Goal: Information Seeking & Learning: Find specific fact

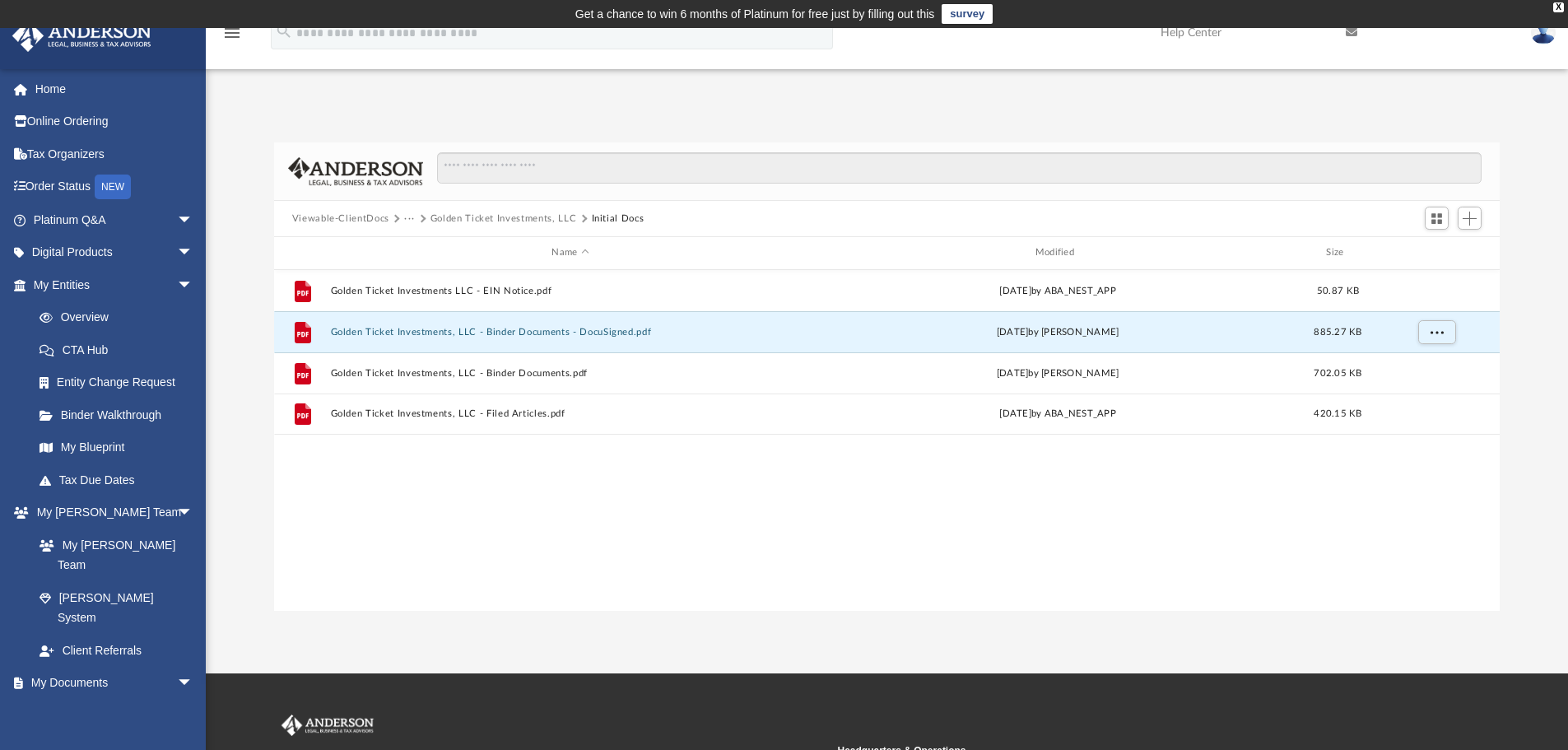
scroll to position [362, 1214]
click at [71, 283] on link "My Entities arrow_drop_down" at bounding box center [115, 285] width 207 height 33
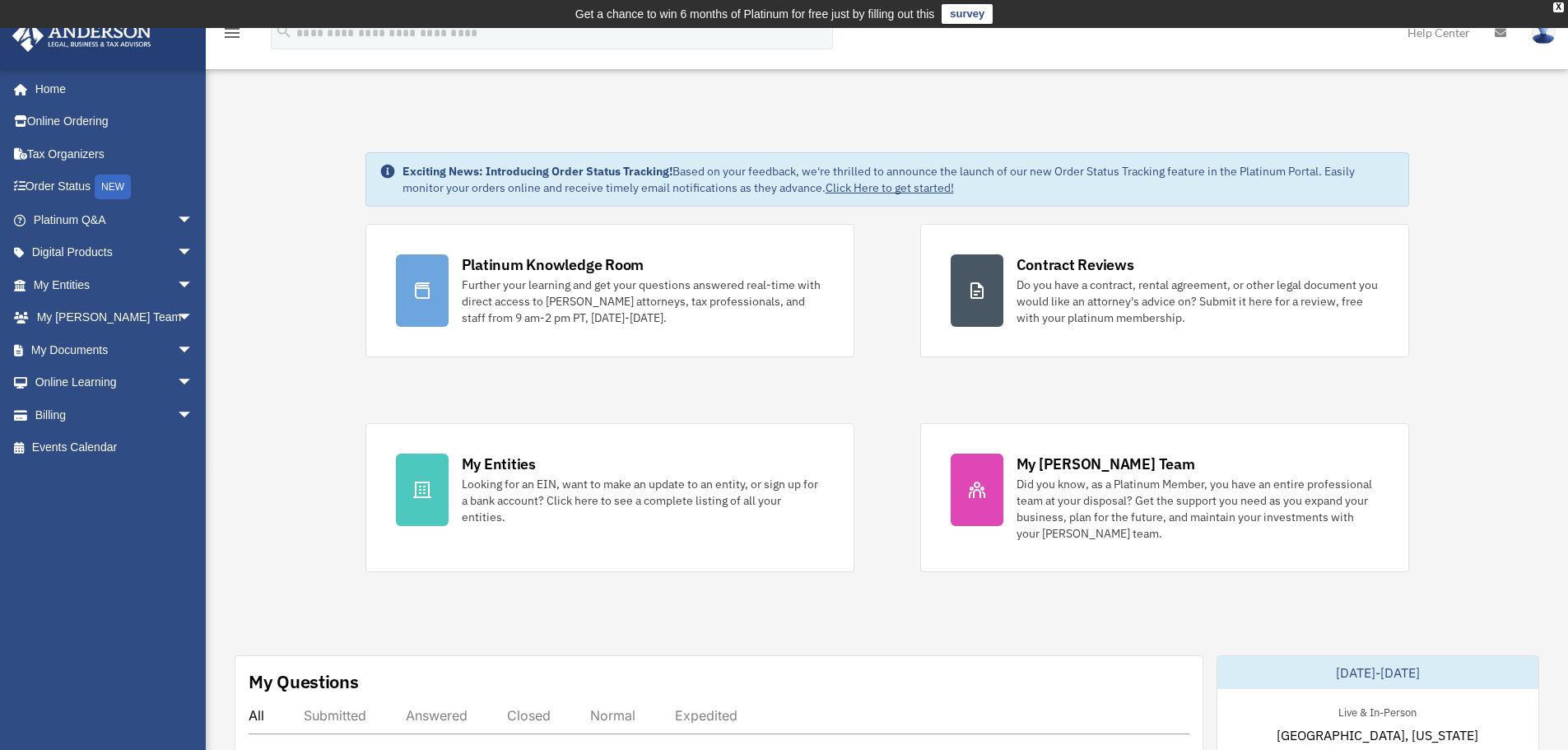
click at [75, 286] on link "My Entities arrow_drop_down" at bounding box center [115, 285] width 207 height 33
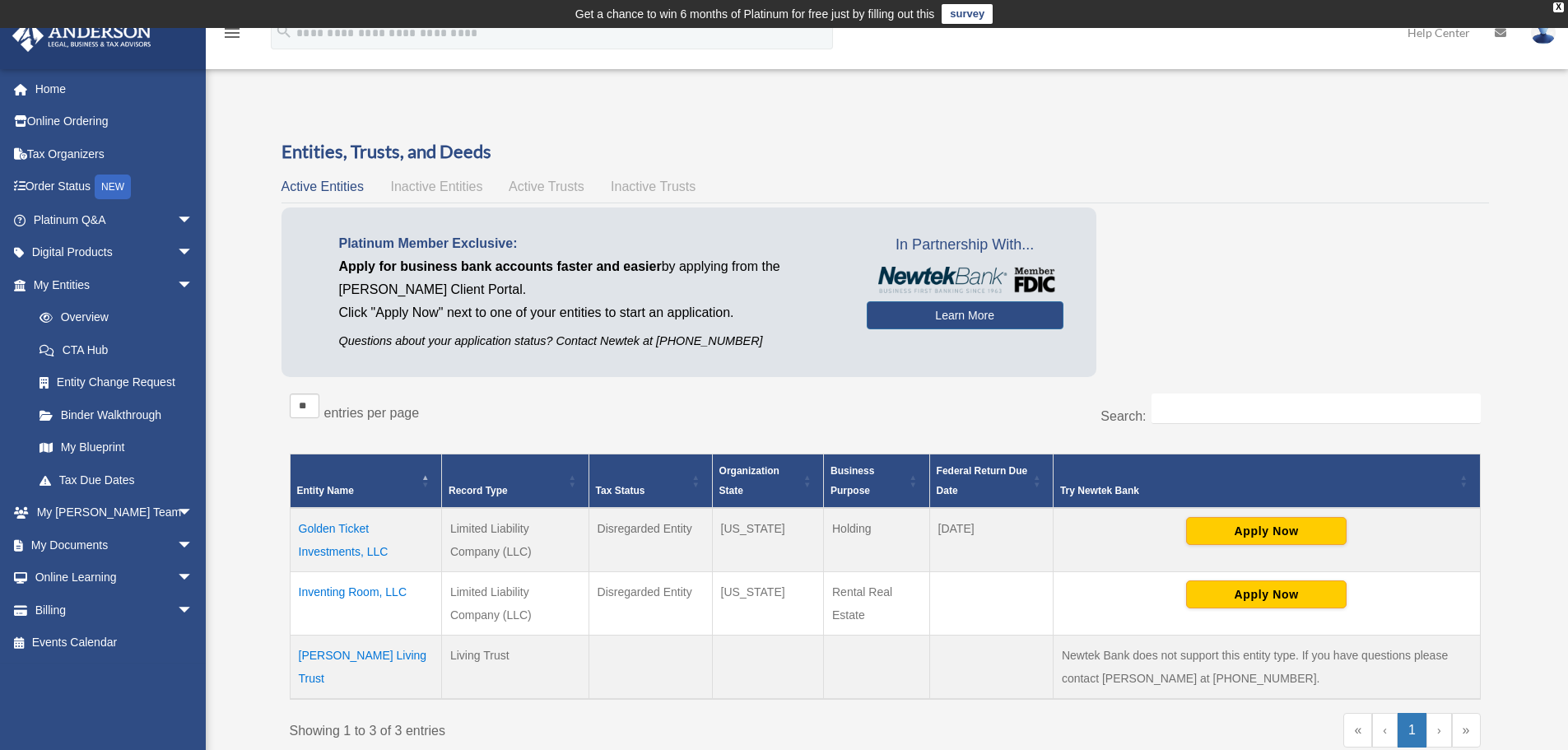
click at [343, 527] on td "Golden Ticket Investments, LLC" at bounding box center [366, 540] width 152 height 65
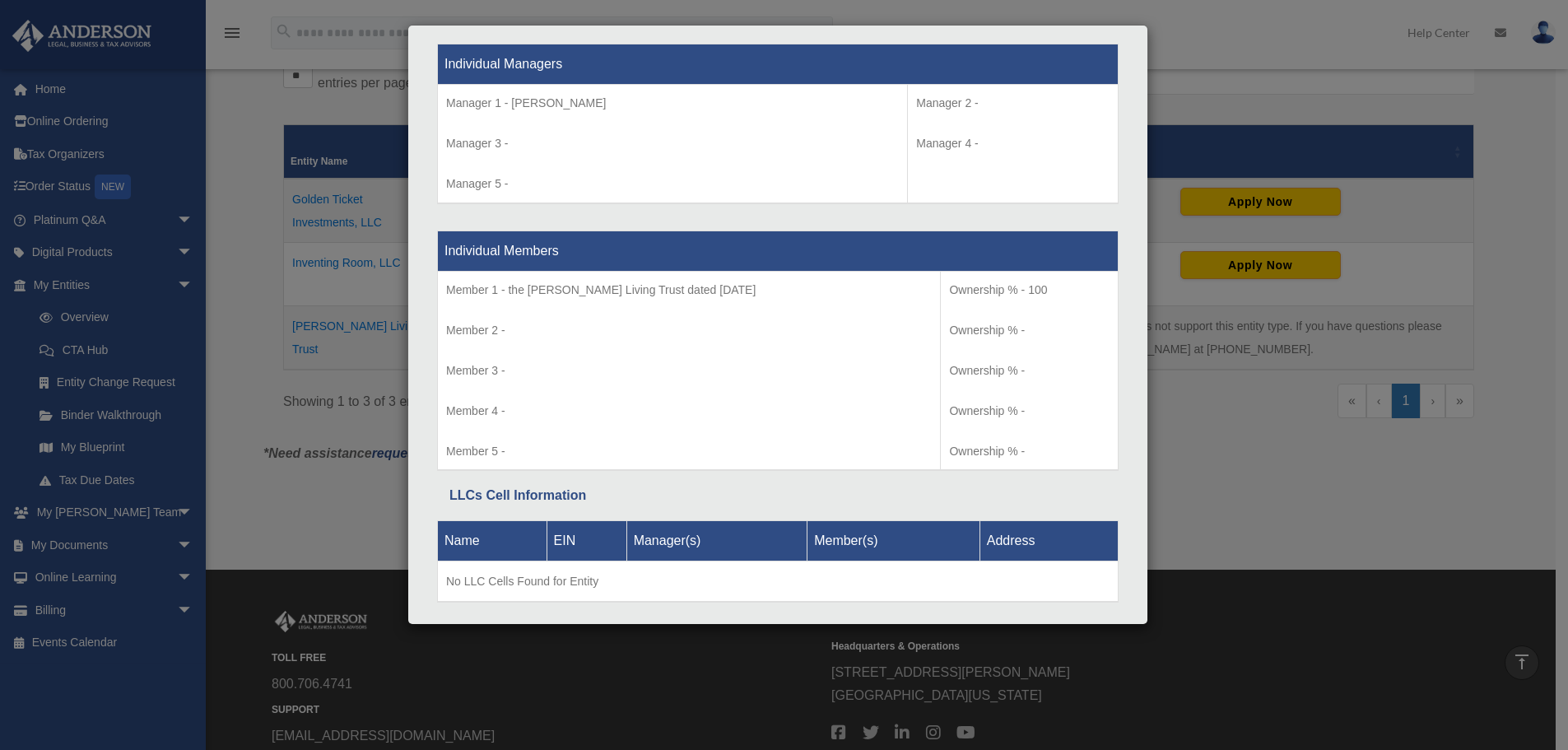
scroll to position [1591, 0]
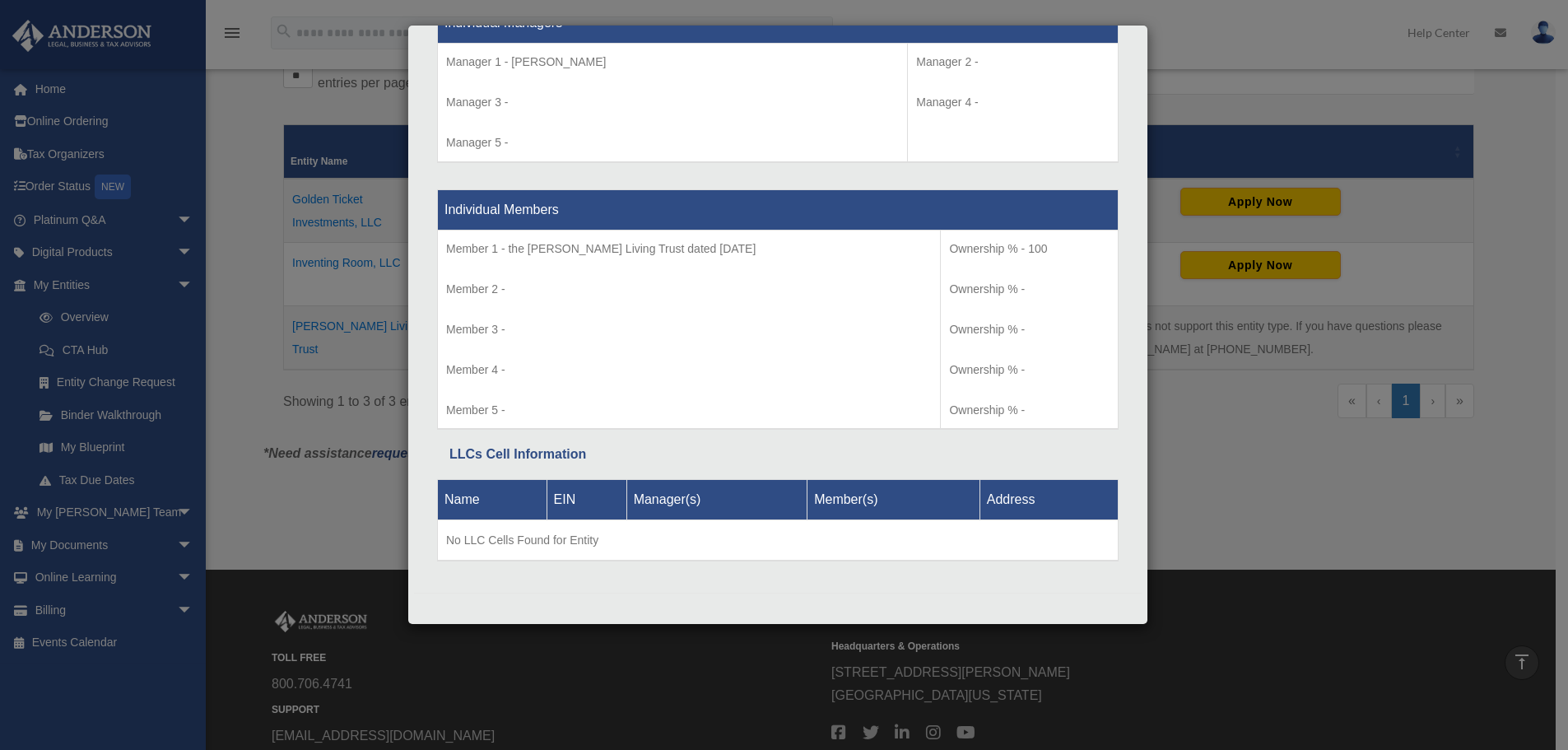
click at [1234, 485] on div "Details × Articles Sent Organizational Date" at bounding box center [784, 375] width 1568 height 750
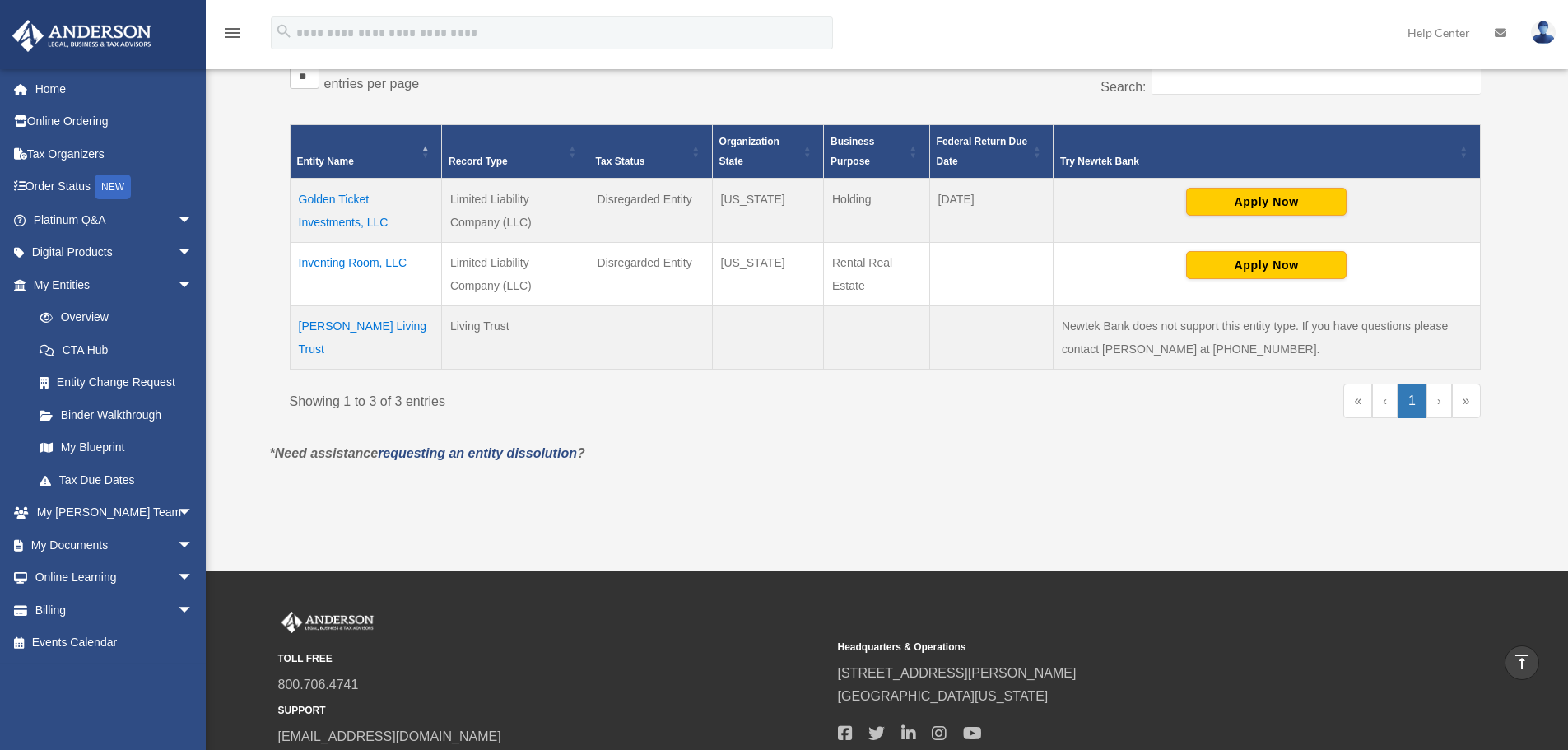
click at [338, 199] on td "Golden Ticket Investments, LLC" at bounding box center [366, 211] width 152 height 65
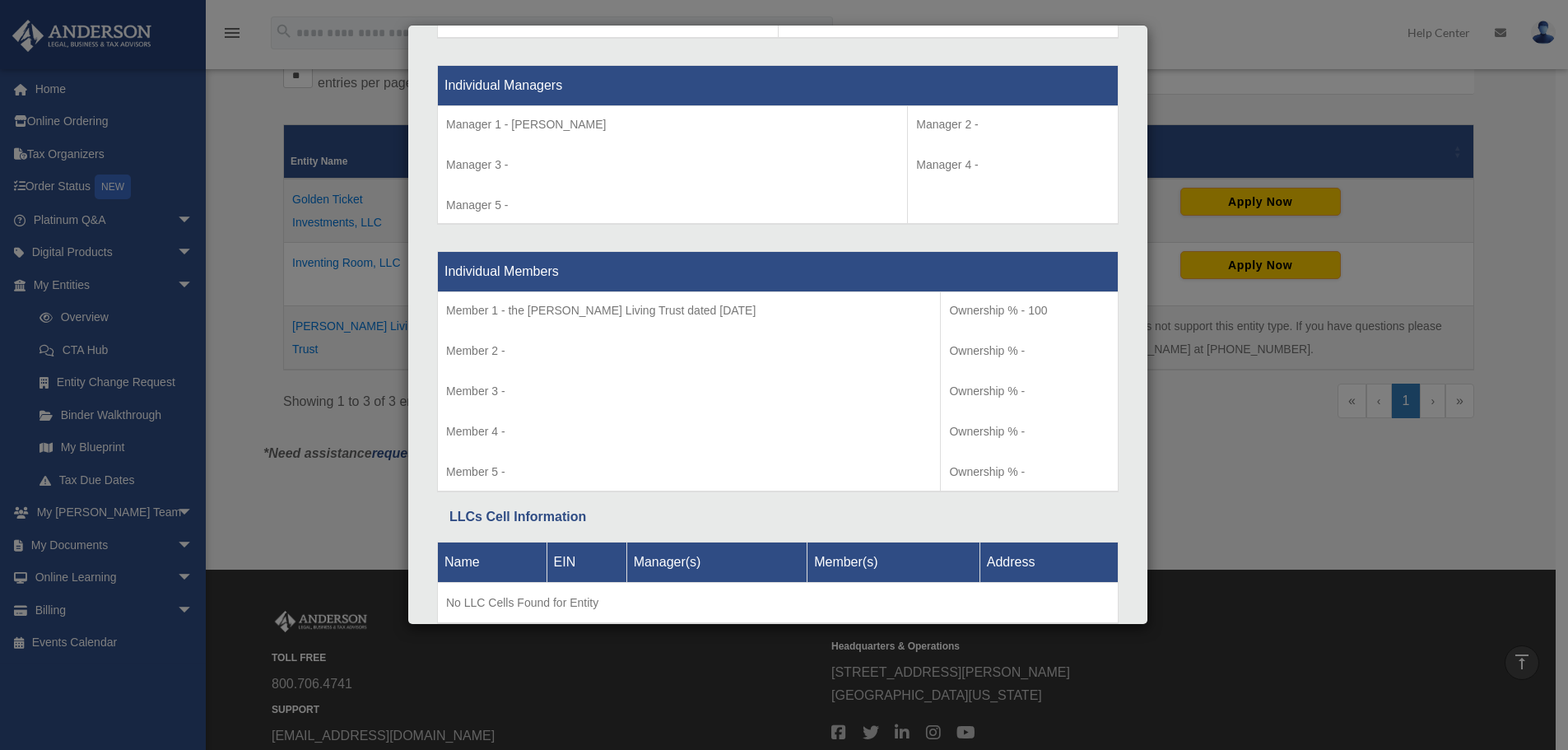
scroll to position [1571, 0]
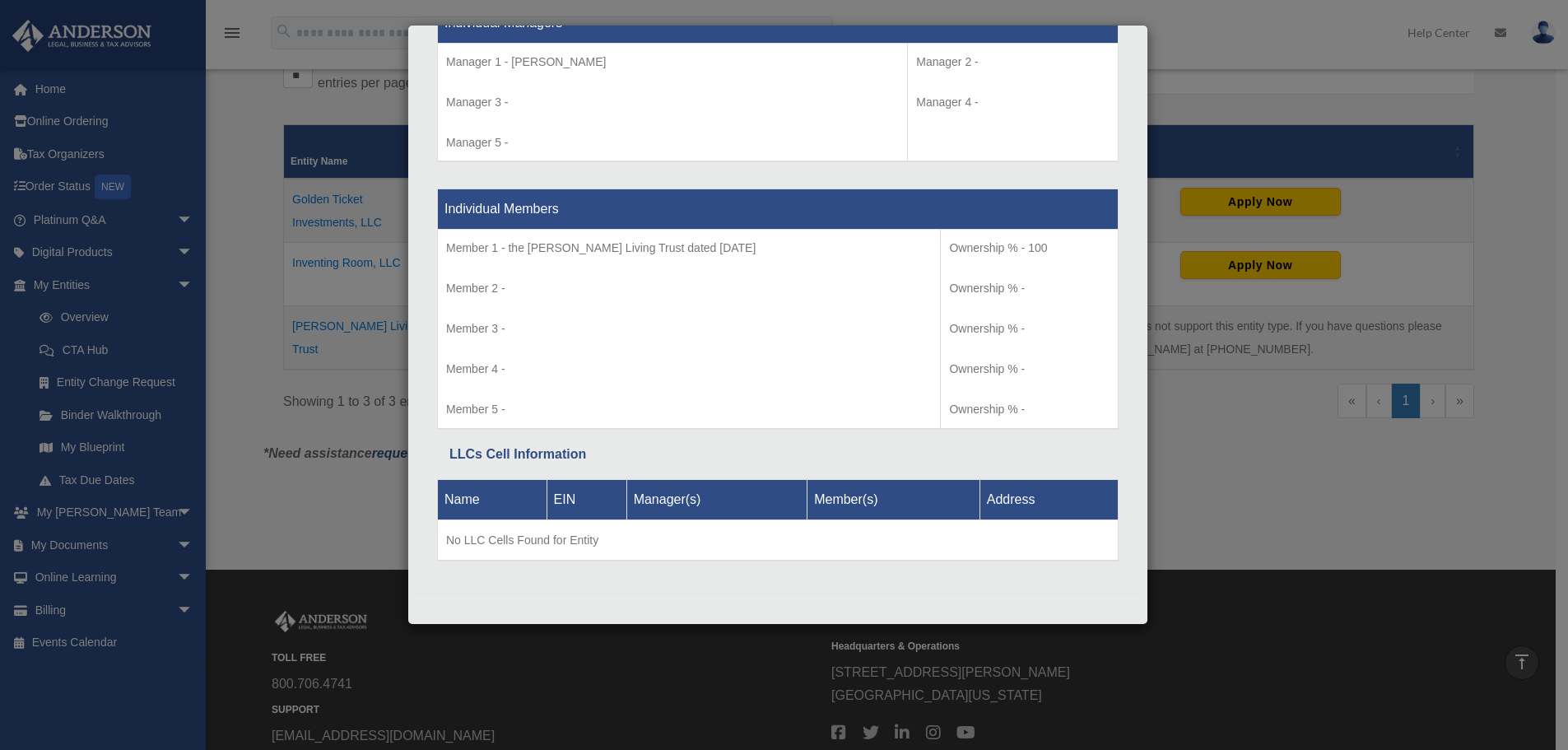
click at [1253, 541] on div "Details × Articles Sent Organizational Date" at bounding box center [784, 375] width 1568 height 750
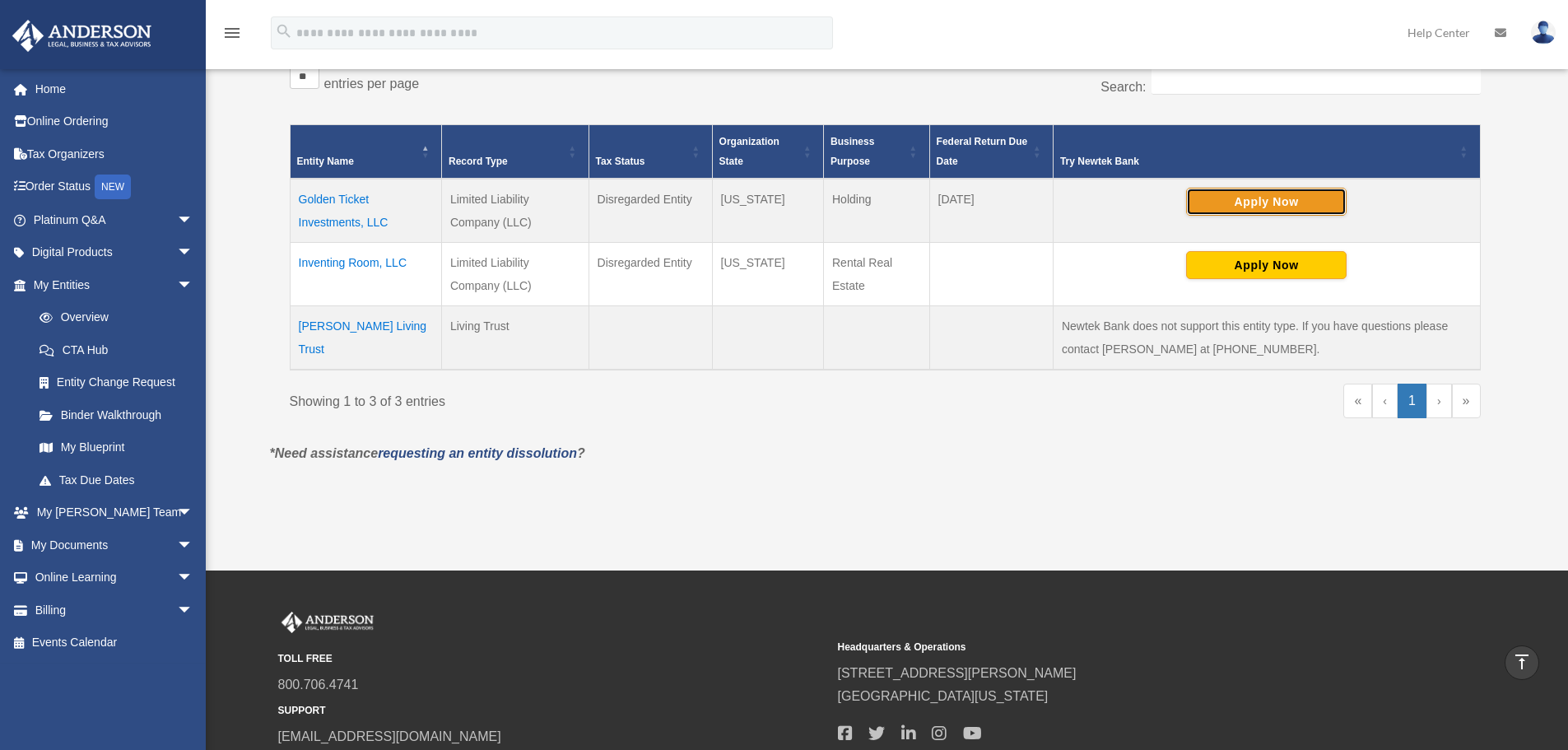
click at [1241, 206] on button "Apply Now" at bounding box center [1266, 201] width 161 height 28
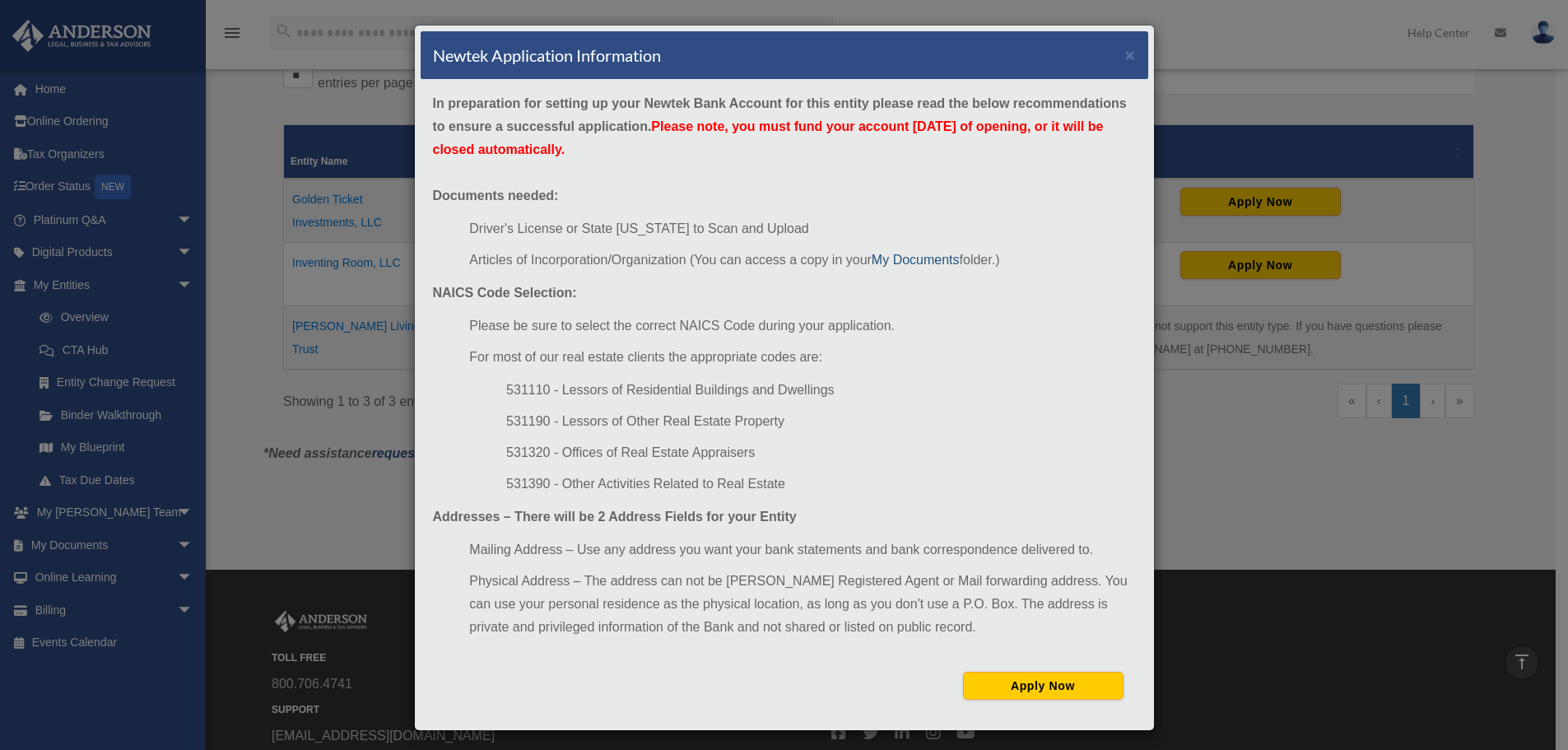
click at [888, 258] on link "My Documents" at bounding box center [916, 259] width 88 height 14
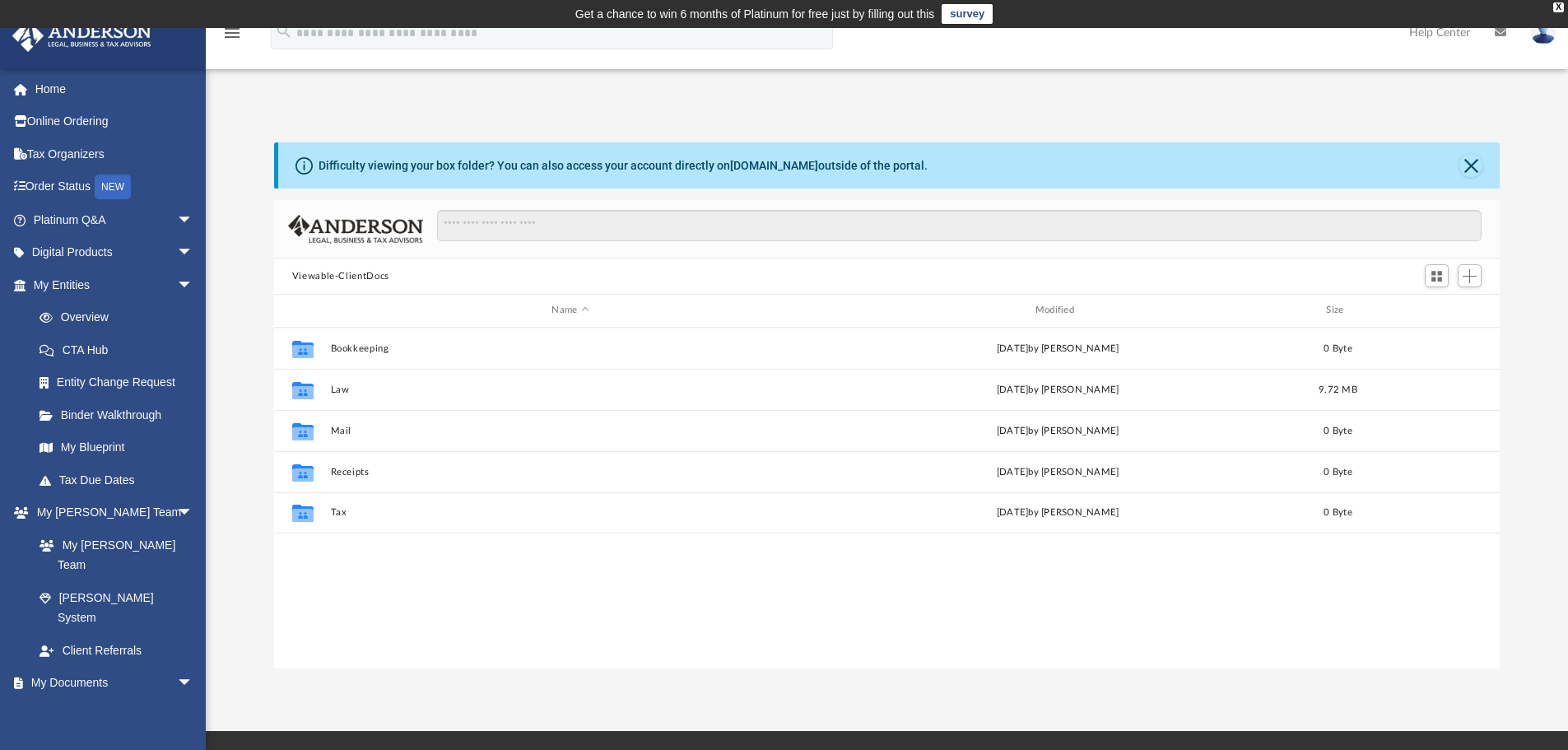
scroll to position [362, 1214]
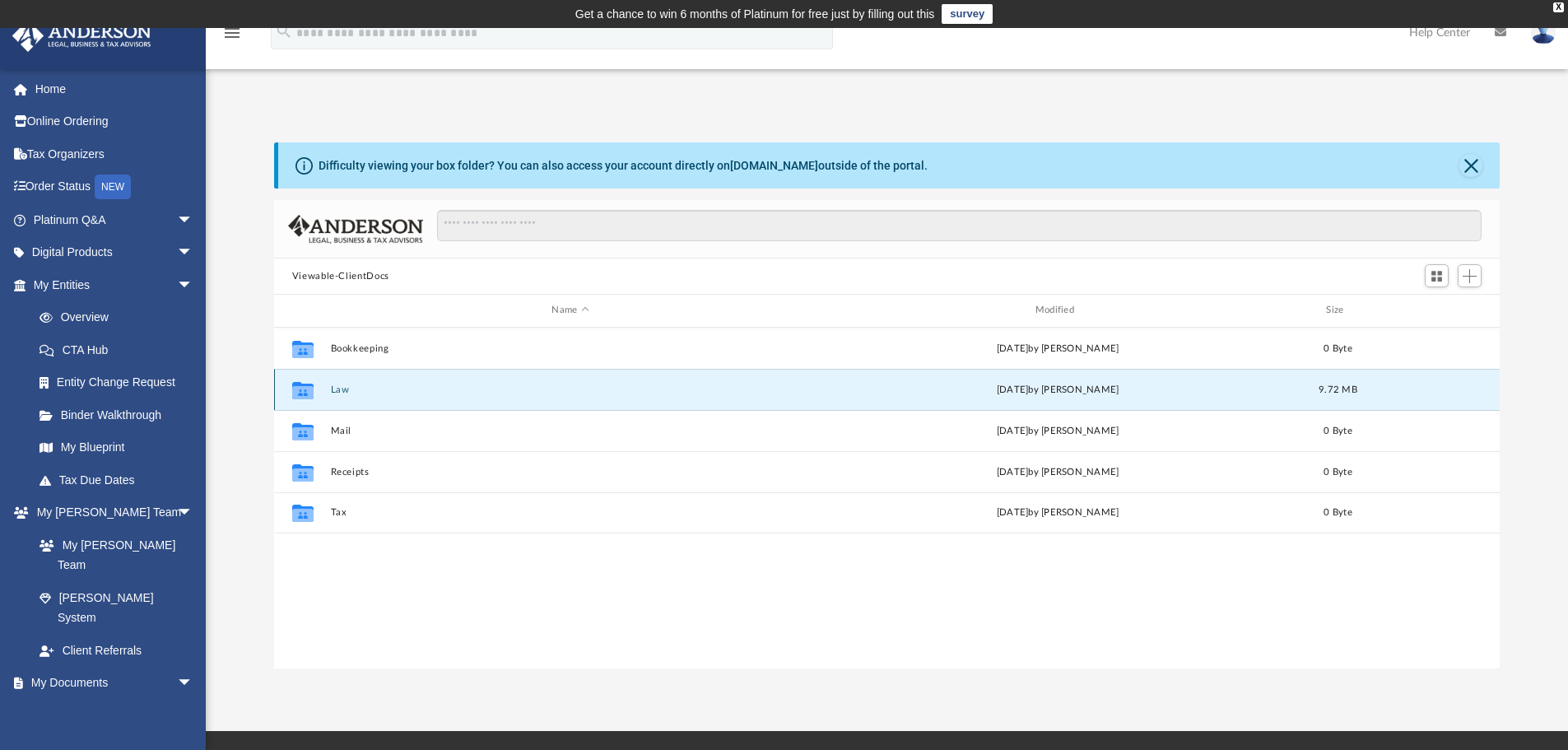
click at [337, 387] on button "Law" at bounding box center [570, 389] width 480 height 10
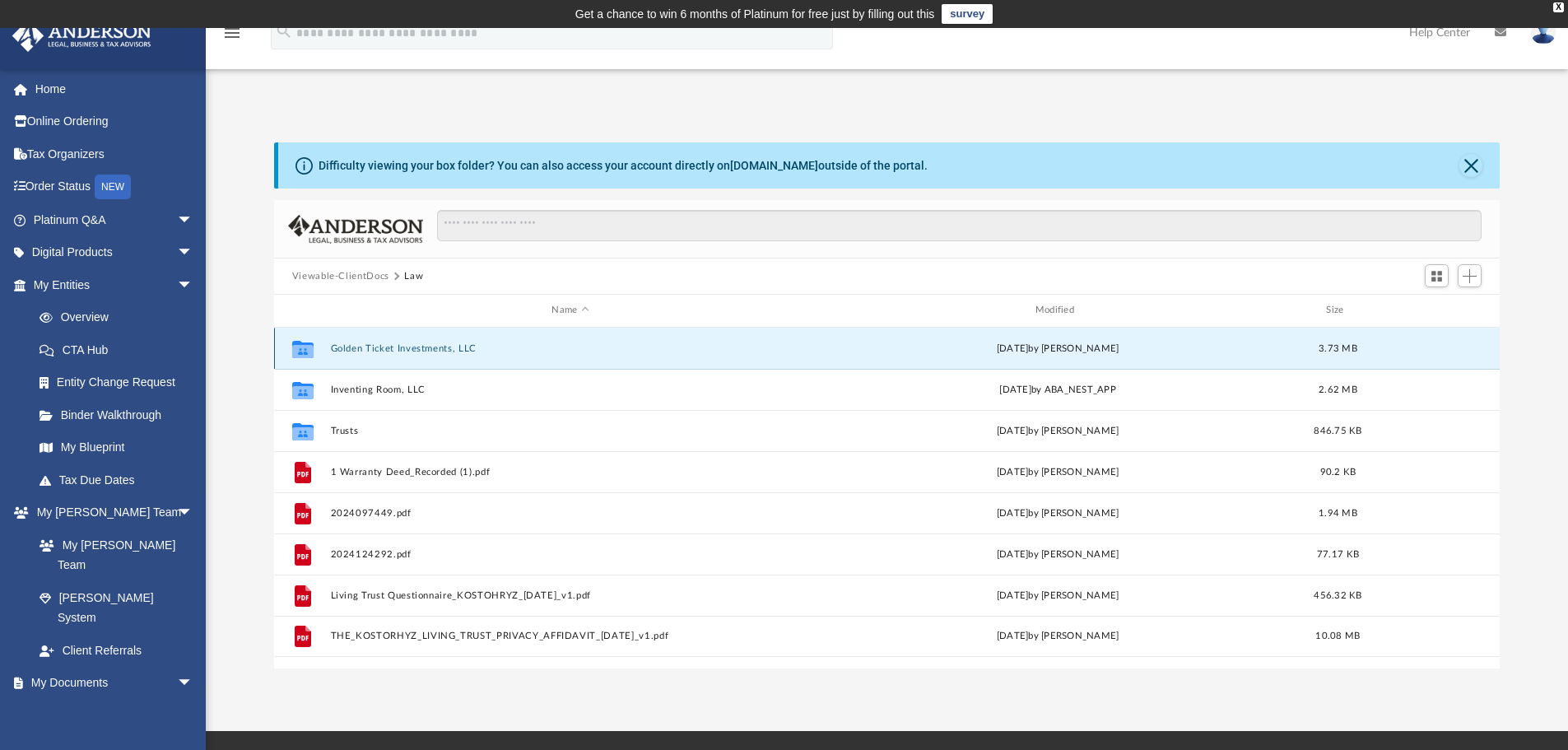
click at [440, 344] on button "Golden Ticket Investments, LLC" at bounding box center [570, 347] width 480 height 10
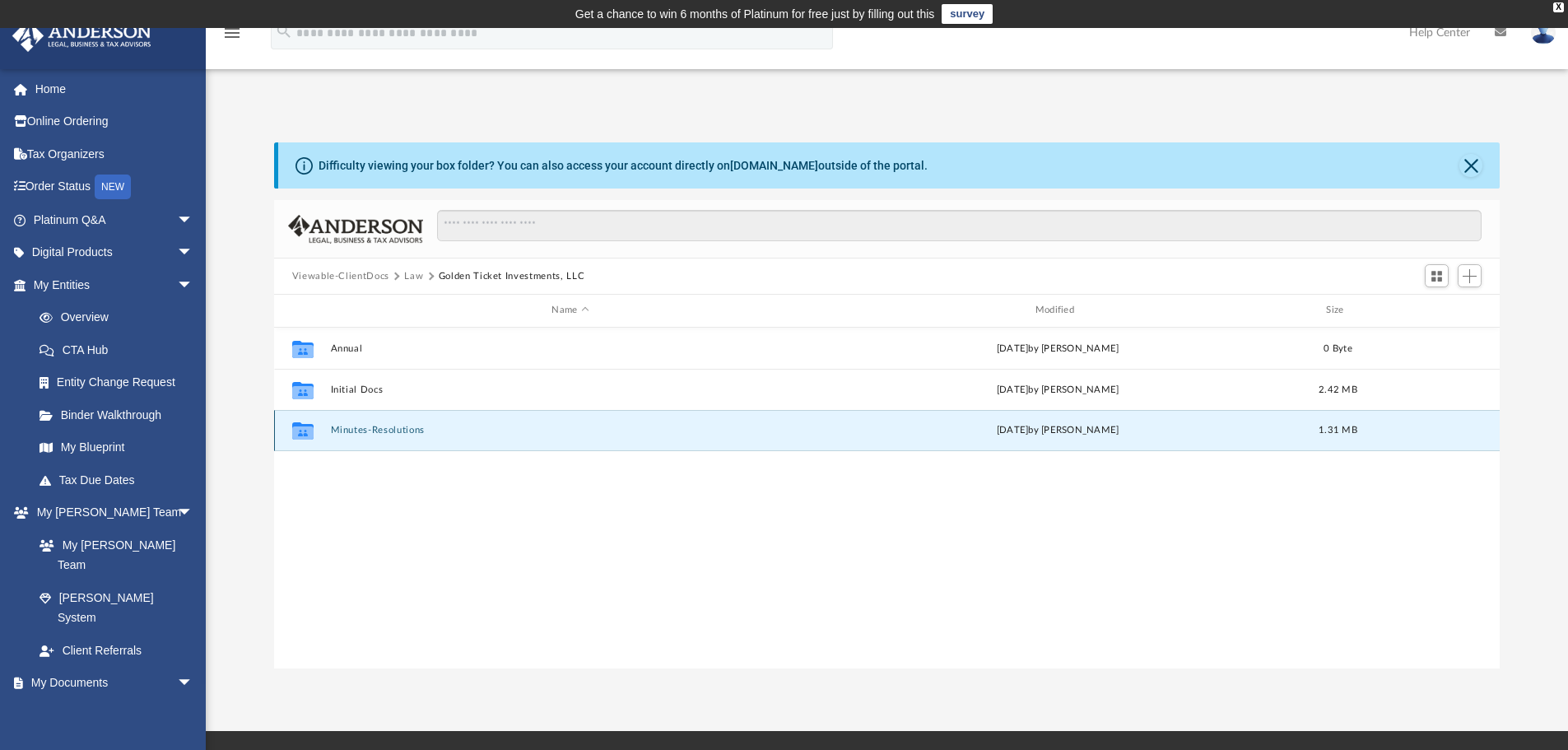
click at [342, 430] on button "Minutes-Resolutions" at bounding box center [570, 429] width 480 height 10
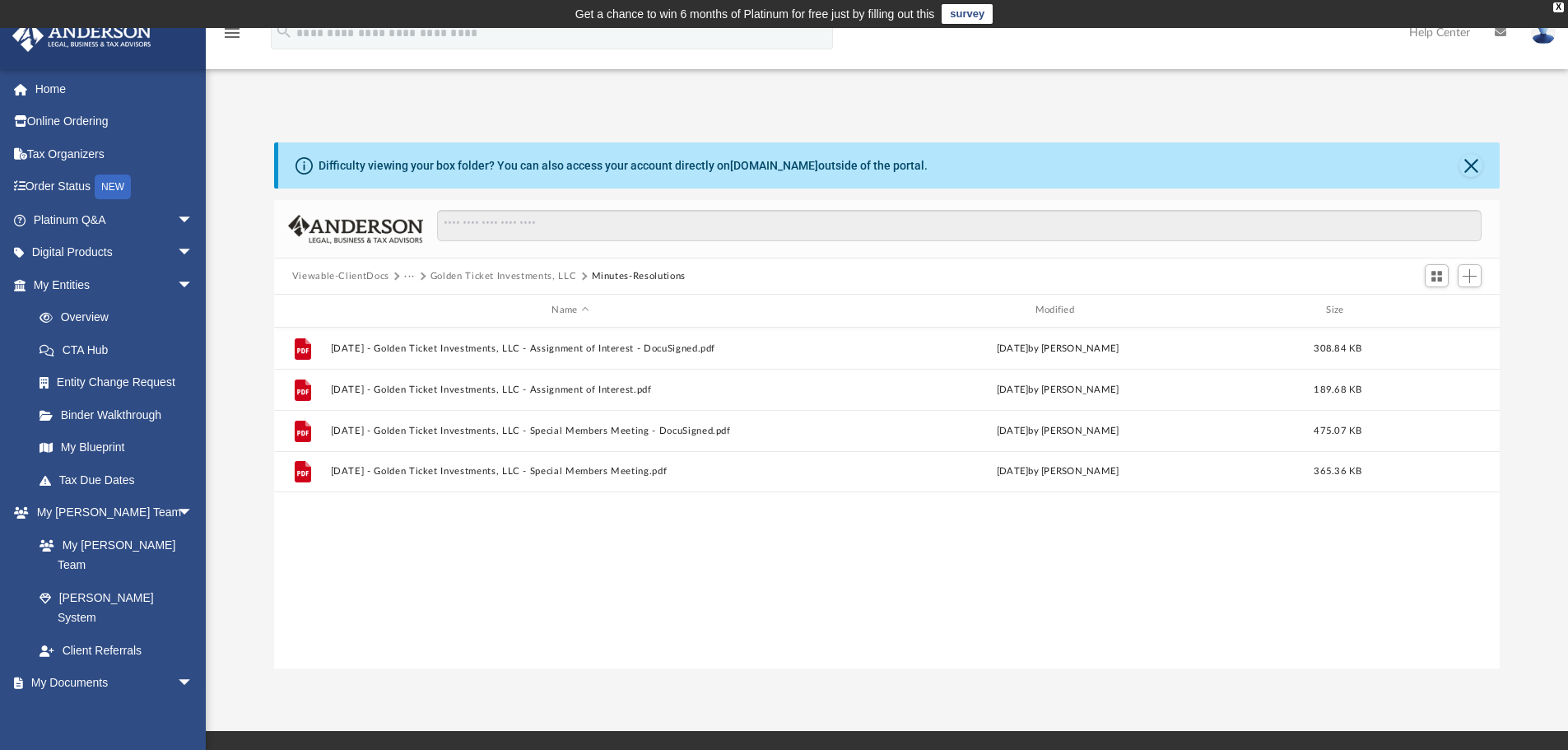
click at [517, 639] on div "File 2025.08.11 - Golden Ticket Investments, LLC - Assignment of Interest - Doc…" at bounding box center [888, 497] width 1227 height 341
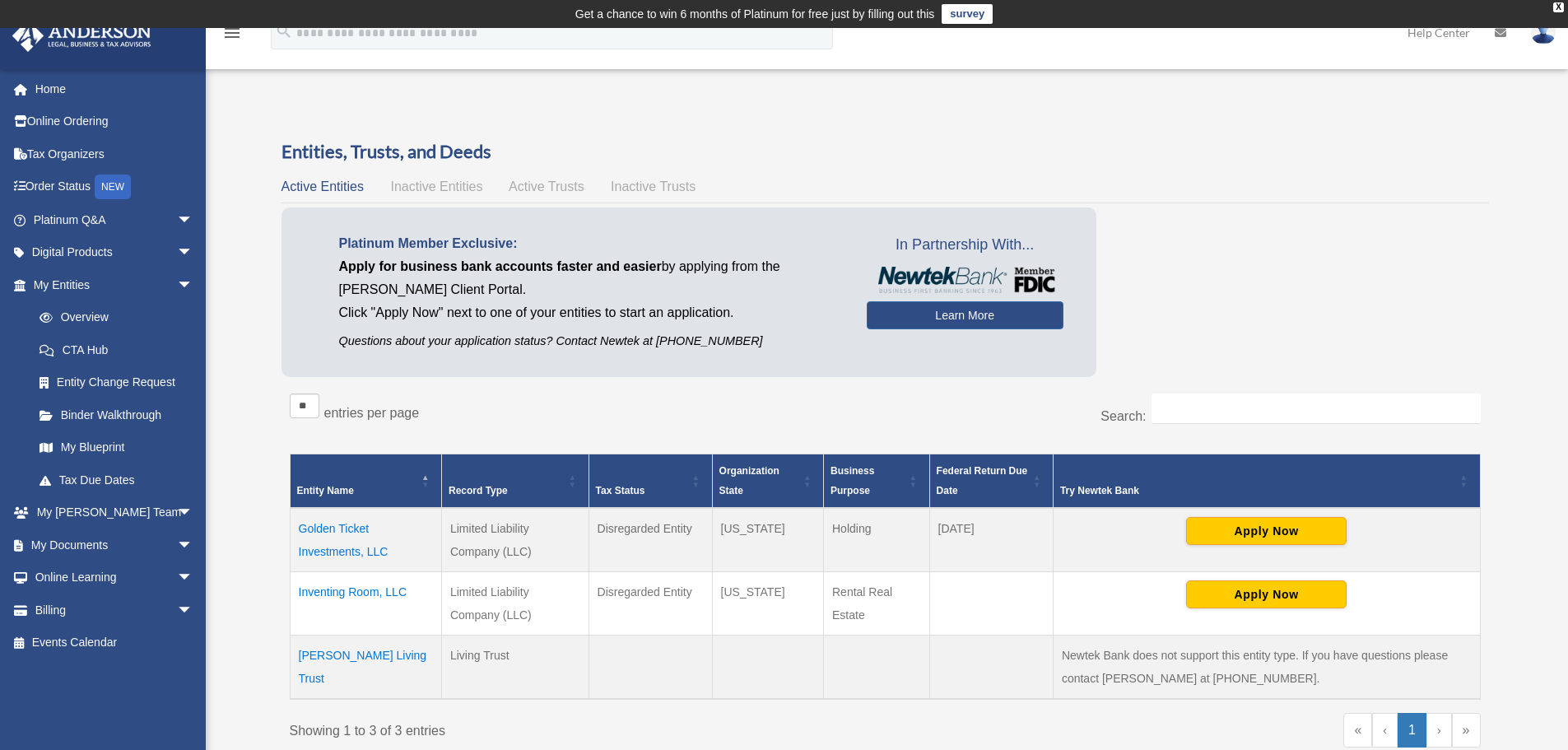
click at [330, 523] on td "Golden Ticket Investments, LLC" at bounding box center [366, 540] width 152 height 65
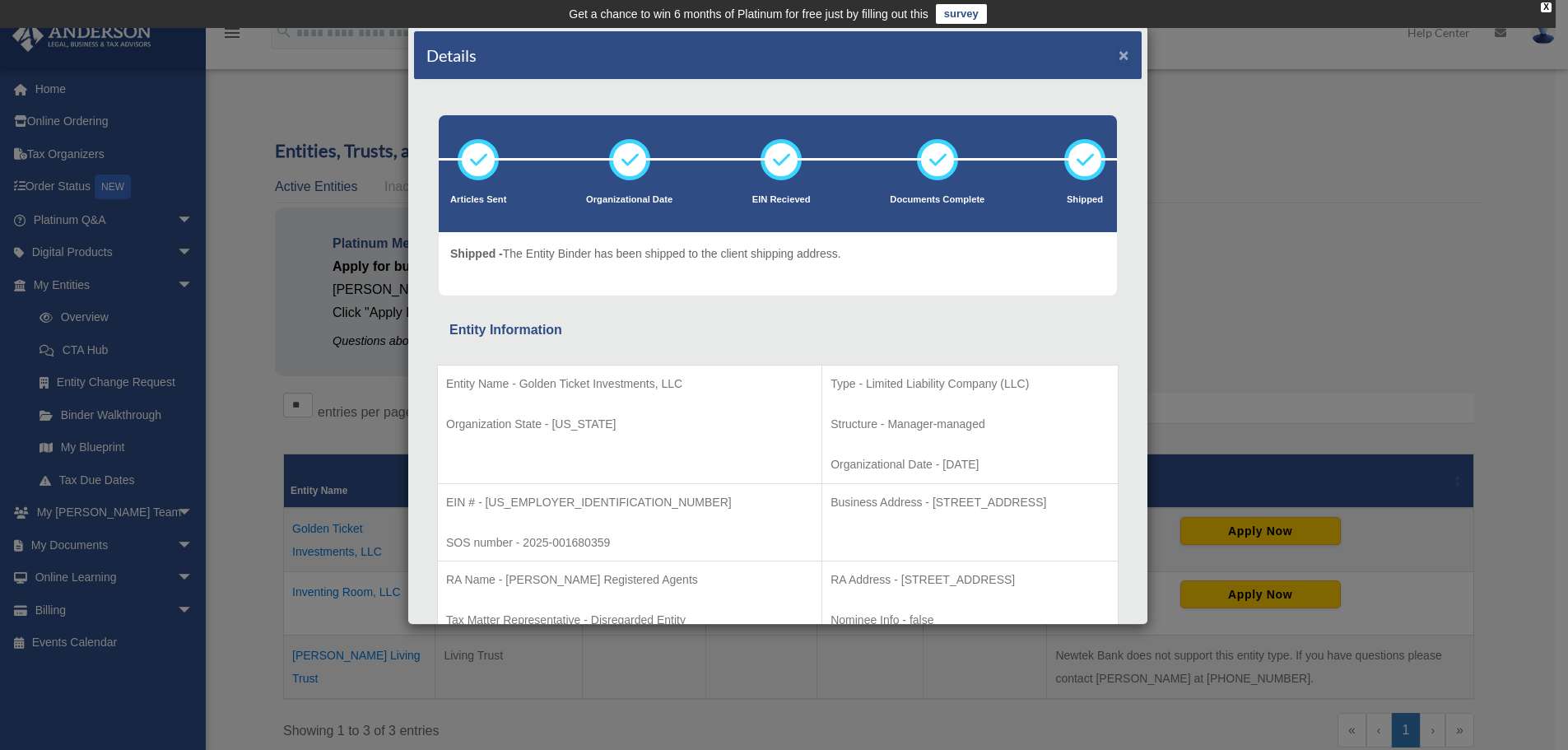
click at [1119, 58] on button "×" at bounding box center [1124, 55] width 10 height 17
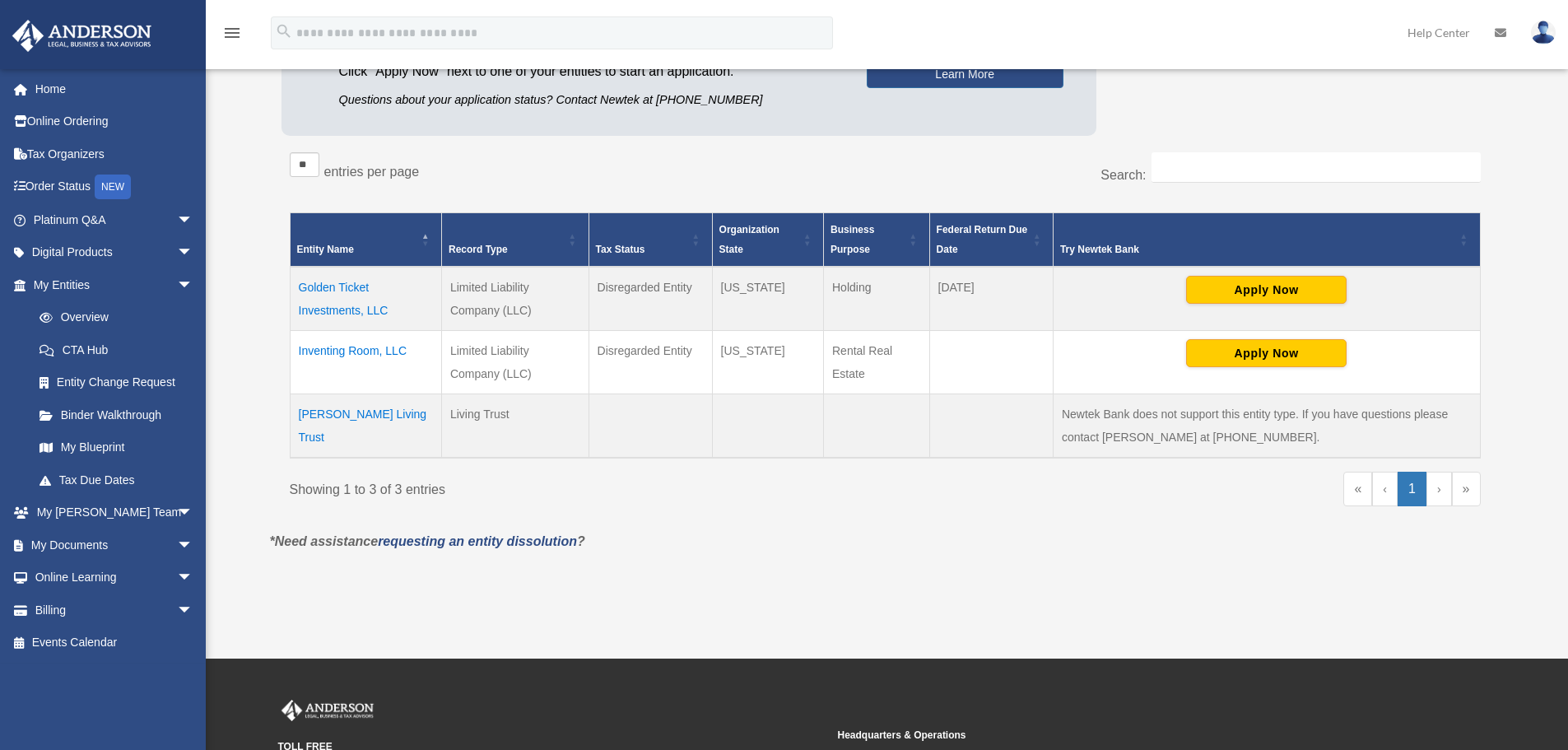
scroll to position [247, 0]
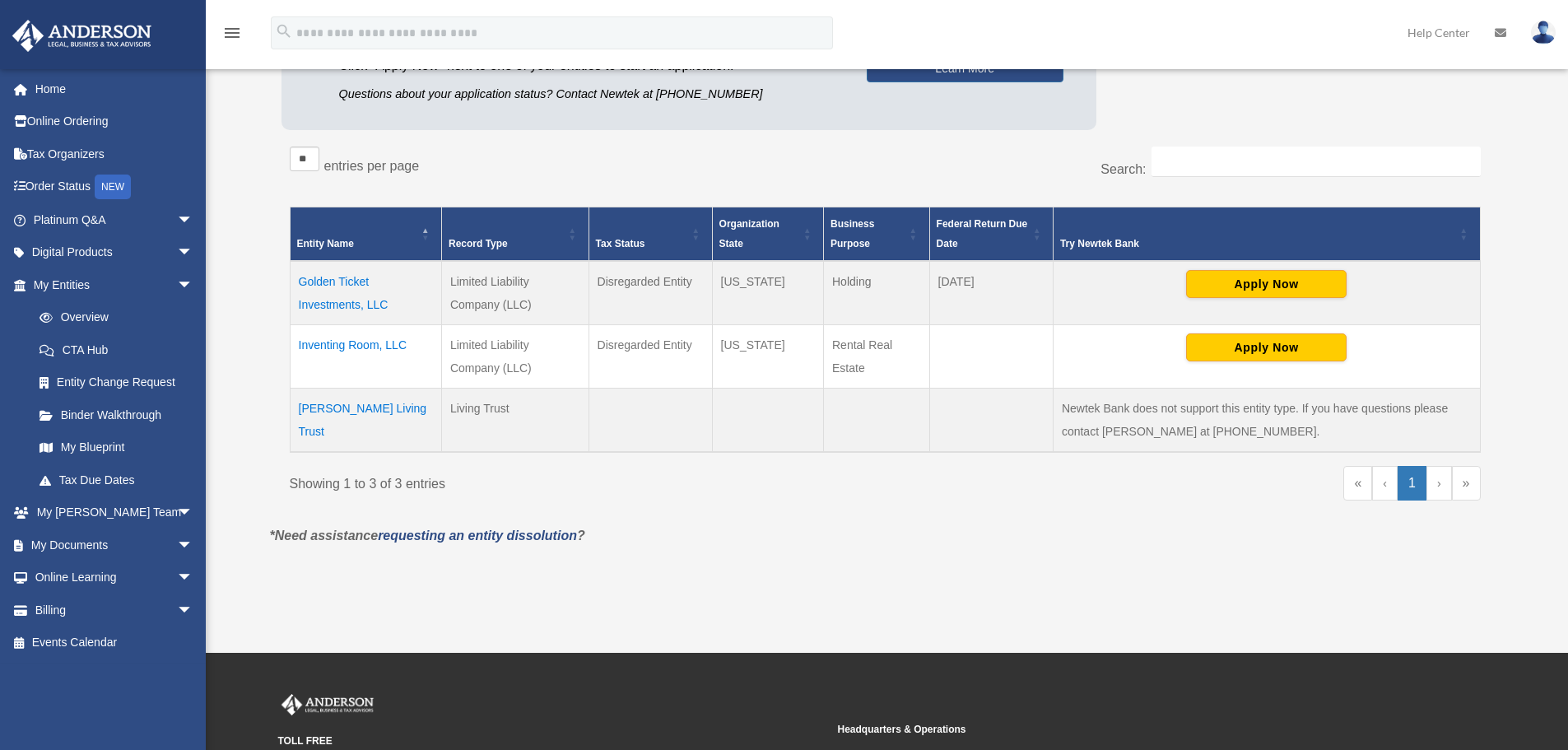
click at [362, 344] on td "Inventing Room, LLC" at bounding box center [366, 356] width 152 height 64
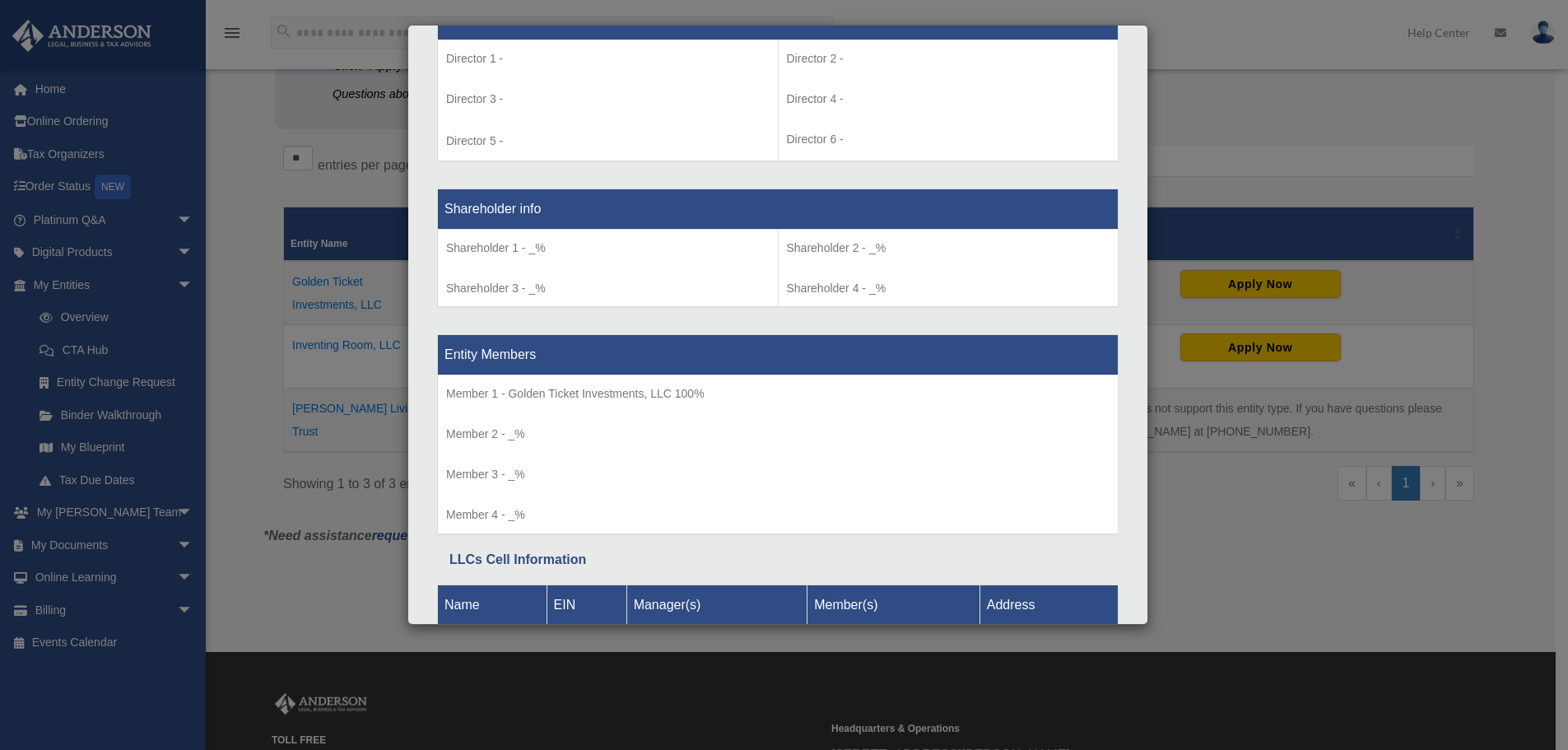
scroll to position [1234, 0]
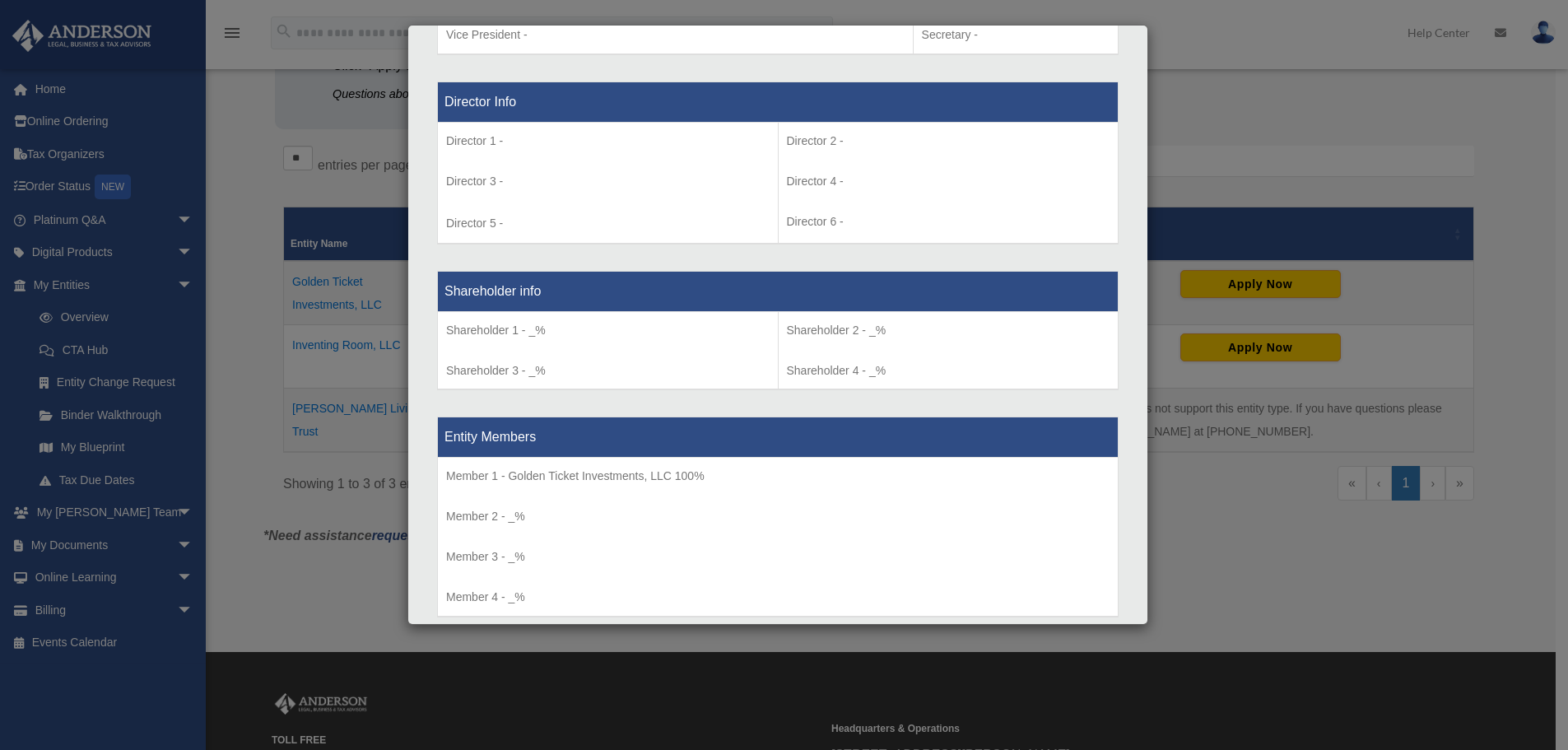
click at [1219, 503] on div "Details × Articles Sent Organizational Date" at bounding box center [784, 375] width 1568 height 750
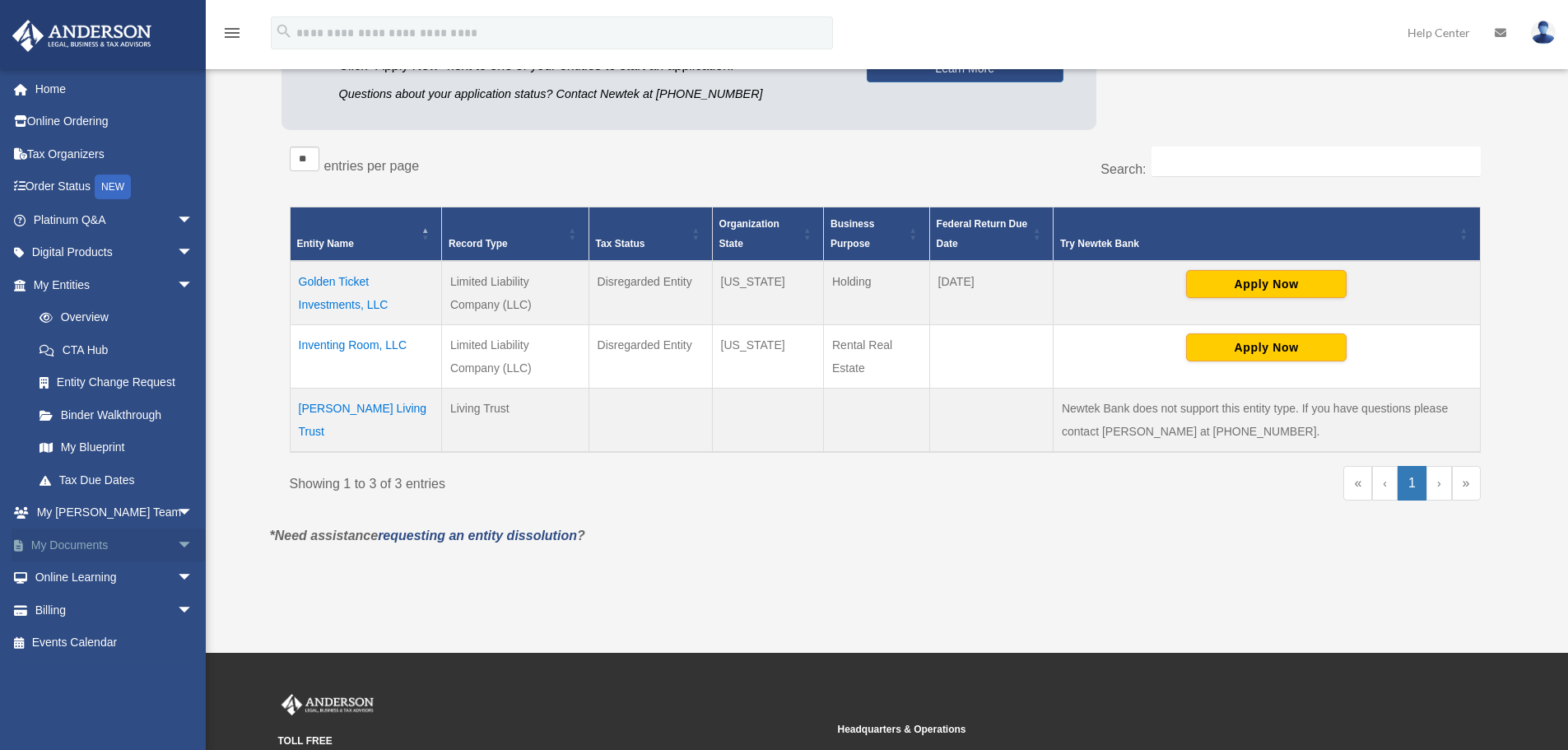
click at [65, 546] on link "My Documents arrow_drop_down" at bounding box center [115, 545] width 207 height 33
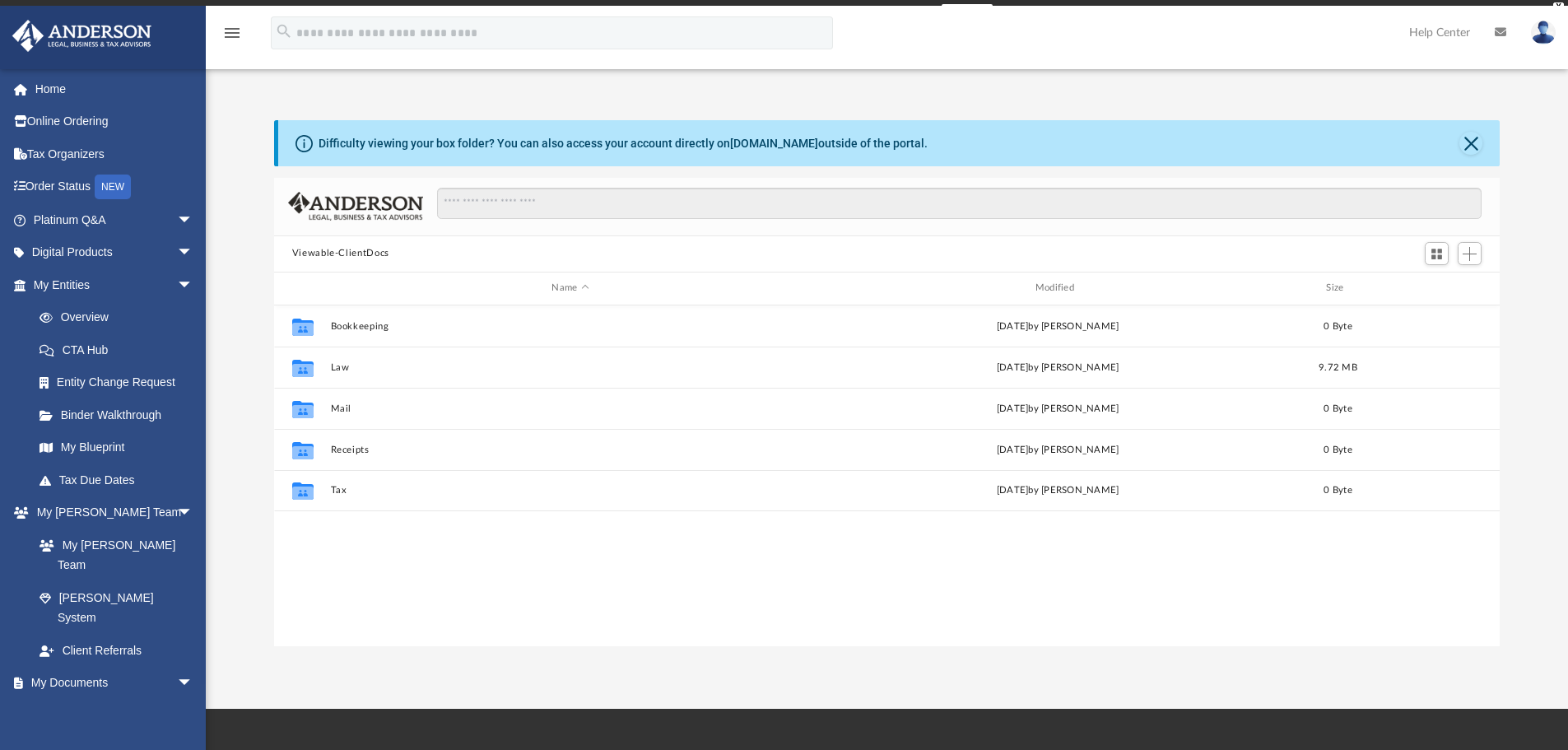
scroll to position [362, 1214]
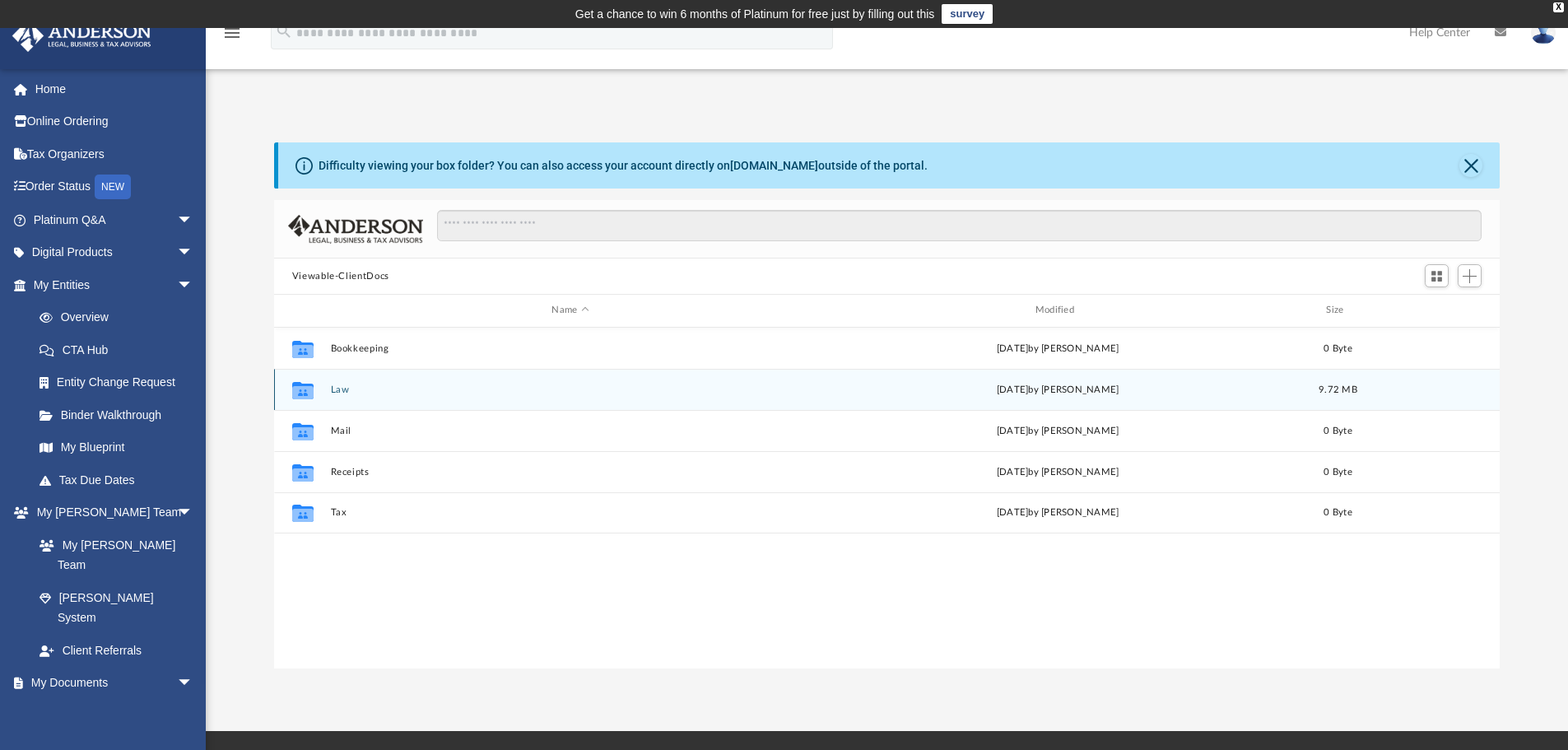
click at [340, 393] on button "Law" at bounding box center [570, 389] width 480 height 10
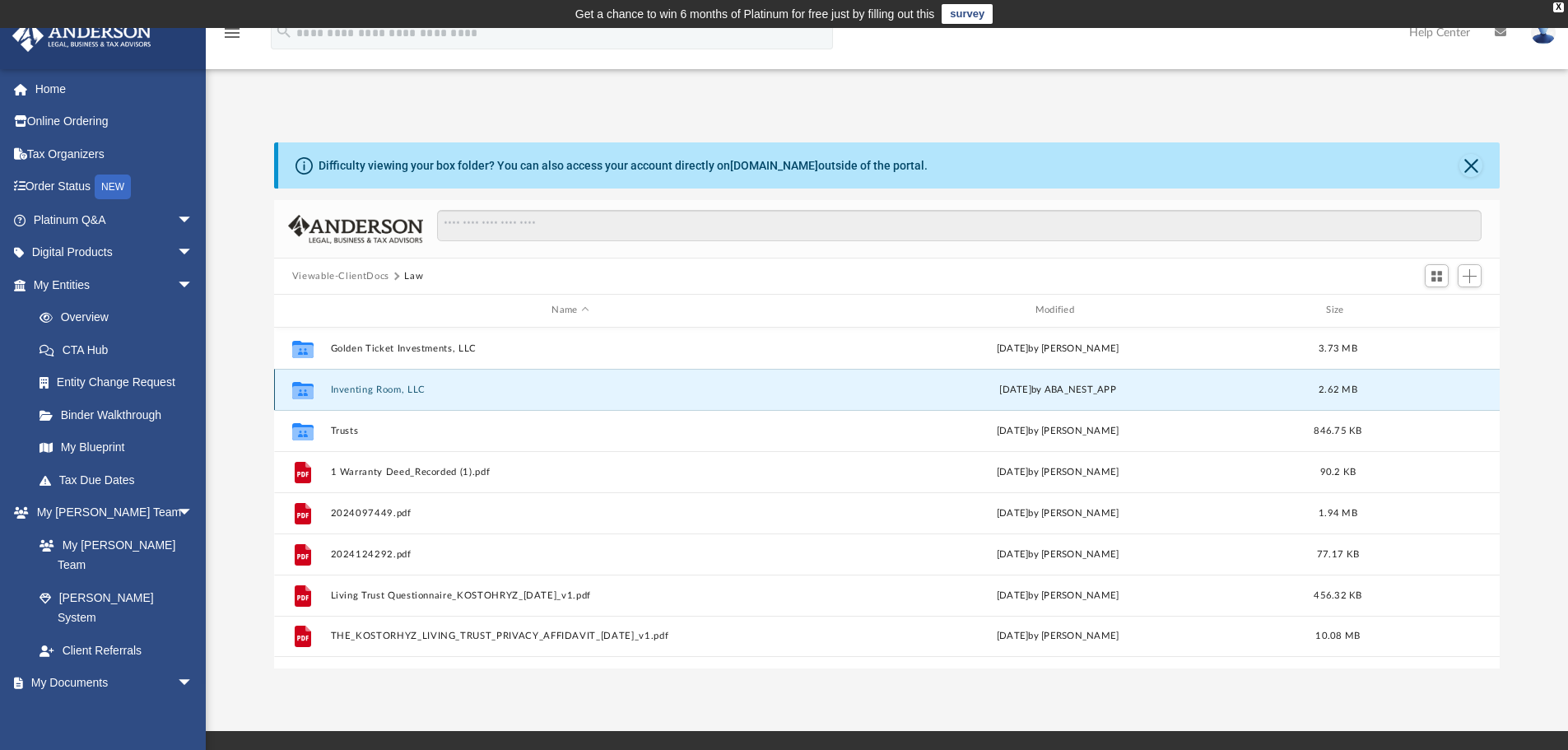
click at [374, 389] on button "Inventing Room, LLC" at bounding box center [570, 389] width 480 height 10
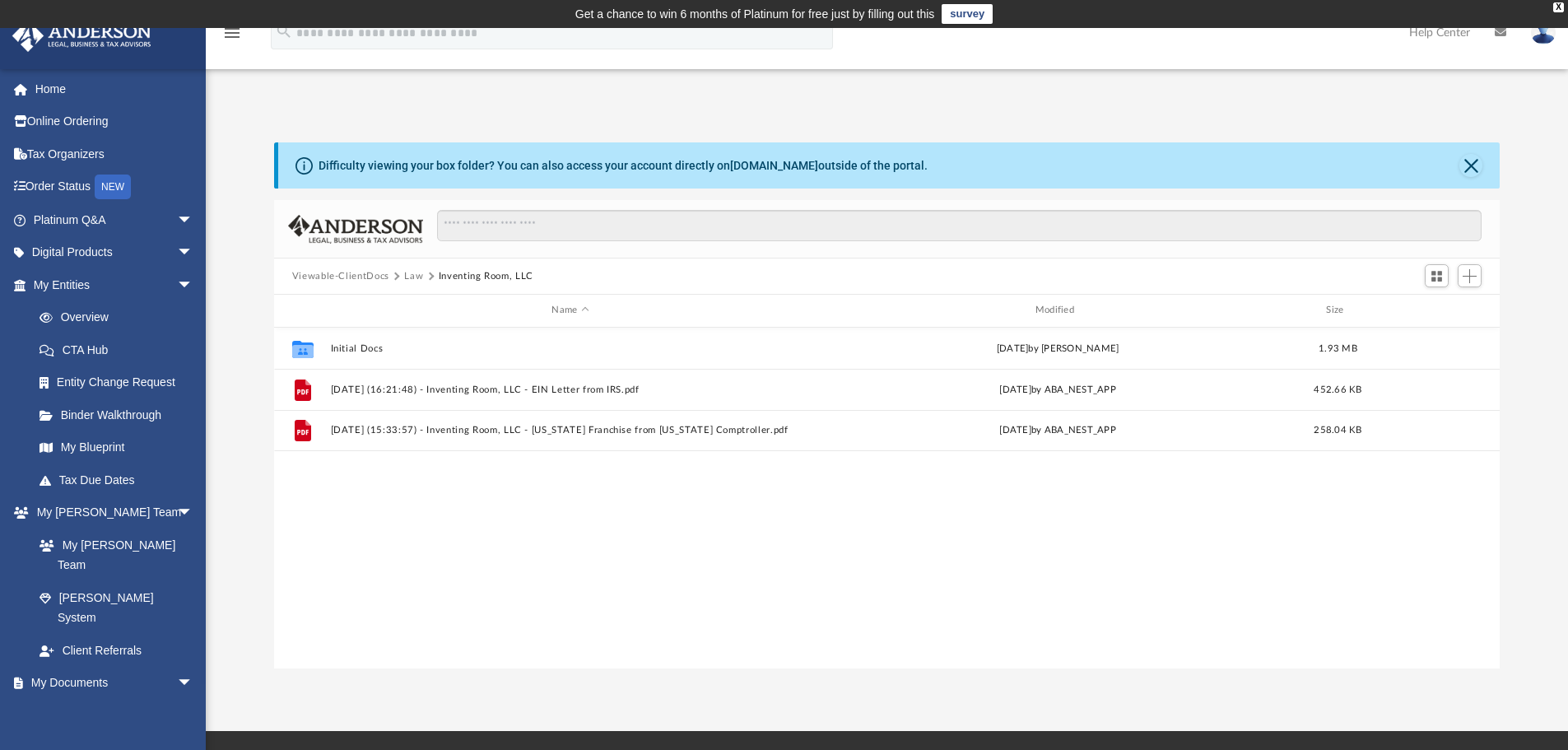
click at [613, 504] on div "Collaborated Folder Initial Docs Thu Jun 5 2025 by Samantha Turner 1.93 MB File…" at bounding box center [888, 497] width 1227 height 341
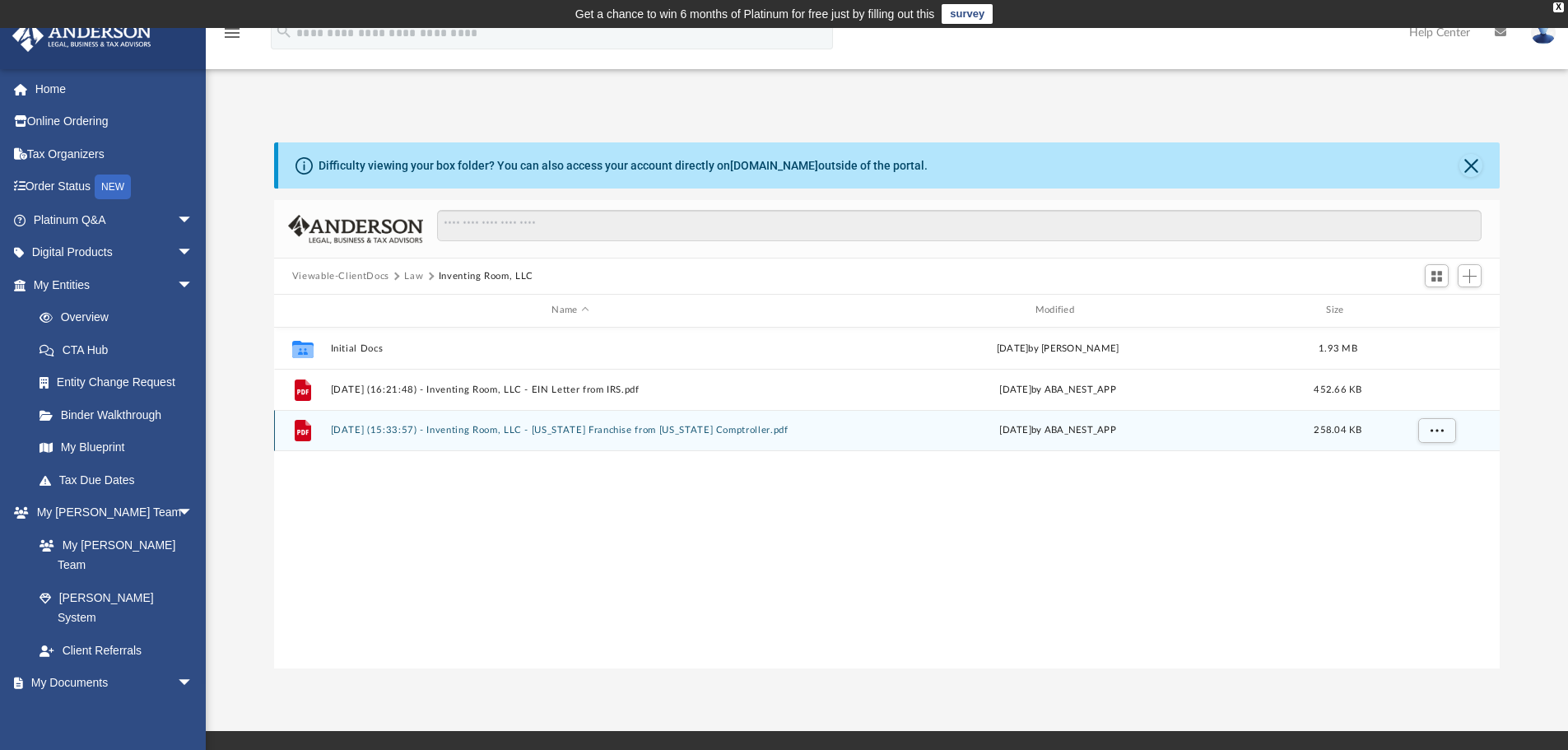
click at [595, 435] on button "[DATE] (15:33:57) - Inventing Room, LLC - [US_STATE] Franchise from [US_STATE] …" at bounding box center [570, 429] width 480 height 10
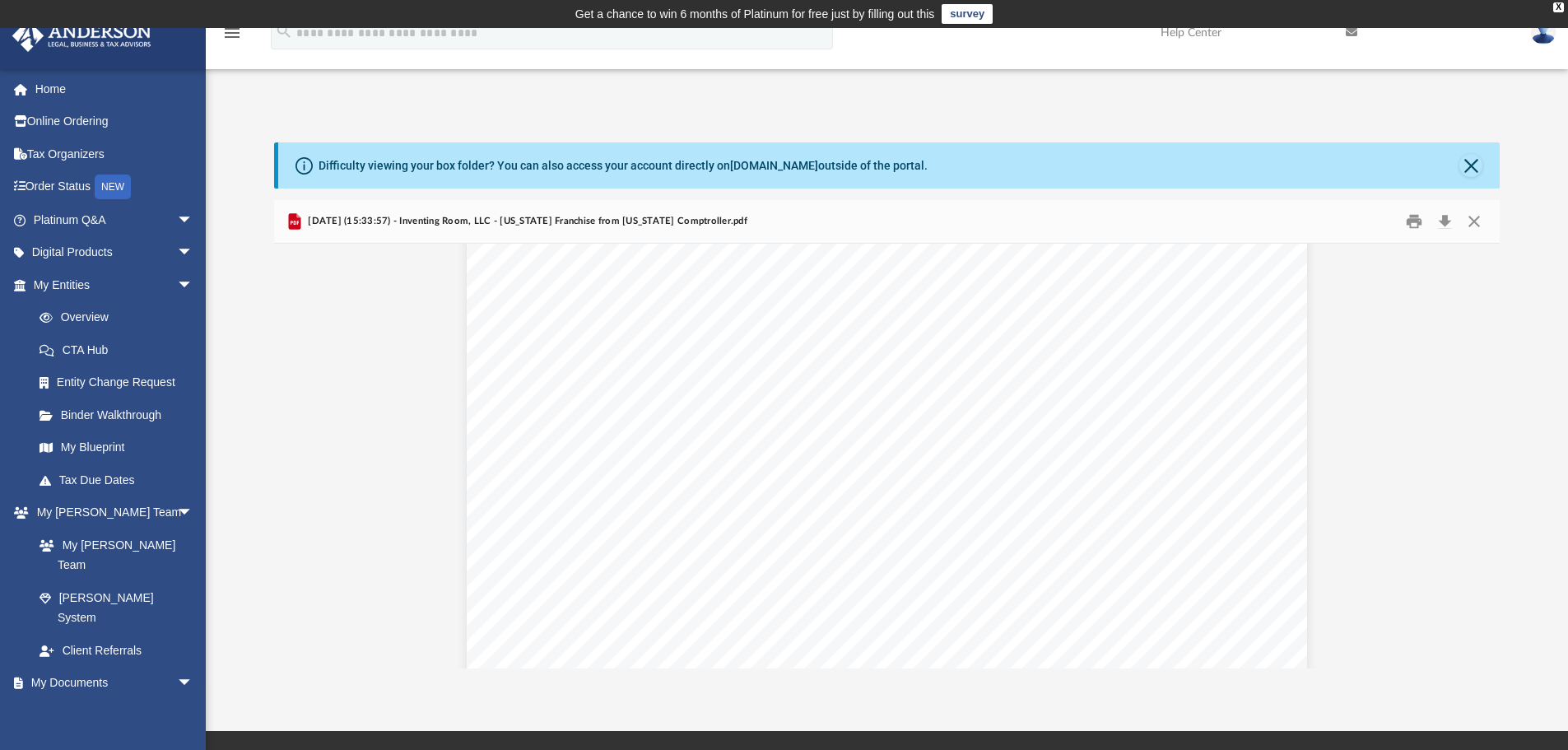
scroll to position [105, 0]
click at [1480, 214] on button "Close" at bounding box center [1474, 221] width 29 height 26
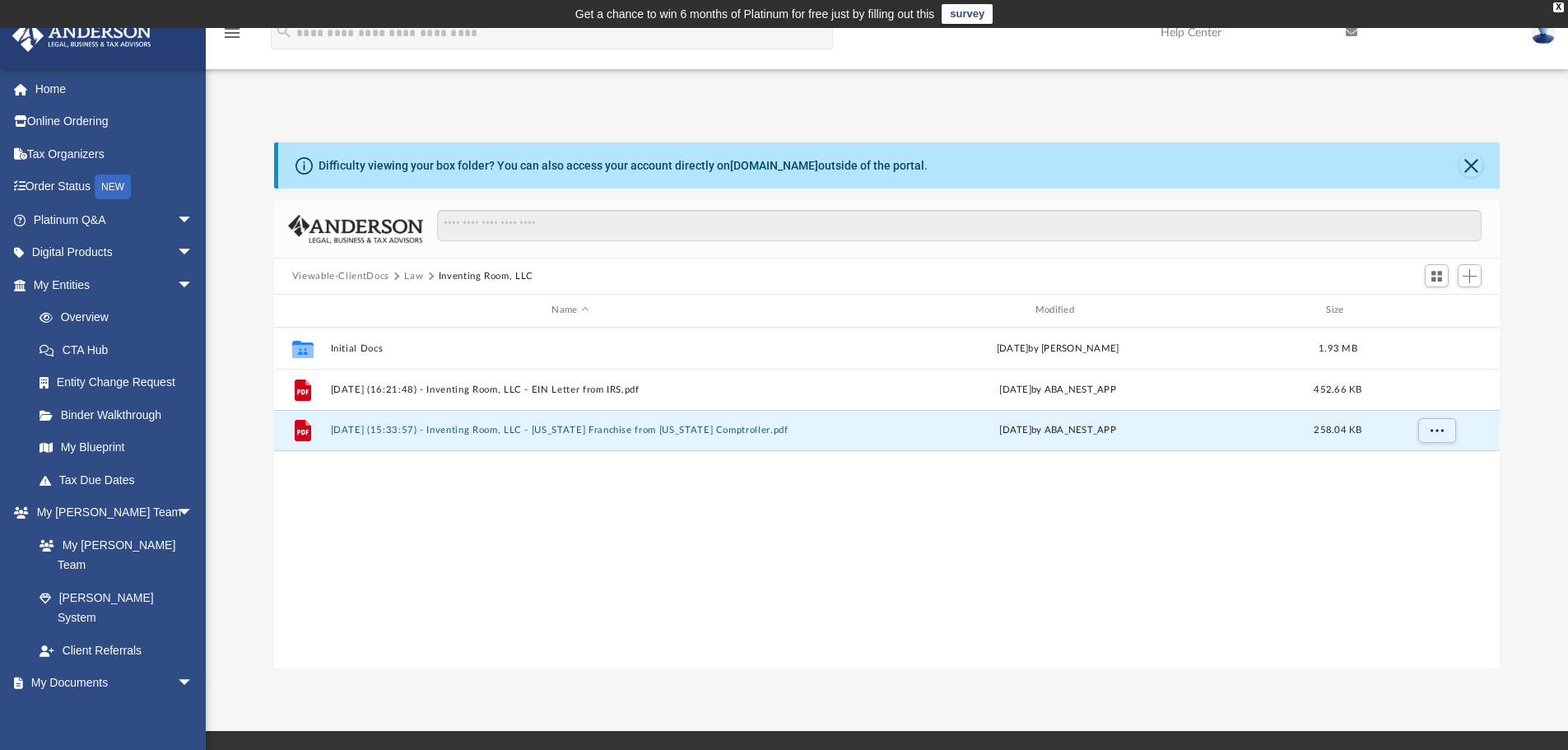
click at [612, 630] on div "Collaborated Folder Initial Docs Thu Jun 5 2025 by Samantha Turner 1.93 MB File…" at bounding box center [888, 497] width 1227 height 341
click at [411, 279] on button "Law" at bounding box center [414, 276] width 19 height 15
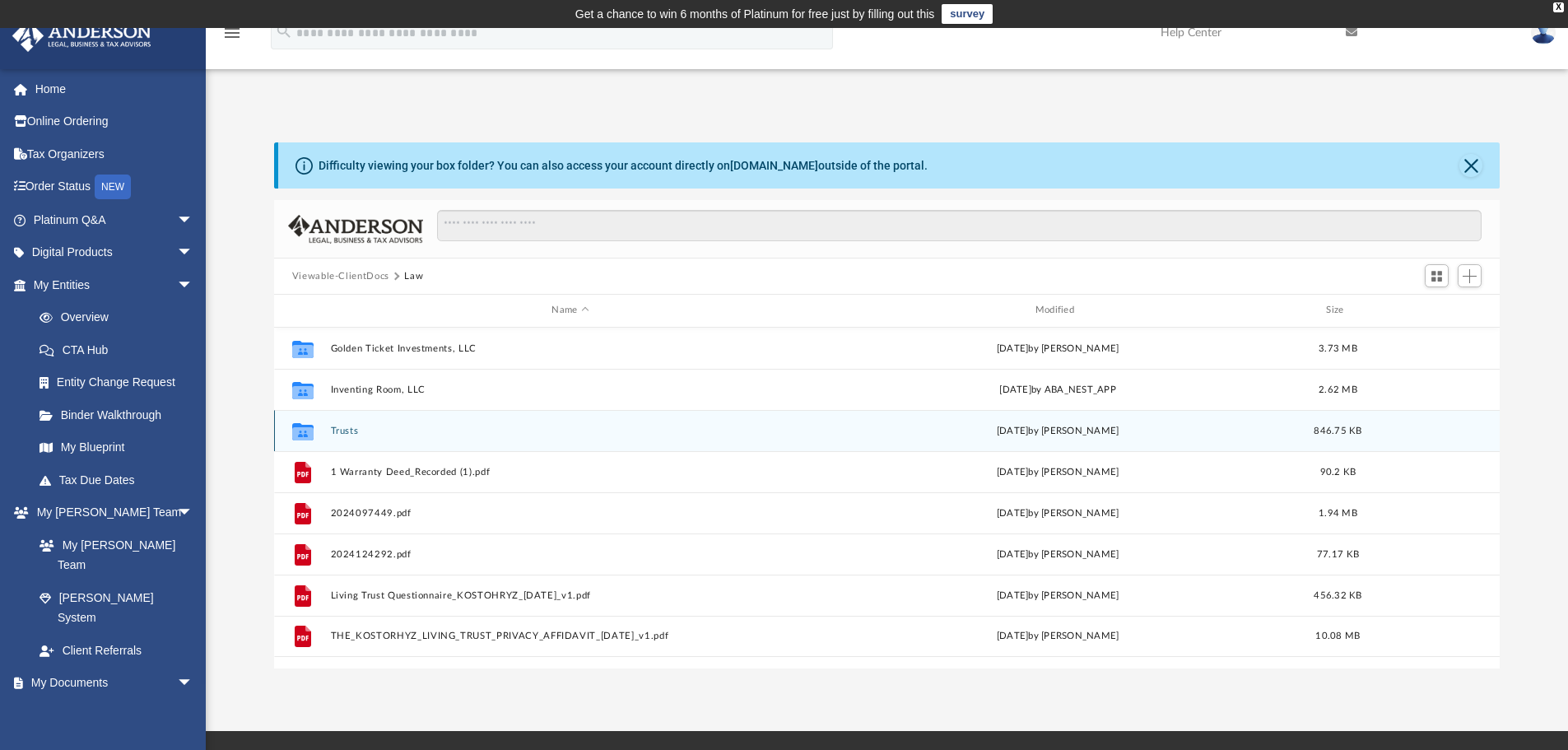
click at [349, 428] on button "Trusts" at bounding box center [570, 430] width 480 height 10
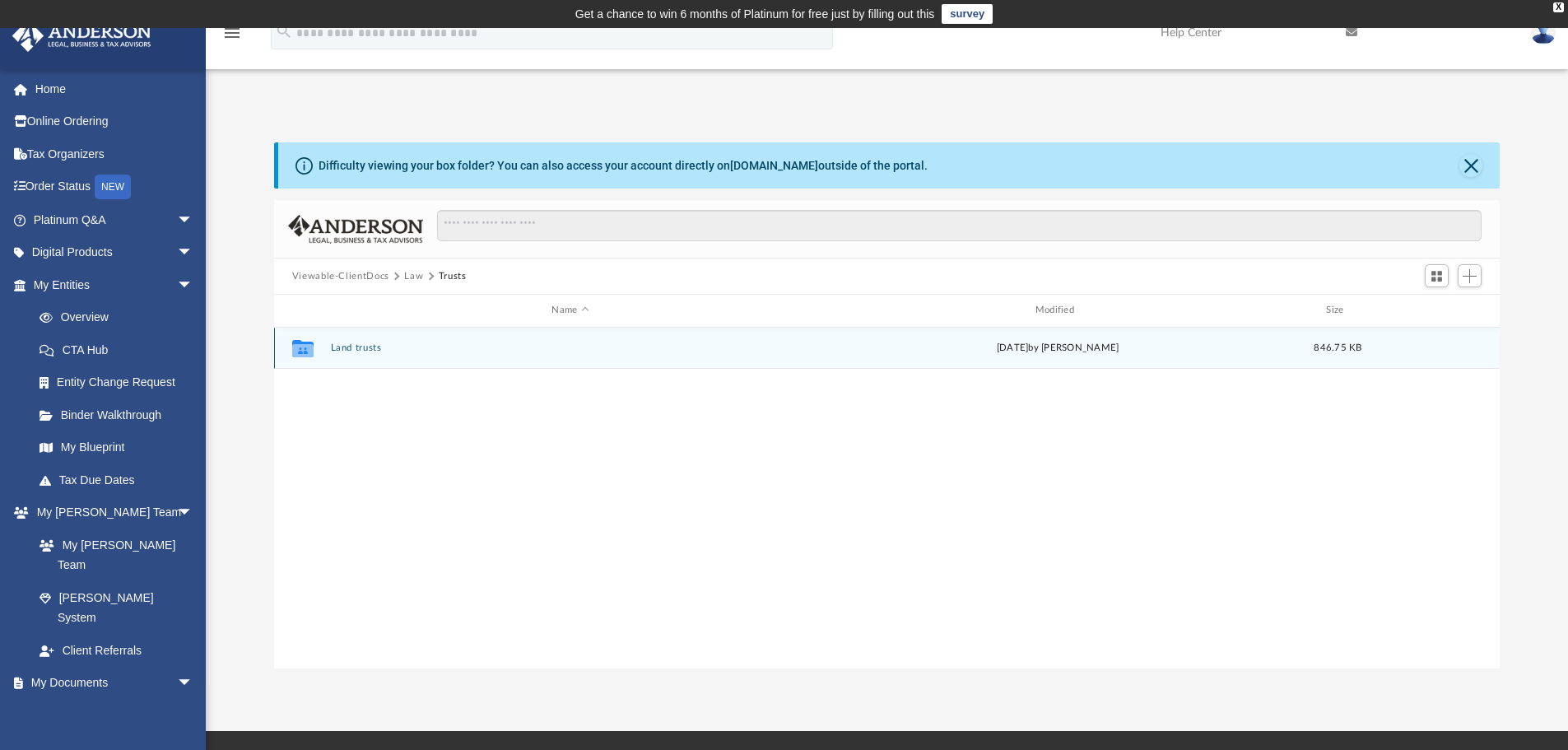
click at [360, 350] on button "Land trusts" at bounding box center [570, 347] width 480 height 10
click at [449, 347] on button "Land Trust - Glass Elevator Trust" at bounding box center [570, 347] width 480 height 10
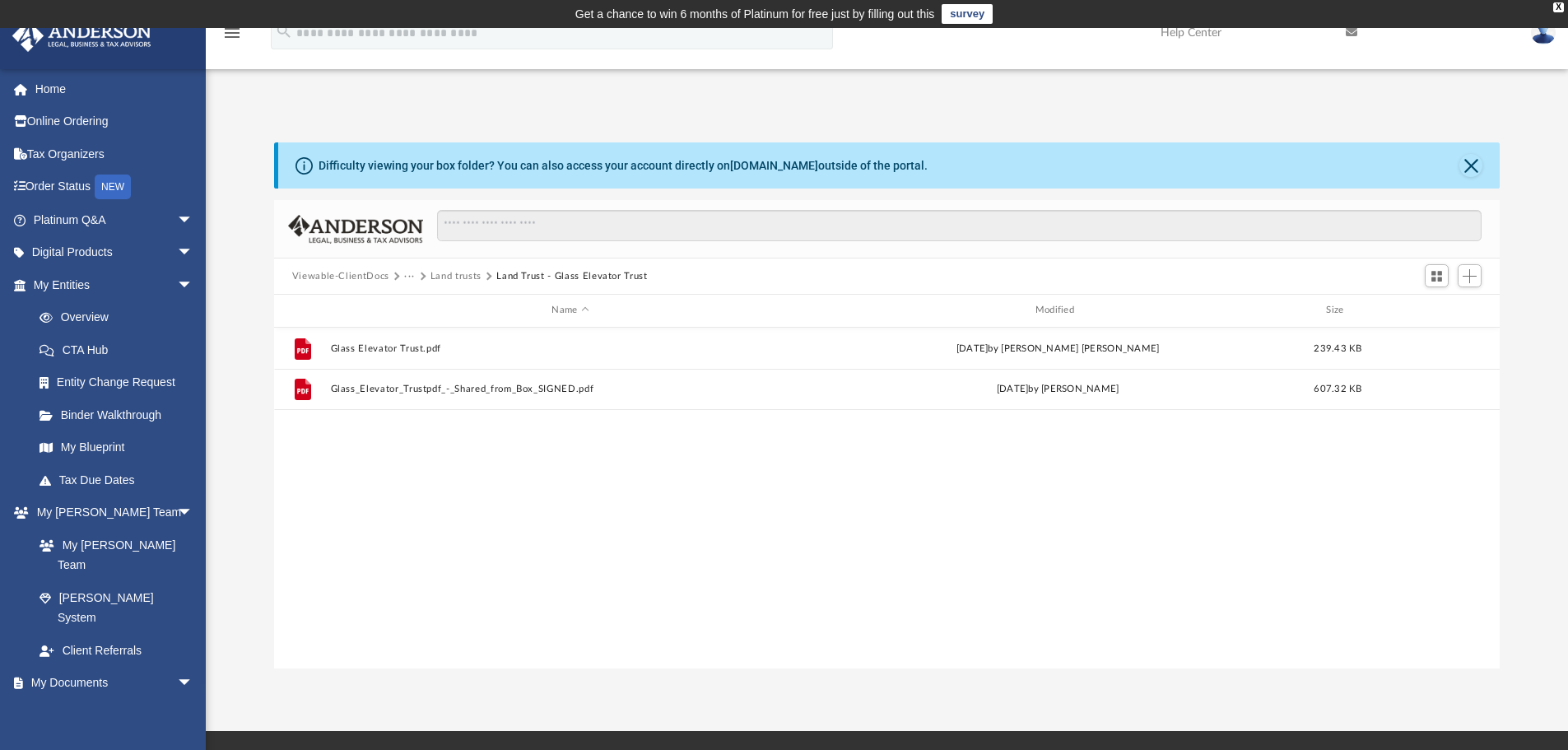
click at [614, 460] on div "File Glass Elevator Trust.pdf Thu Jul 17 2025 by Samantha Mae Fernandez 239.43 …" at bounding box center [888, 497] width 1227 height 341
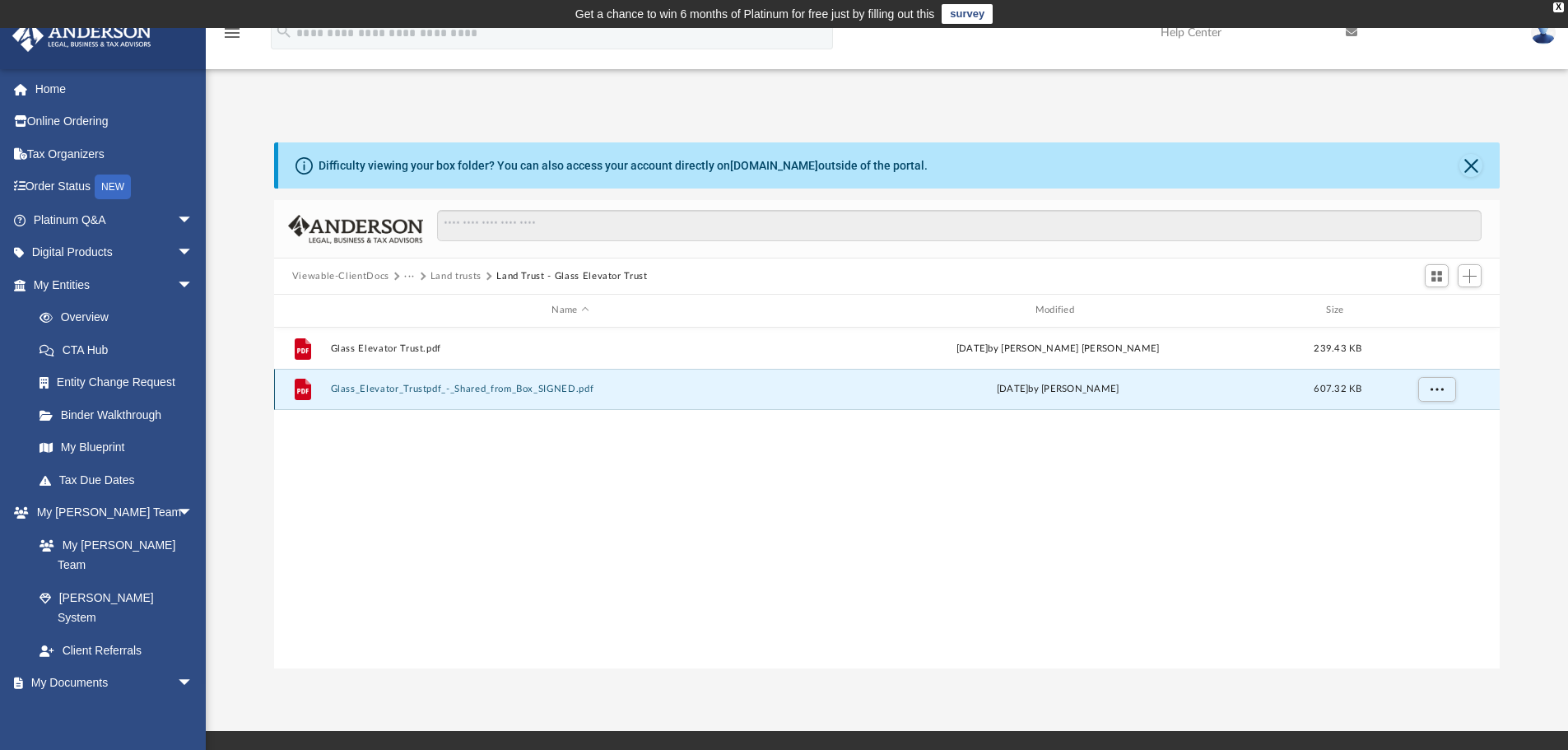
click at [559, 391] on button "Glass_Elevator_Trustpdf_-_Shared_from_Box_SIGNED.pdf" at bounding box center [570, 388] width 480 height 10
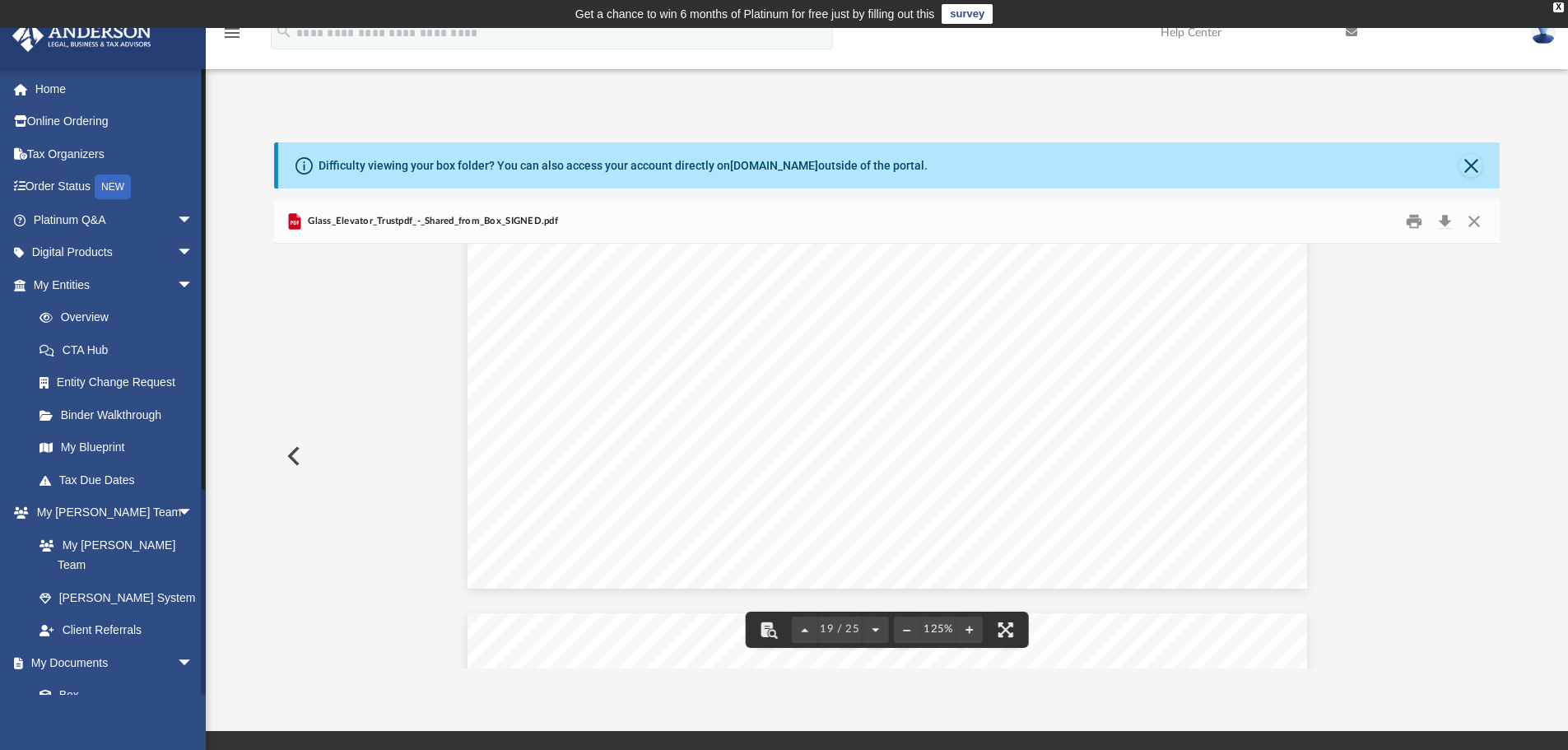
scroll to position [20987, 0]
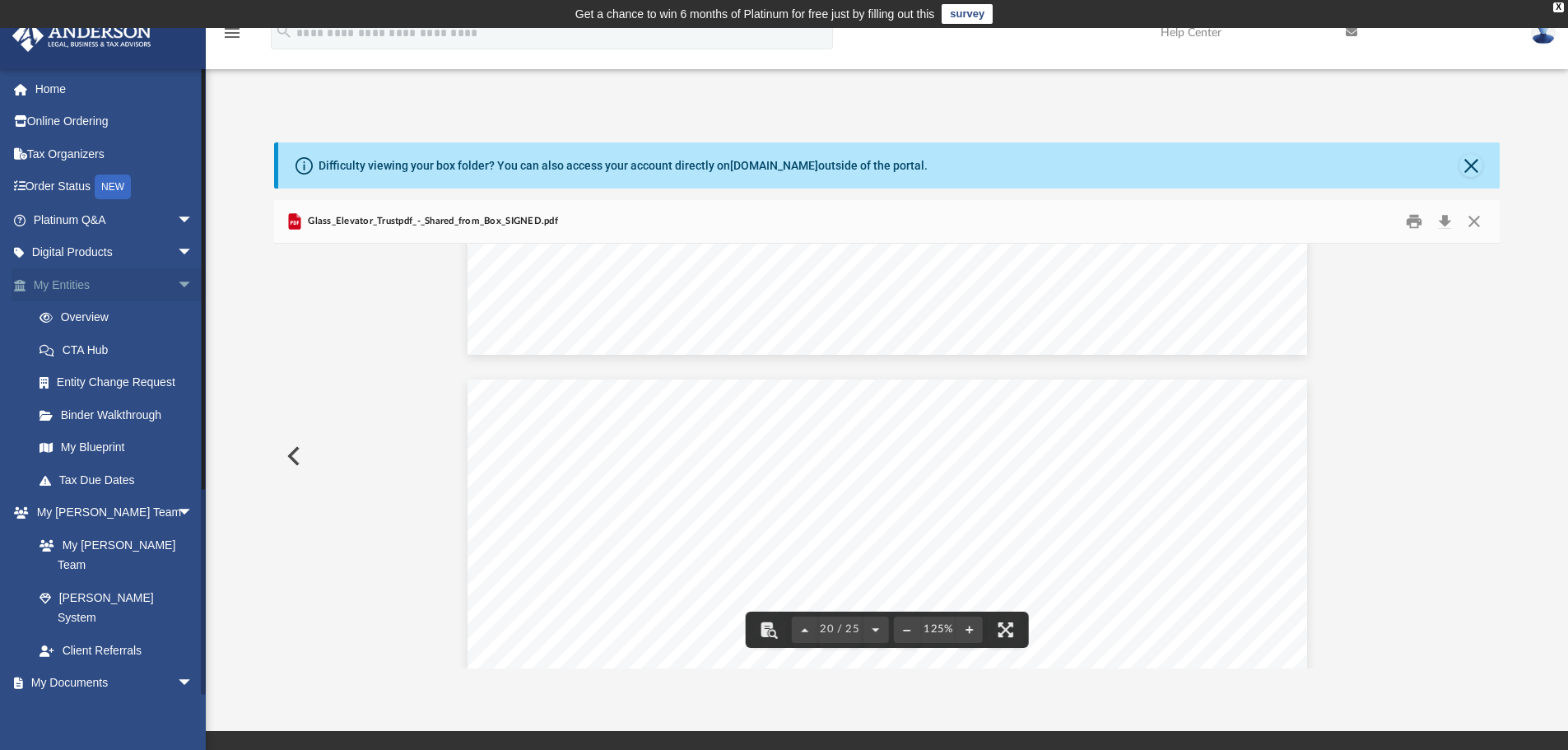
click at [77, 291] on link "My Entities arrow_drop_down" at bounding box center [115, 285] width 207 height 33
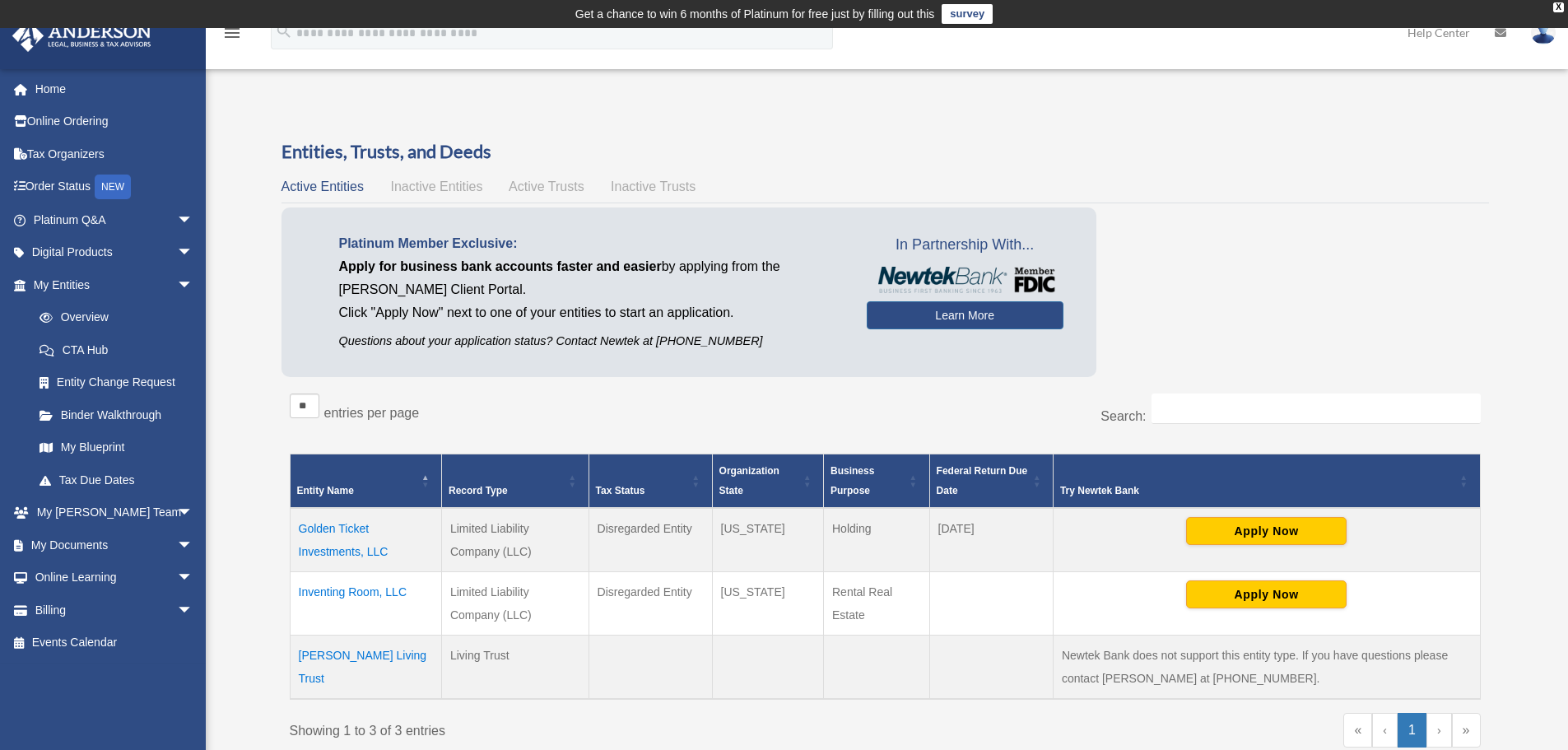
click at [360, 530] on td "Golden Ticket Investments, LLC" at bounding box center [366, 540] width 152 height 65
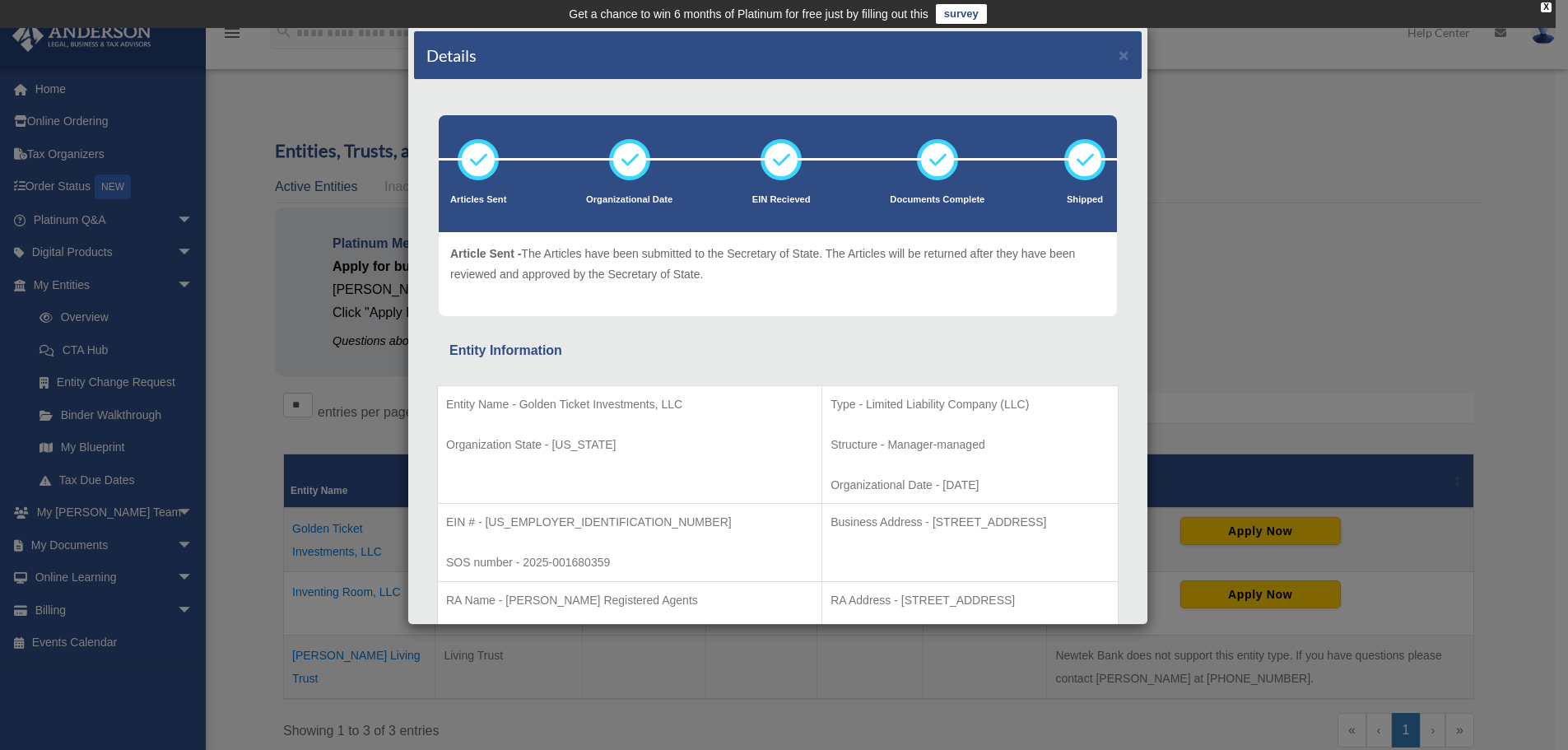
click at [1230, 312] on div "Details × Articles Sent Organizational Date" at bounding box center [784, 375] width 1568 height 750
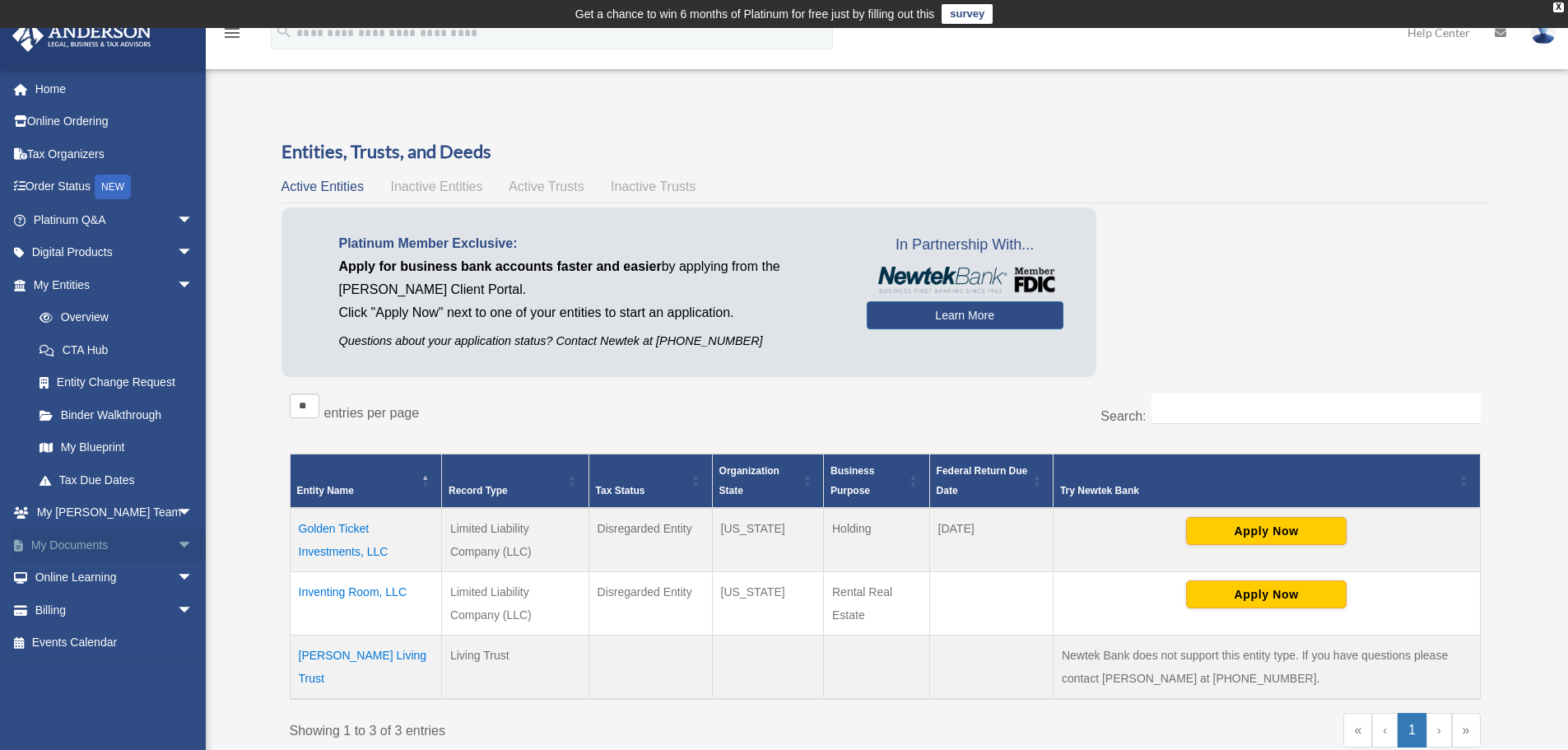
click at [57, 540] on link "My Documents arrow_drop_down" at bounding box center [115, 545] width 207 height 33
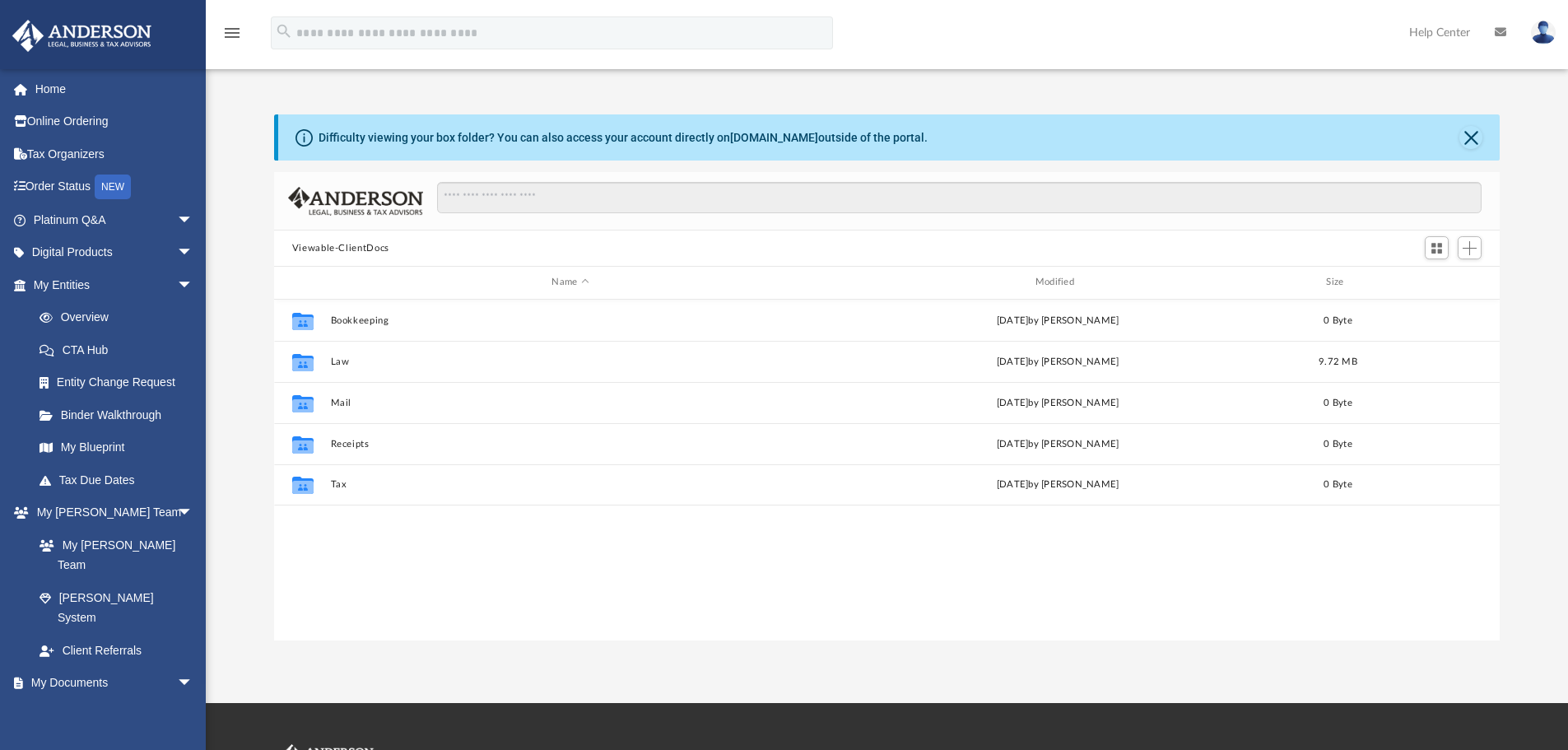
scroll to position [362, 1214]
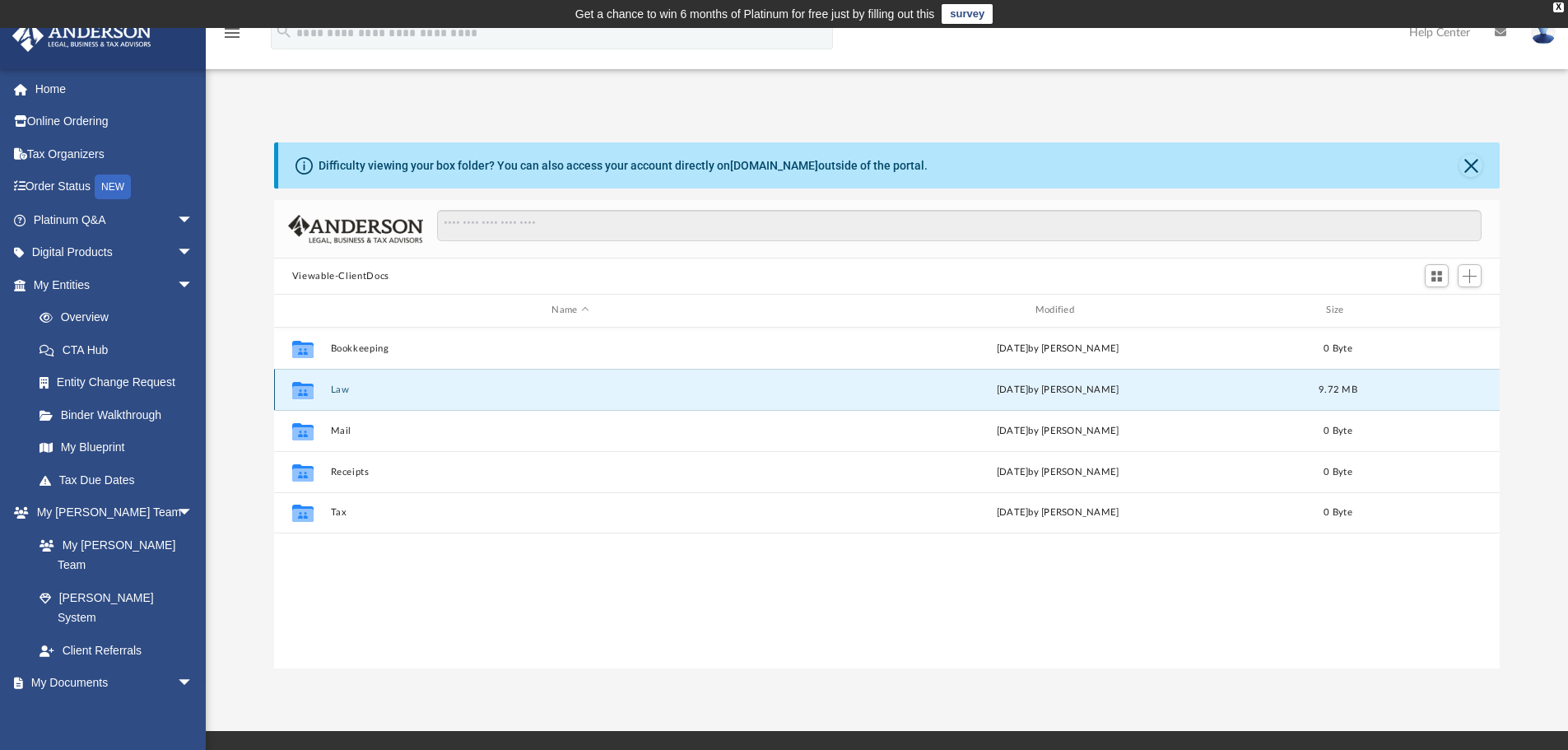
click at [344, 386] on button "Law" at bounding box center [570, 389] width 480 height 10
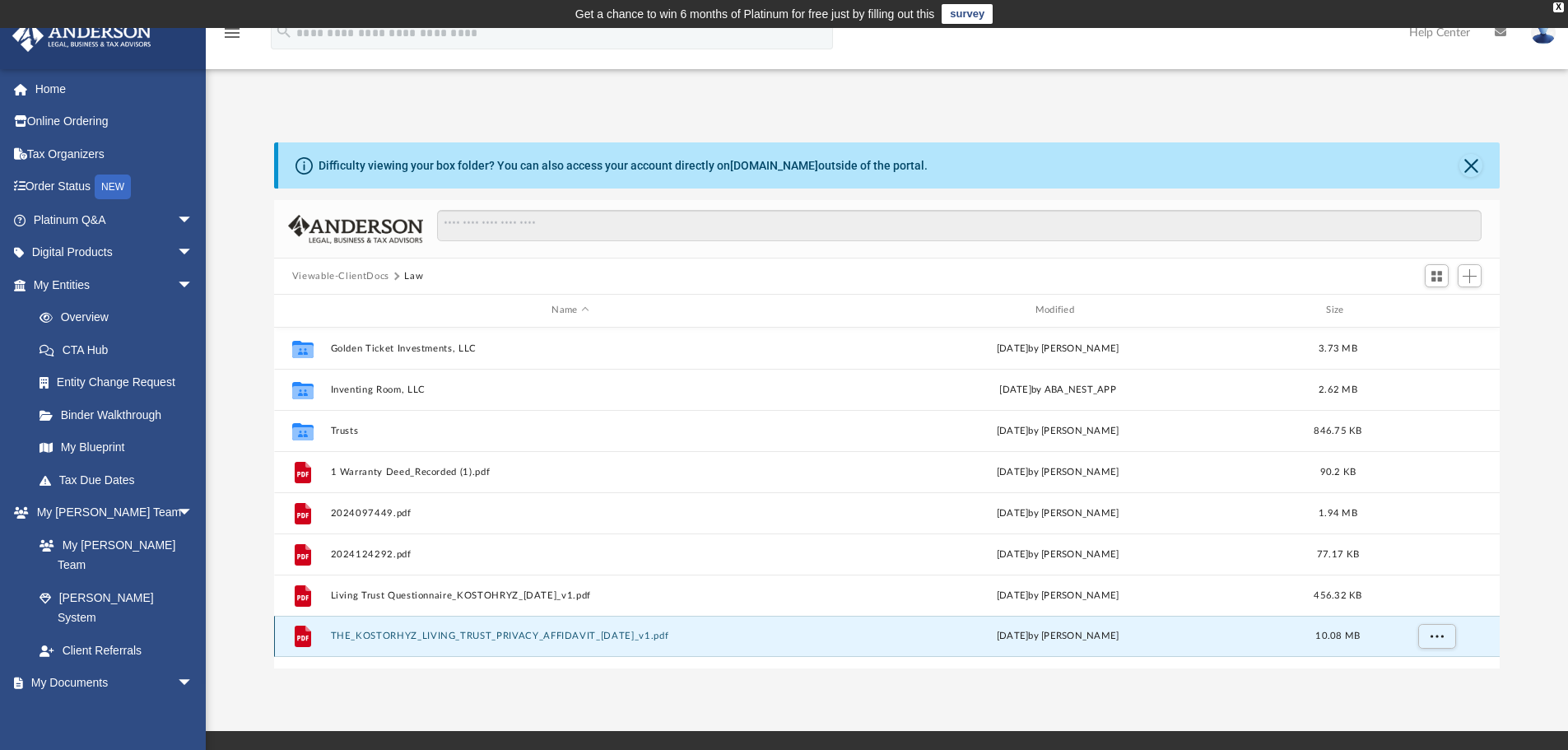
click at [535, 634] on button "THE_KOSTORHYZ_LIVING_TRUST_PRIVACY_AFFIDAVIT_08.11.2025_v1.pdf" at bounding box center [570, 635] width 480 height 10
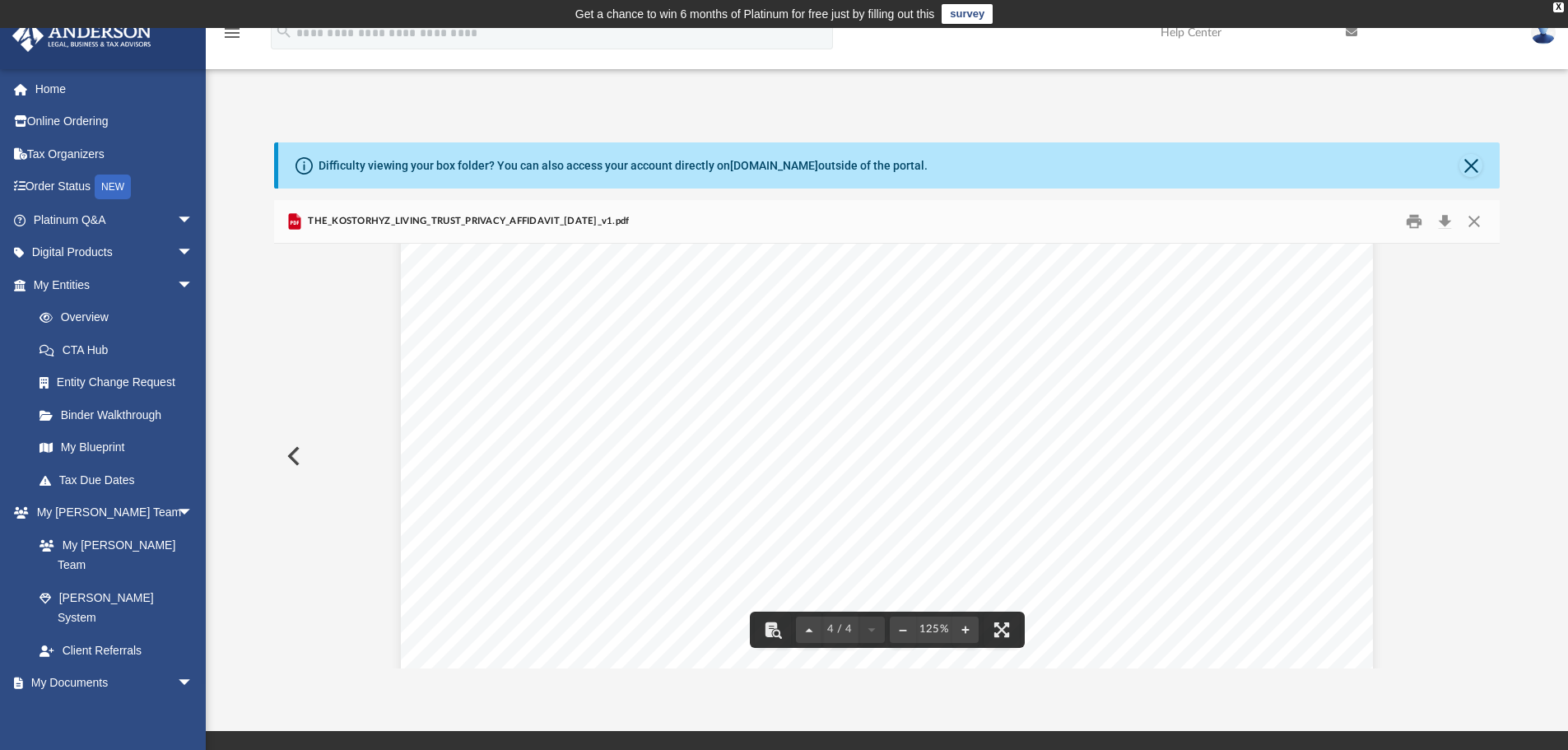
scroll to position [4715, 0]
click at [1458, 164] on div "Difficulty viewing your box folder? You can also access your account directly o…" at bounding box center [889, 165] width 1222 height 47
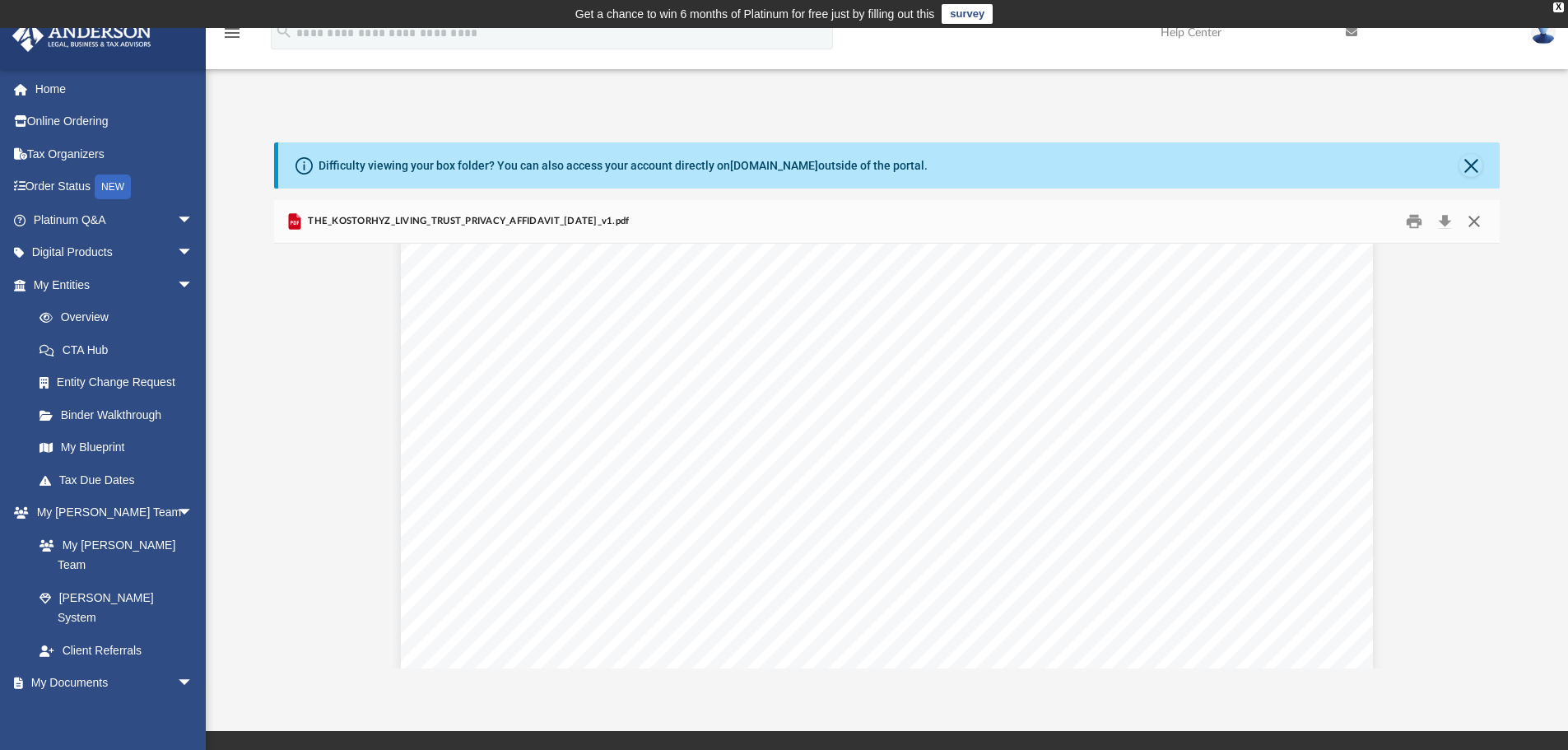
click at [1476, 217] on button "Close" at bounding box center [1474, 221] width 29 height 26
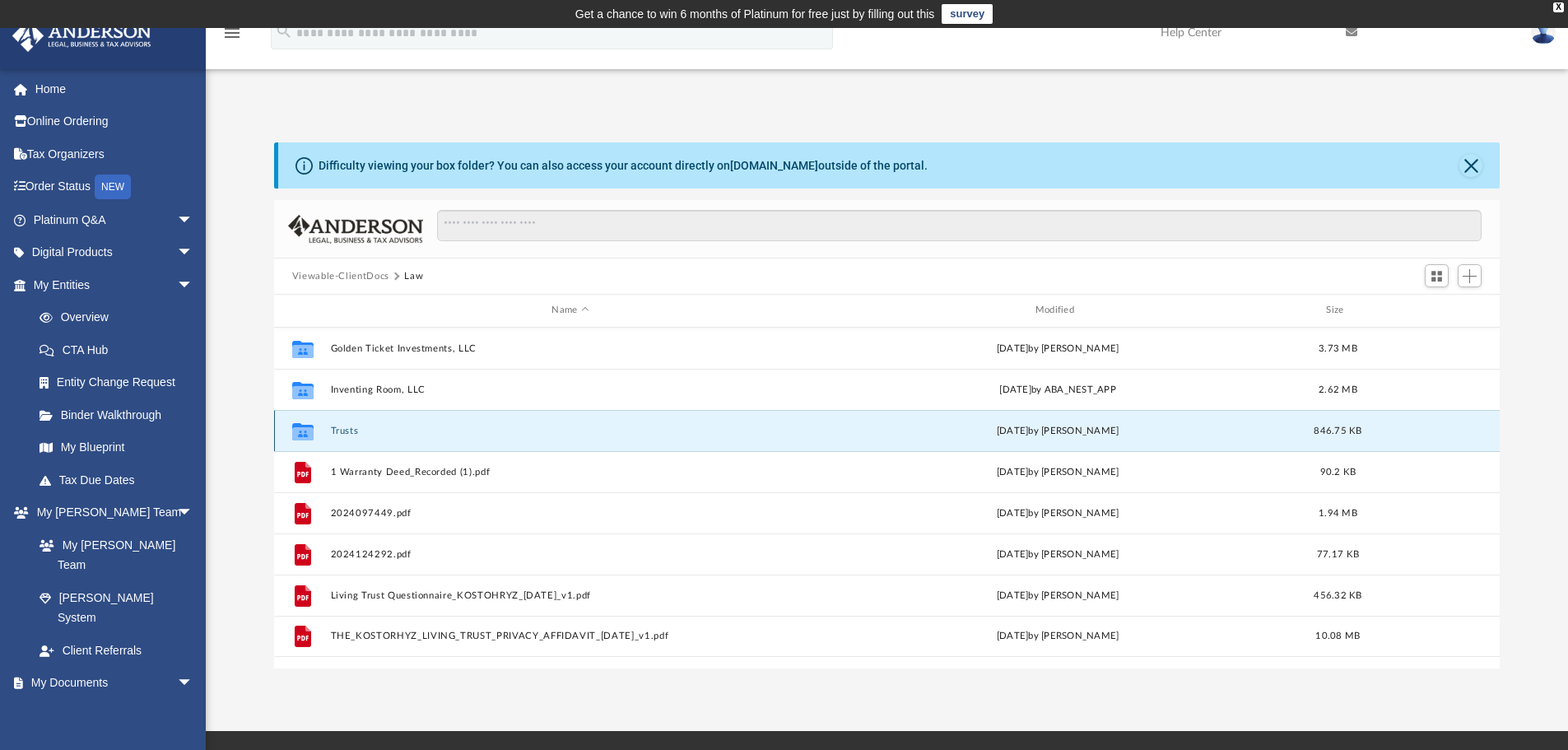
click at [343, 430] on button "Trusts" at bounding box center [570, 430] width 480 height 10
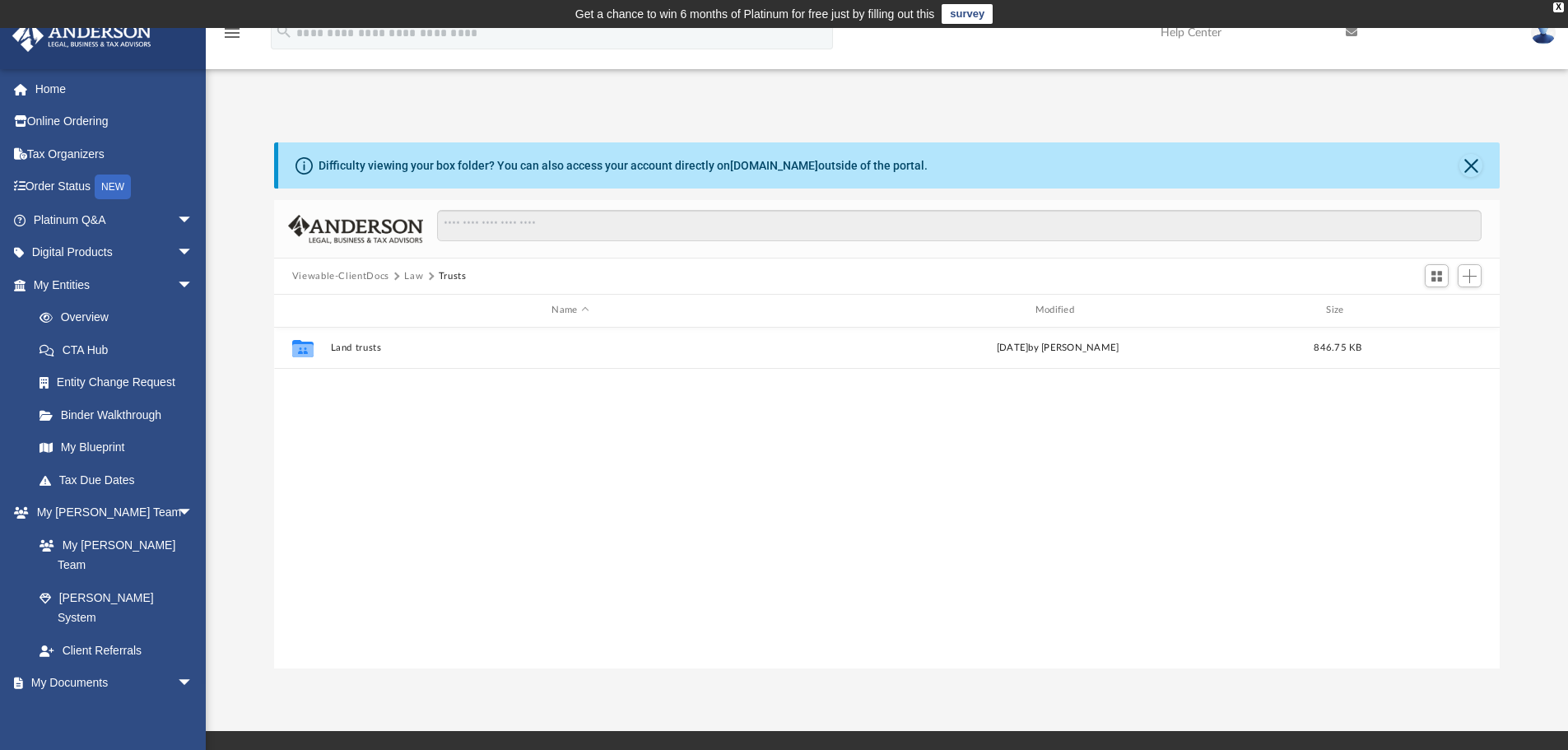
click at [407, 272] on button "Law" at bounding box center [414, 276] width 19 height 15
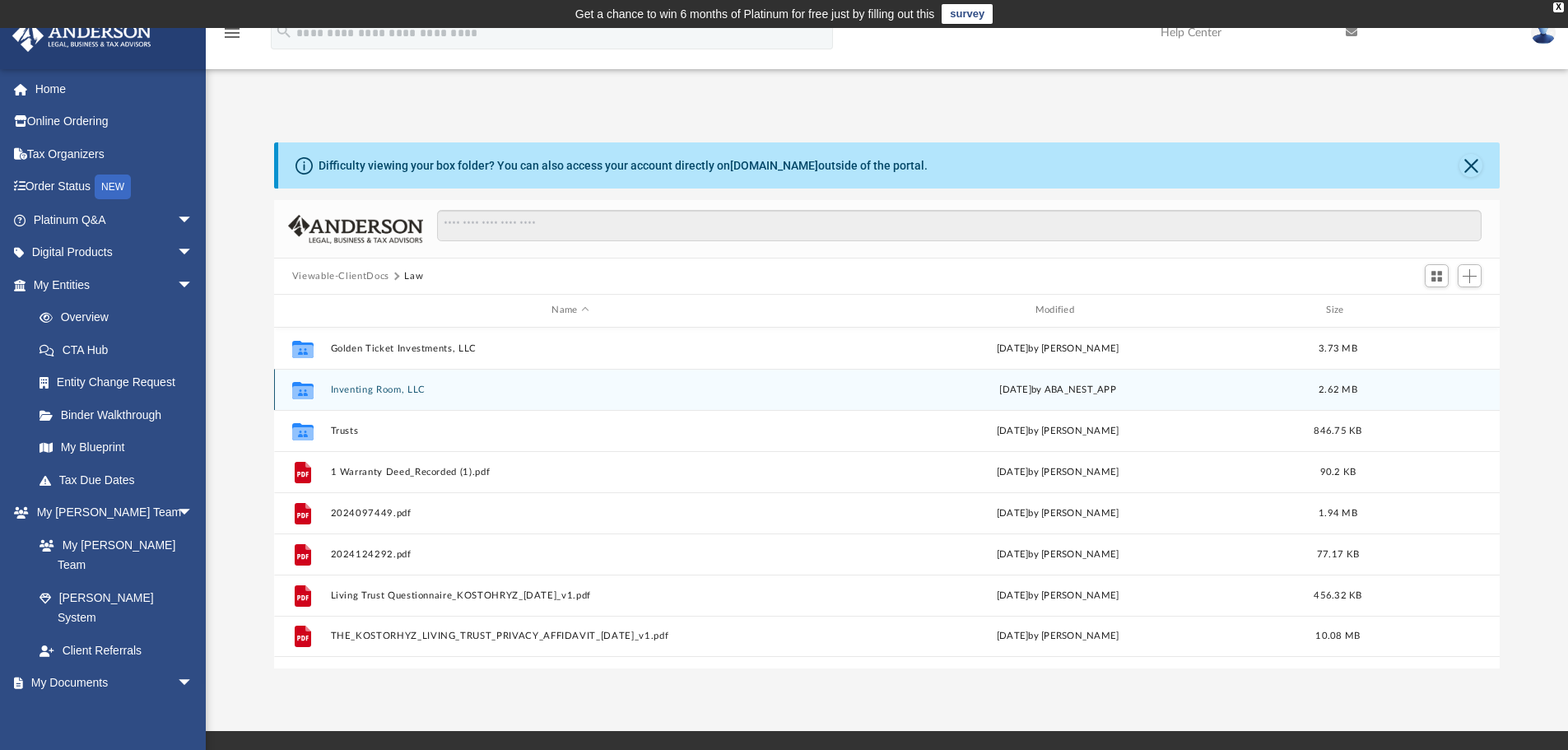
click at [381, 388] on button "Inventing Room, LLC" at bounding box center [570, 389] width 480 height 10
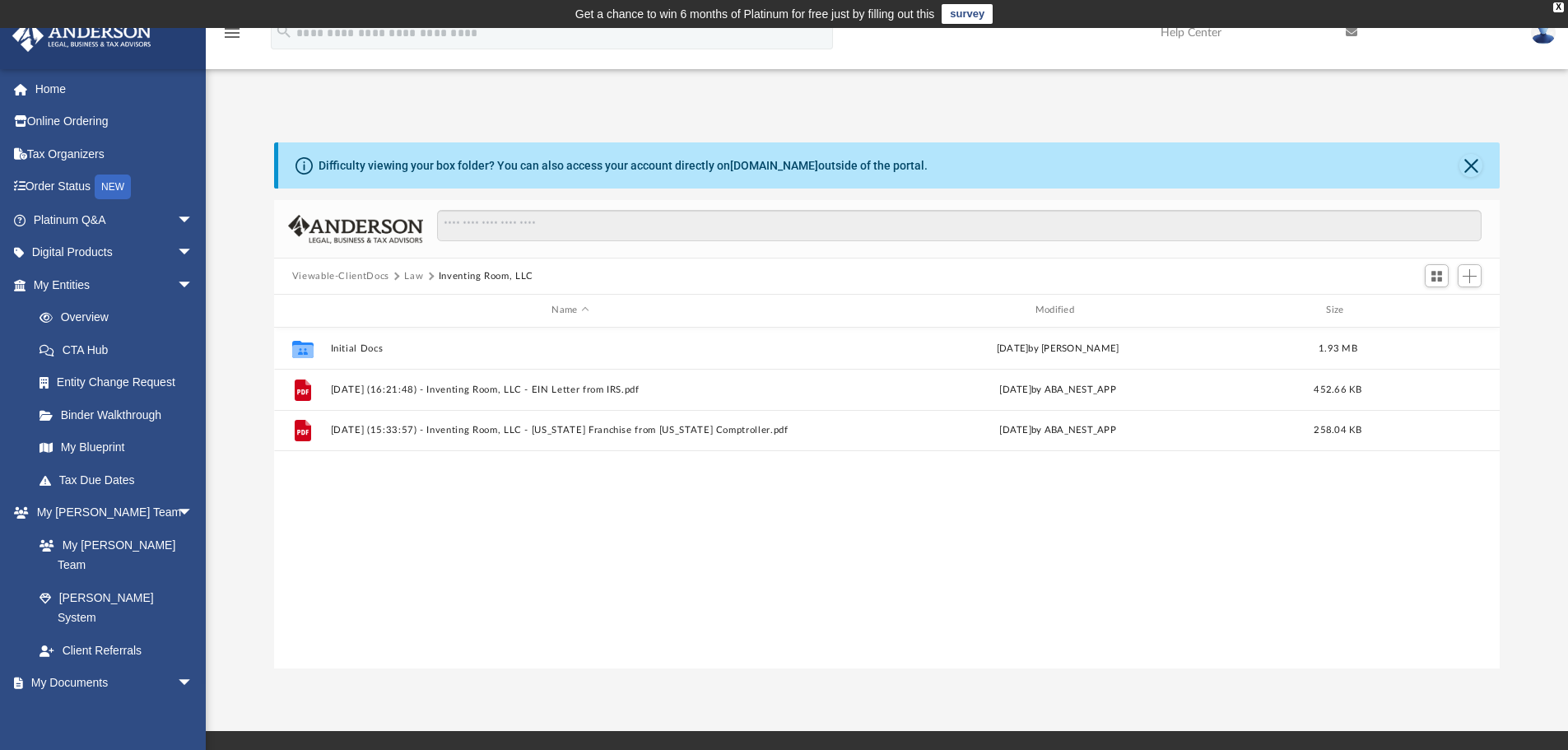
click at [492, 274] on button "Inventing Room, LLC" at bounding box center [486, 276] width 95 height 15
click at [410, 272] on button "Law" at bounding box center [414, 276] width 19 height 15
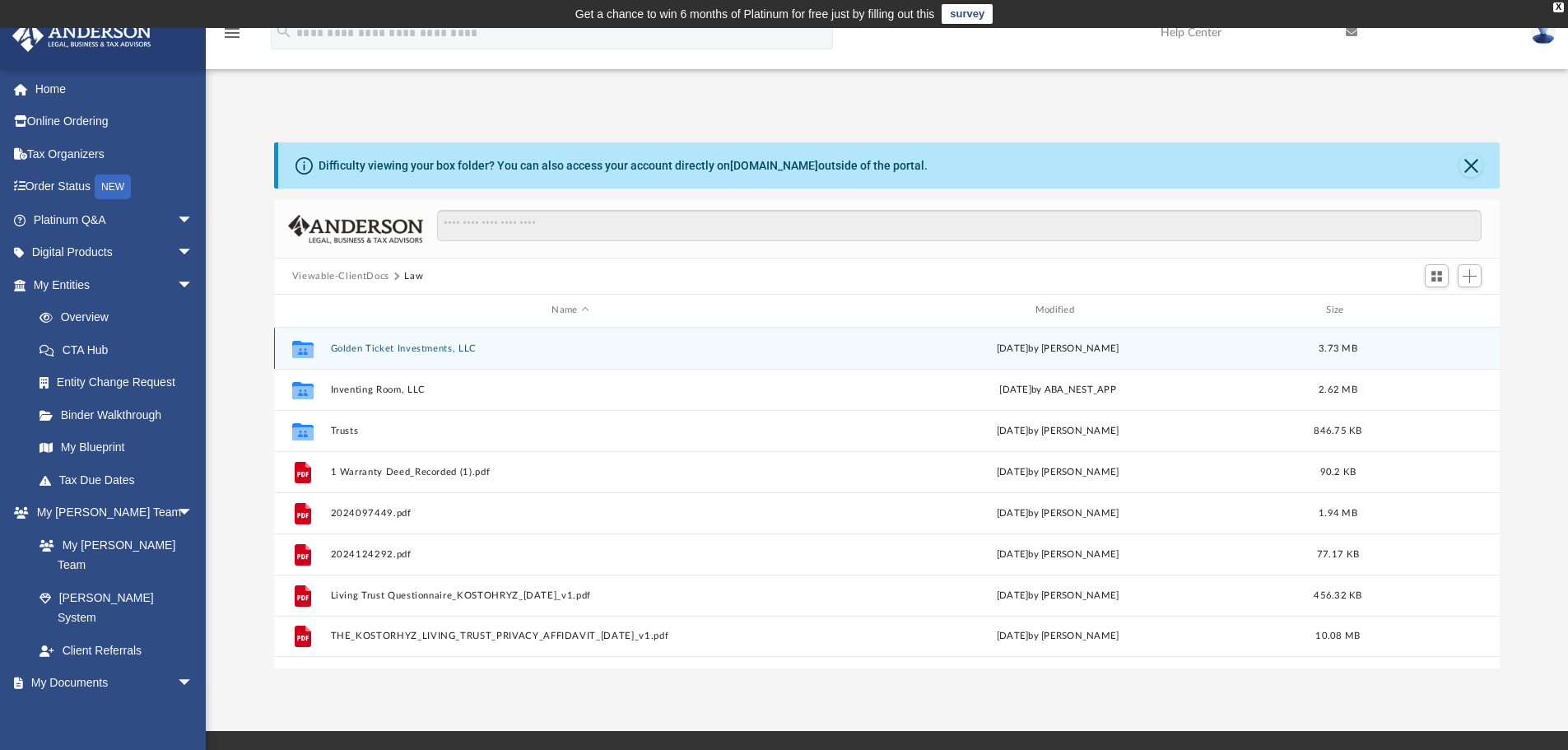
click at [410, 346] on button "Golden Ticket Investments, LLC" at bounding box center [570, 347] width 480 height 10
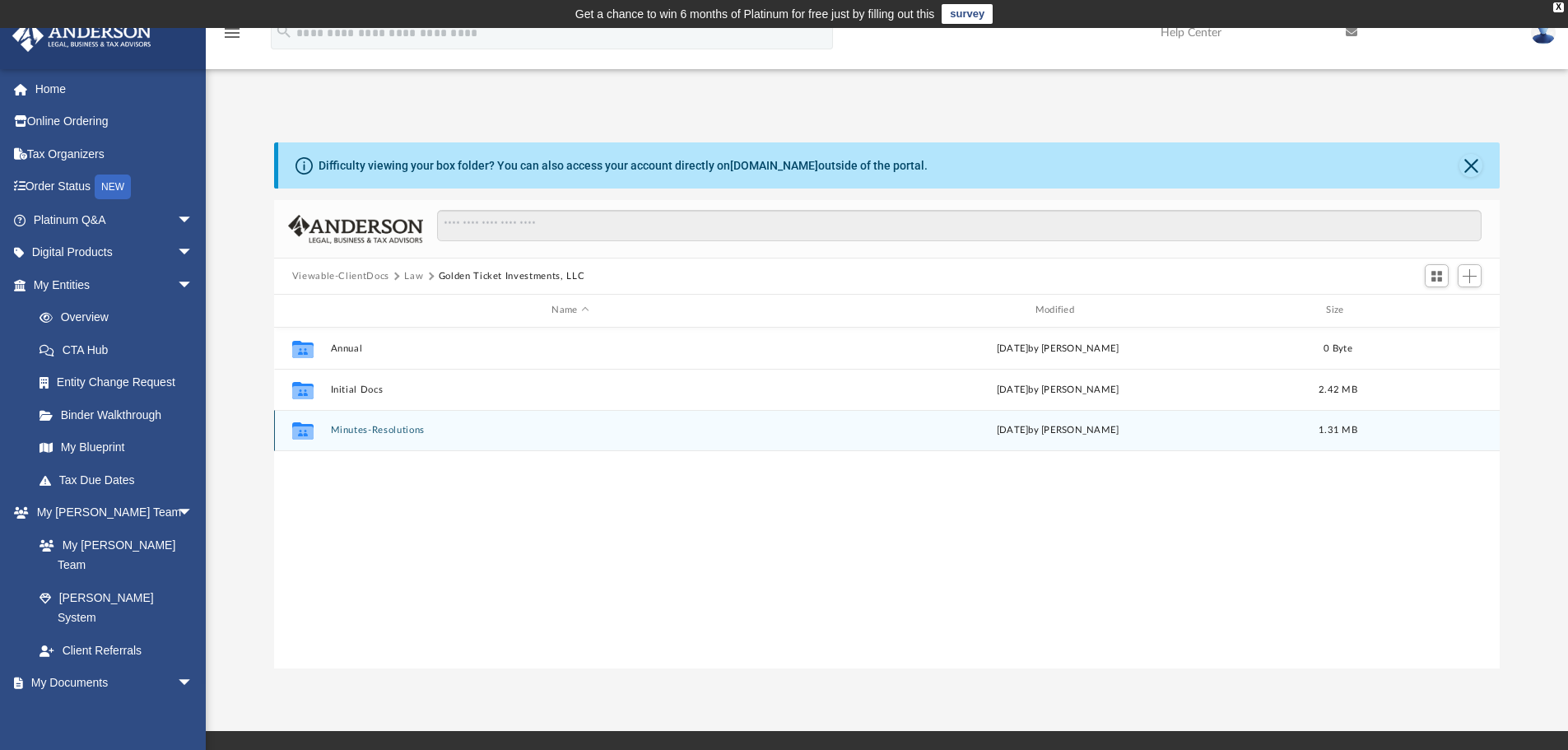
click at [376, 430] on button "Minutes-Resolutions" at bounding box center [570, 429] width 480 height 10
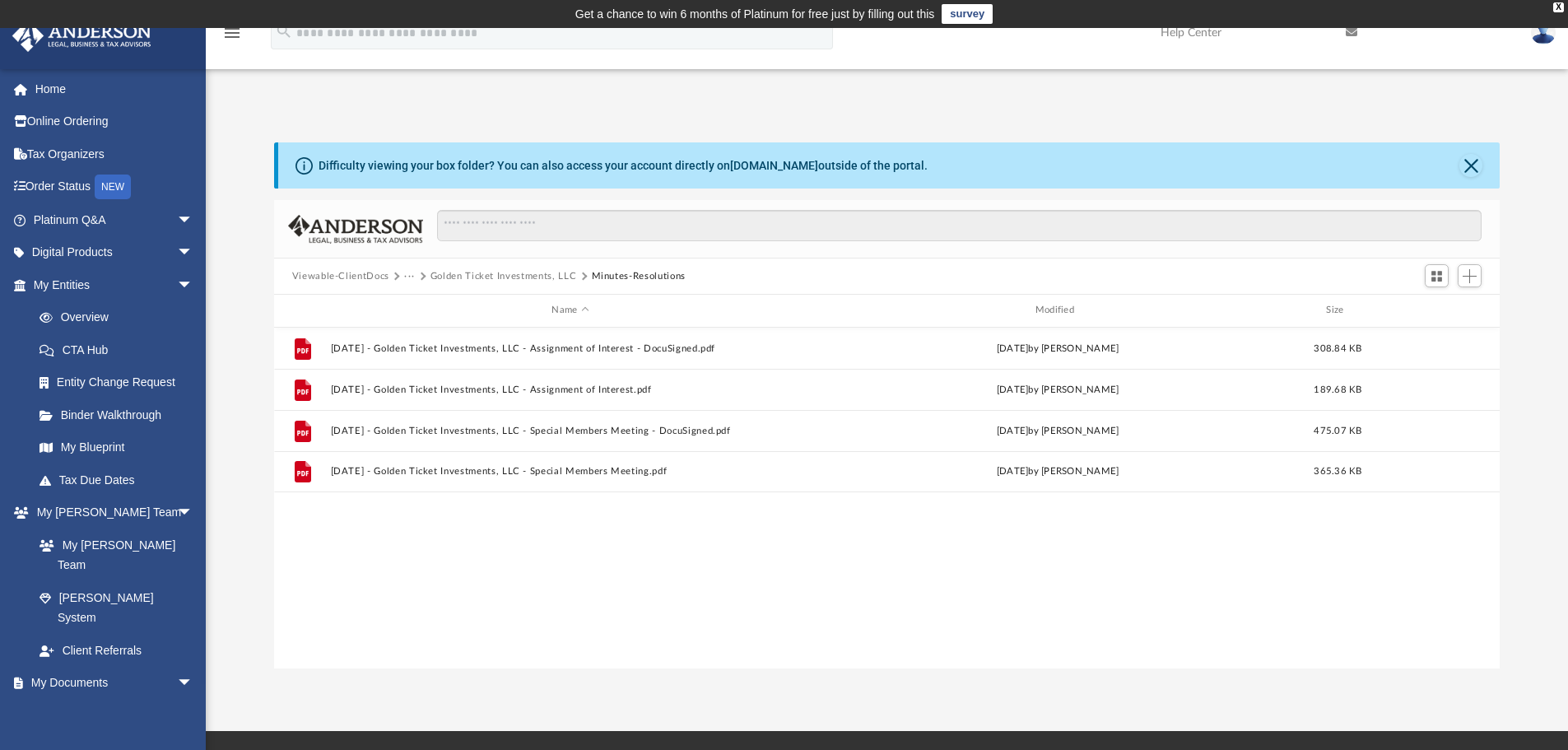
click at [858, 613] on div "File 2025.08.11 - Golden Ticket Investments, LLC - Assignment of Interest - Doc…" at bounding box center [888, 497] width 1227 height 341
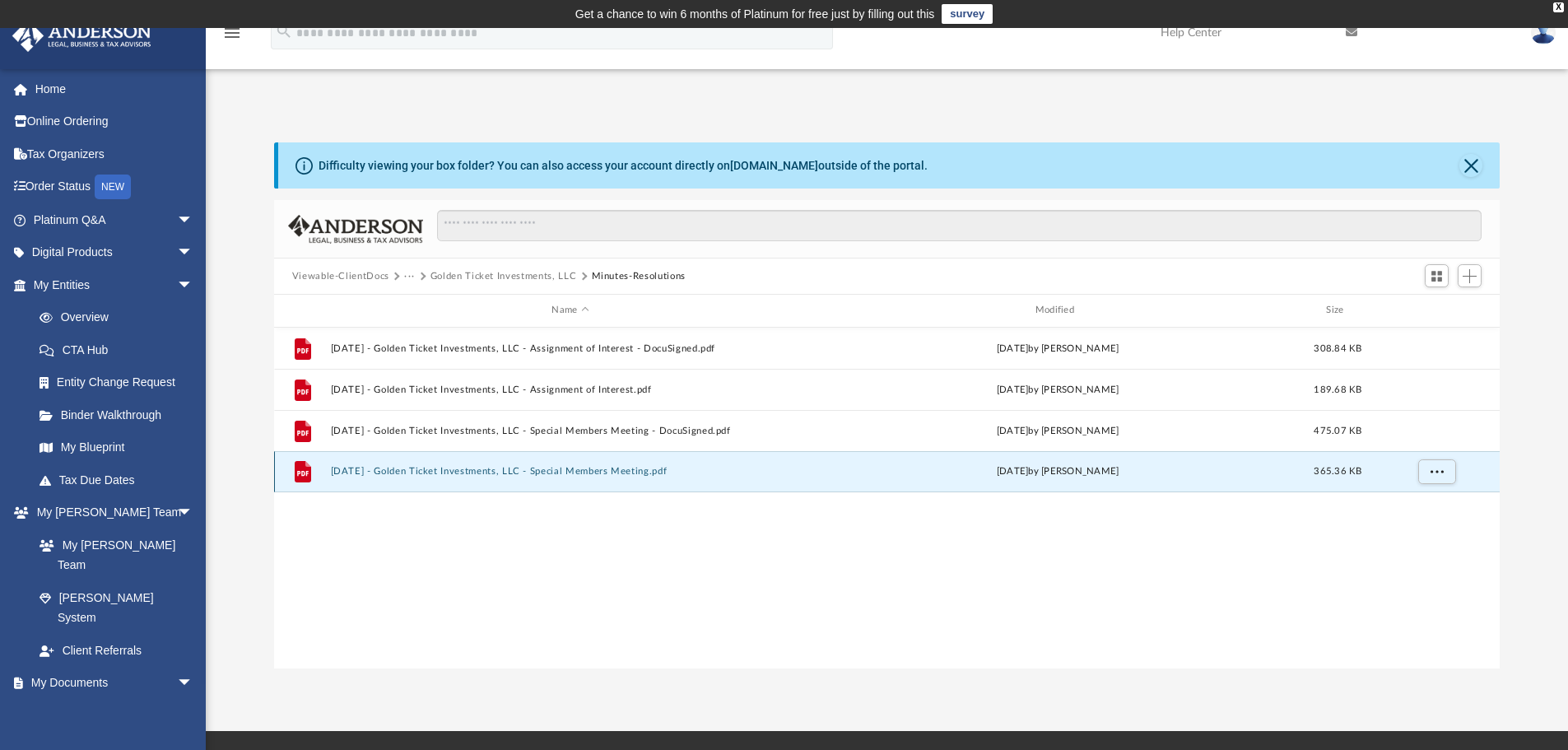
click at [629, 474] on button "2025.08.11 - Golden Ticket Investments, LLC - Special Members Meeting.pdf" at bounding box center [570, 471] width 480 height 10
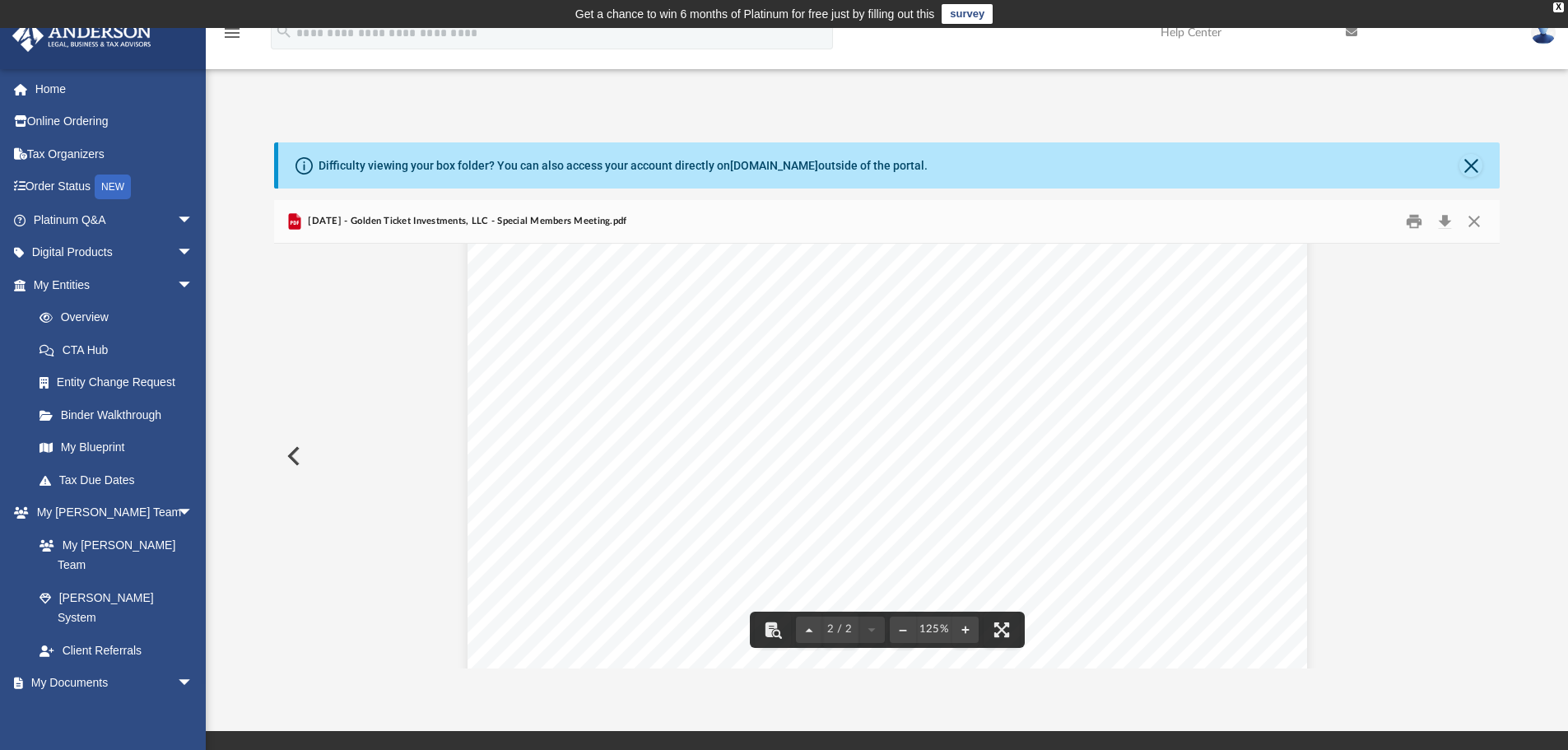
scroll to position [1469, 0]
click at [1477, 220] on button "Close" at bounding box center [1474, 221] width 29 height 26
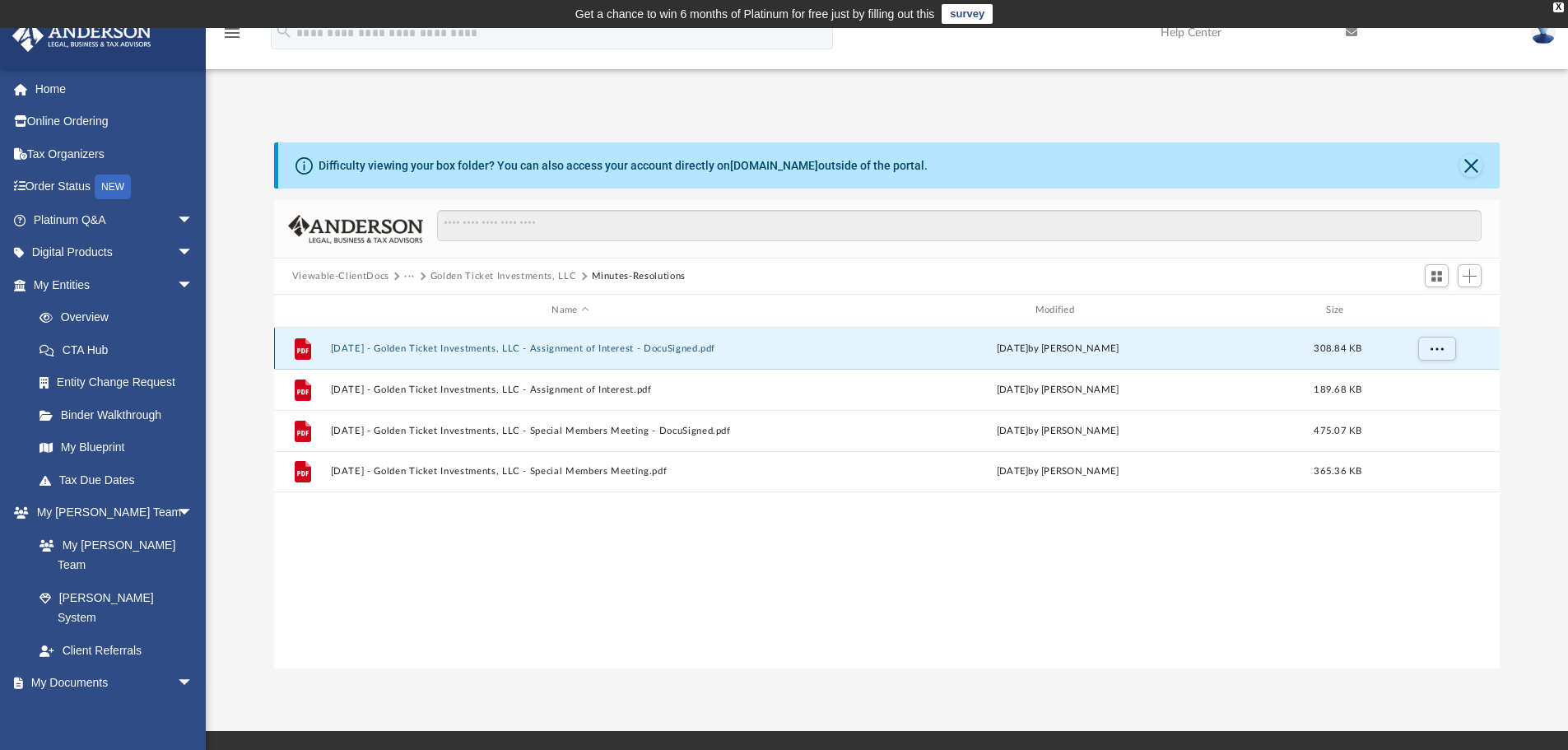
click at [614, 353] on button "2025.08.11 - Golden Ticket Investments, LLC - Assignment of Interest - DocuSign…" at bounding box center [570, 347] width 480 height 10
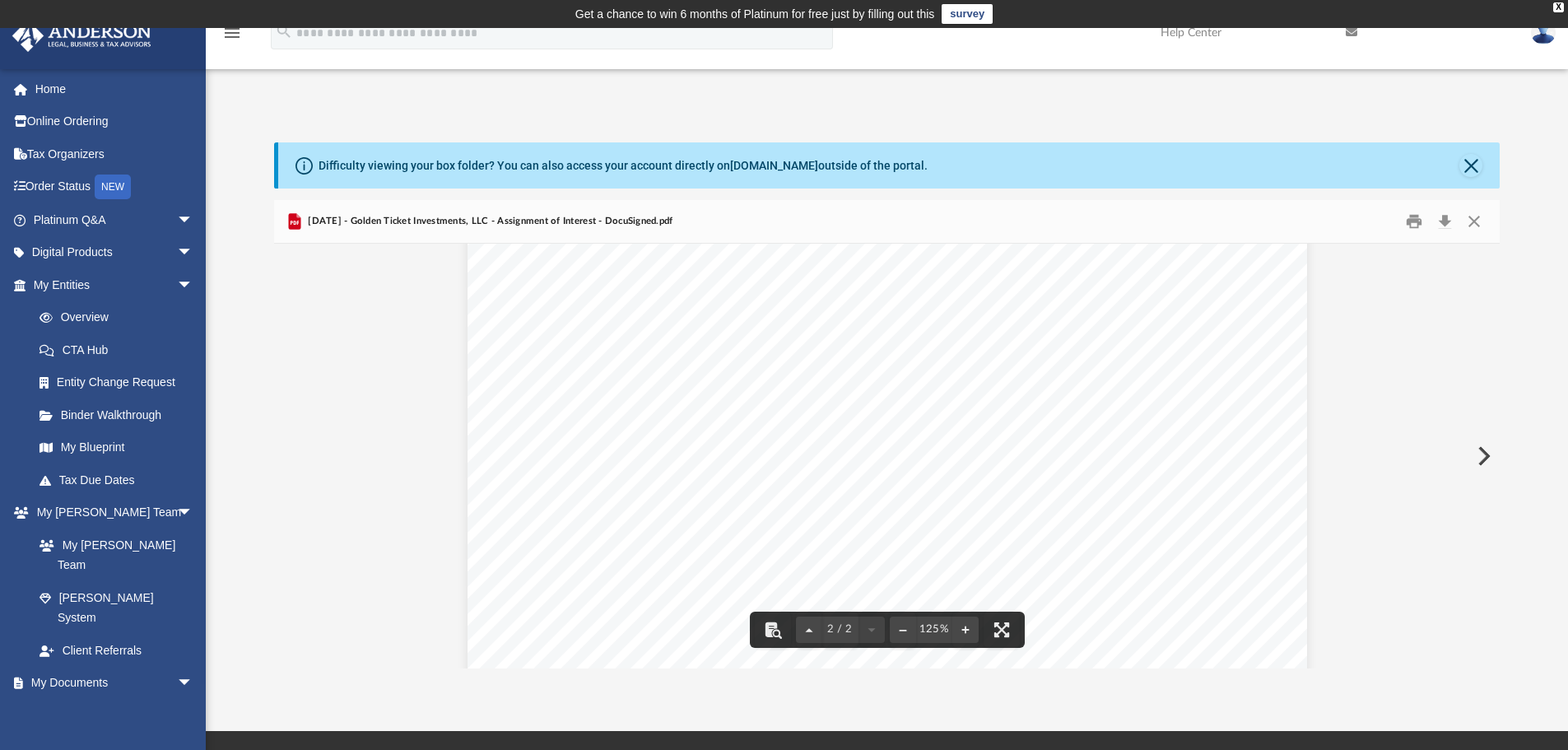
scroll to position [1797, 0]
click at [1475, 216] on button "Close" at bounding box center [1474, 221] width 29 height 26
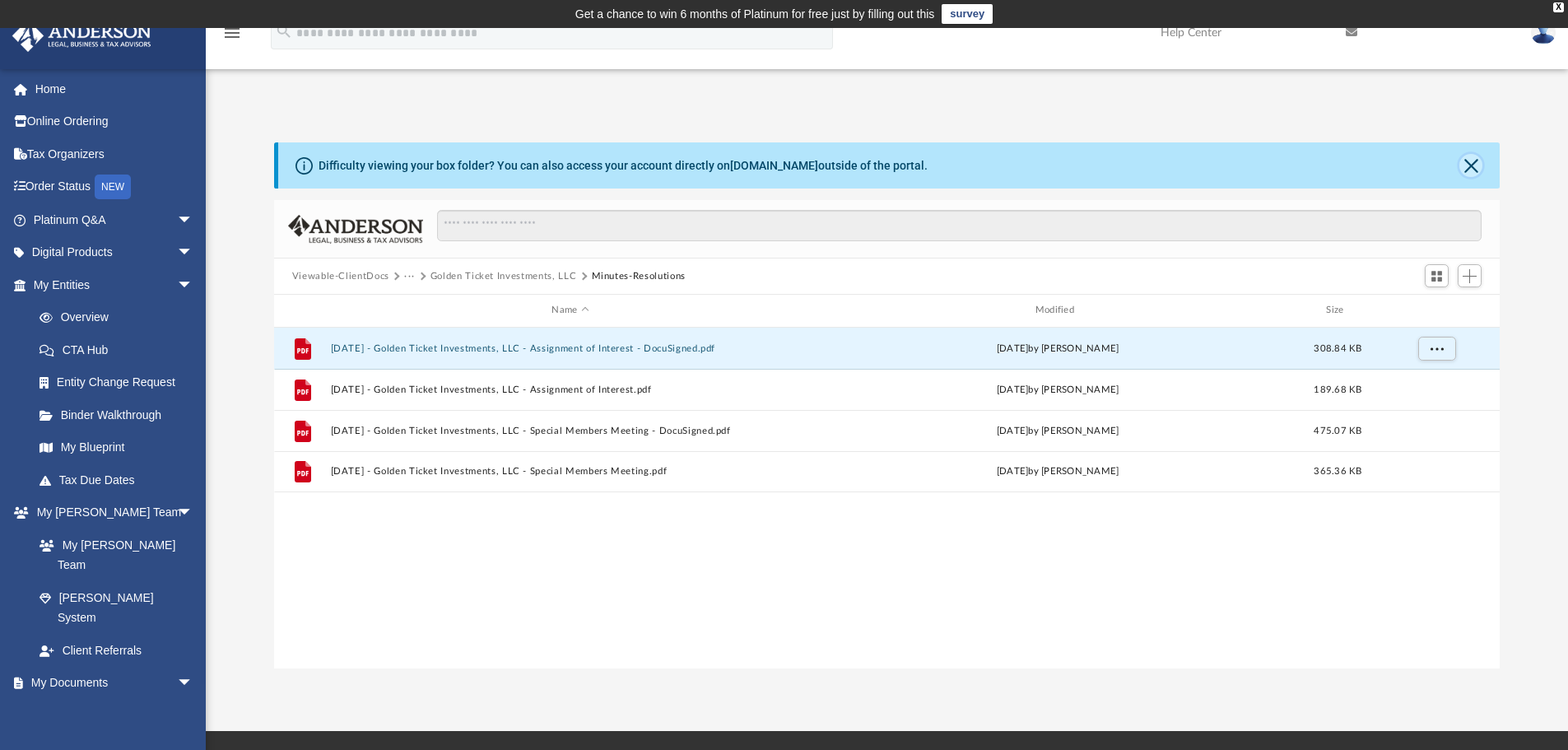
click at [1477, 168] on button "Close" at bounding box center [1471, 165] width 23 height 23
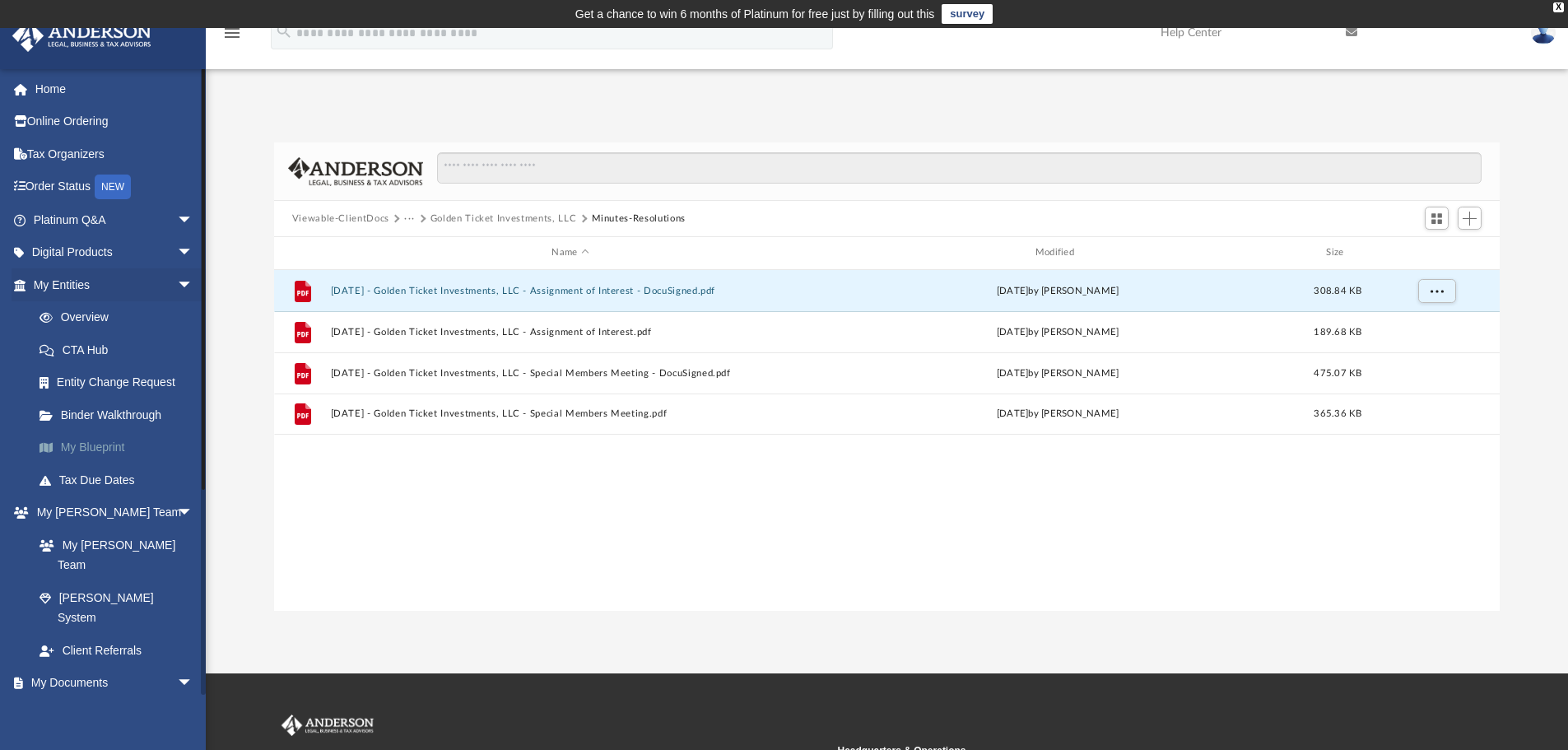
click at [79, 442] on link "My Blueprint" at bounding box center [120, 447] width 195 height 33
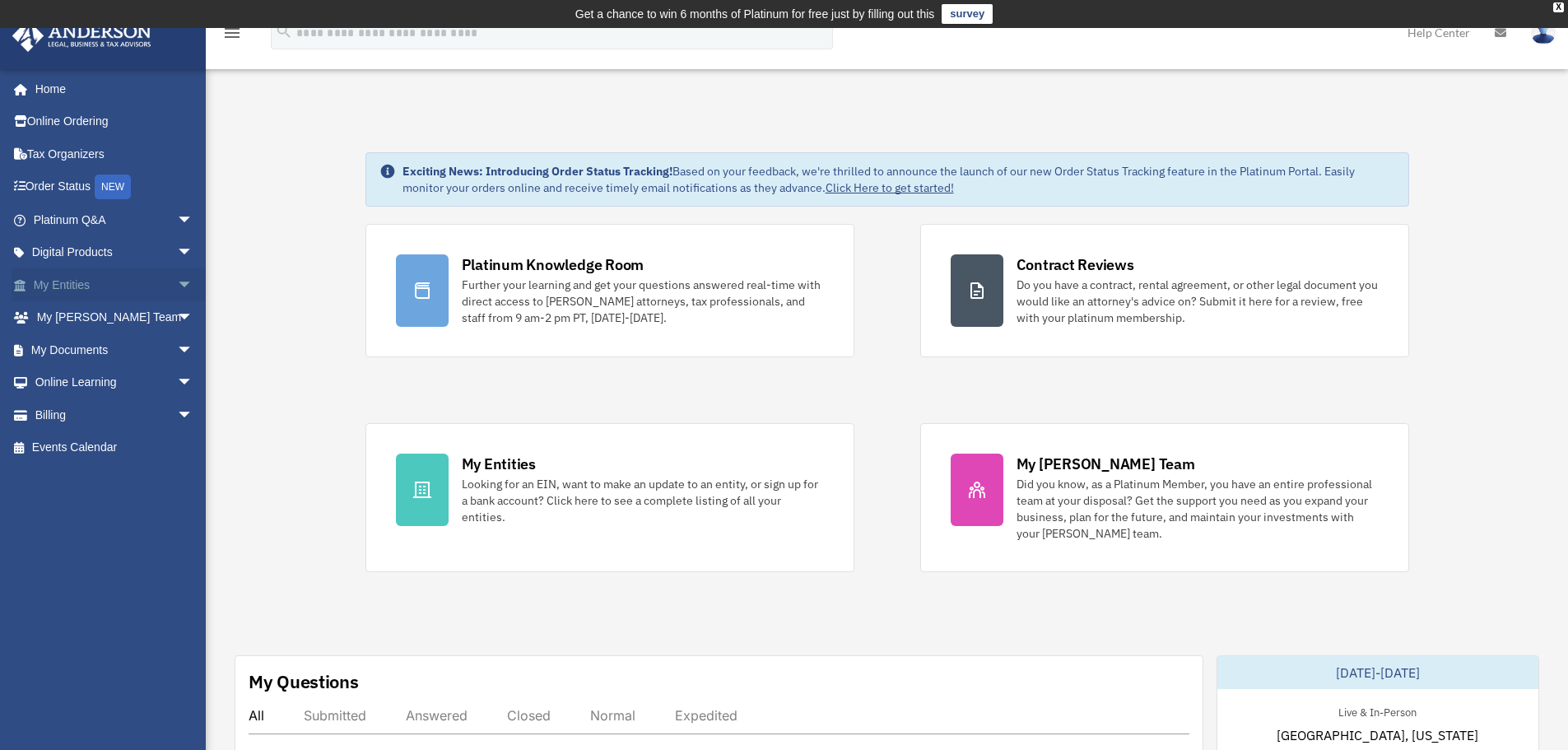
click at [71, 276] on link "My Entities arrow_drop_down" at bounding box center [115, 285] width 207 height 33
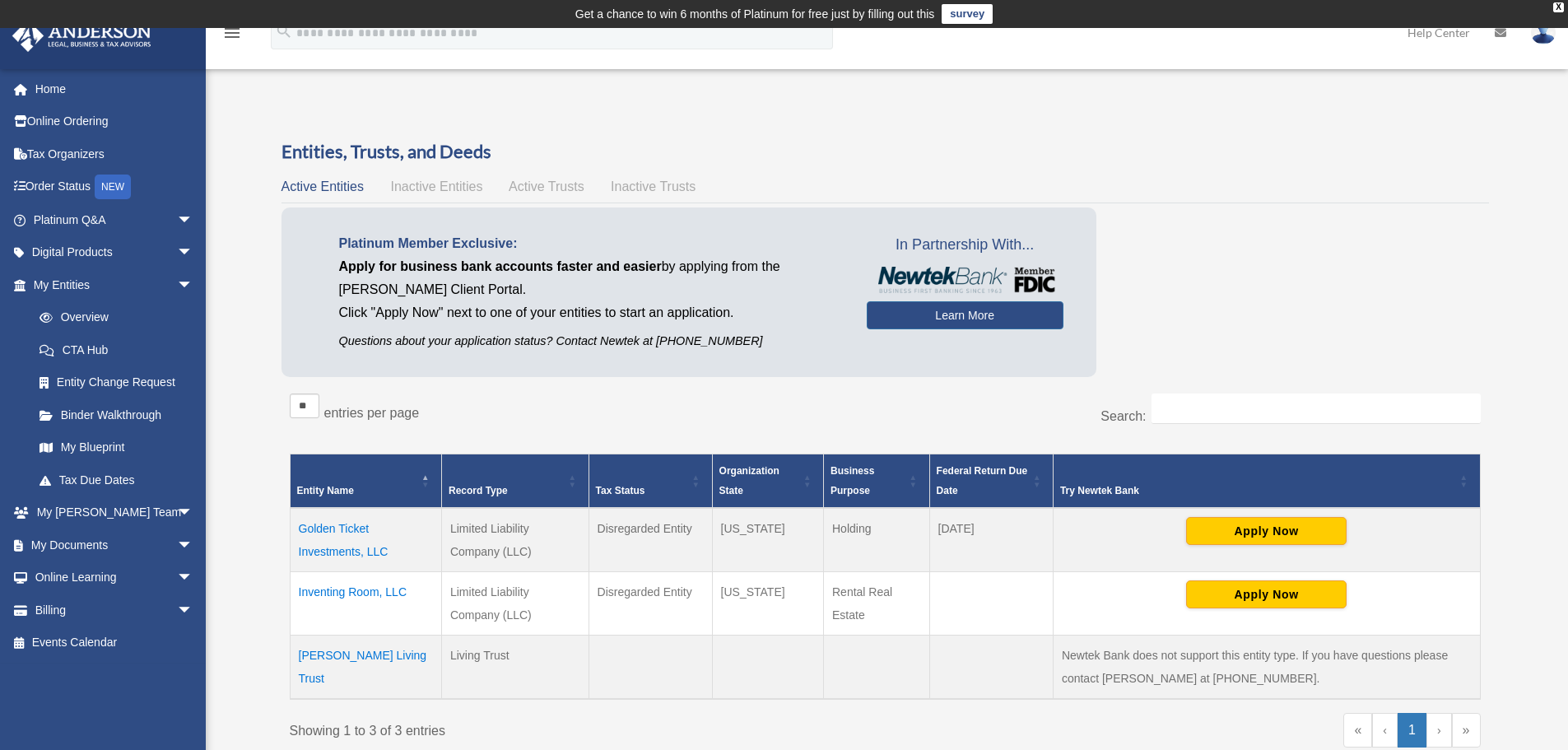
click at [348, 520] on td "Golden Ticket Investments, LLC" at bounding box center [366, 540] width 152 height 65
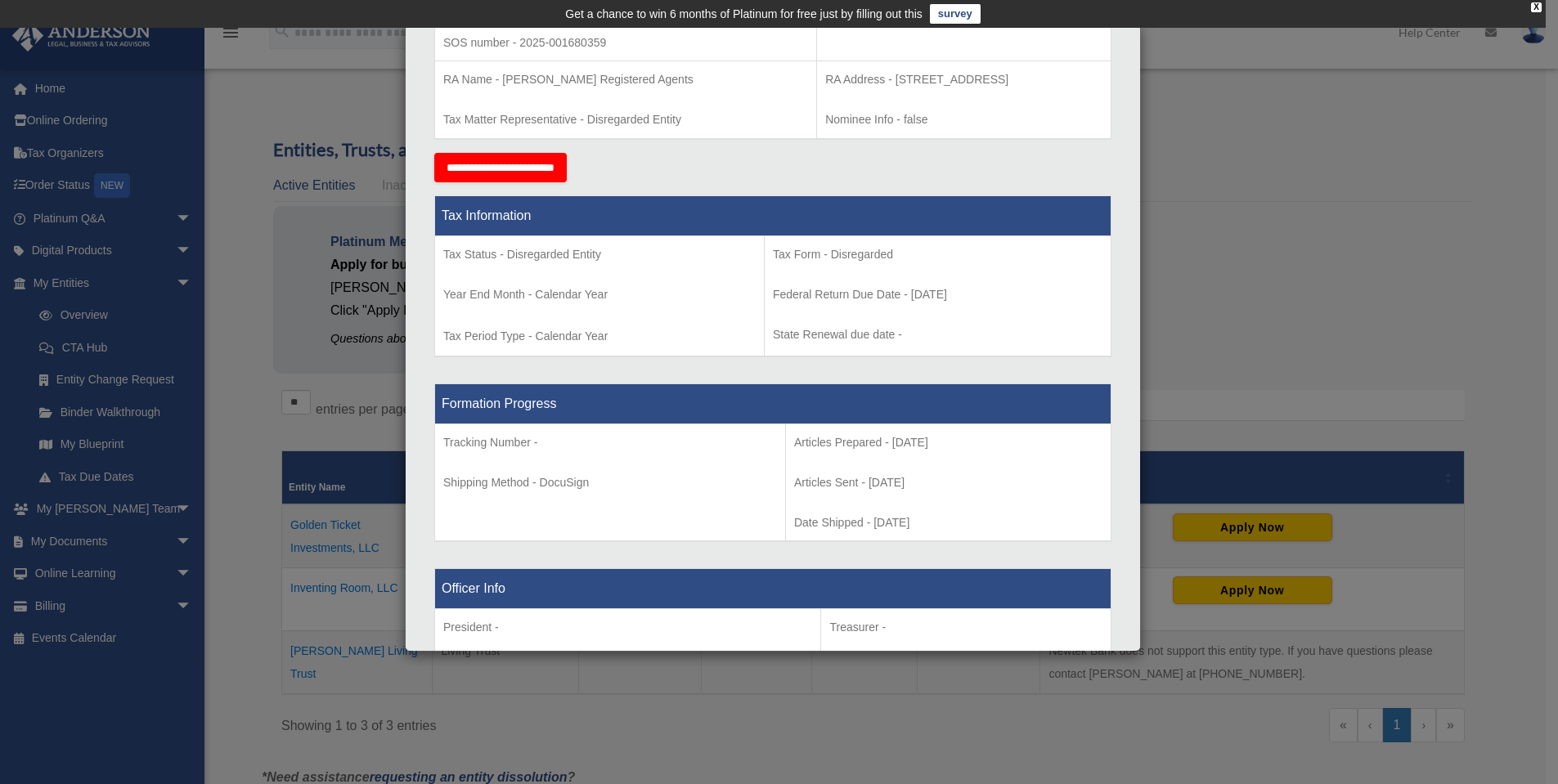
scroll to position [245, 0]
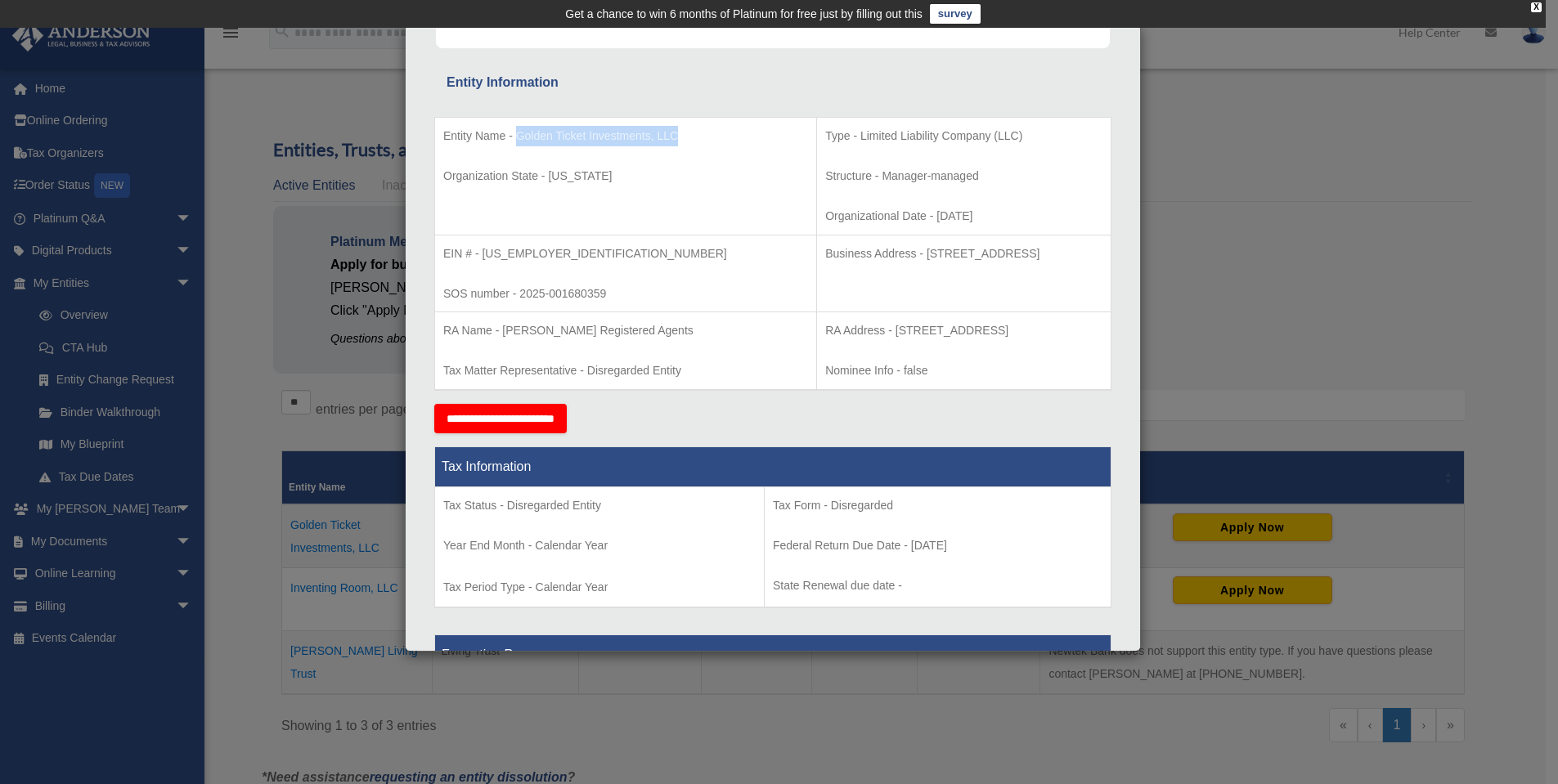
drag, startPoint x: 678, startPoint y: 136, endPoint x: 519, endPoint y: 138, distance: 159.0
click at [519, 138] on p "Entity Name - Golden Ticket Investments, LLC" at bounding box center [626, 137] width 365 height 21
copy p "Golden Ticket Investments, LLC"
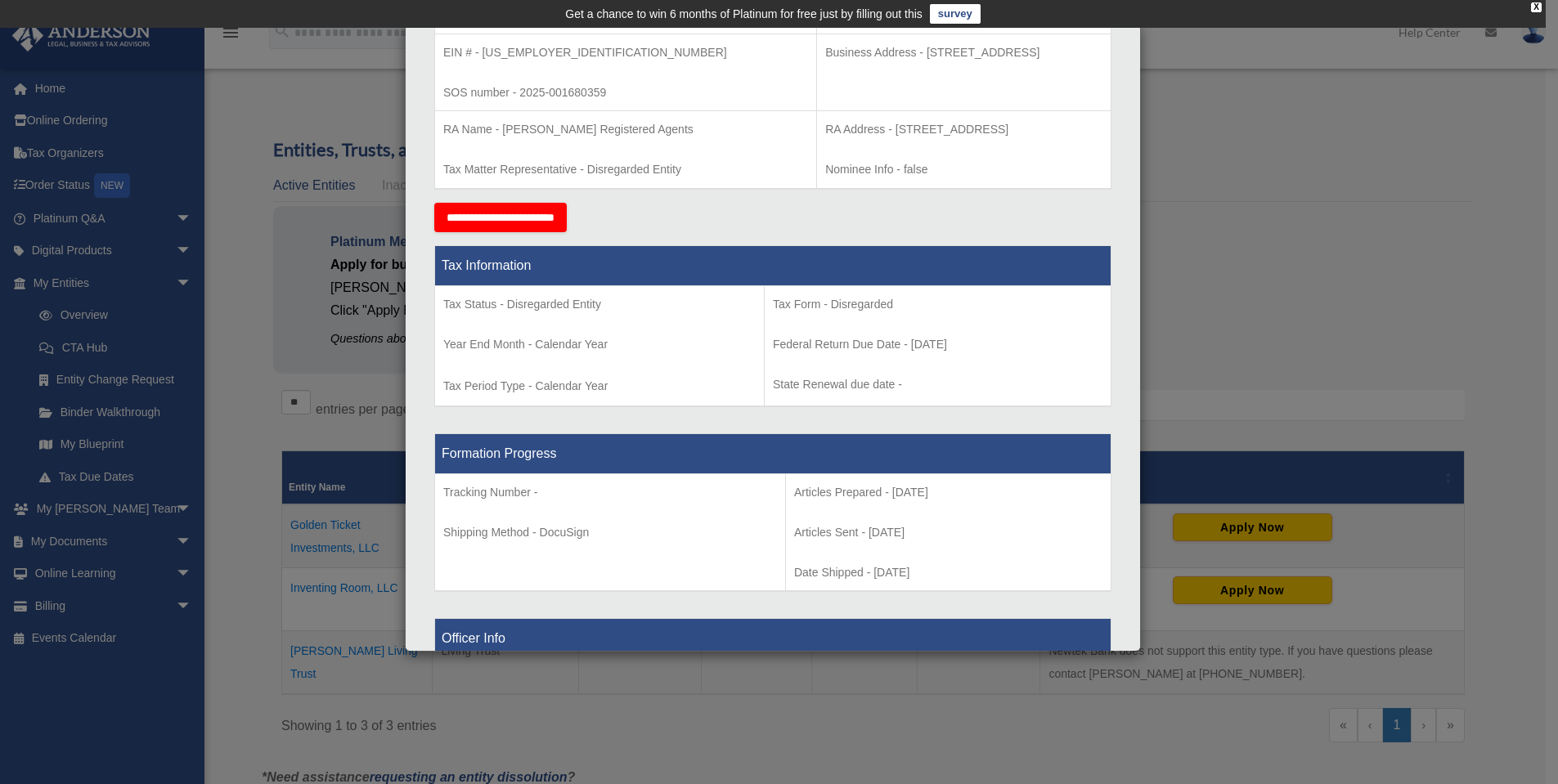
scroll to position [0, 0]
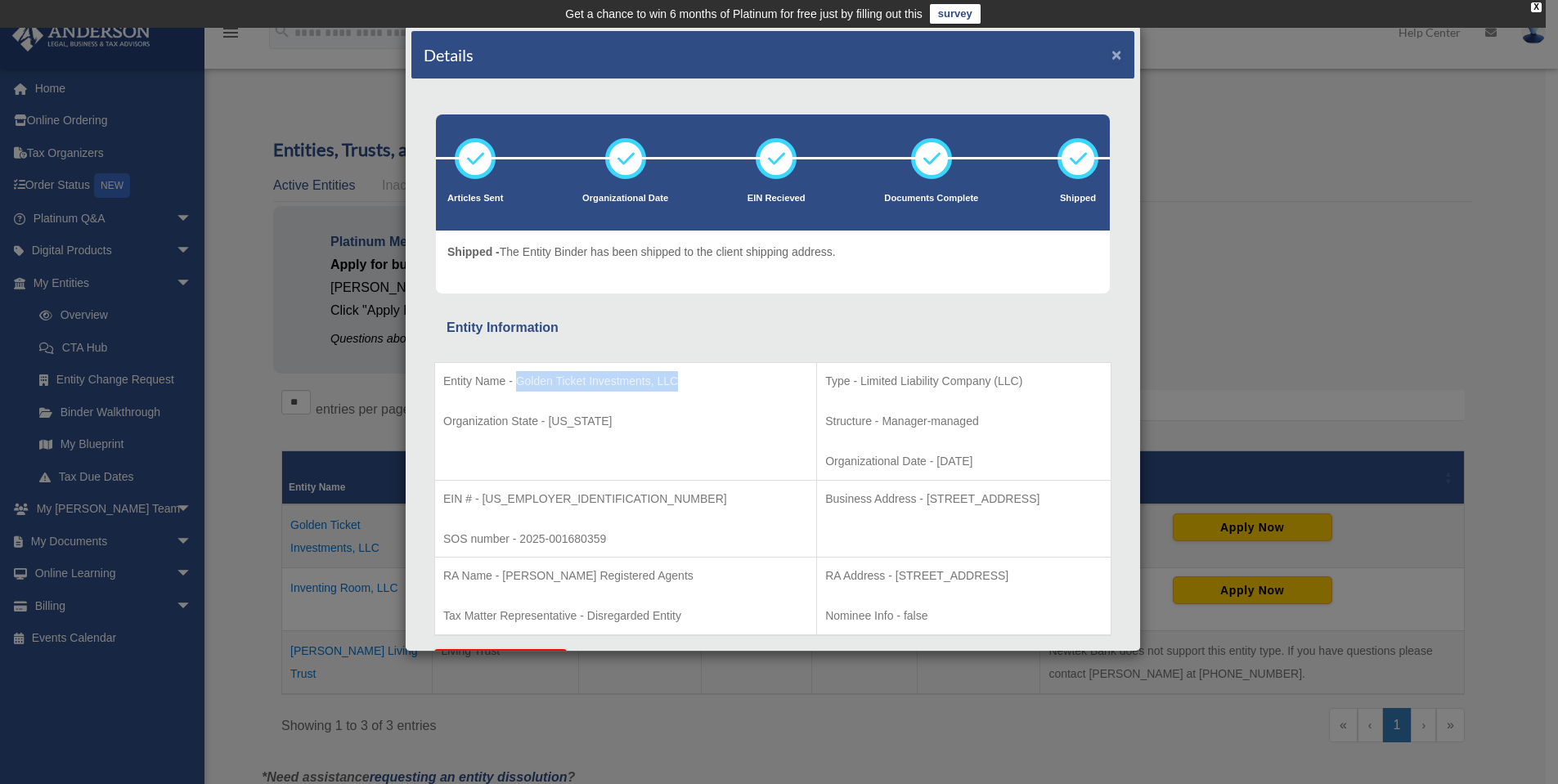
click at [1112, 54] on button "×" at bounding box center [1116, 55] width 10 height 17
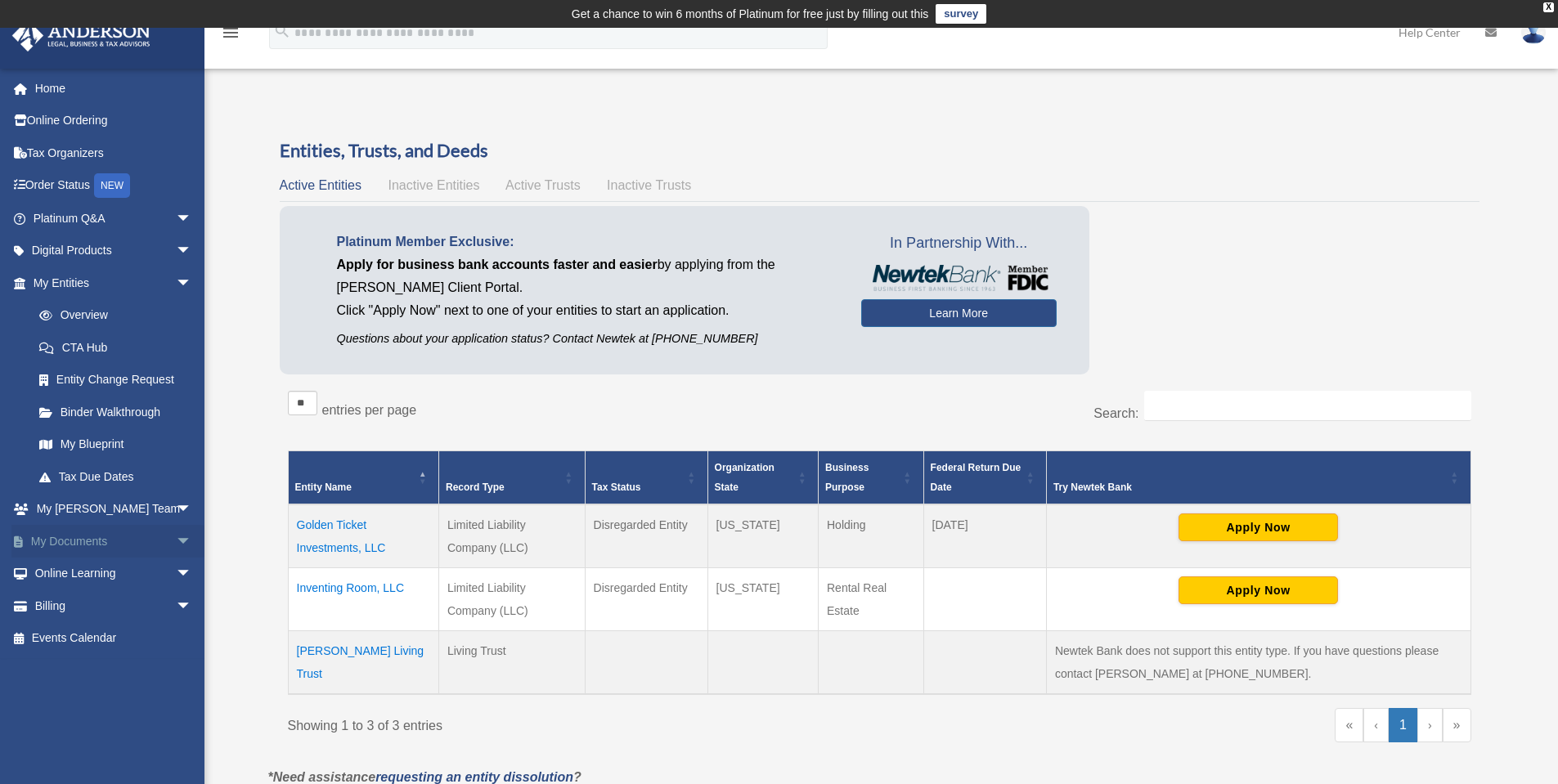
click at [57, 533] on link "My Documents arrow_drop_down" at bounding box center [114, 542] width 206 height 33
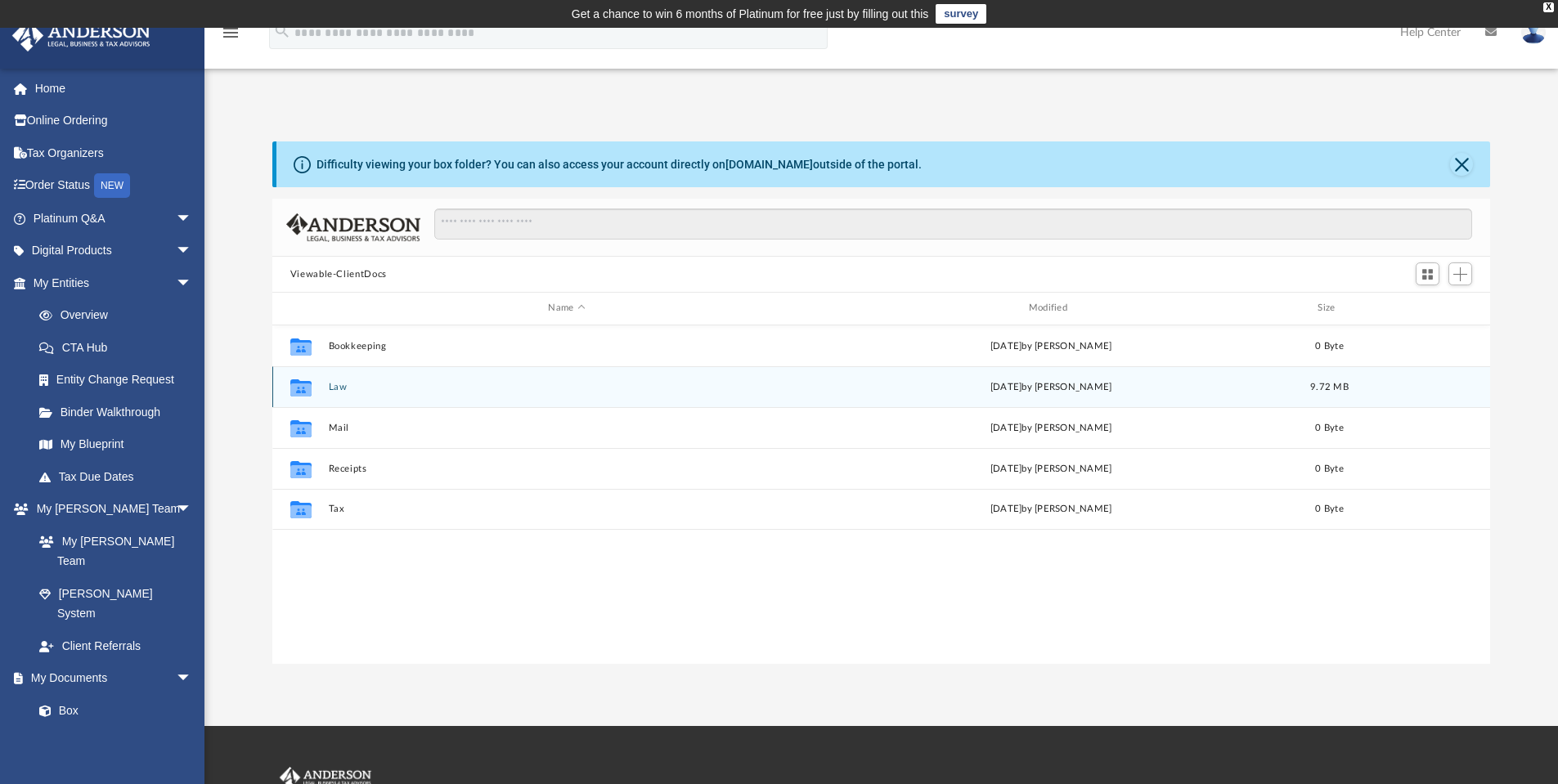
scroll to position [359, 1206]
click at [334, 385] on button "Law" at bounding box center [566, 387] width 477 height 10
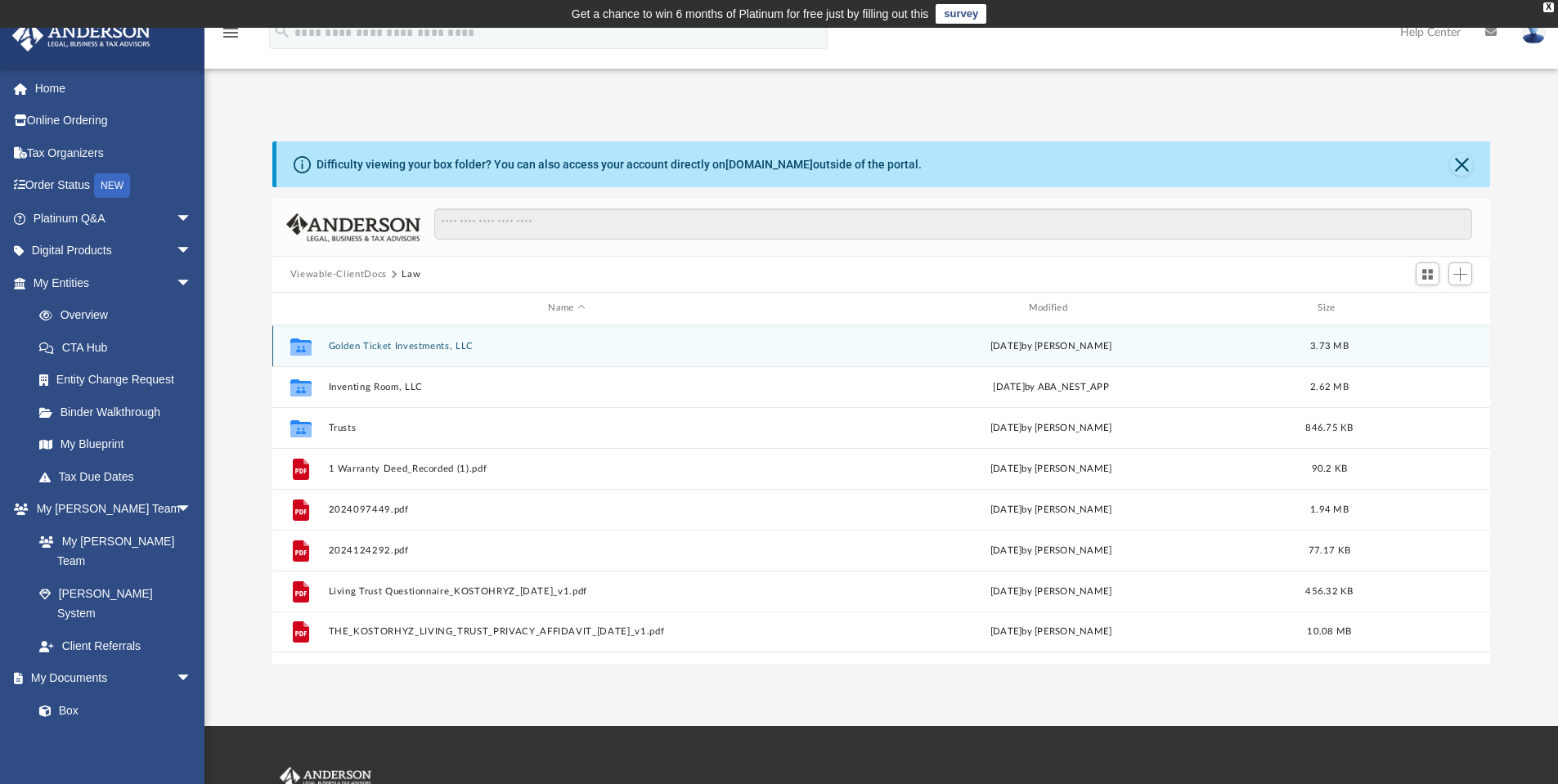
click at [401, 342] on button "Golden Ticket Investments, LLC" at bounding box center [566, 345] width 477 height 10
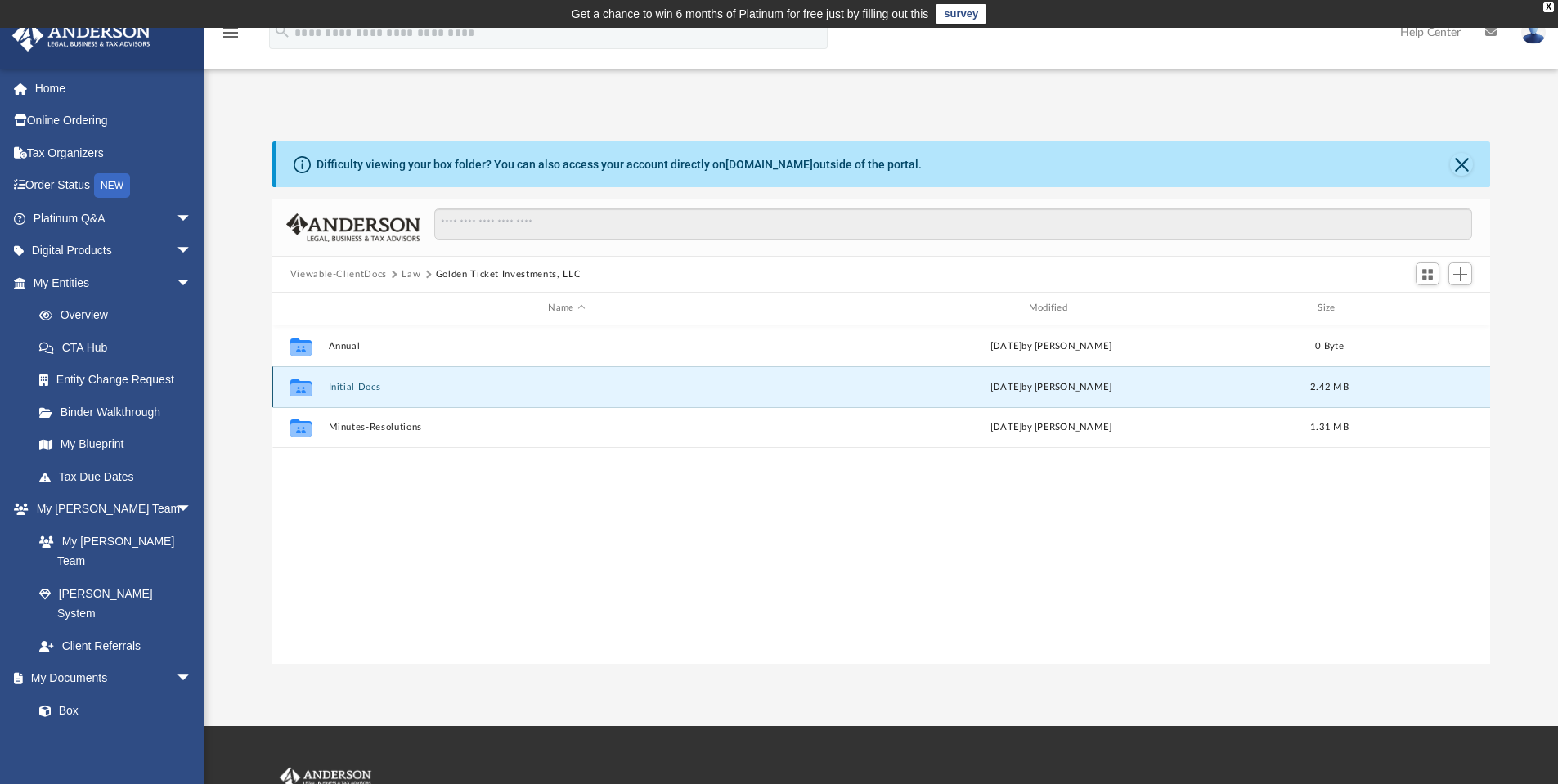
click at [365, 390] on button "Initial Docs" at bounding box center [566, 387] width 477 height 10
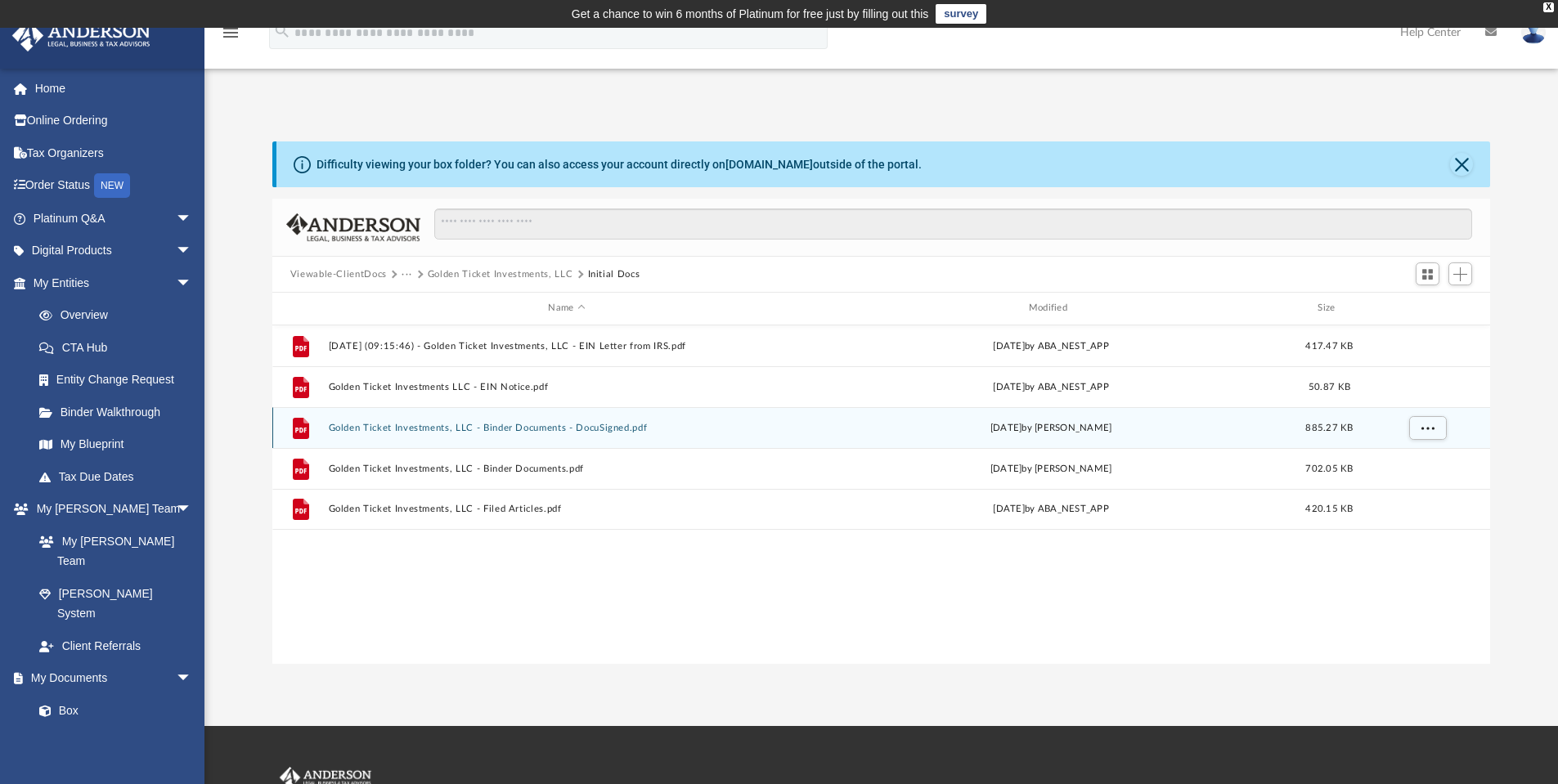
click at [538, 423] on button "Golden Ticket Investments, LLC - Binder Documents - DocuSigned.pdf" at bounding box center [566, 427] width 477 height 10
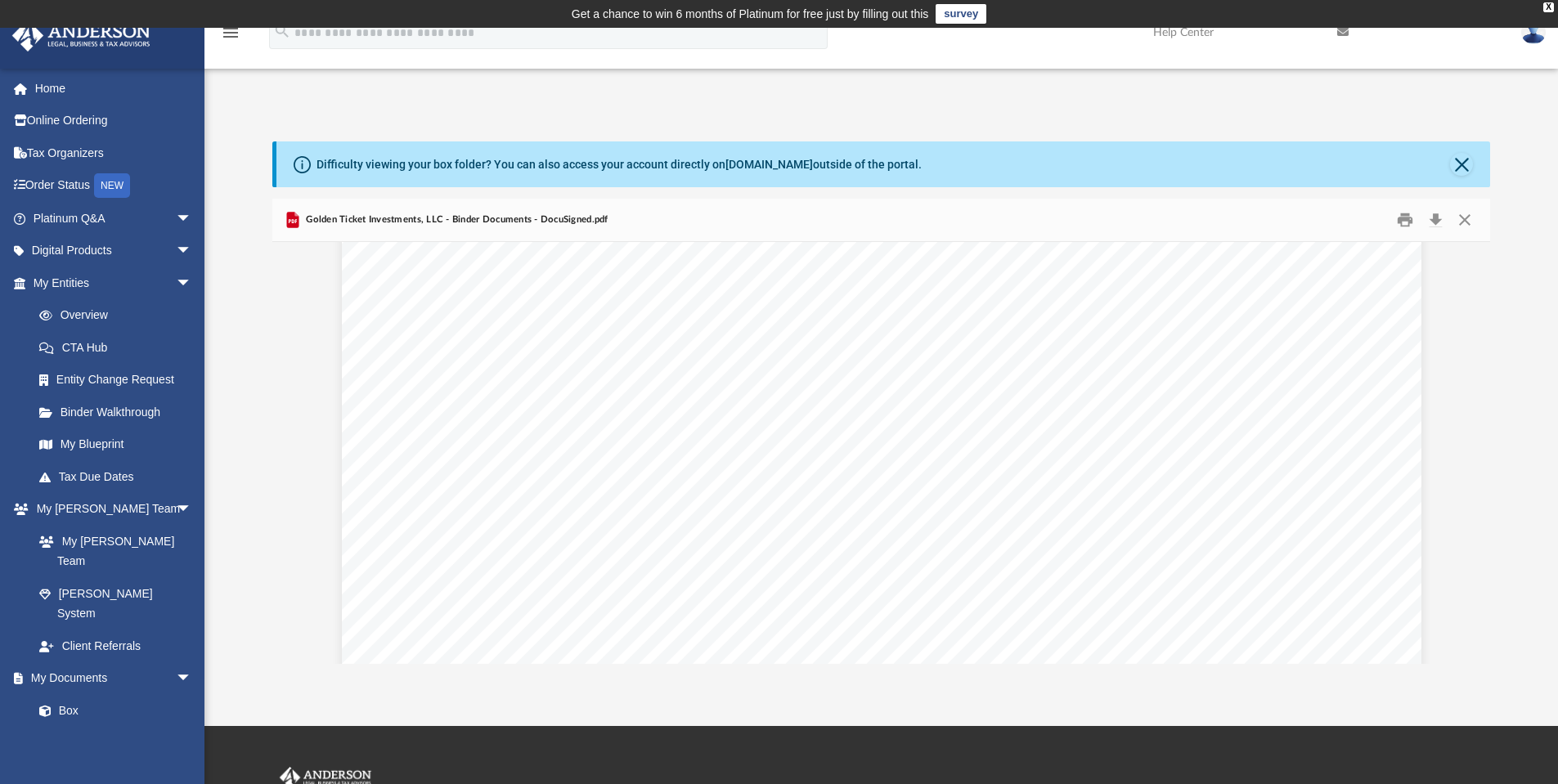
scroll to position [71962, 0]
click at [1539, 391] on div "Difficulty viewing your box folder? You can also access your account directly o…" at bounding box center [881, 403] width 1354 height 523
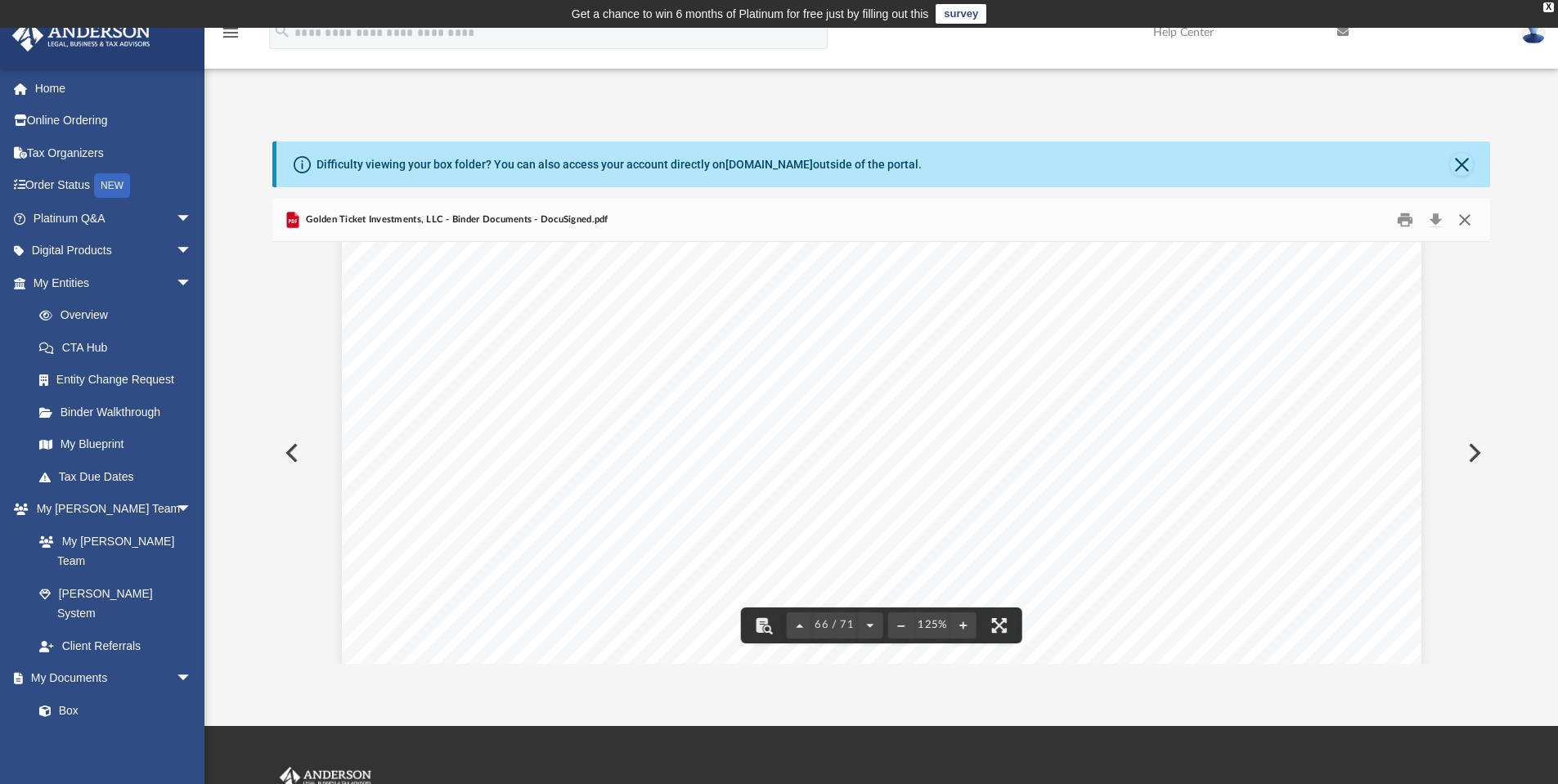
click at [1464, 216] on button "Close" at bounding box center [1465, 220] width 29 height 25
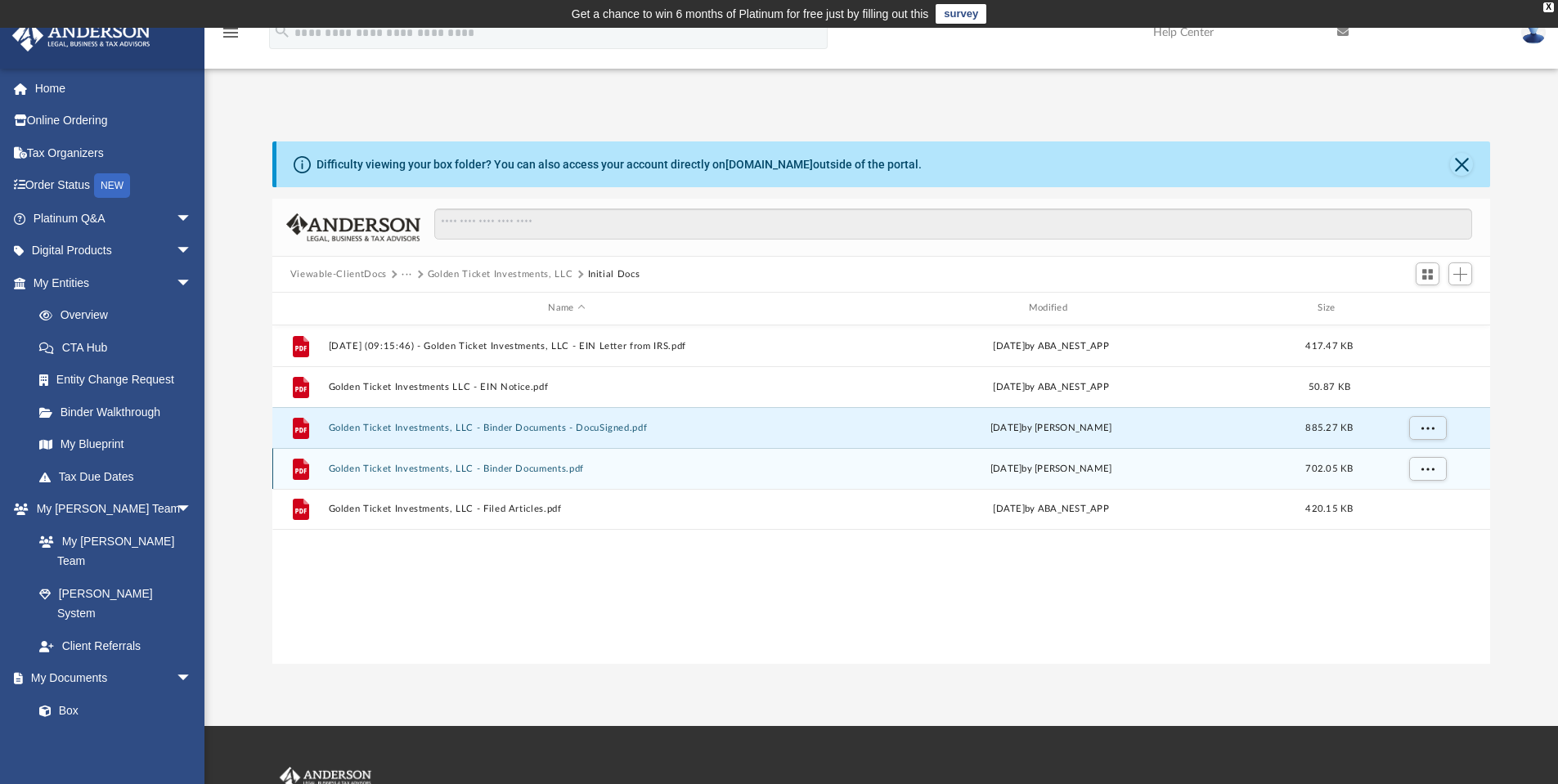
click at [484, 471] on button "Golden Ticket Investments, LLC - Binder Documents.pdf" at bounding box center [566, 469] width 477 height 10
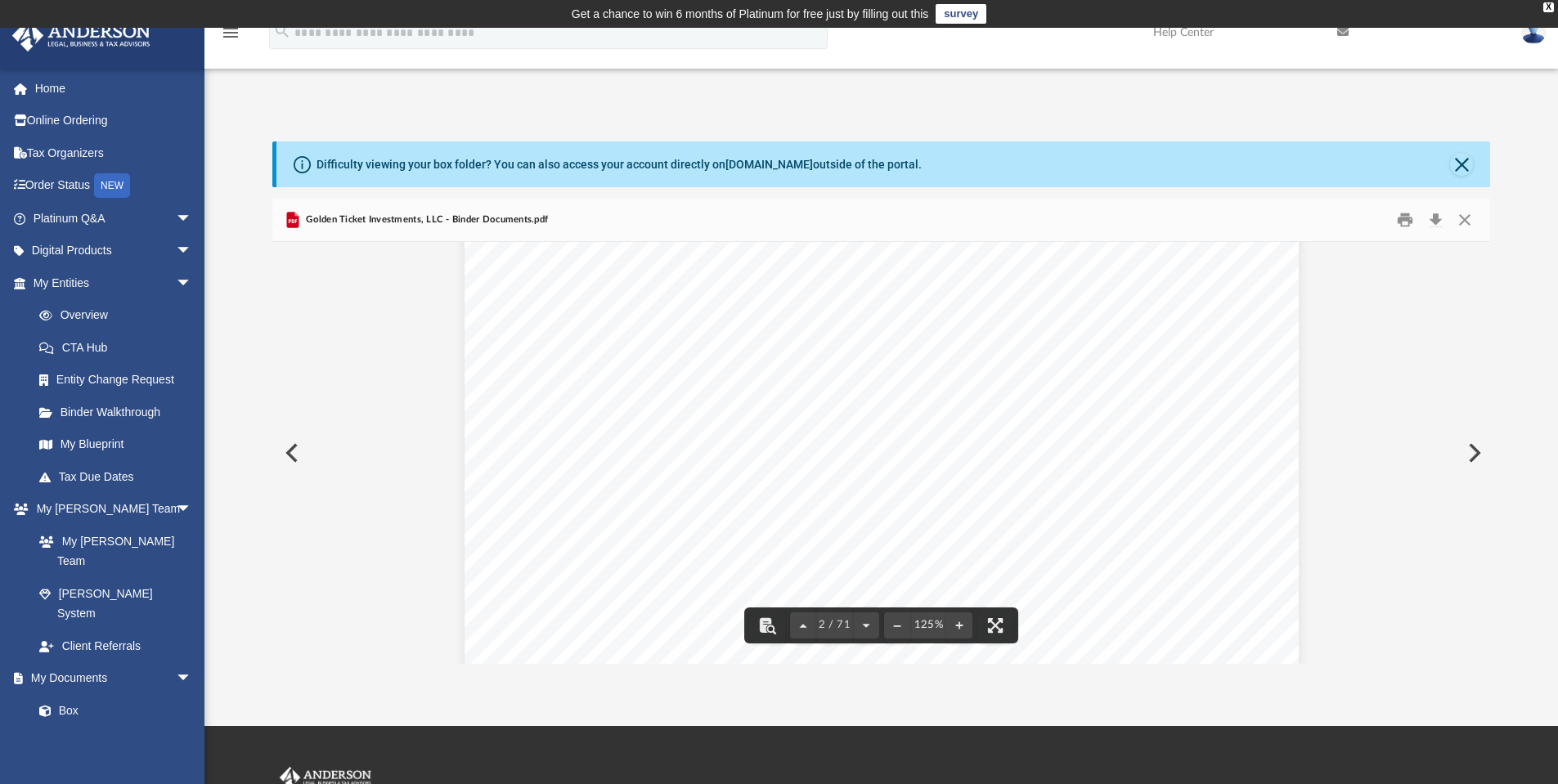
scroll to position [1594, 0]
click at [1527, 361] on div "Difficulty viewing your box folder? You can also access your account directly o…" at bounding box center [881, 403] width 1354 height 523
click at [1463, 159] on button "Close" at bounding box center [1462, 164] width 23 height 23
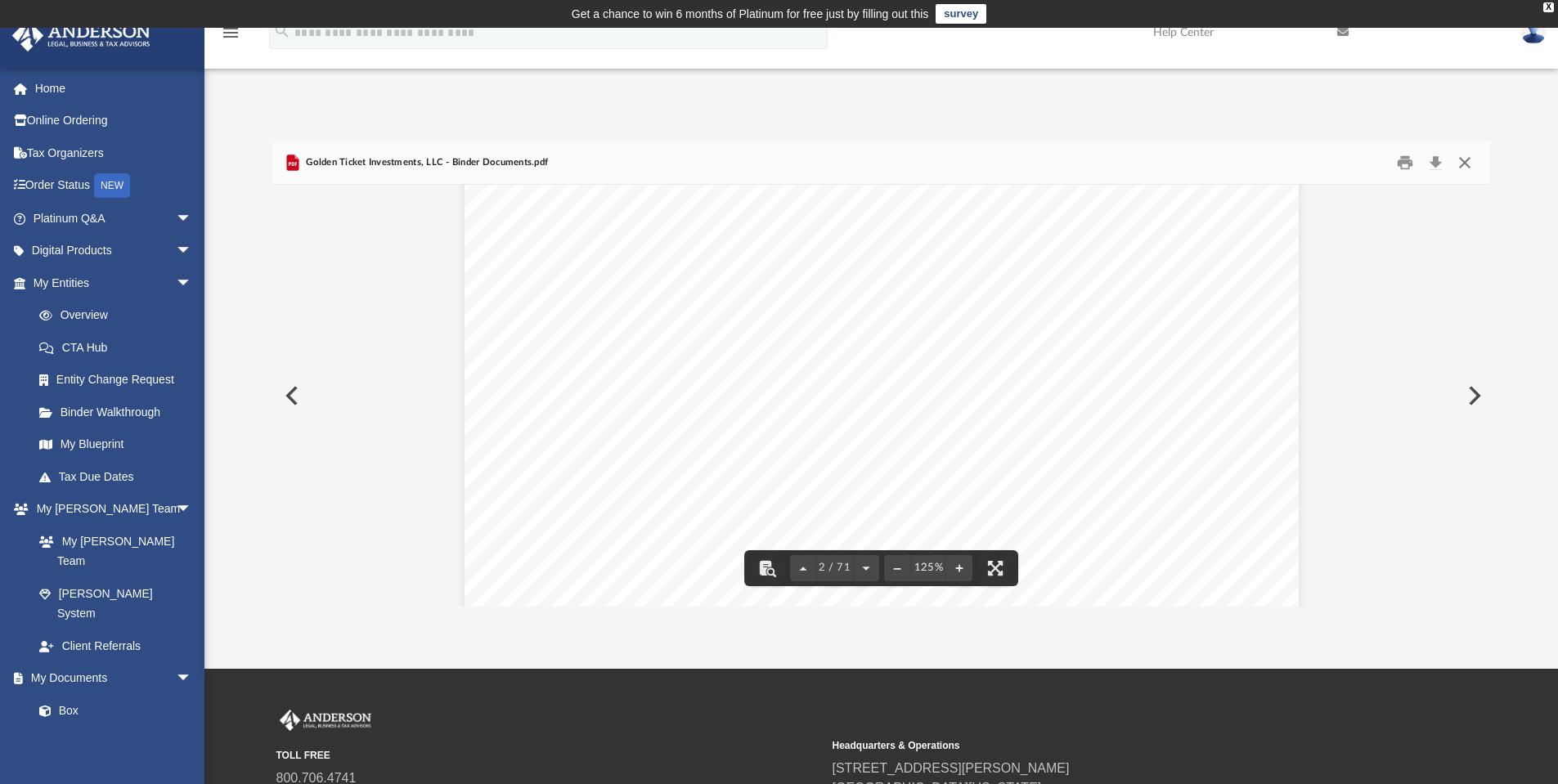
click at [1466, 164] on button "Close" at bounding box center [1465, 163] width 29 height 25
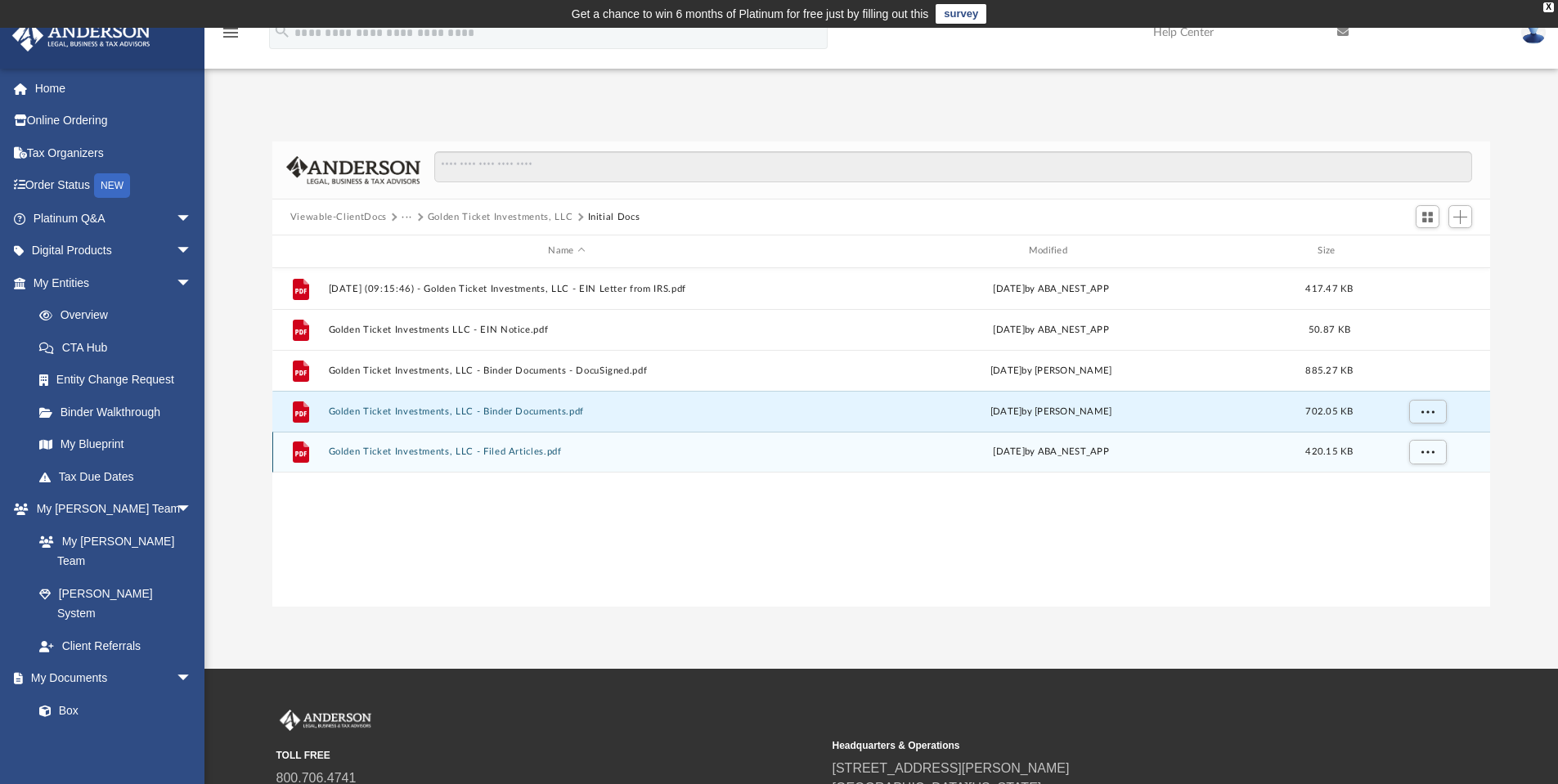
click at [534, 450] on button "Golden Ticket Investments, LLC - Filed Articles.pdf" at bounding box center [566, 451] width 477 height 10
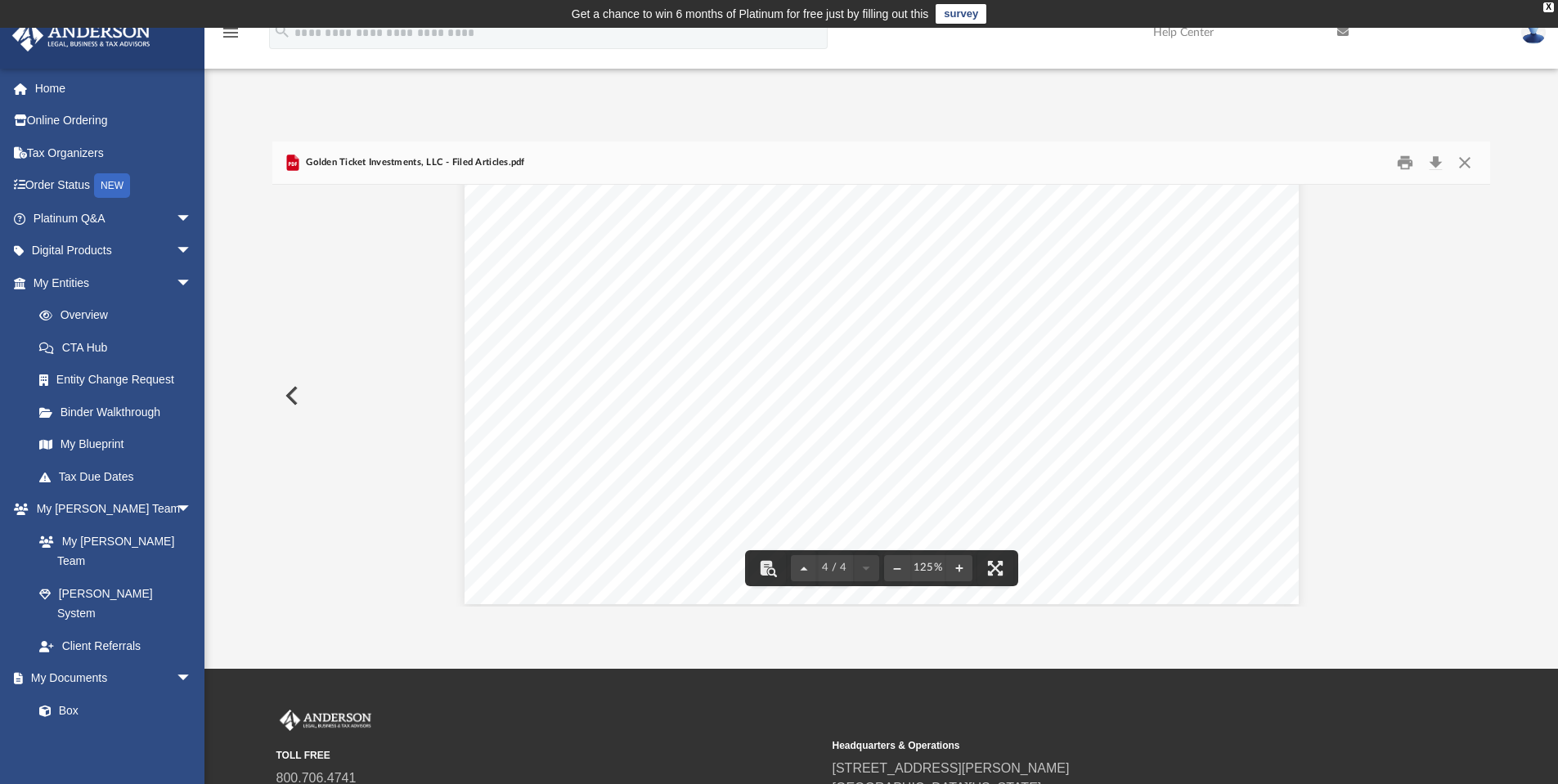
scroll to position [3995, 0]
click at [1459, 160] on button "Close" at bounding box center [1465, 163] width 29 height 25
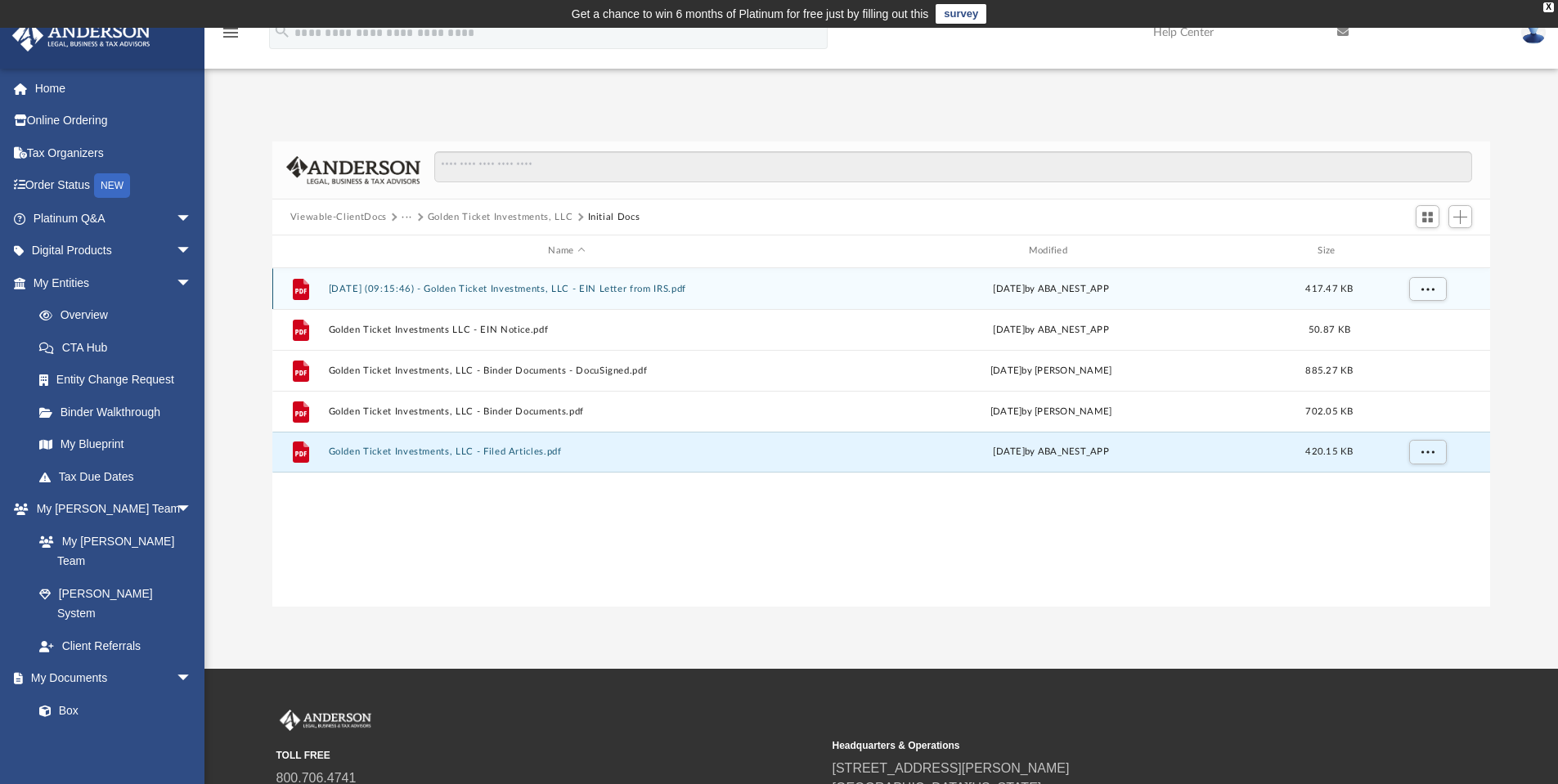
click at [520, 289] on button "2025.05.28 (09:15:46) - Golden Ticket Investments, LLC - EIN Letter from IRS.pdf" at bounding box center [566, 289] width 477 height 10
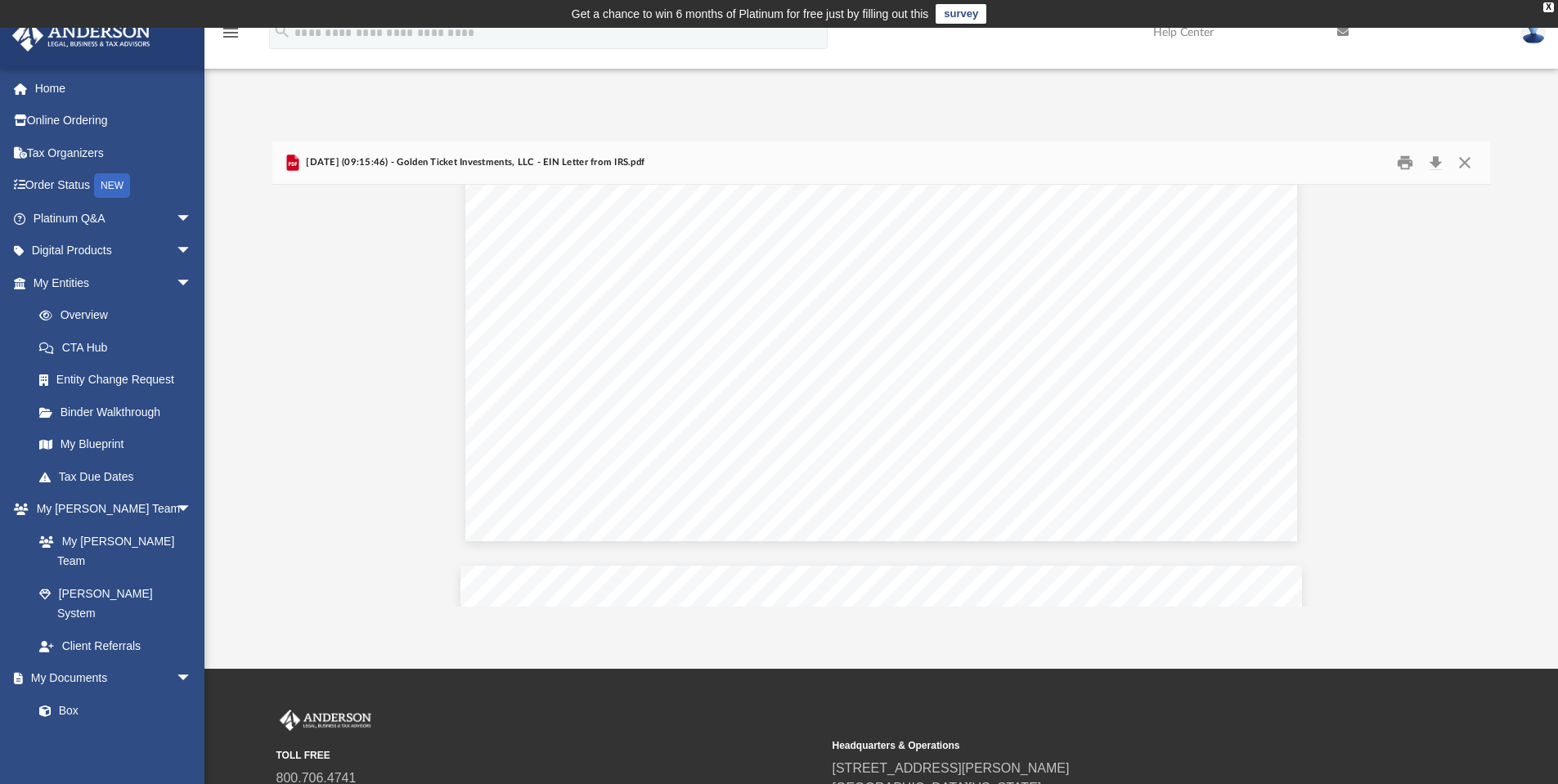
scroll to position [1063, 0]
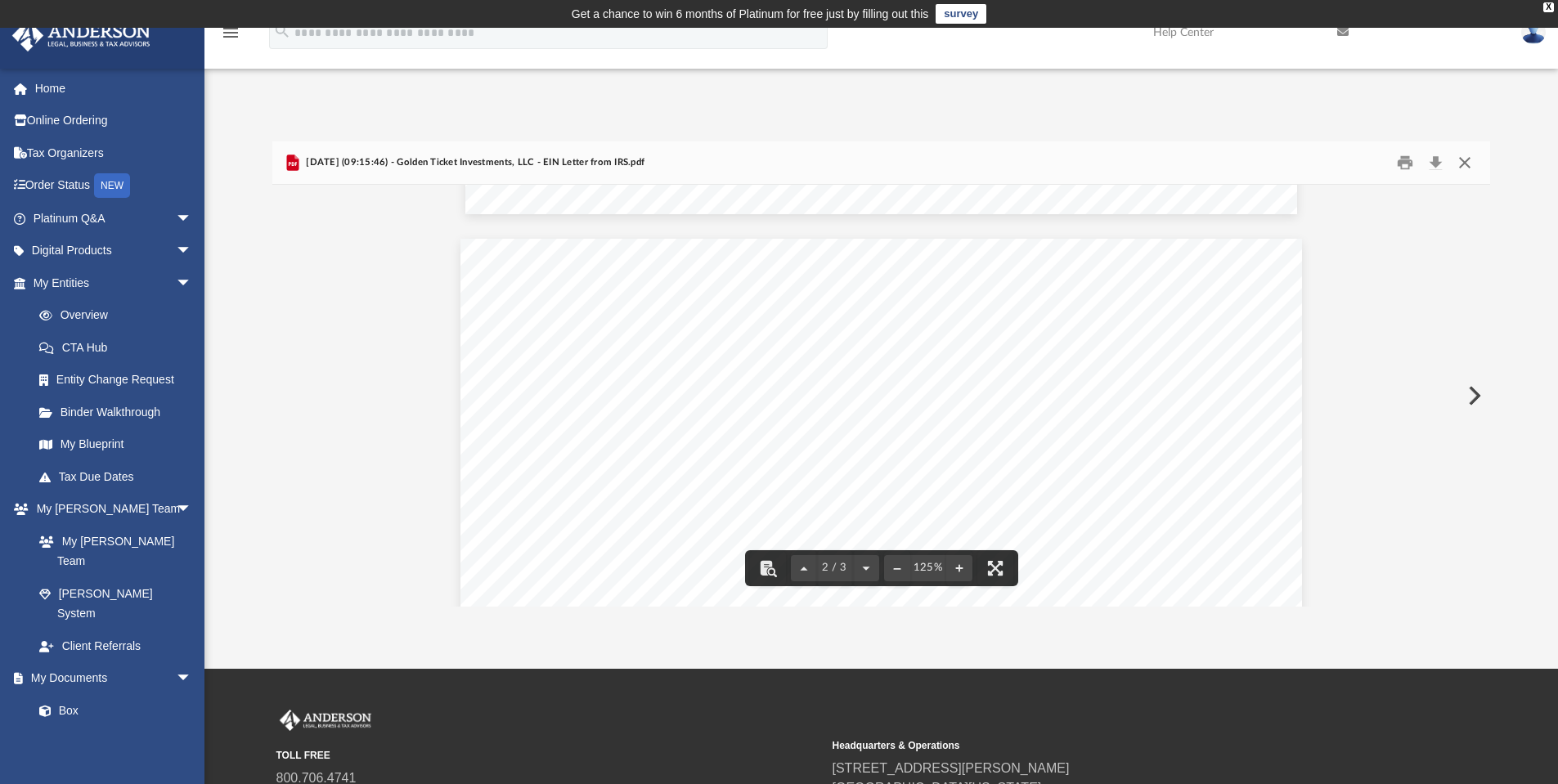
click at [1464, 159] on button "Close" at bounding box center [1465, 163] width 29 height 25
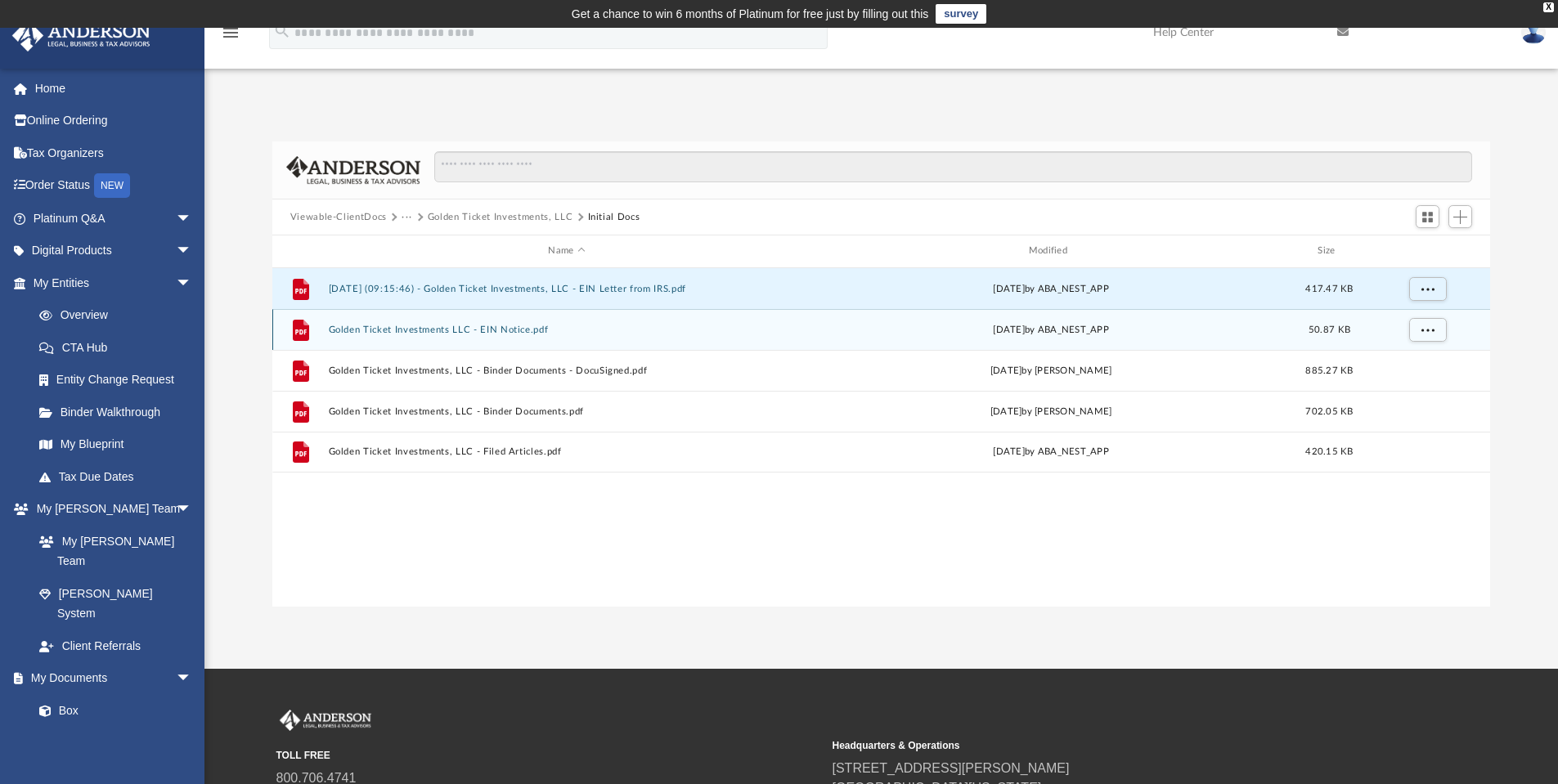
click at [473, 333] on button "Golden Ticket Investments LLC - EIN Notice.pdf" at bounding box center [566, 329] width 477 height 10
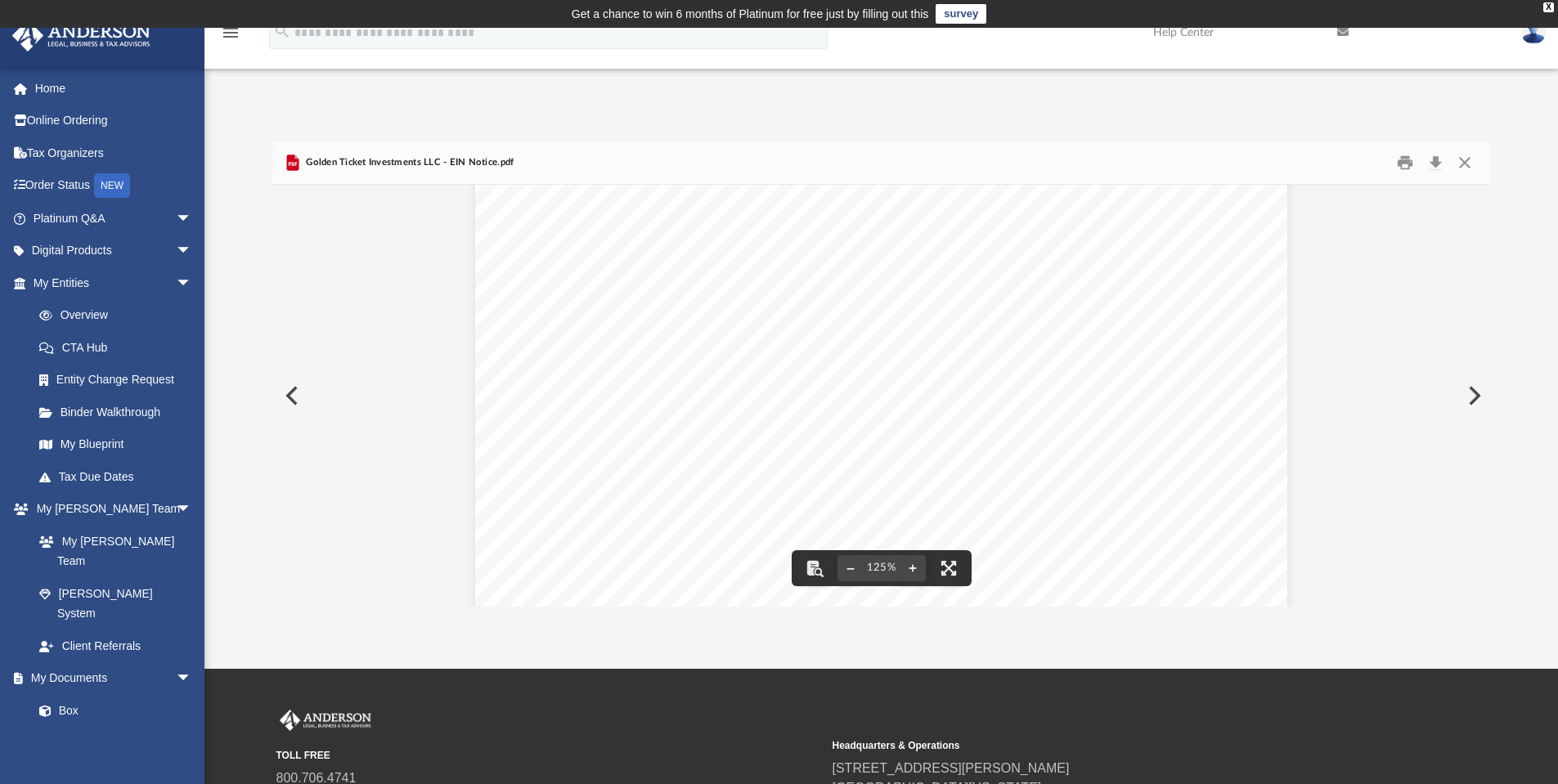
scroll to position [491, 0]
click at [1468, 154] on button "Close" at bounding box center [1465, 163] width 29 height 25
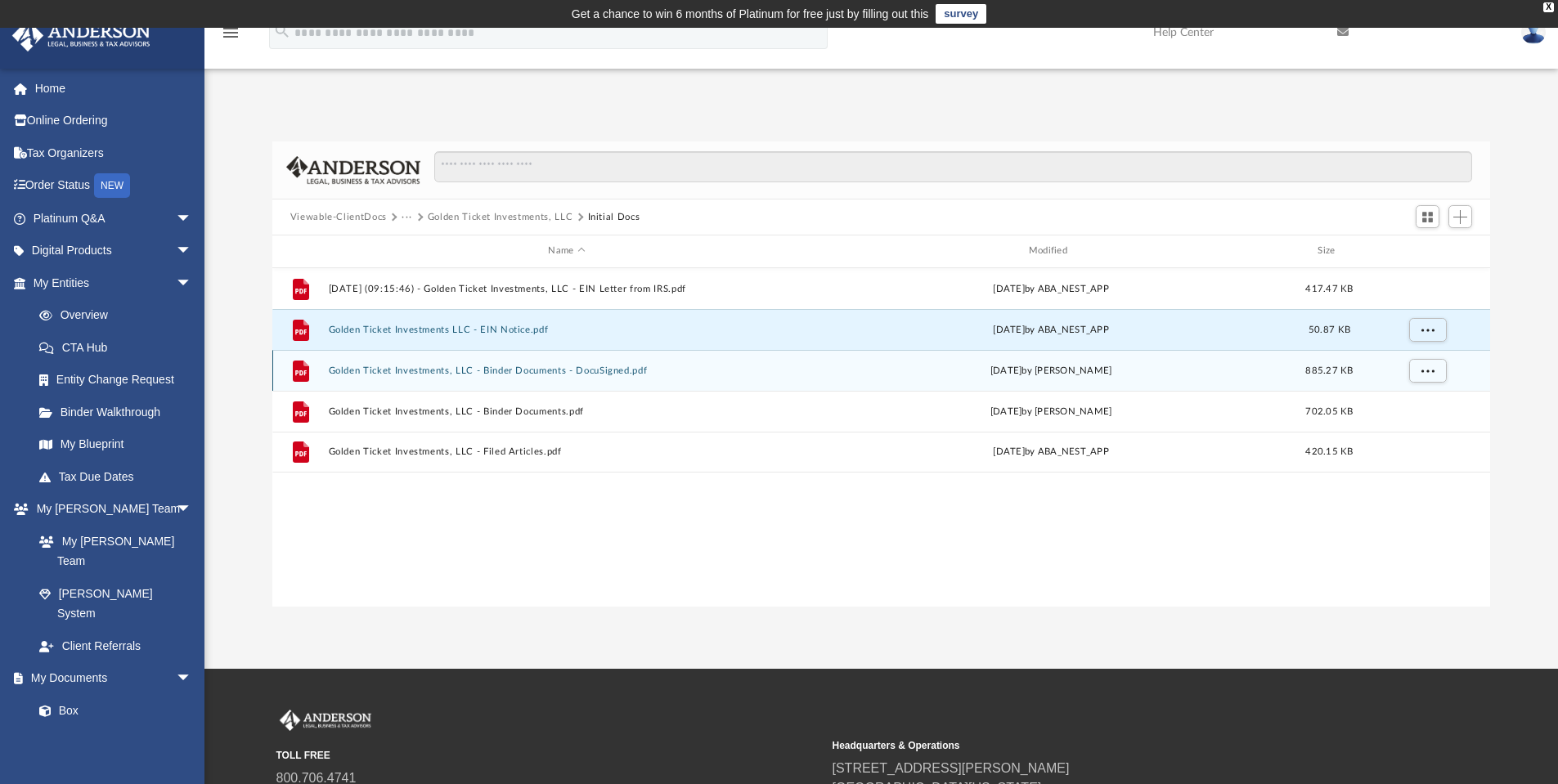
click at [489, 372] on button "Golden Ticket Investments, LLC - Binder Documents - DocuSigned.pdf" at bounding box center [566, 370] width 477 height 10
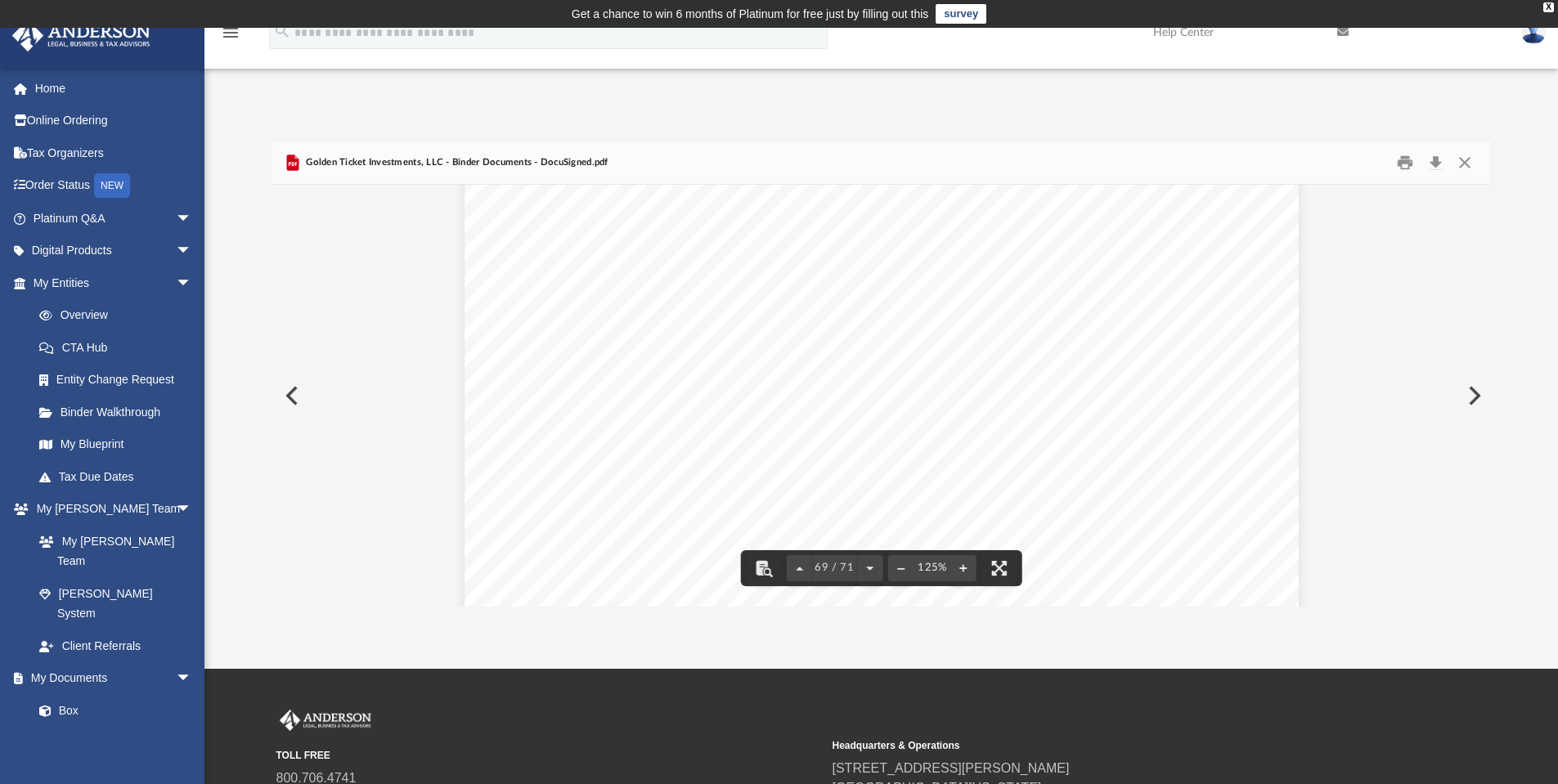
scroll to position [75611, 0]
click at [1469, 163] on button "Close" at bounding box center [1465, 163] width 29 height 25
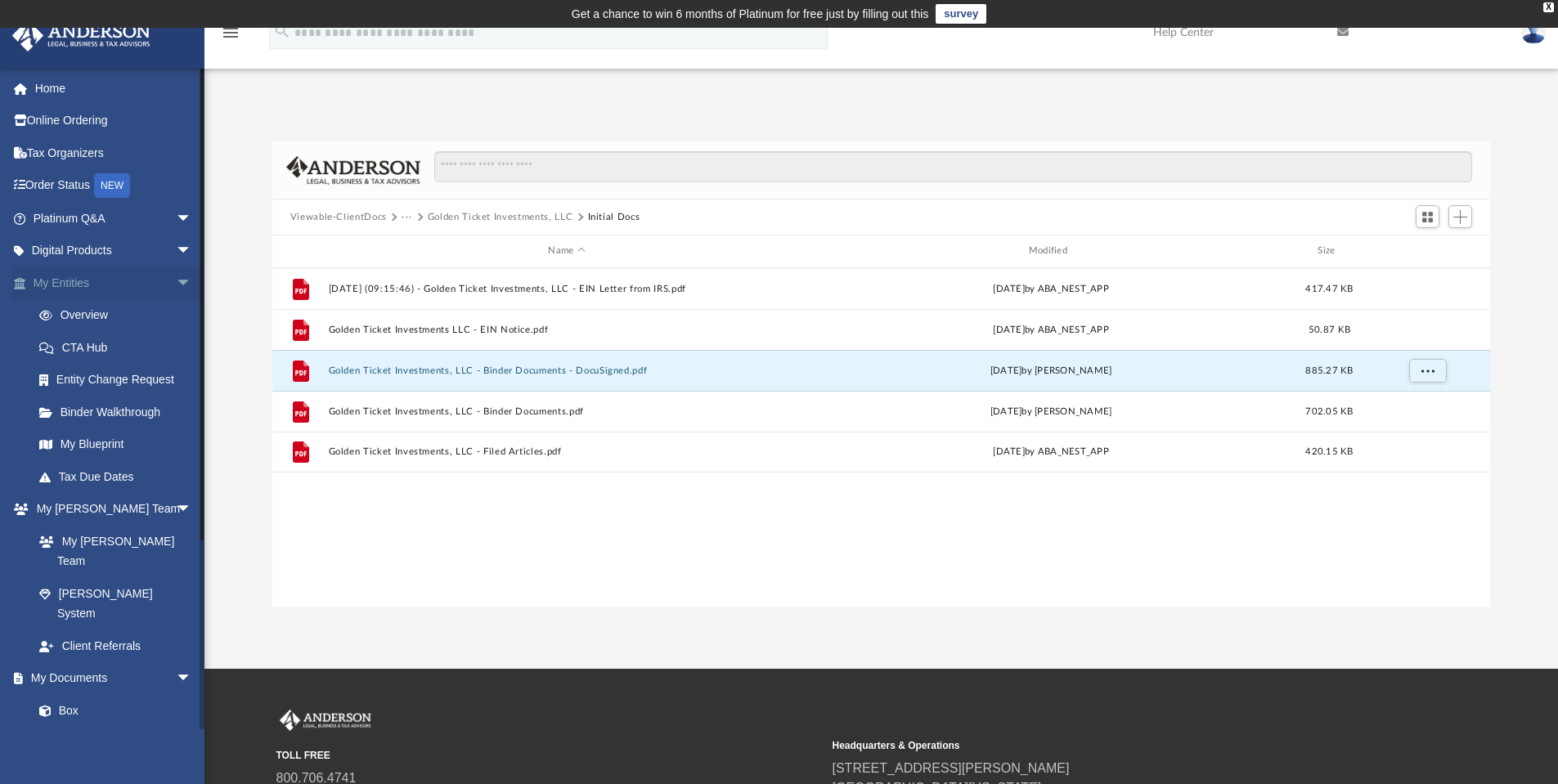
click at [89, 280] on link "My Entities arrow_drop_down" at bounding box center [114, 283] width 206 height 33
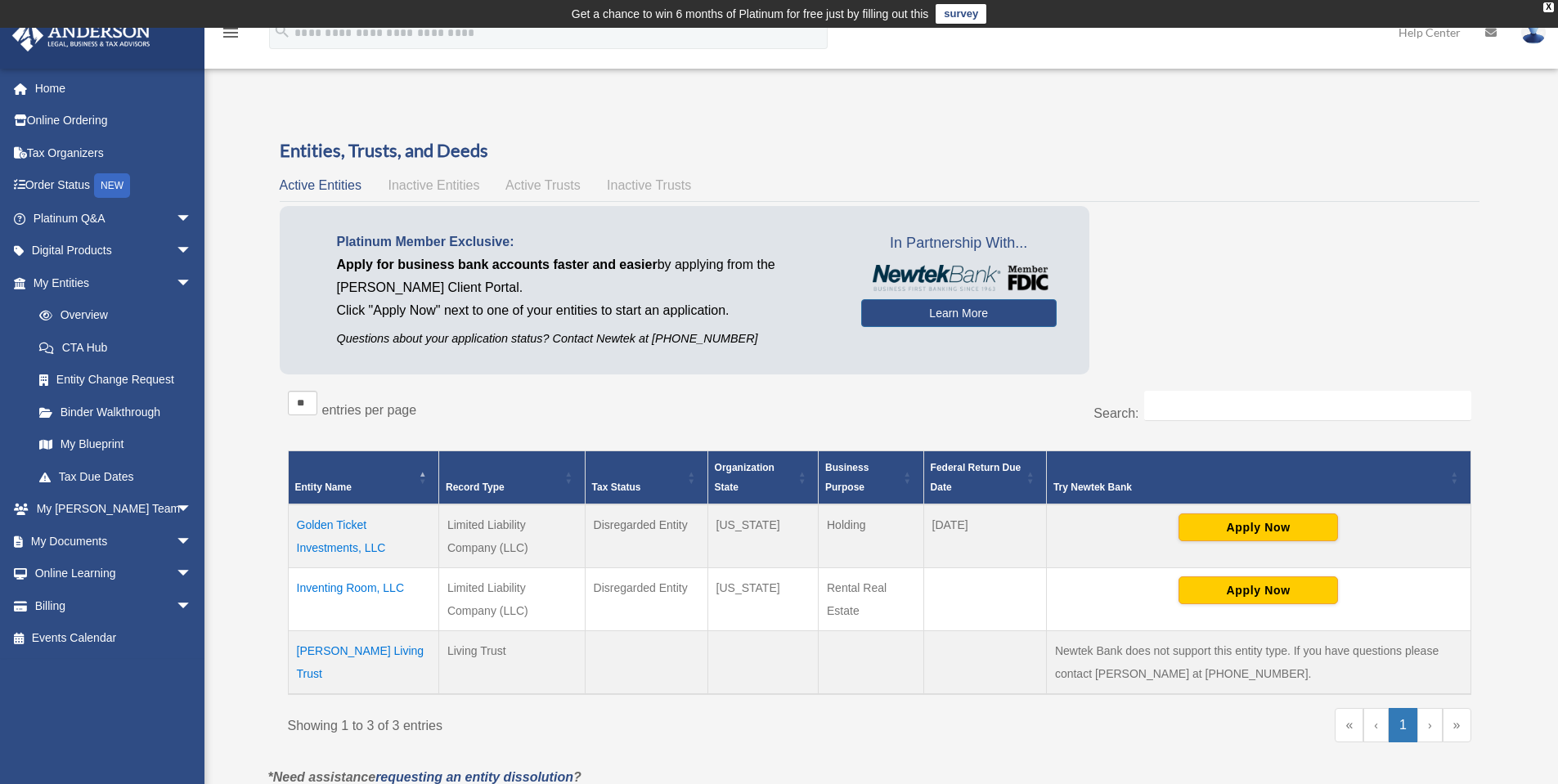
click at [334, 525] on td "Golden Ticket Investments, LLC" at bounding box center [363, 537] width 151 height 64
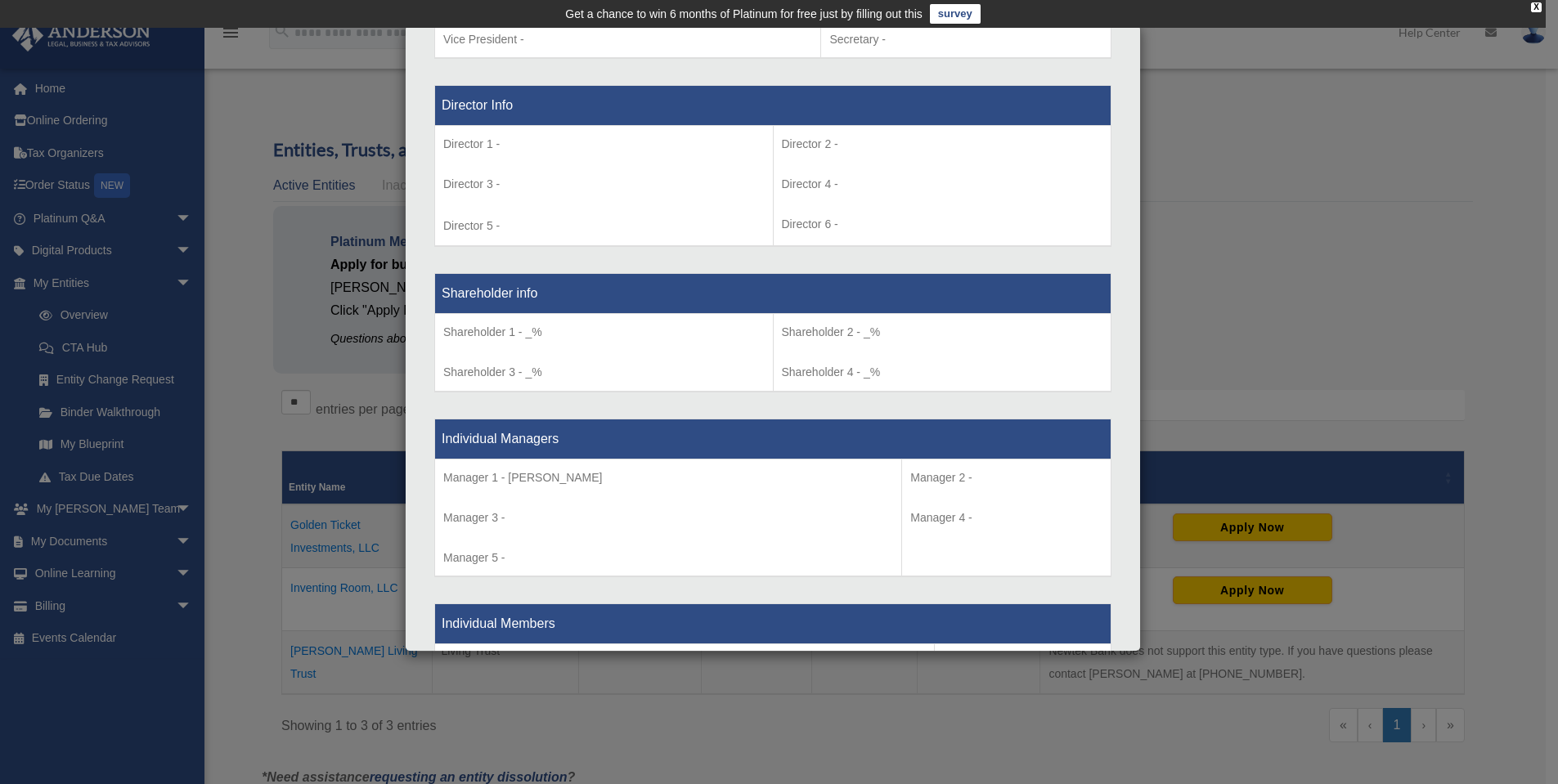
scroll to position [1530, 0]
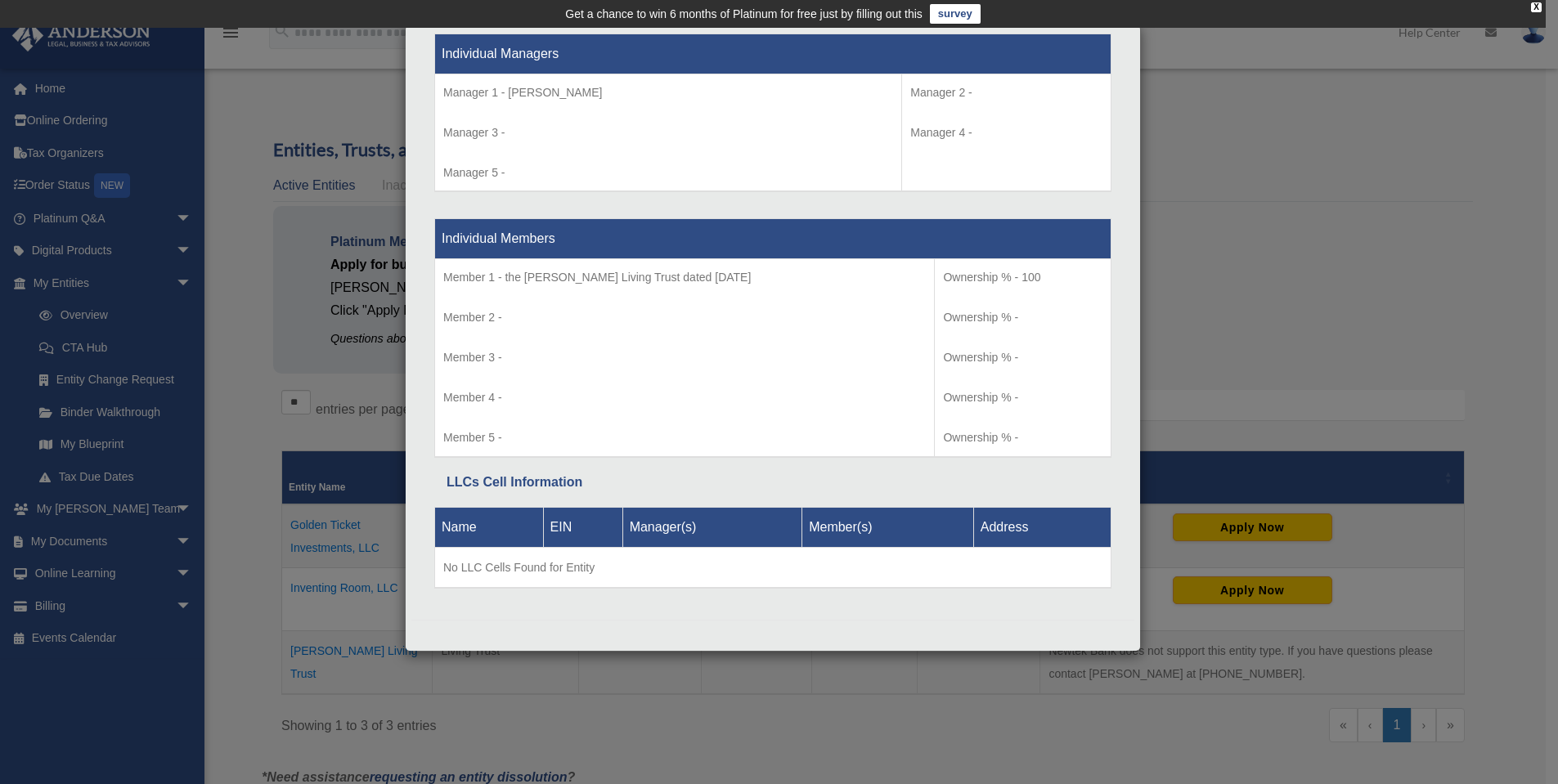
click at [1220, 331] on div "Details × Articles Sent Organizational Date" at bounding box center [779, 392] width 1558 height 784
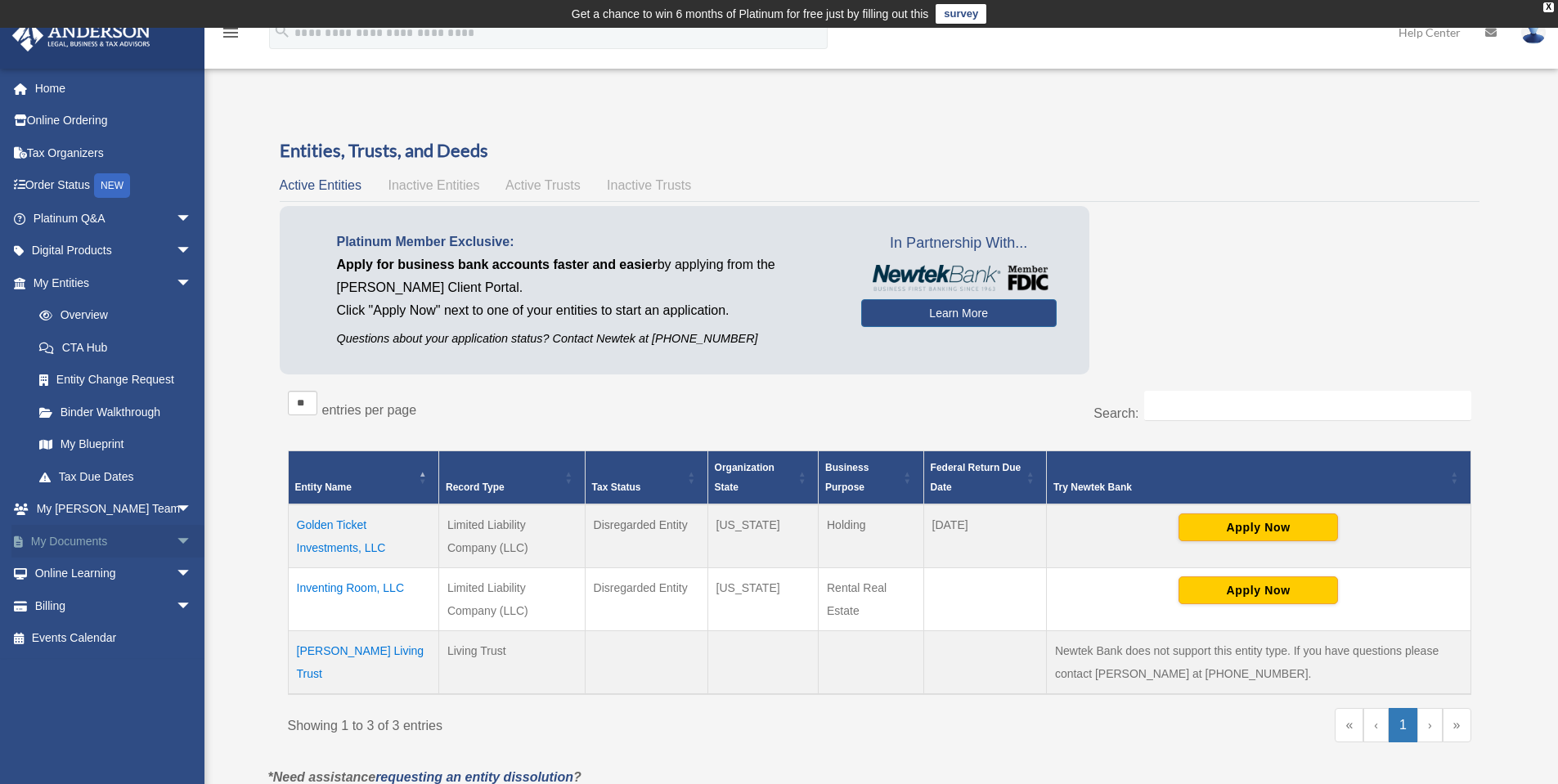
click at [84, 540] on link "My Documents arrow_drop_down" at bounding box center [114, 542] width 206 height 33
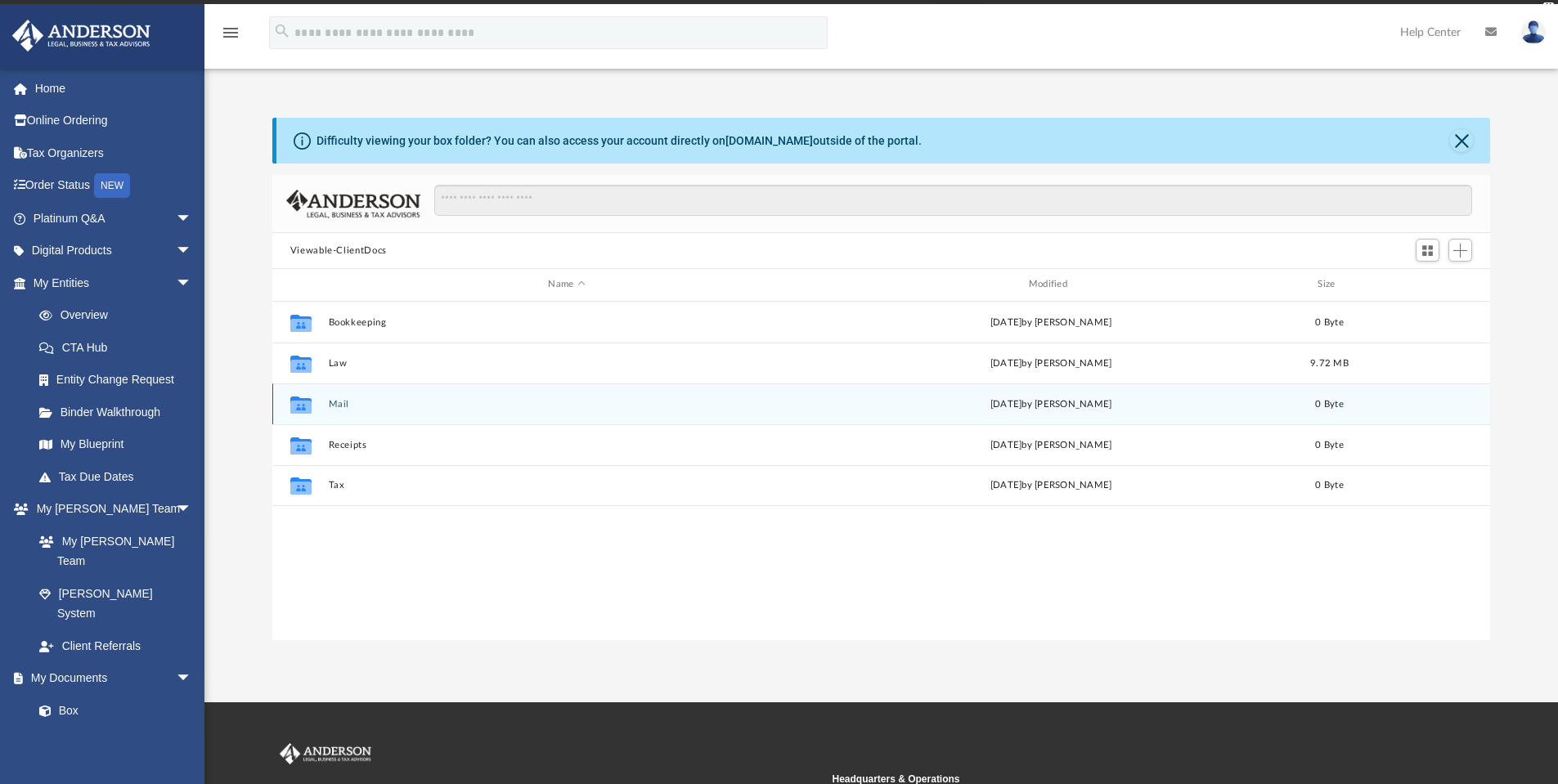
scroll to position [359, 1206]
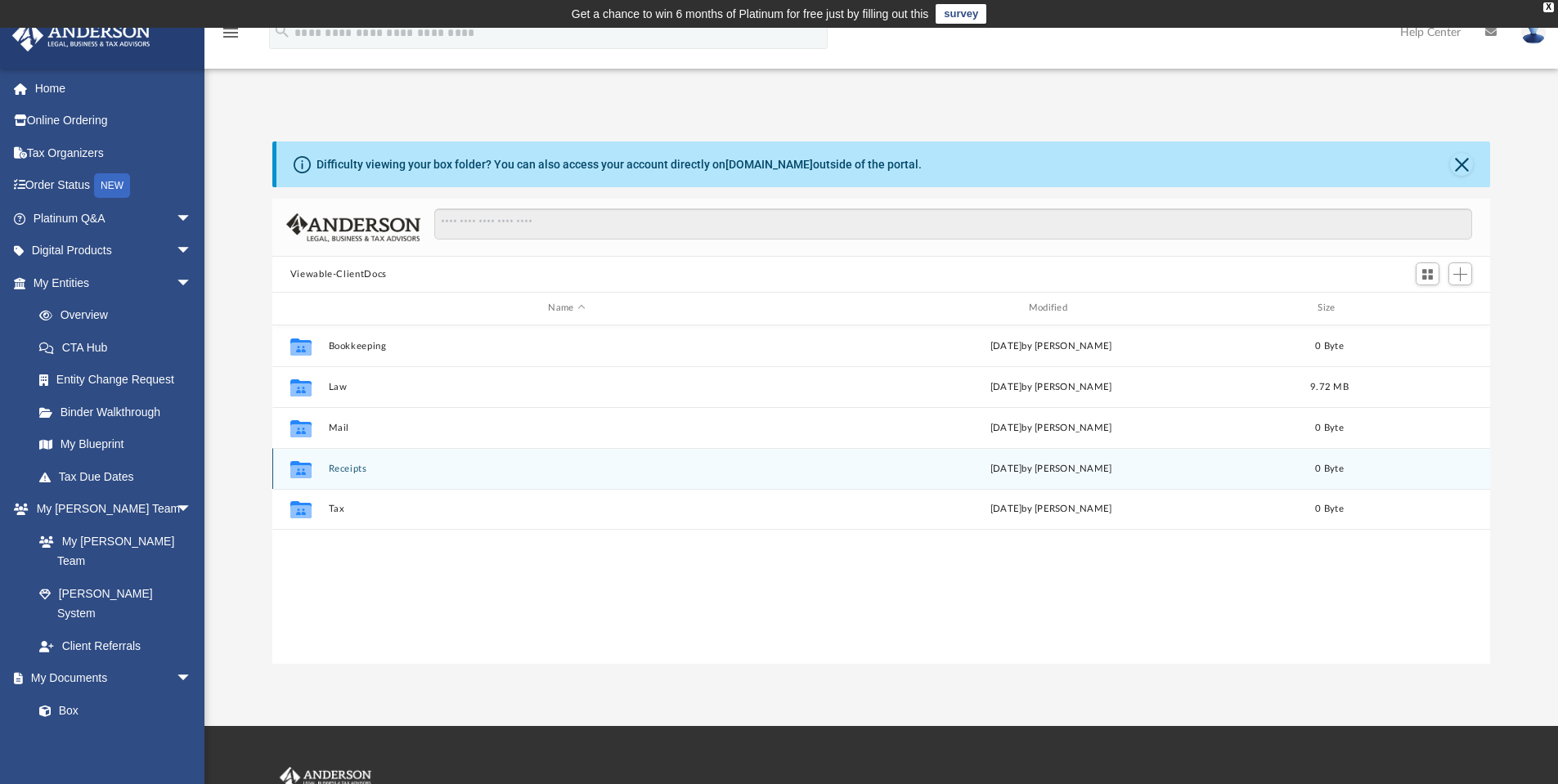
click at [365, 466] on button "Receipts" at bounding box center [566, 469] width 477 height 10
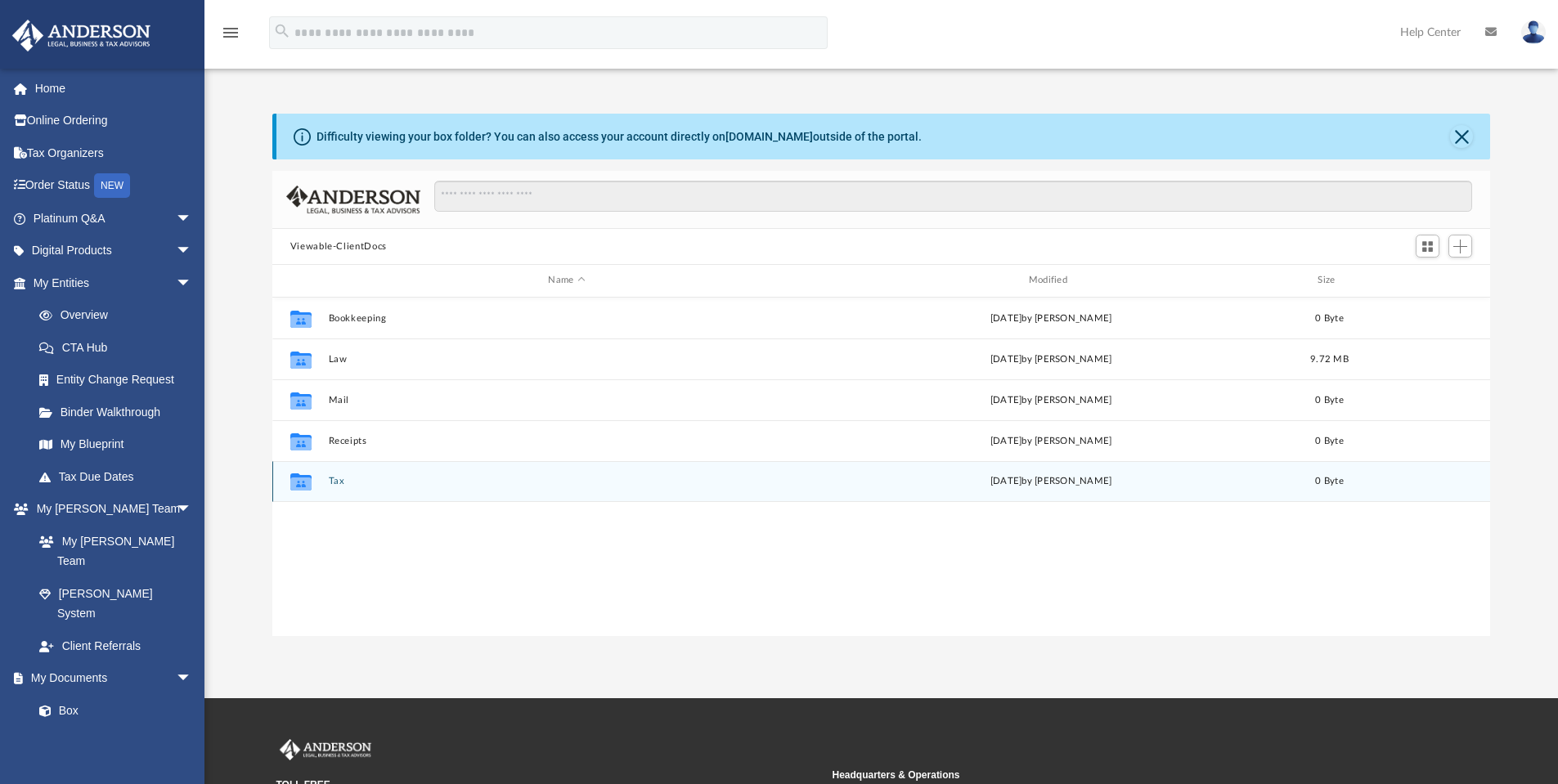
scroll to position [359, 1206]
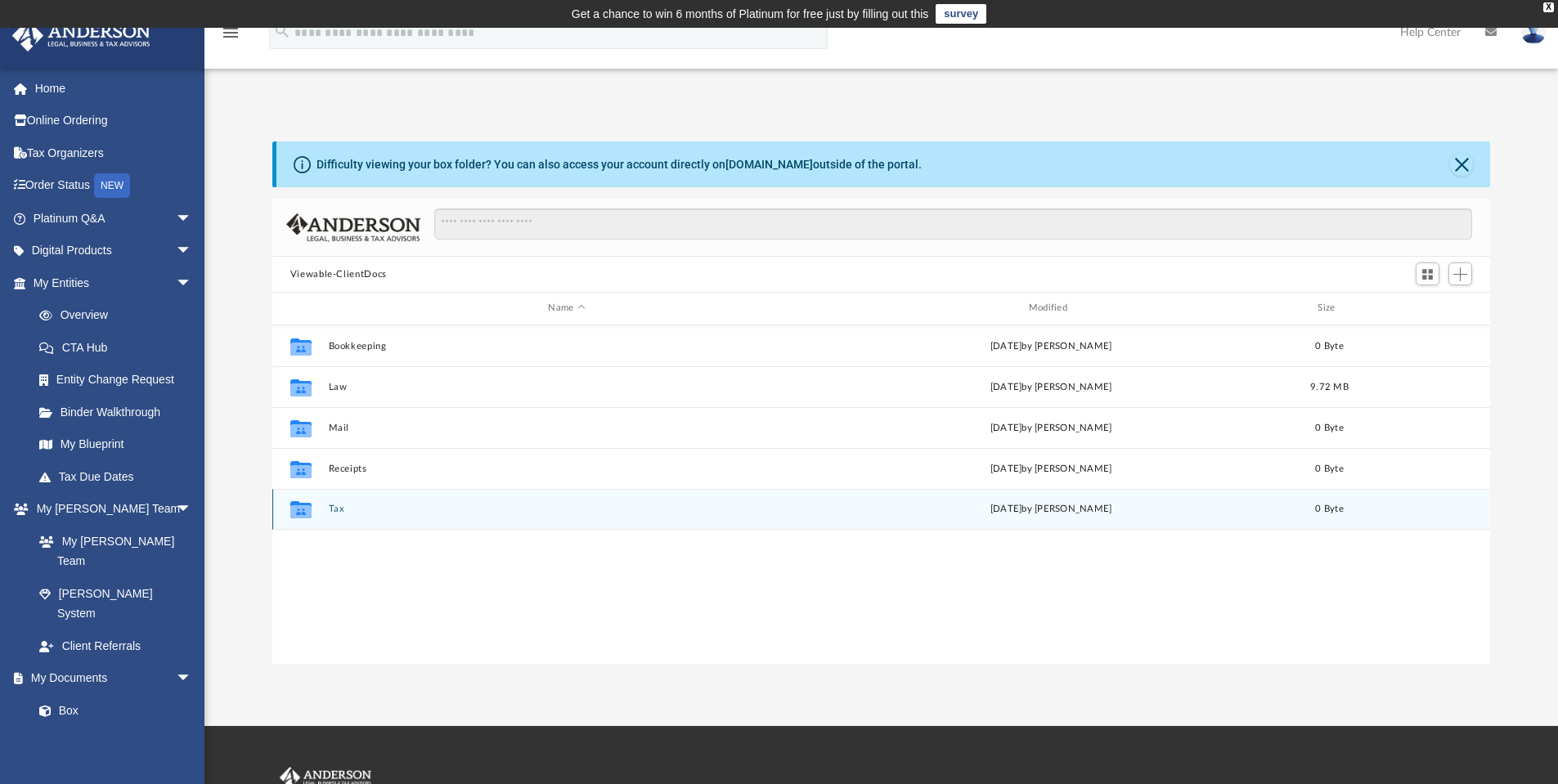
click at [335, 513] on button "Tax" at bounding box center [566, 509] width 477 height 10
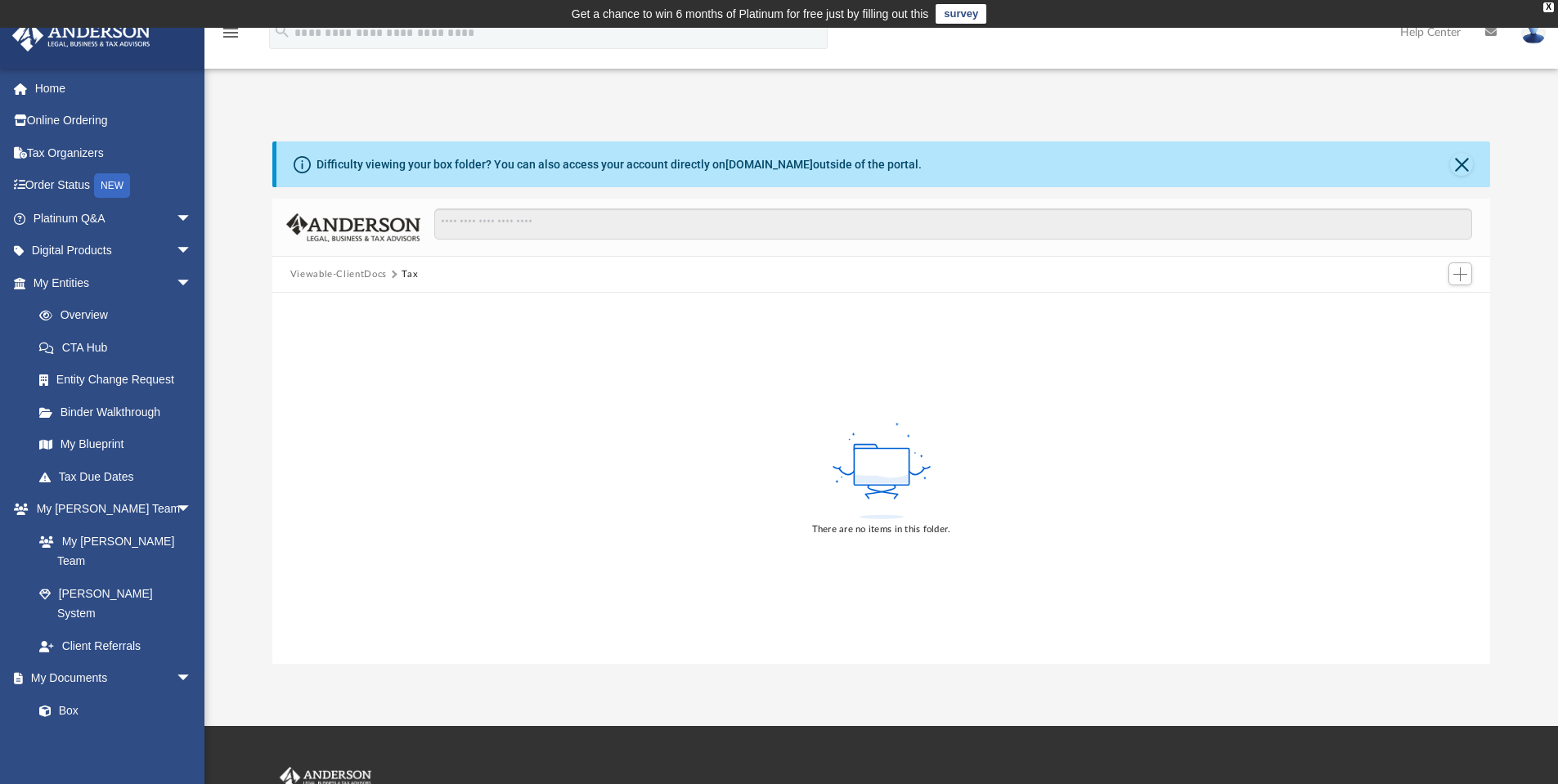
click at [354, 269] on button "Viewable-ClientDocs" at bounding box center [339, 275] width 96 height 15
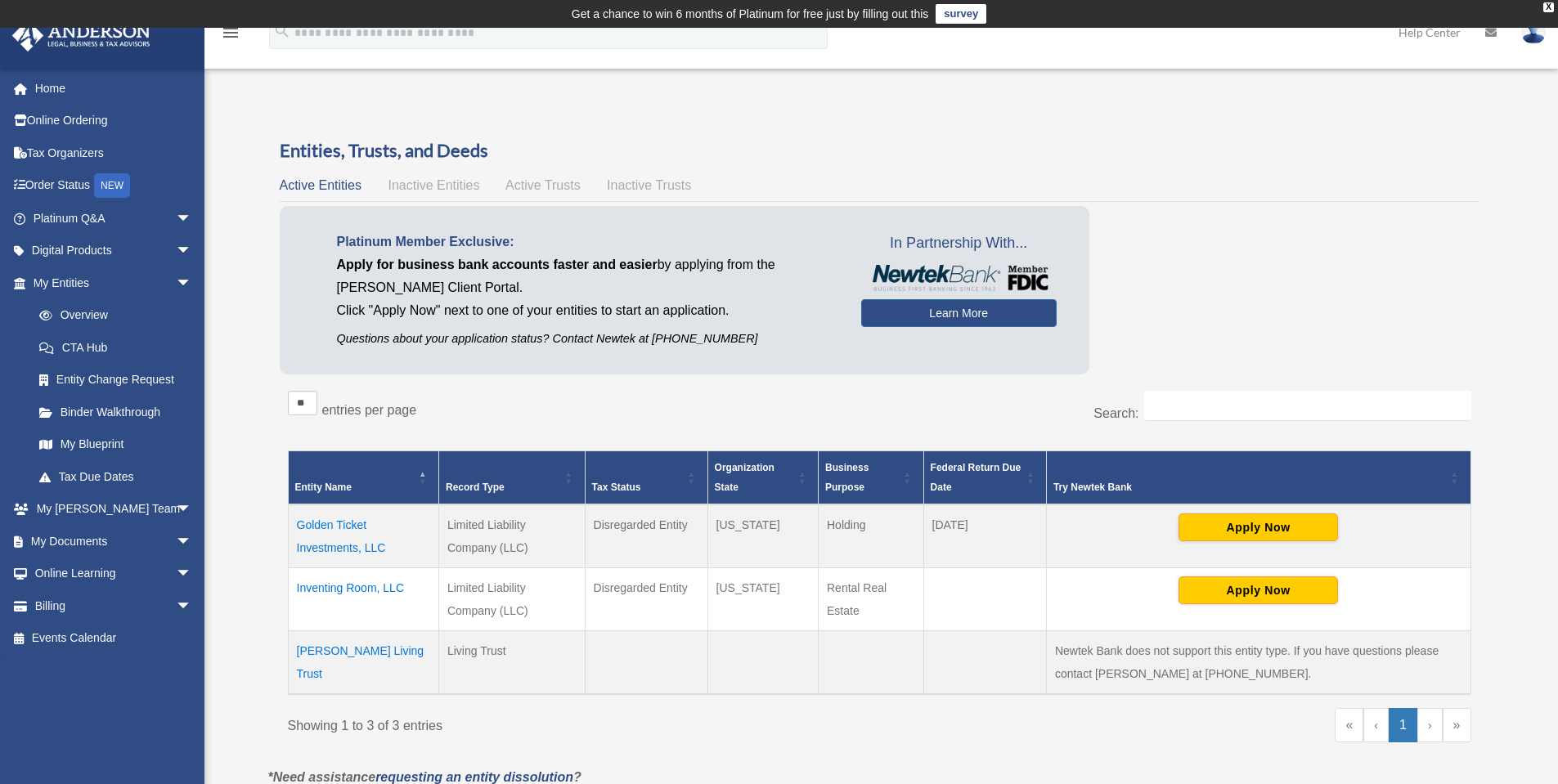
click at [350, 588] on td "Inventing Room, LLC" at bounding box center [363, 599] width 151 height 63
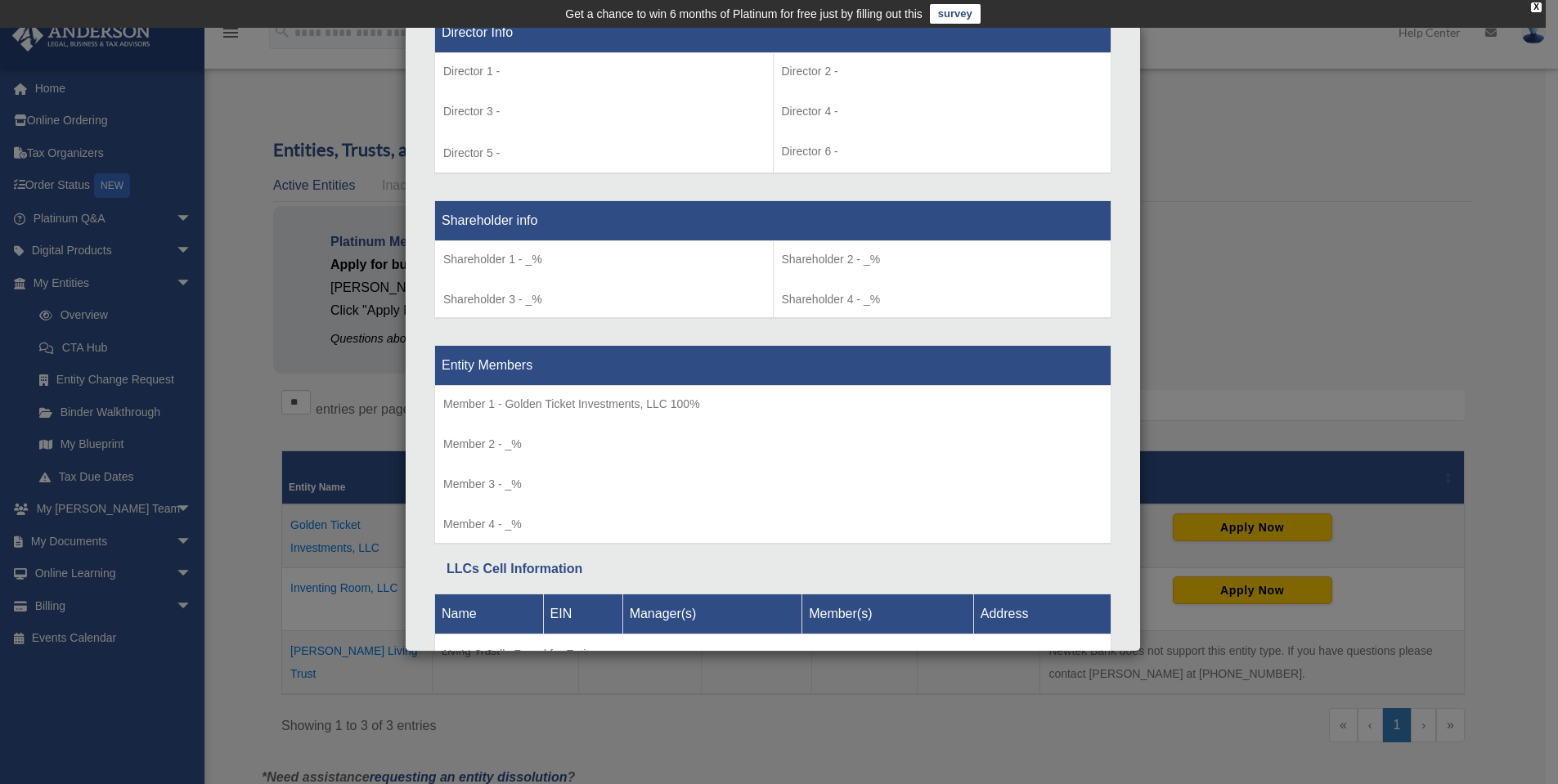
scroll to position [1309, 0]
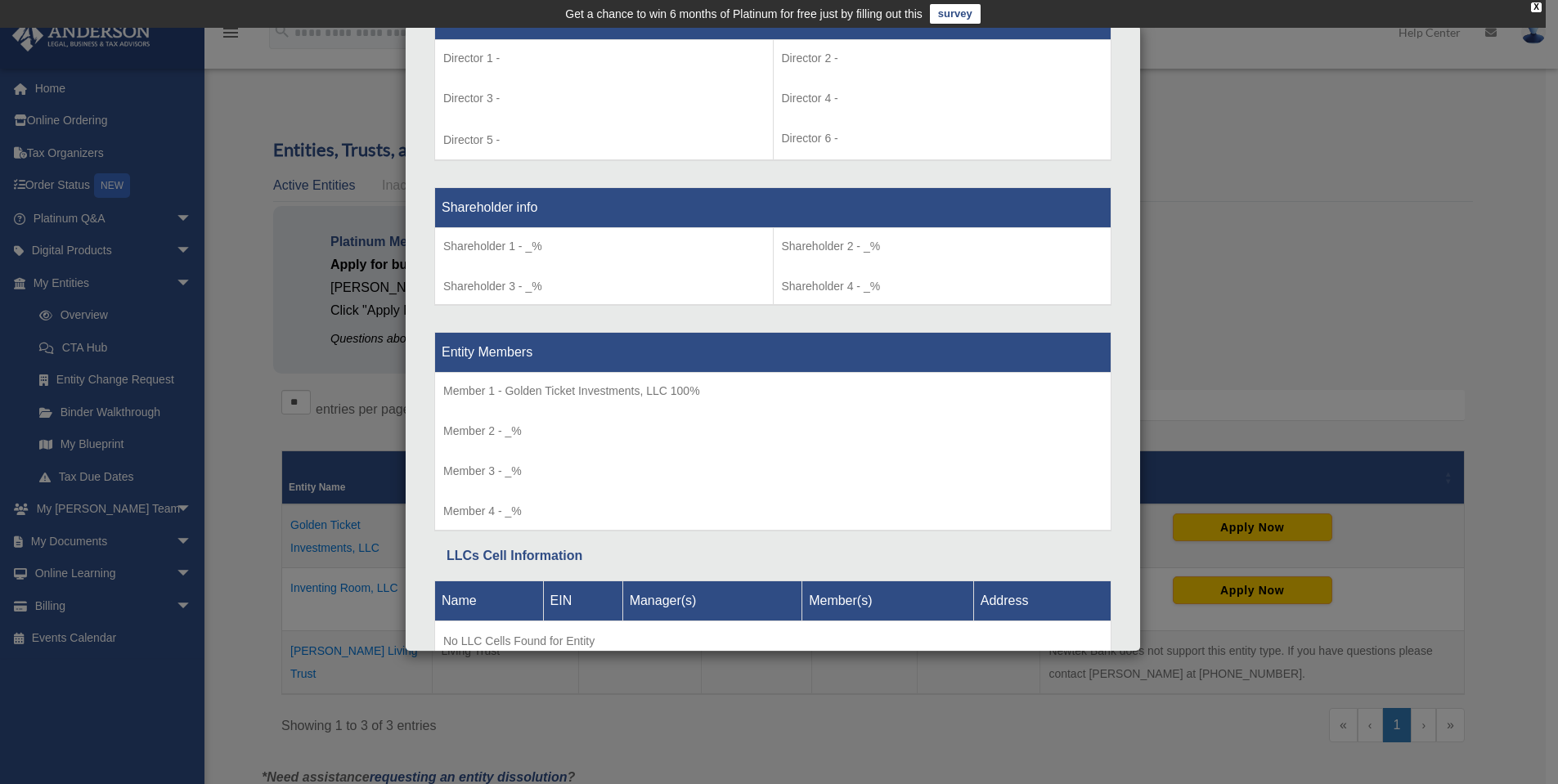
click at [1280, 303] on div "Details × Articles Sent Organizational Date" at bounding box center [779, 392] width 1558 height 784
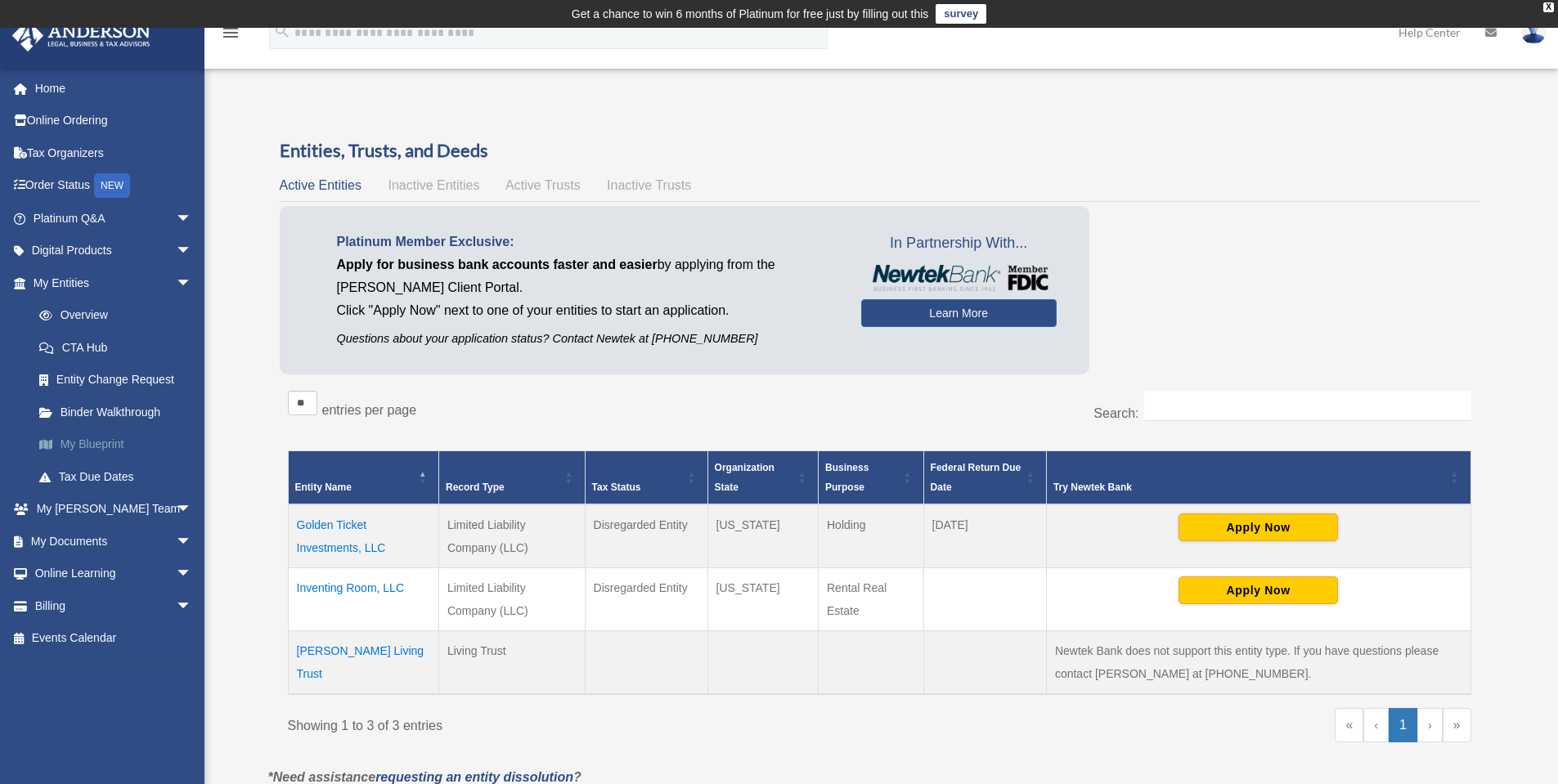
drag, startPoint x: 106, startPoint y: 442, endPoint x: 129, endPoint y: 444, distance: 23.1
click at [106, 442] on link "My Blueprint" at bounding box center [119, 444] width 193 height 33
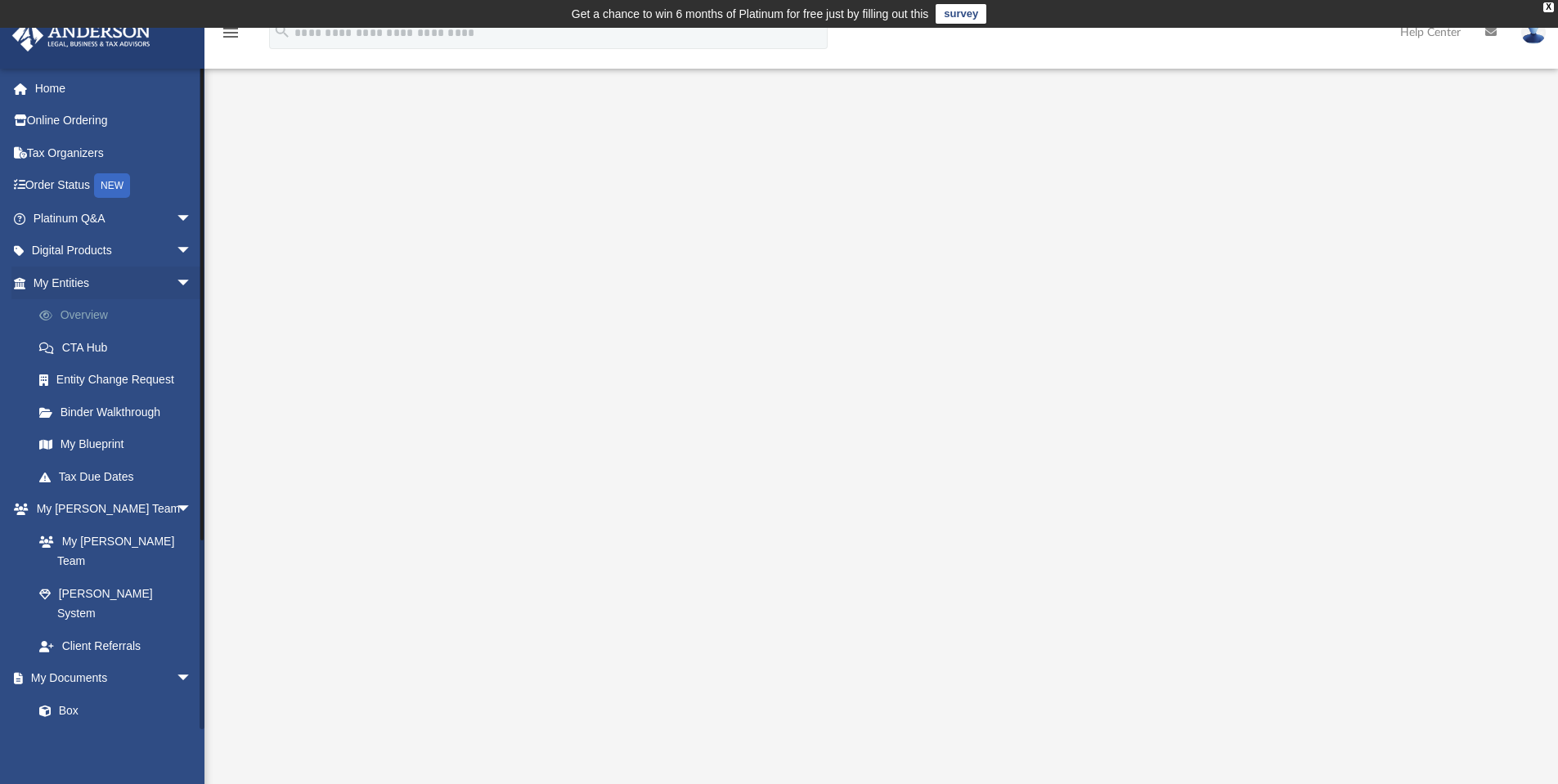
click at [113, 323] on link "Overview" at bounding box center [119, 315] width 193 height 33
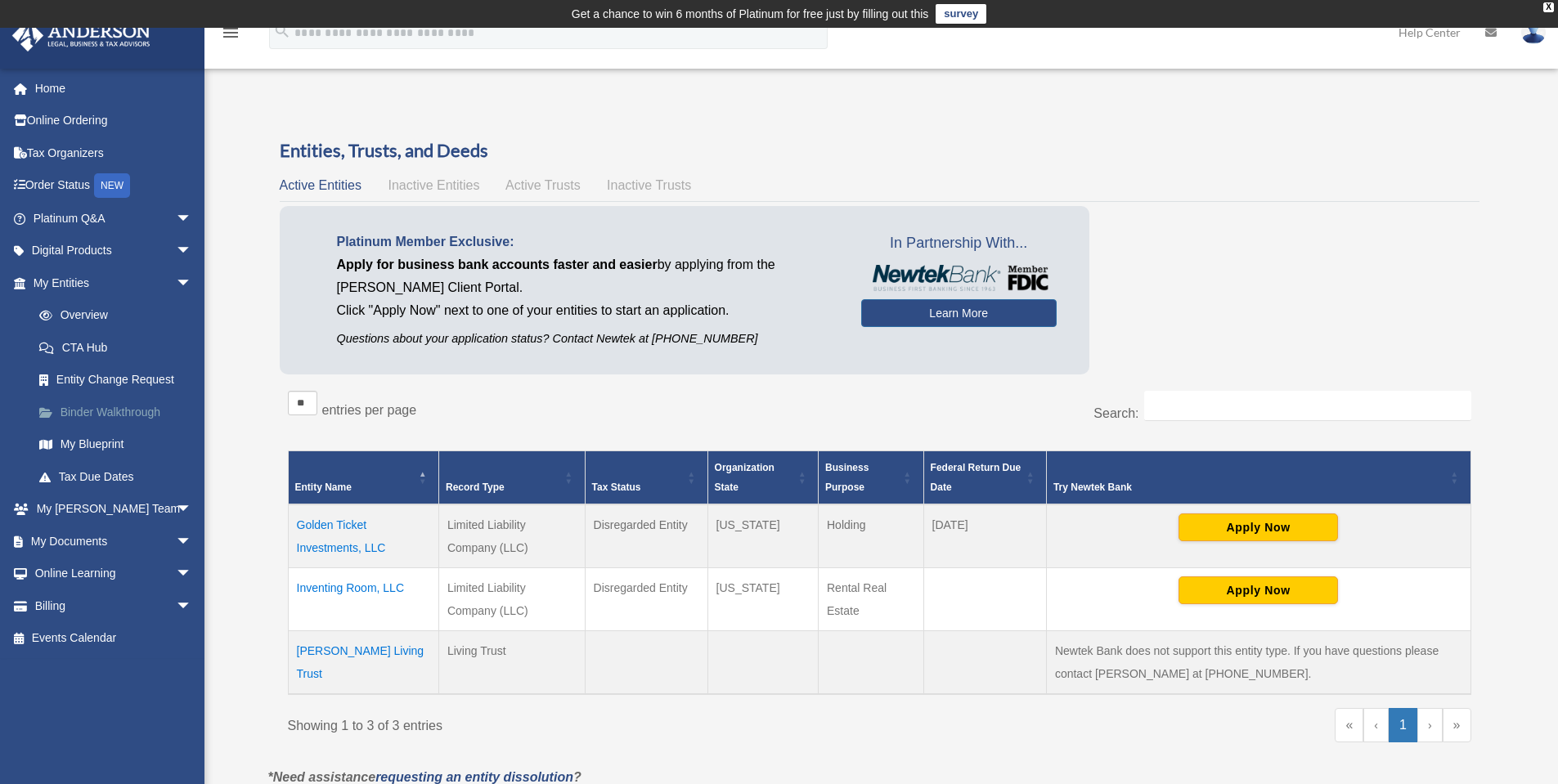
click at [108, 416] on link "Binder Walkthrough" at bounding box center [119, 412] width 193 height 33
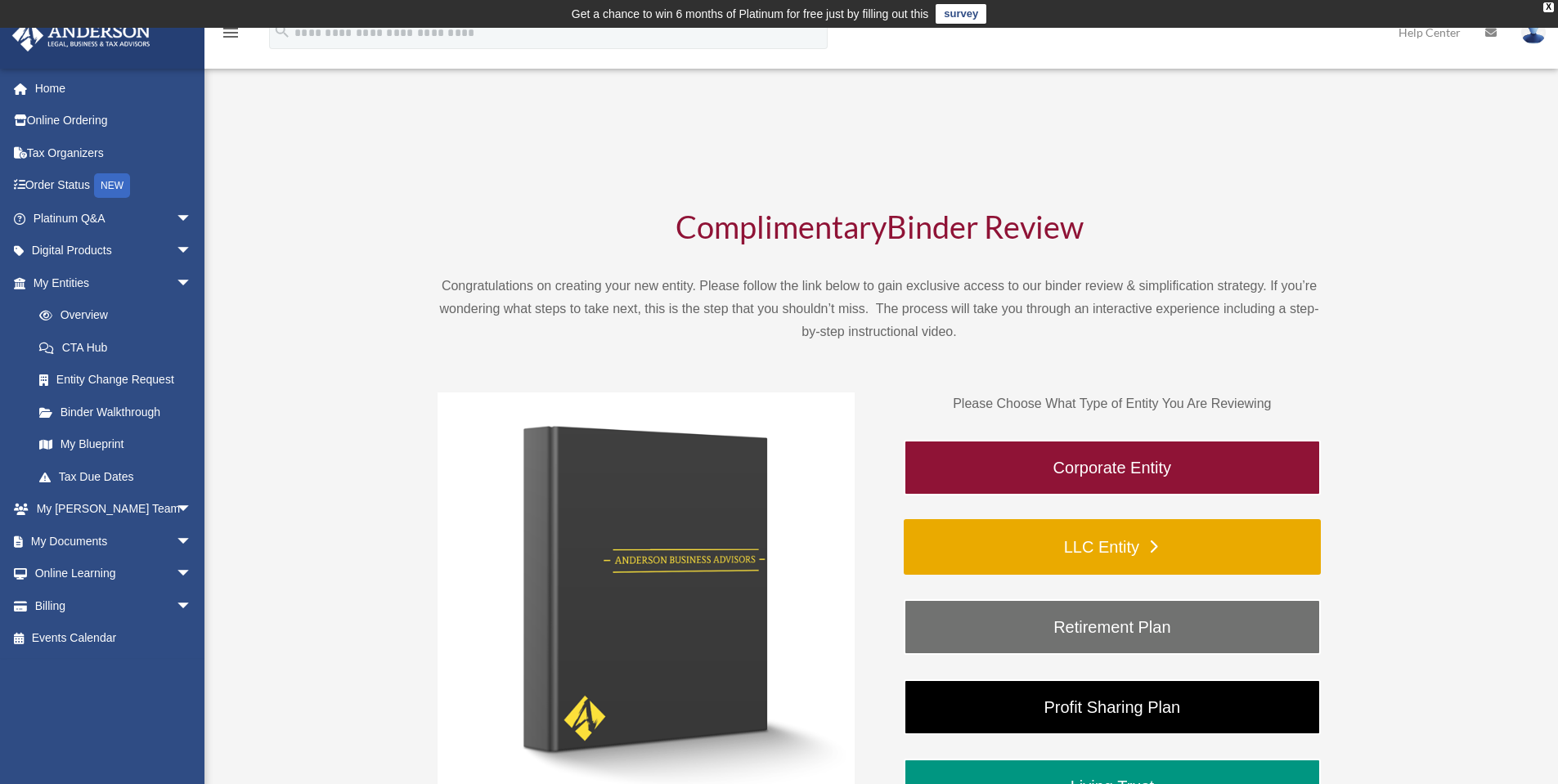
click at [1136, 546] on link "LLC Entity" at bounding box center [1113, 546] width 417 height 56
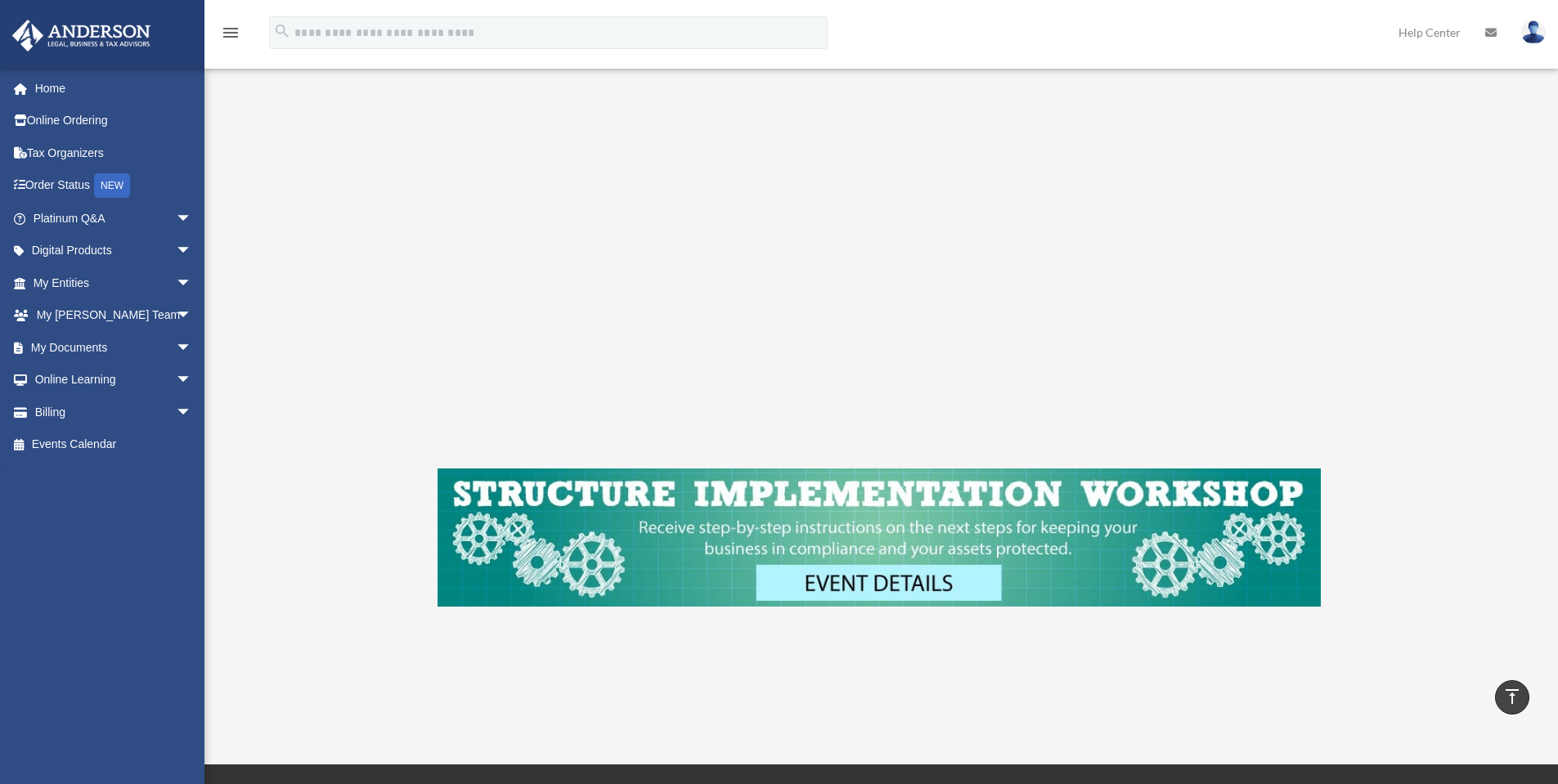
scroll to position [82, 0]
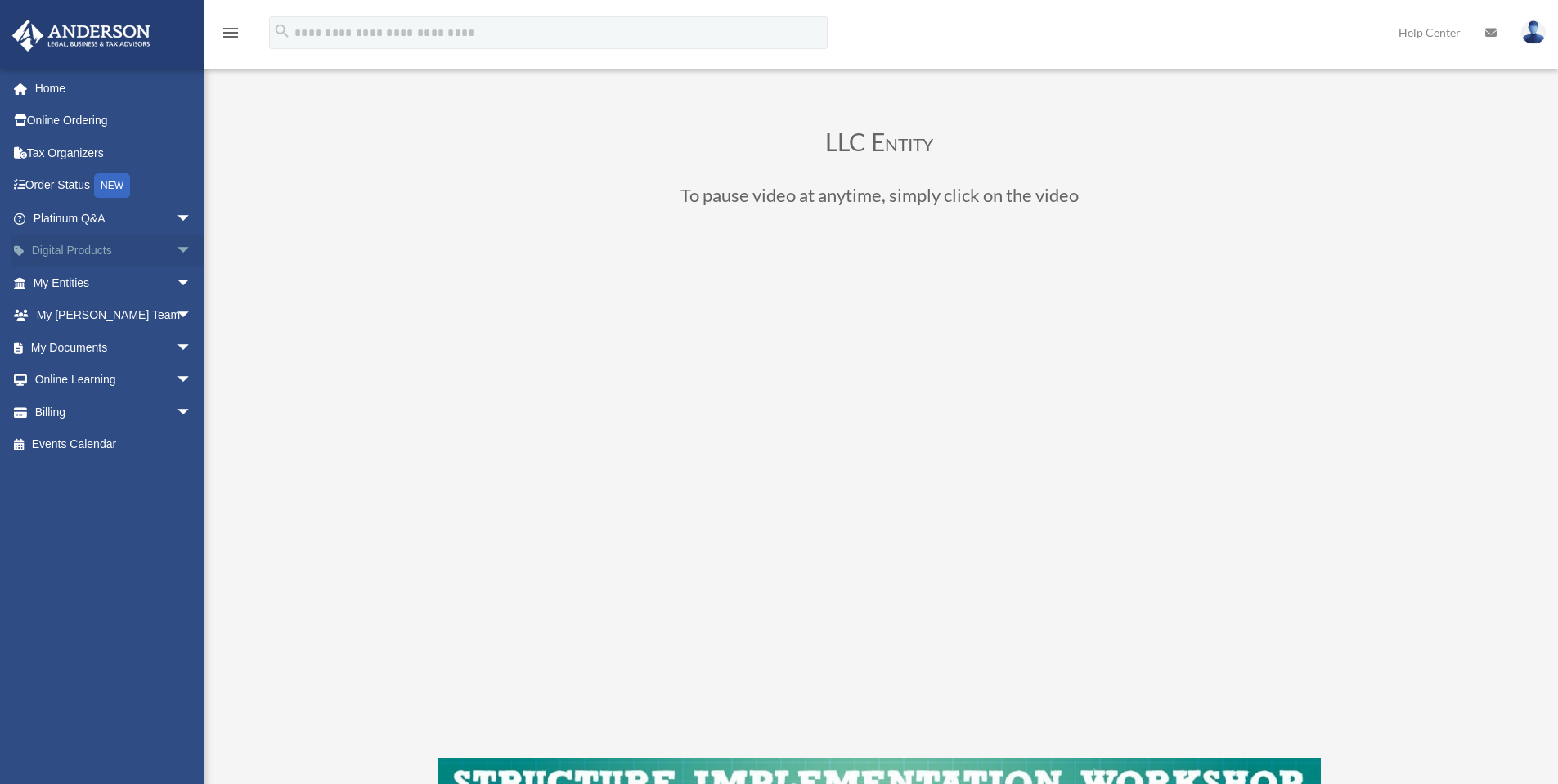
click at [64, 249] on link "Digital Products arrow_drop_down" at bounding box center [114, 251] width 206 height 33
click at [151, 279] on link "My Entities arrow_drop_down" at bounding box center [114, 283] width 206 height 33
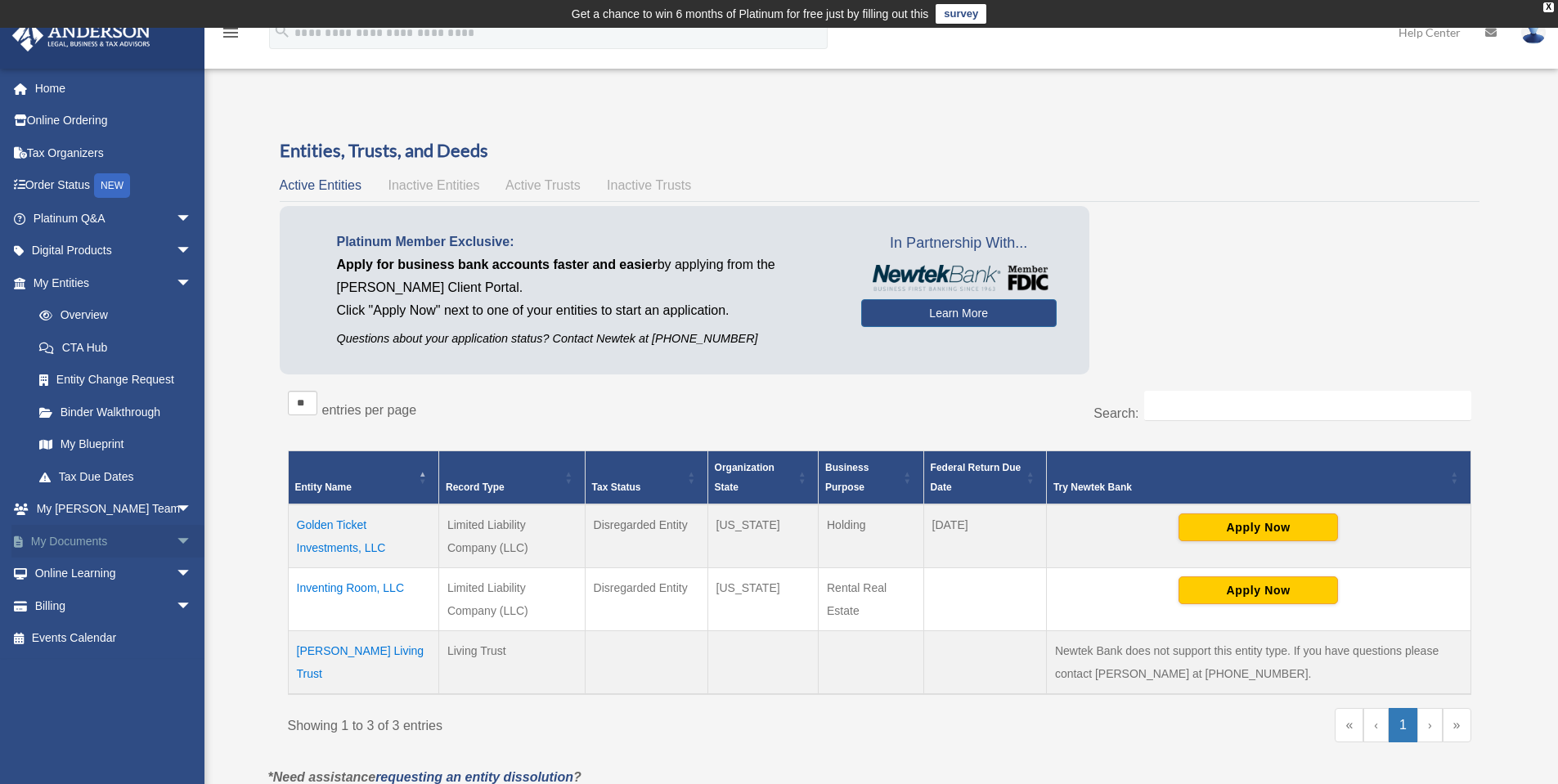
click at [71, 538] on link "My Documents arrow_drop_down" at bounding box center [114, 542] width 206 height 33
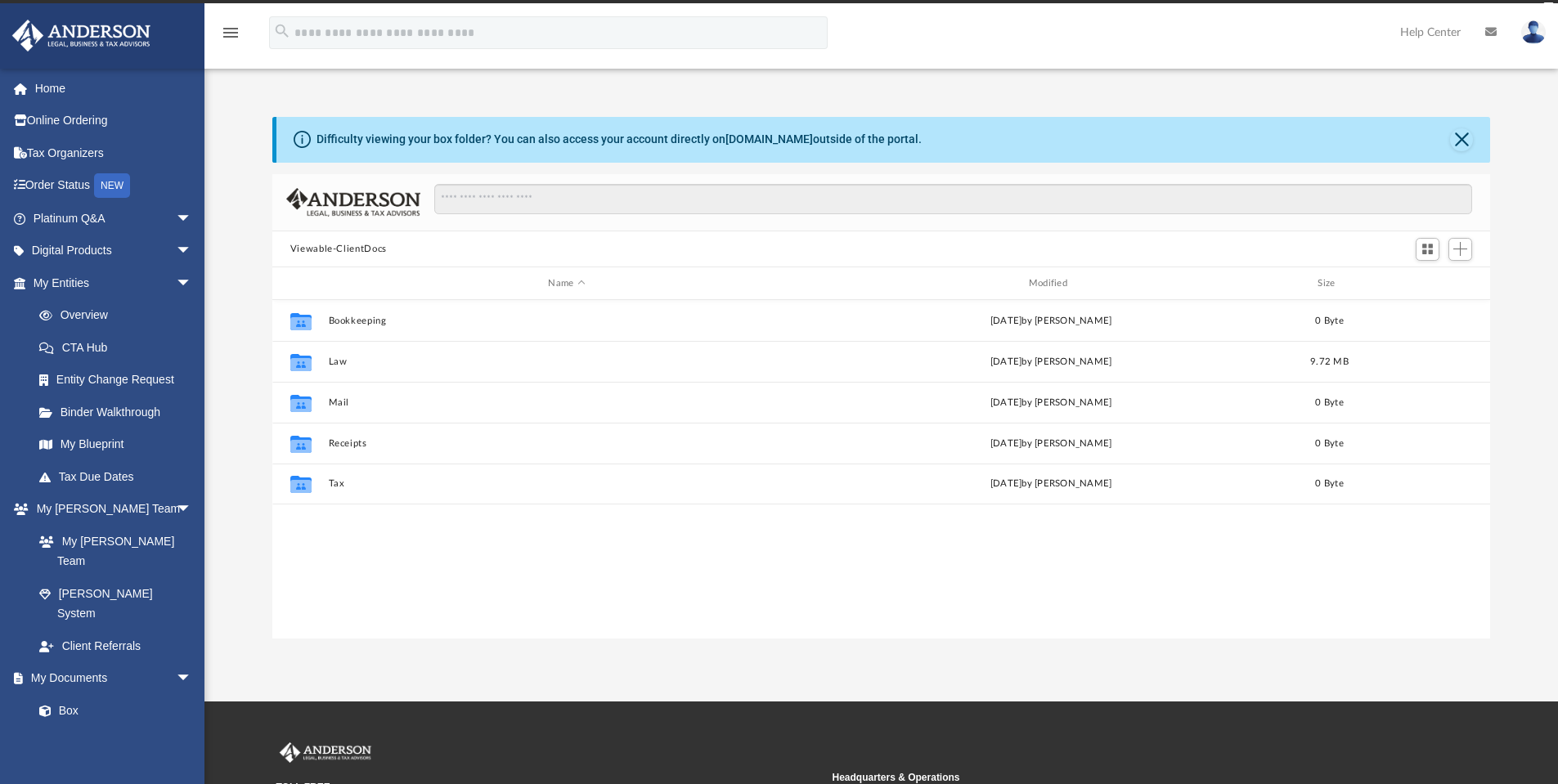
scroll to position [359, 1206]
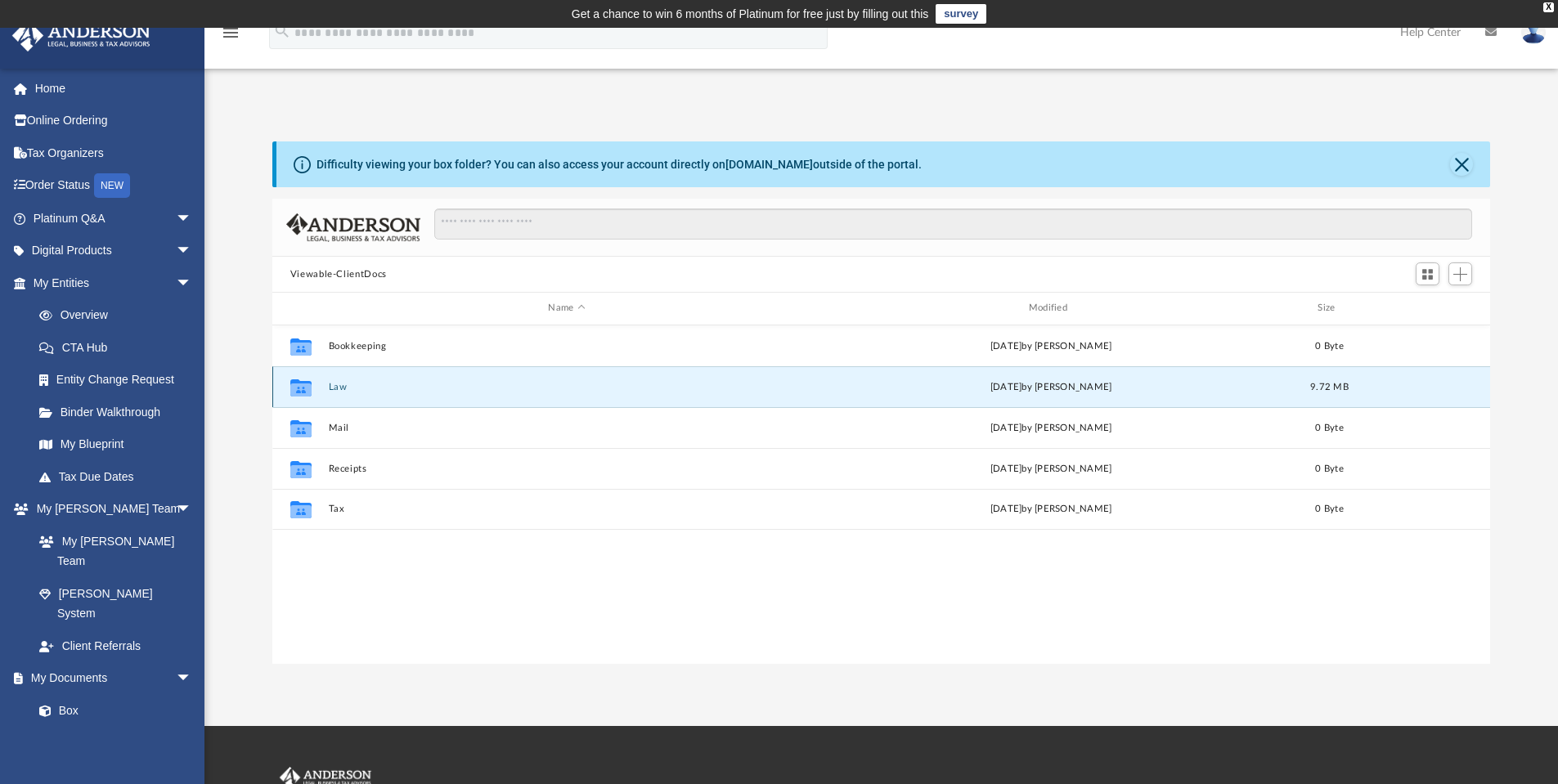
click at [341, 391] on button "Law" at bounding box center [566, 387] width 477 height 10
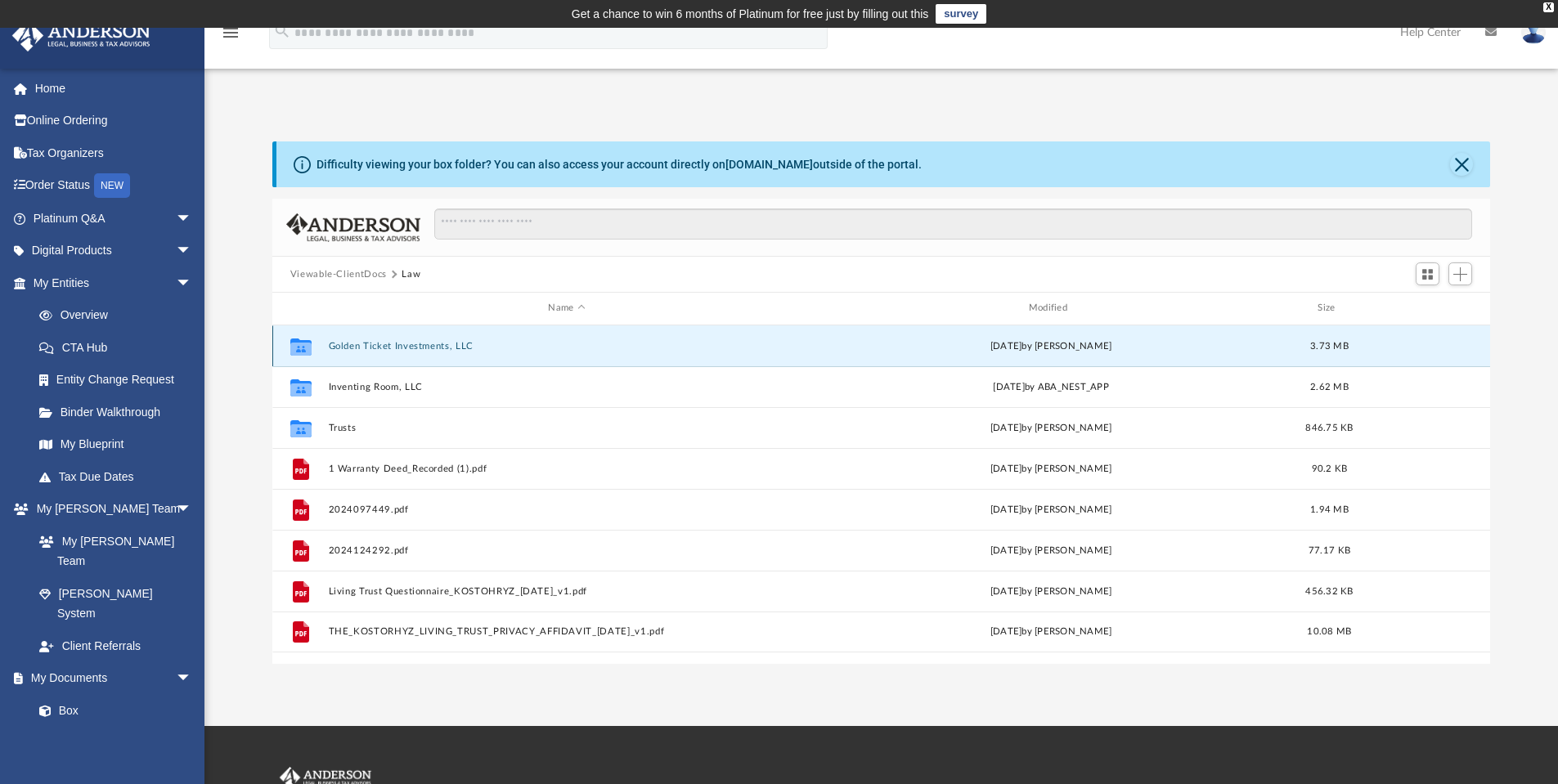
click at [389, 347] on button "Golden Ticket Investments, LLC" at bounding box center [566, 345] width 477 height 10
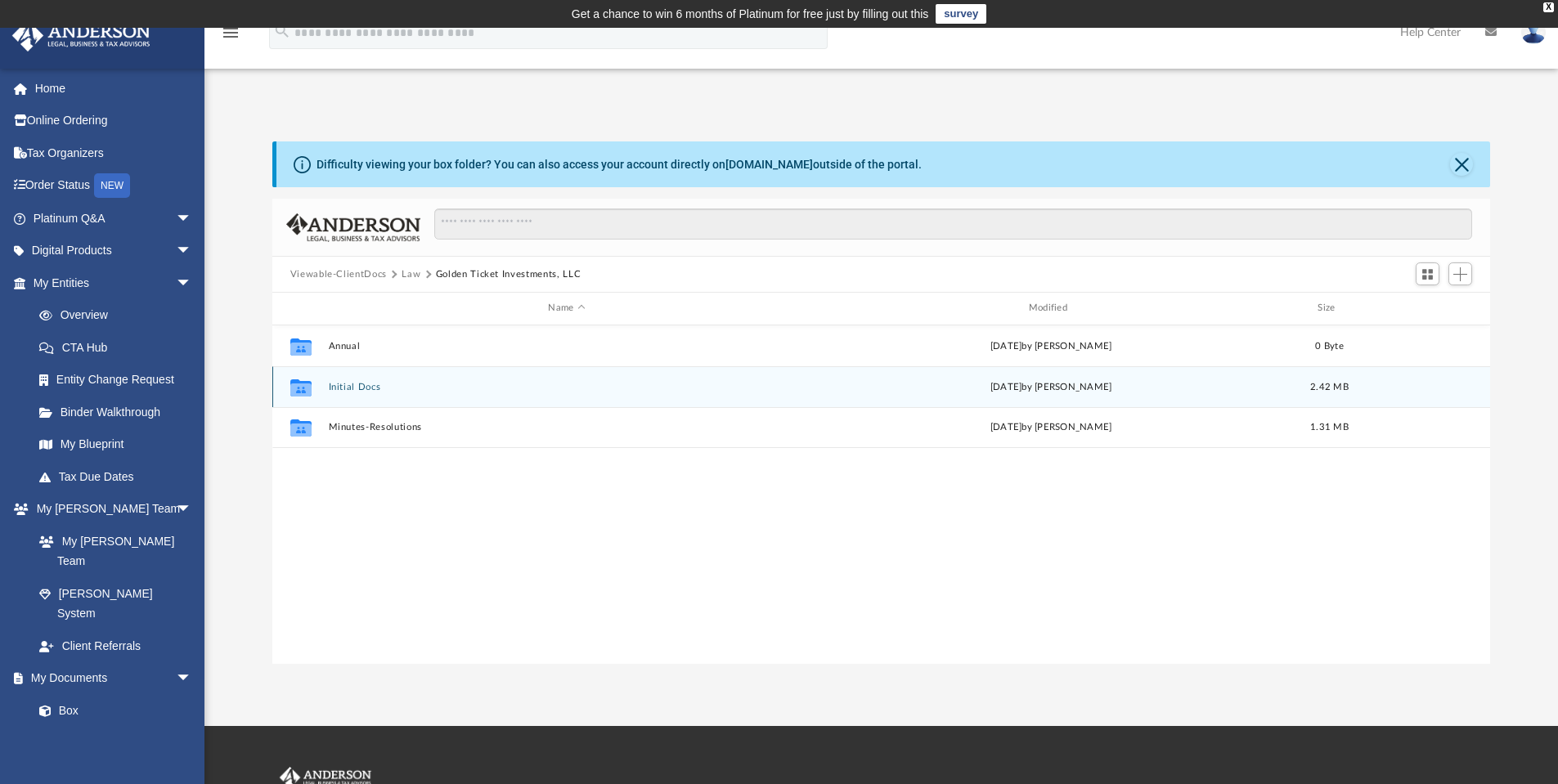
click at [360, 387] on button "Initial Docs" at bounding box center [566, 387] width 477 height 10
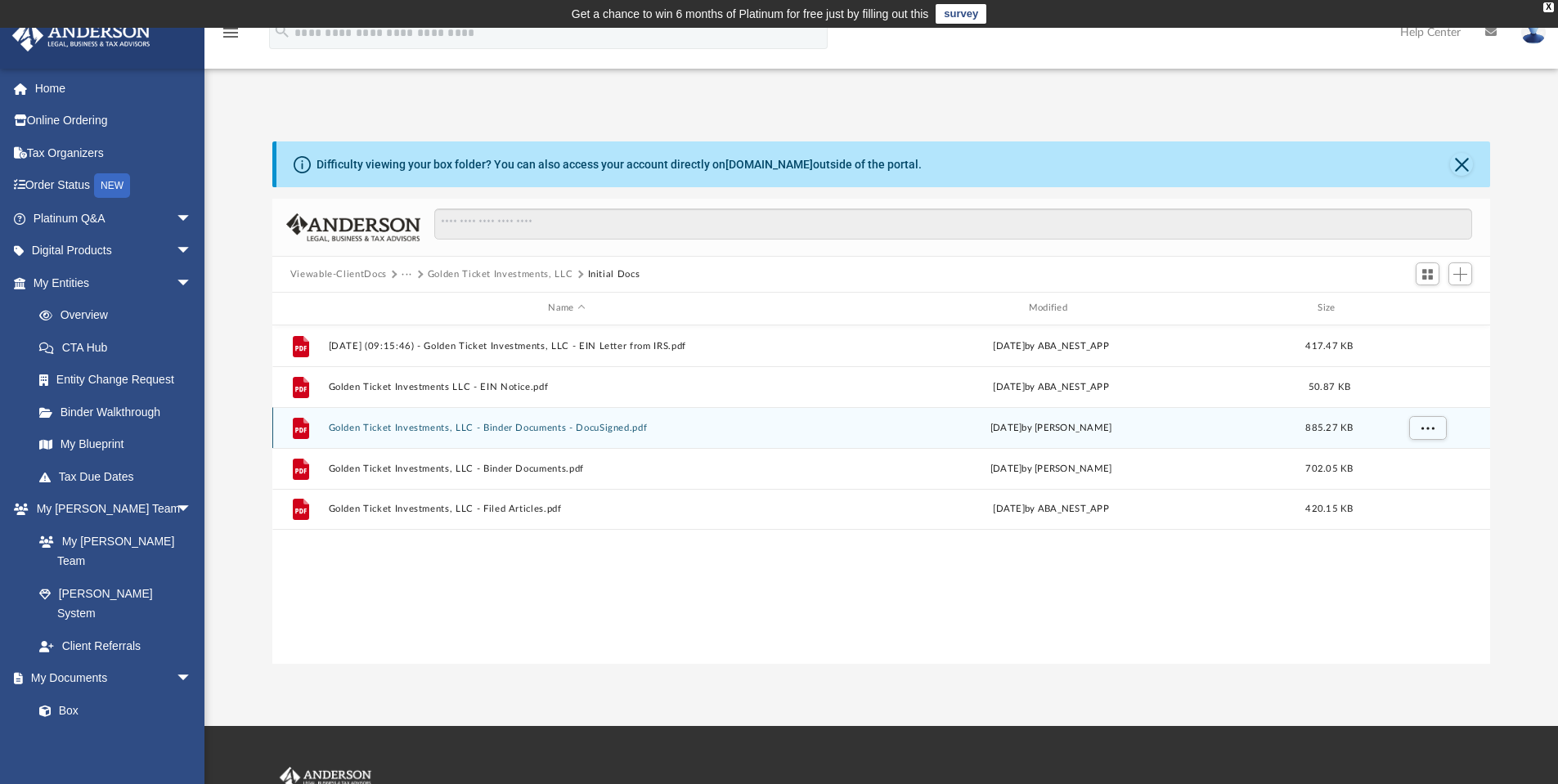
click at [566, 426] on button "Golden Ticket Investments, LLC - Binder Documents - DocuSigned.pdf" at bounding box center [566, 427] width 477 height 10
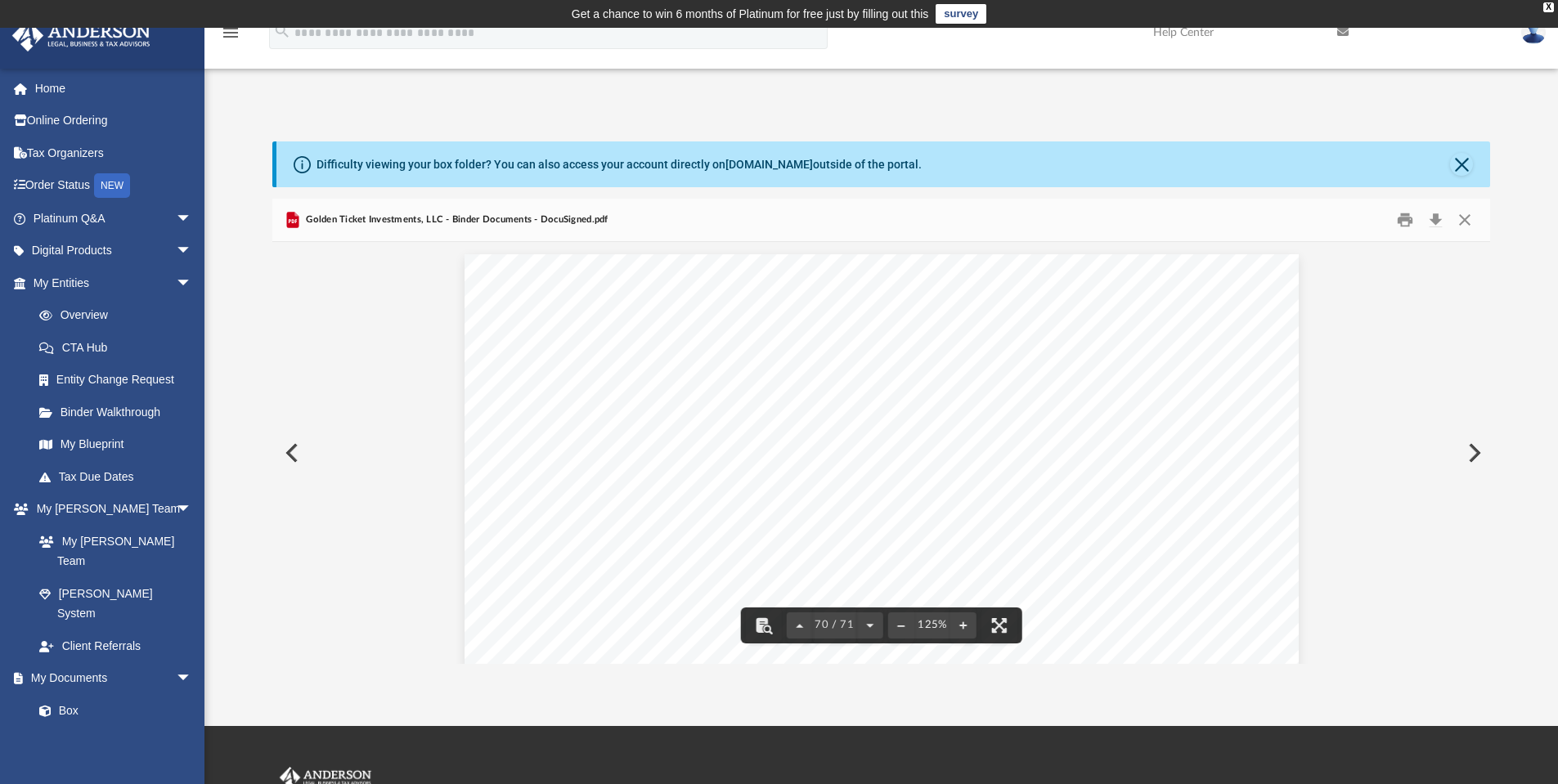
scroll to position [75693, 0]
click at [74, 694] on link "Box" at bounding box center [119, 710] width 193 height 33
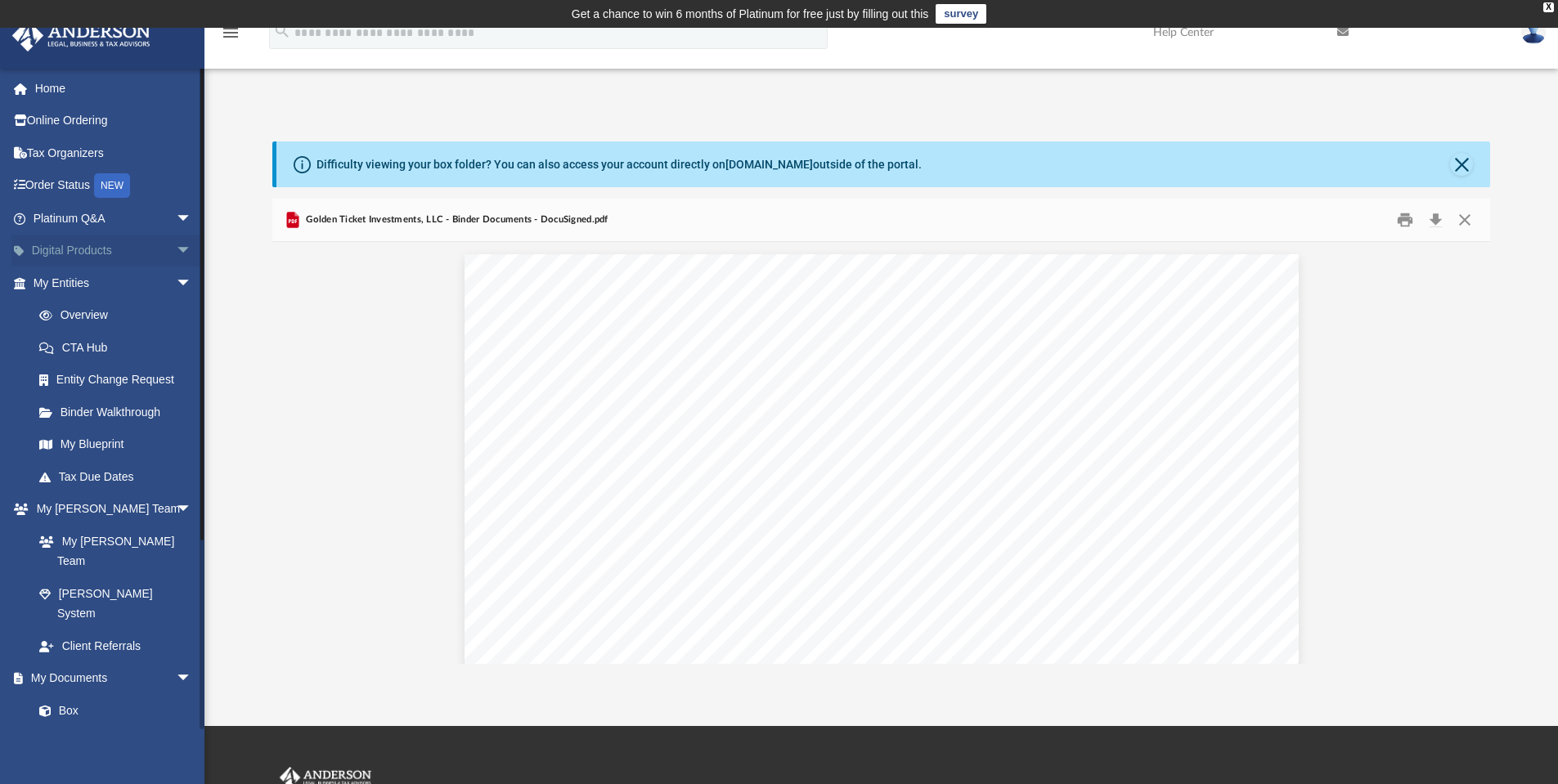
click at [71, 244] on link "Digital Products arrow_drop_down" at bounding box center [114, 251] width 206 height 33
click at [176, 248] on span "arrow_drop_down" at bounding box center [192, 252] width 33 height 34
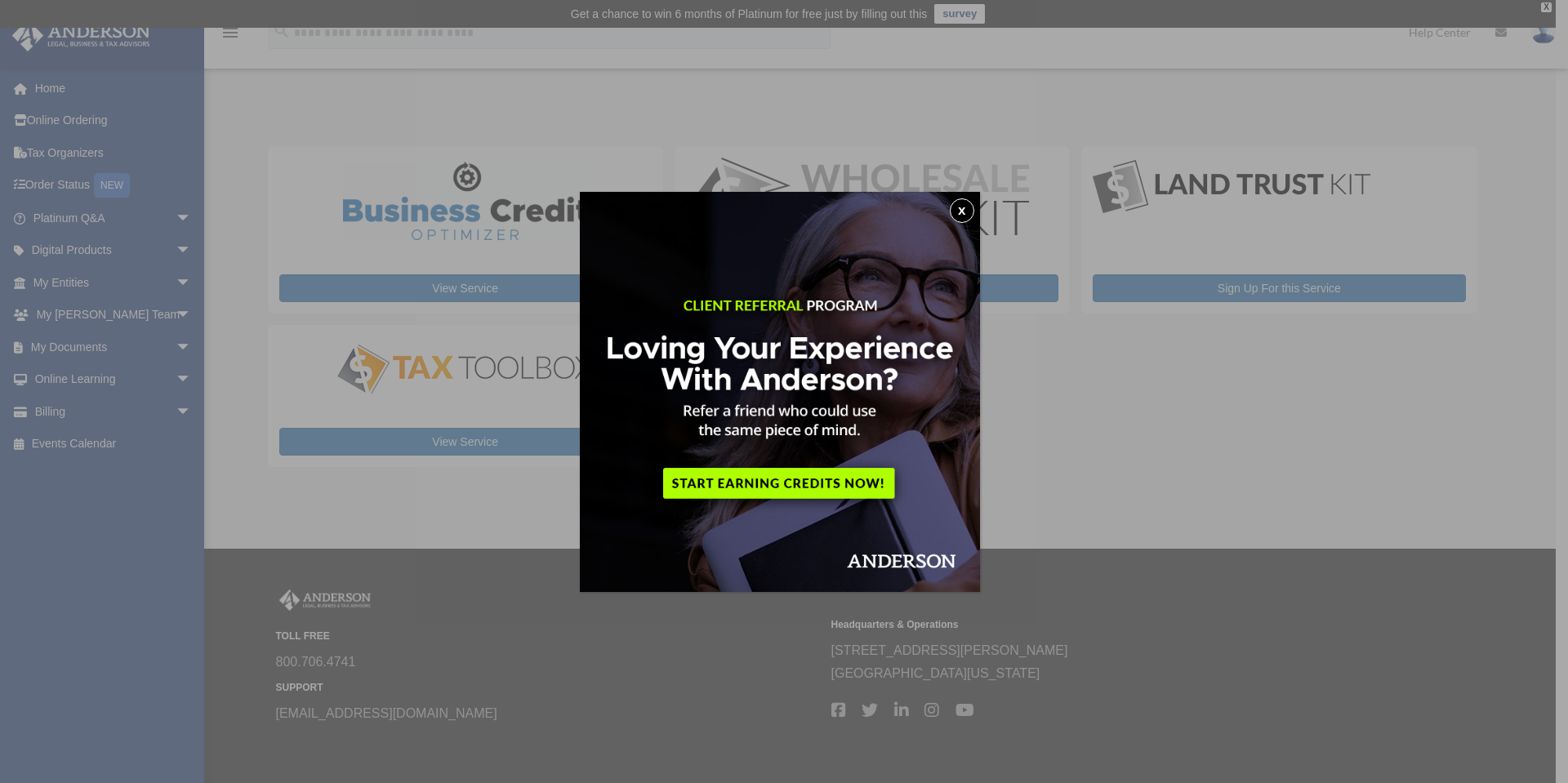
click at [969, 214] on button "x" at bounding box center [962, 211] width 24 height 24
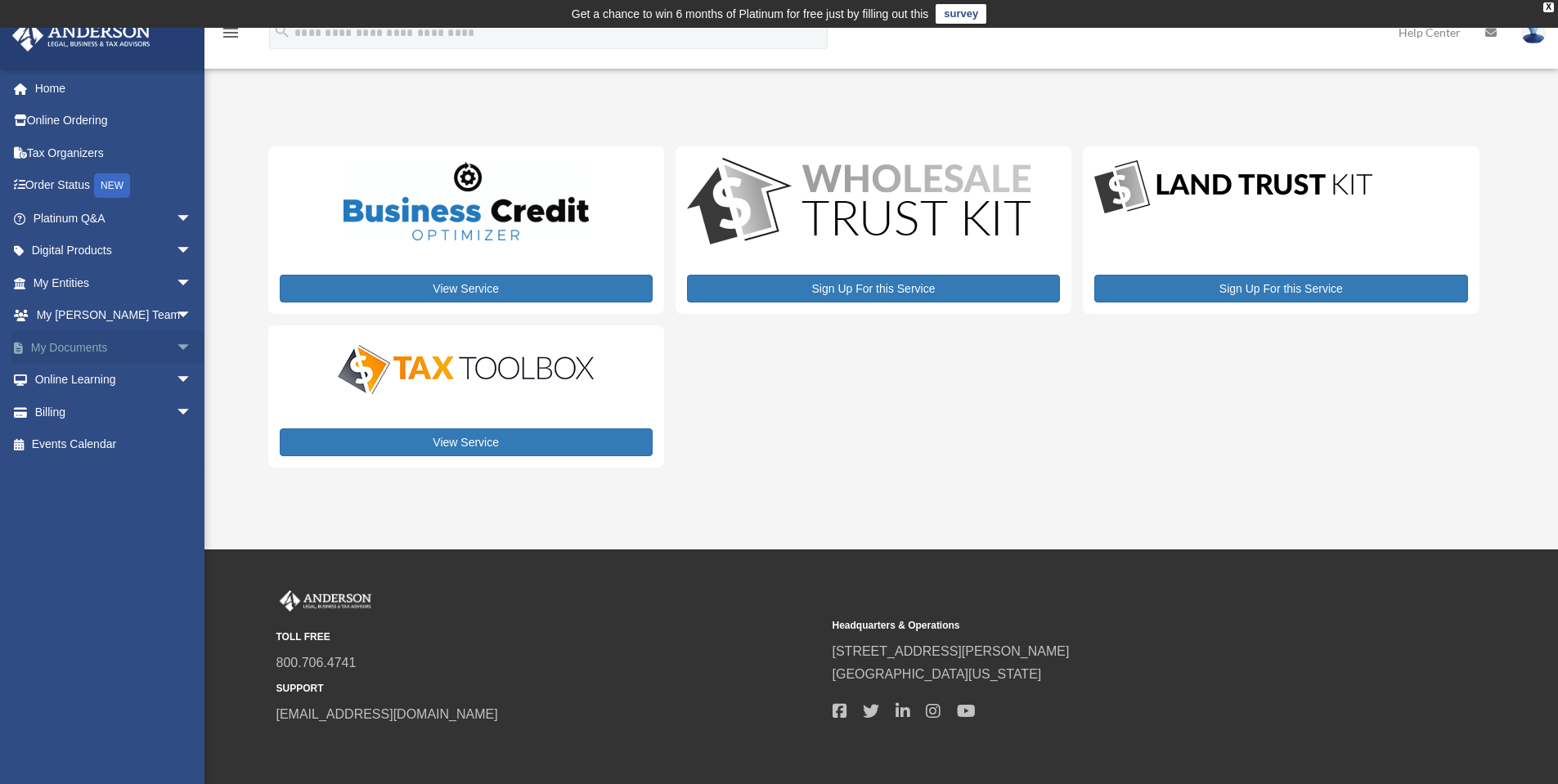
click at [89, 342] on link "My Documents arrow_drop_down" at bounding box center [114, 347] width 206 height 33
click at [176, 348] on span "arrow_drop_down" at bounding box center [192, 348] width 33 height 34
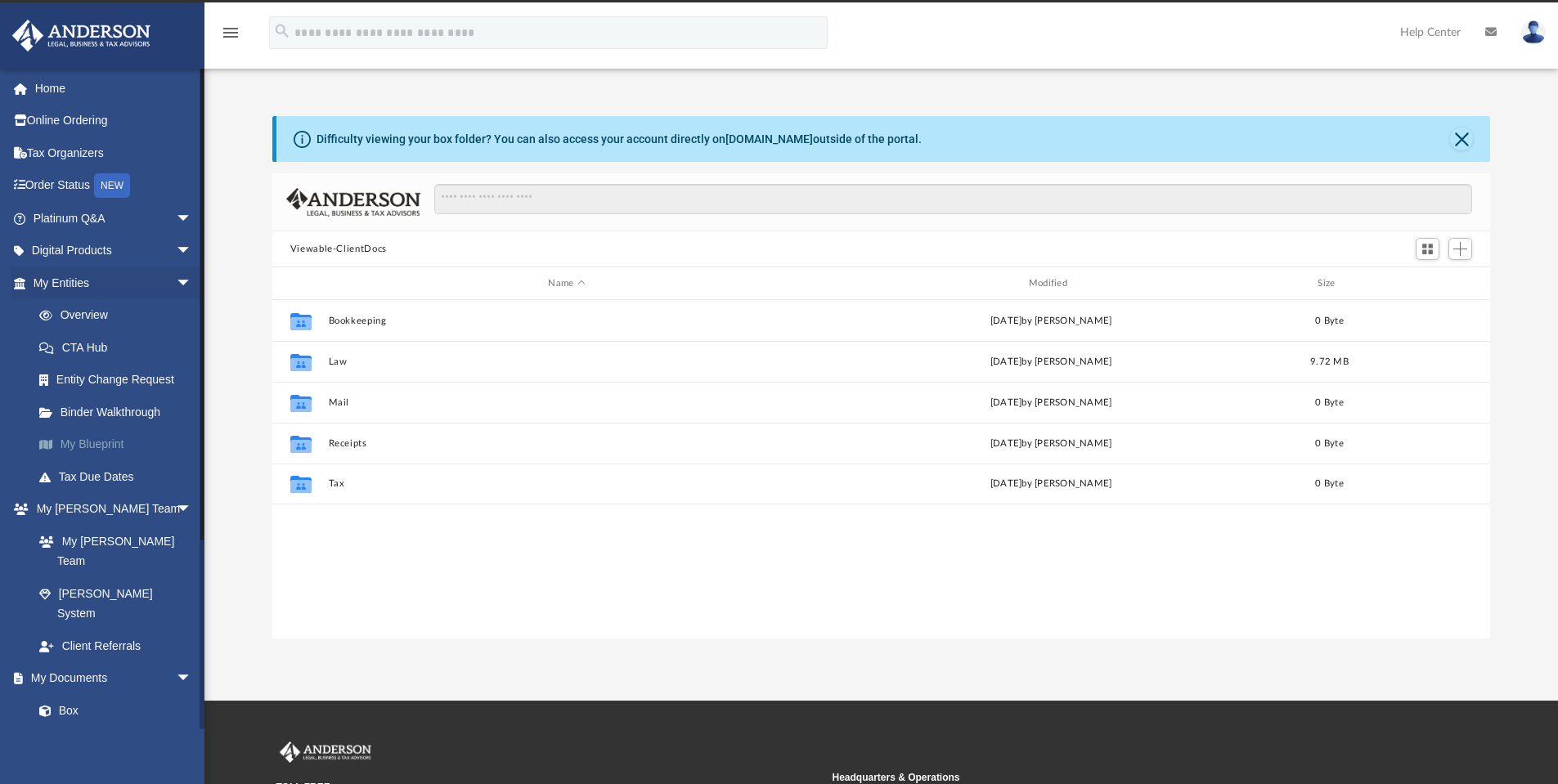
scroll to position [359, 1206]
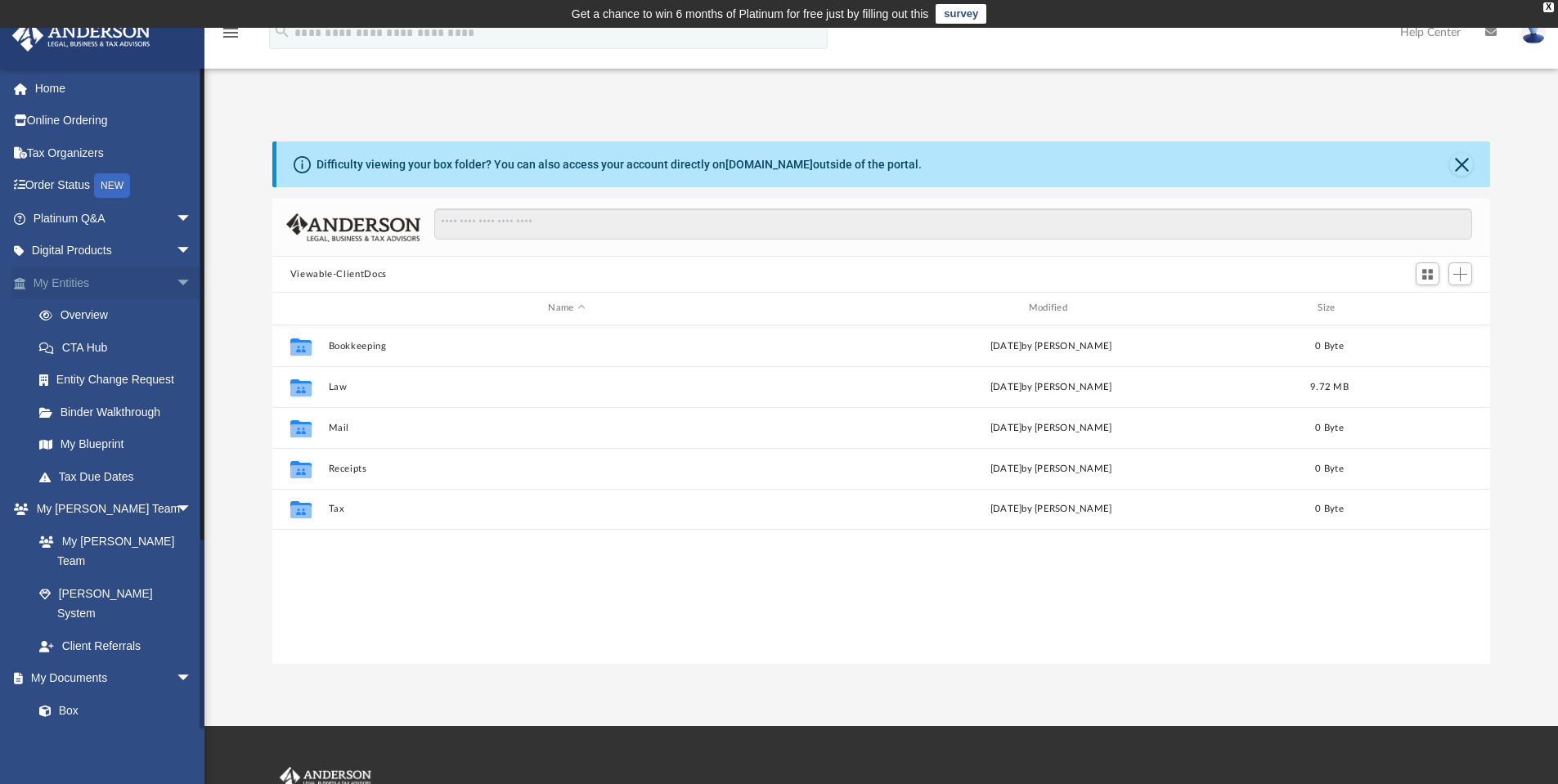
click at [74, 285] on link "My Entities arrow_drop_down" at bounding box center [114, 283] width 206 height 33
click at [76, 286] on link "My Entities arrow_drop_down" at bounding box center [114, 283] width 206 height 33
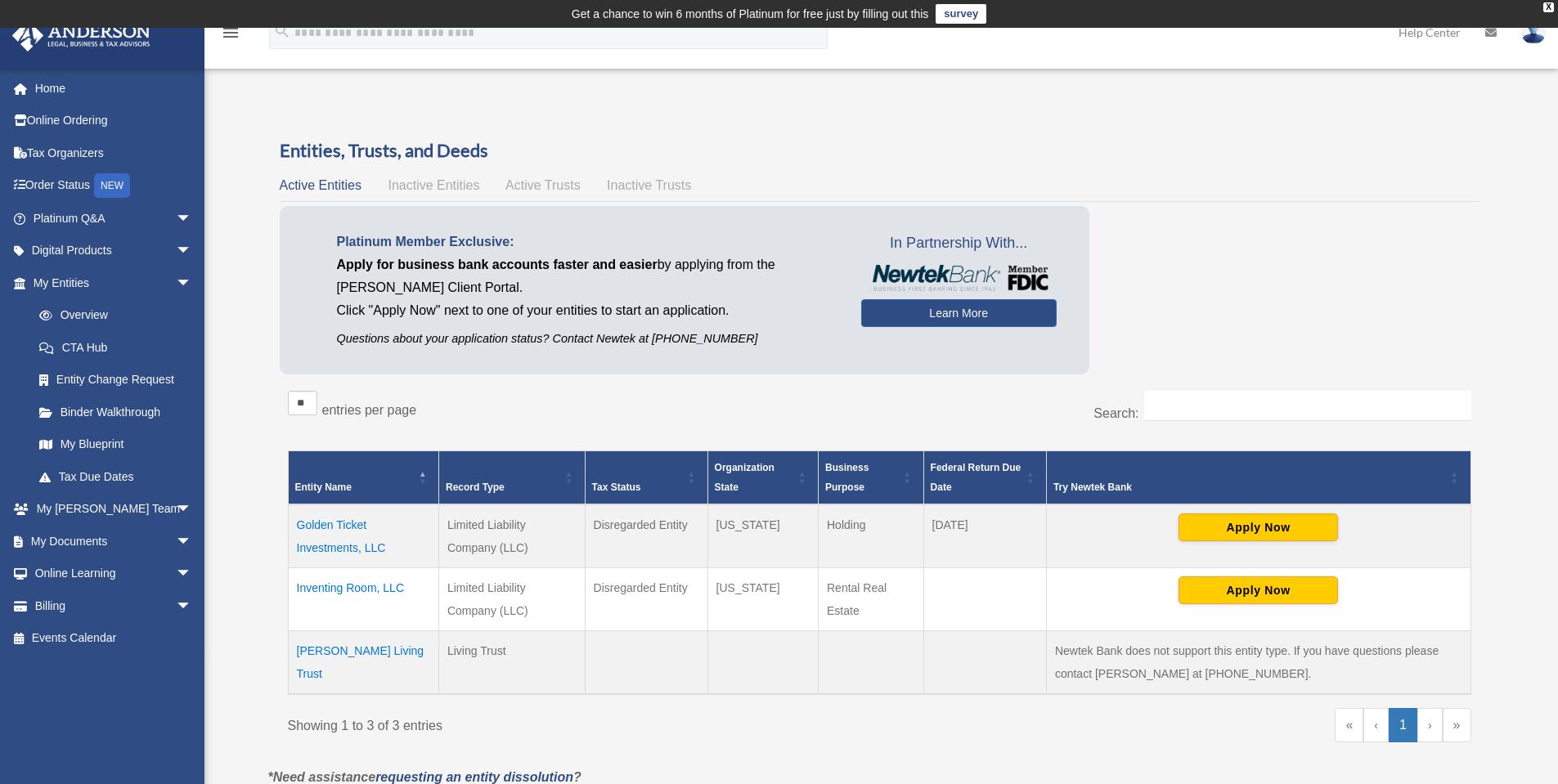
click at [346, 528] on td "Golden Ticket Investments, LLC" at bounding box center [363, 537] width 151 height 64
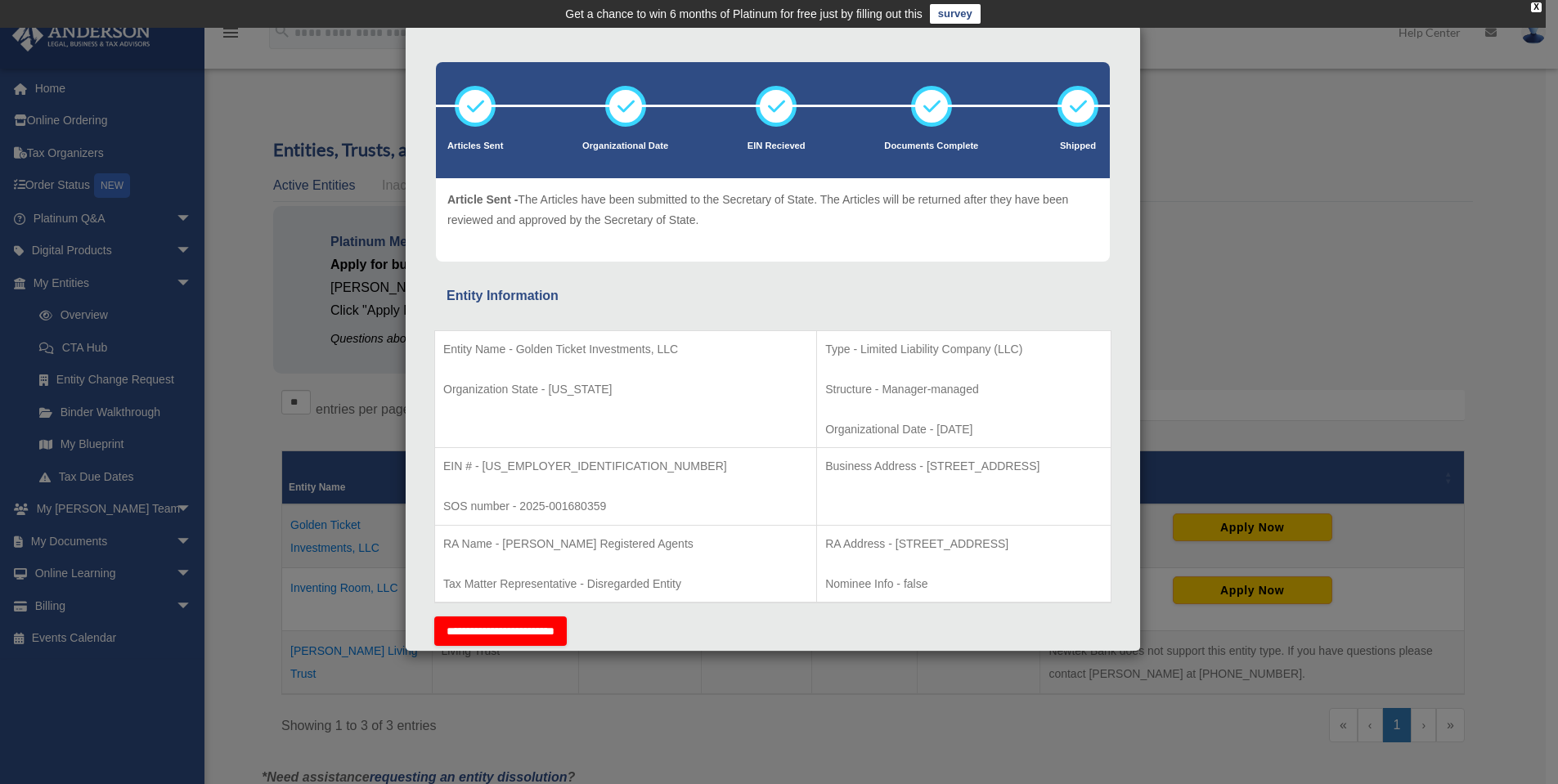
scroll to position [82, 0]
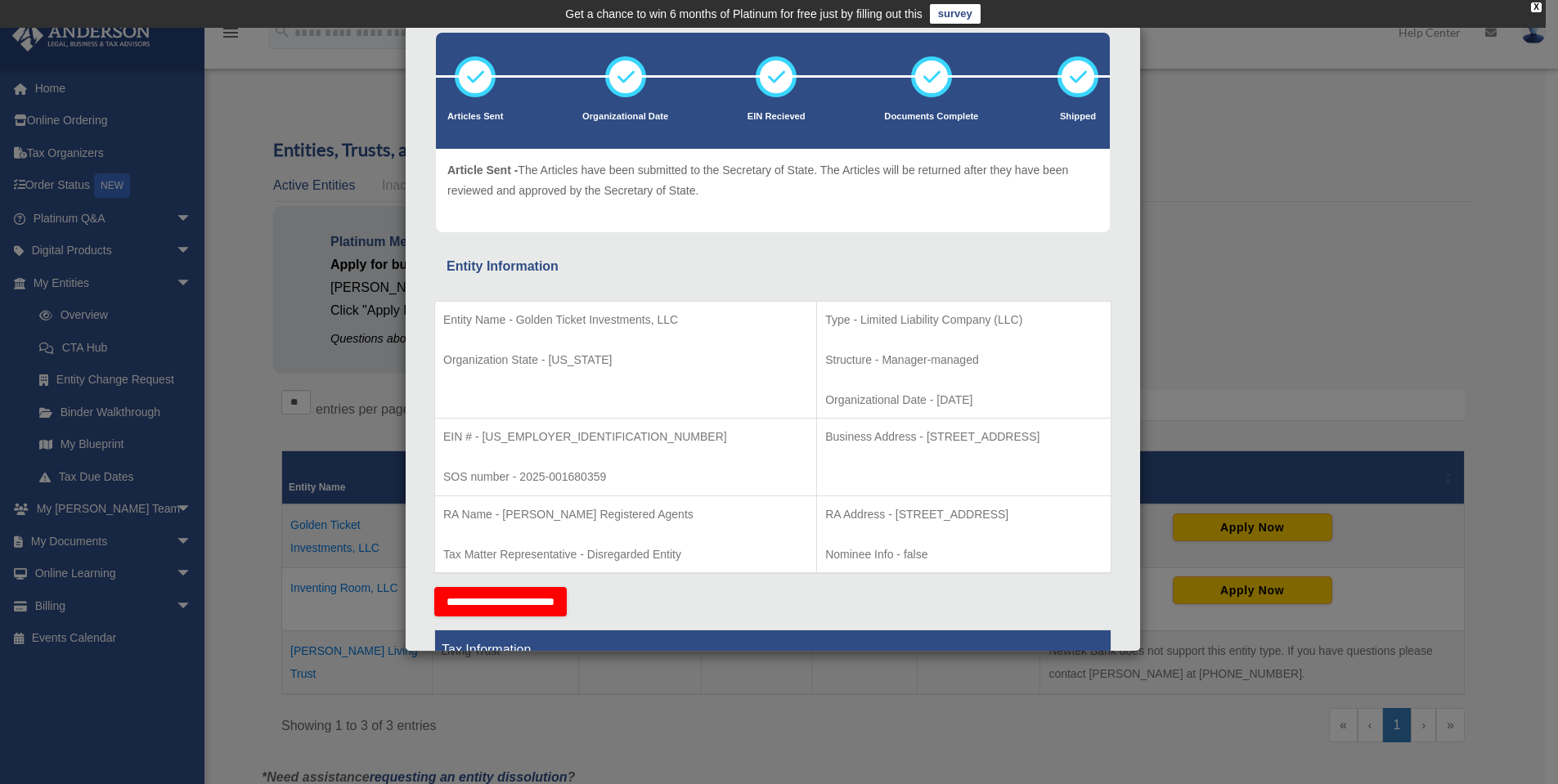
drag, startPoint x: 820, startPoint y: 439, endPoint x: 1027, endPoint y: 435, distance: 207.0
click at [1027, 435] on p "Business Address - [STREET_ADDRESS]" at bounding box center [964, 438] width 277 height 21
copy p "1718 Capitol Ave., Cheyenne, WY 82001"
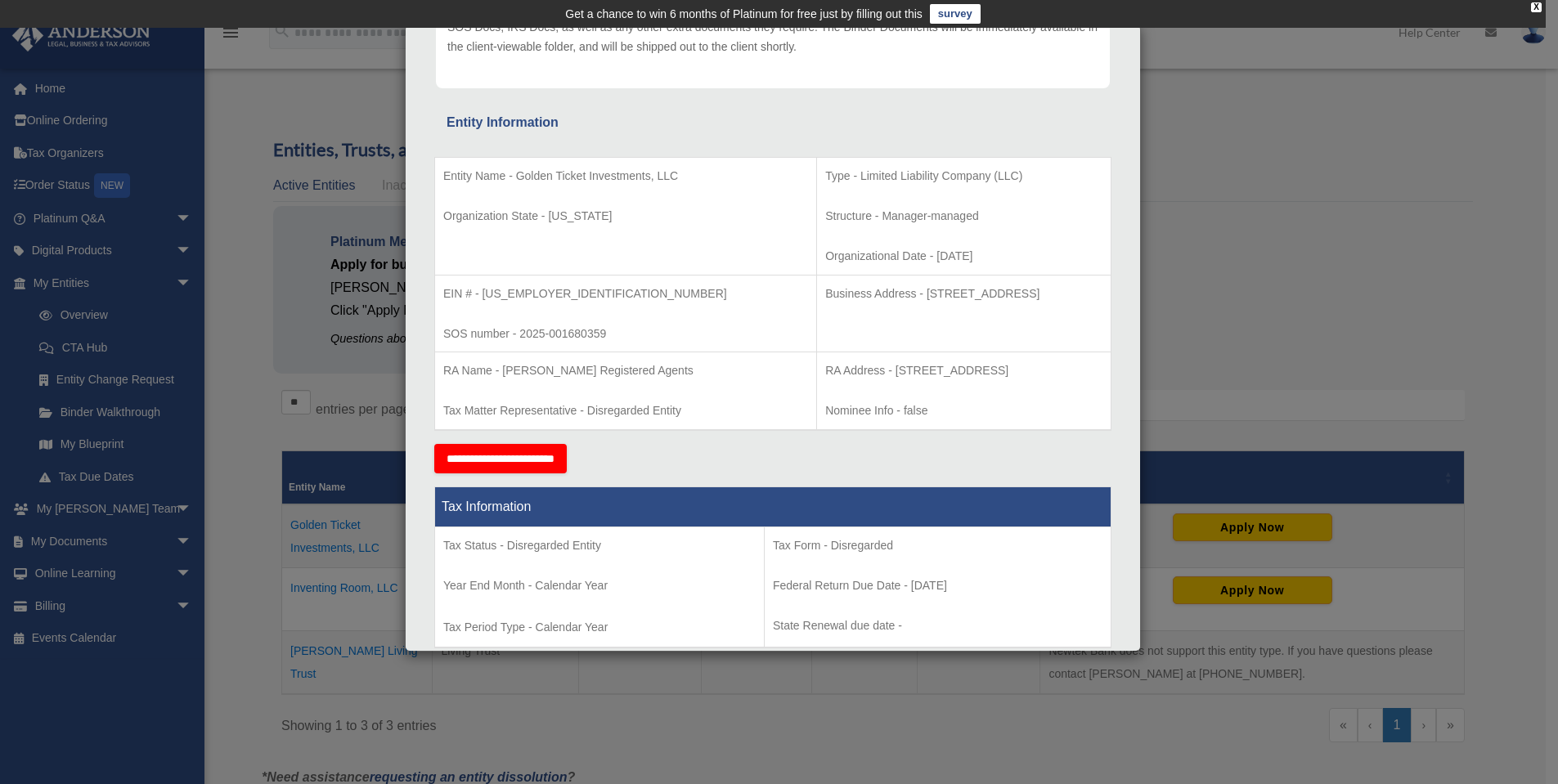
scroll to position [327, 0]
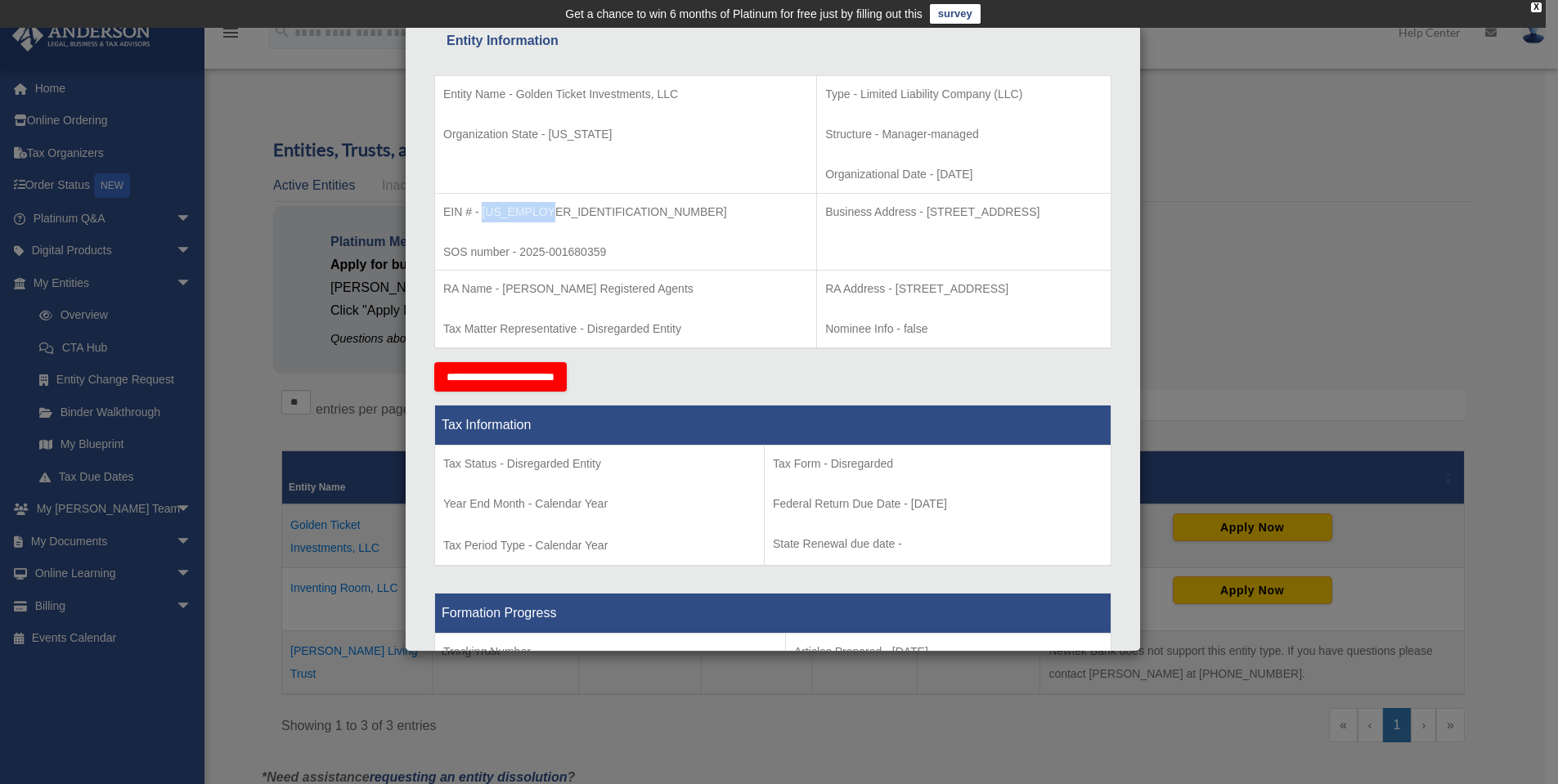
drag, startPoint x: 546, startPoint y: 208, endPoint x: 482, endPoint y: 214, distance: 64.3
click at [482, 214] on p "EIN # - 39-2207459" at bounding box center [626, 212] width 365 height 21
copy p "39-2207459"
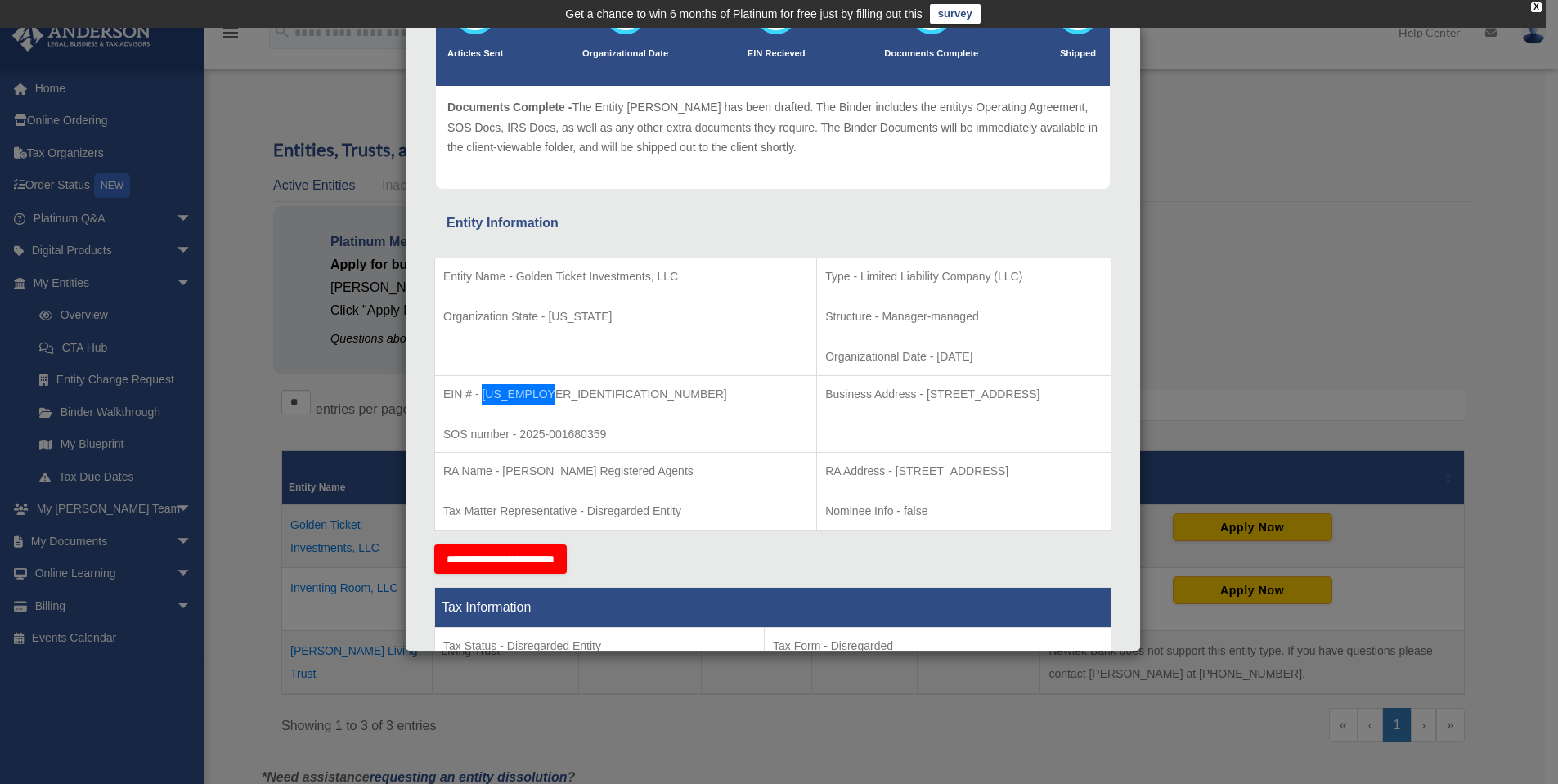
scroll to position [0, 0]
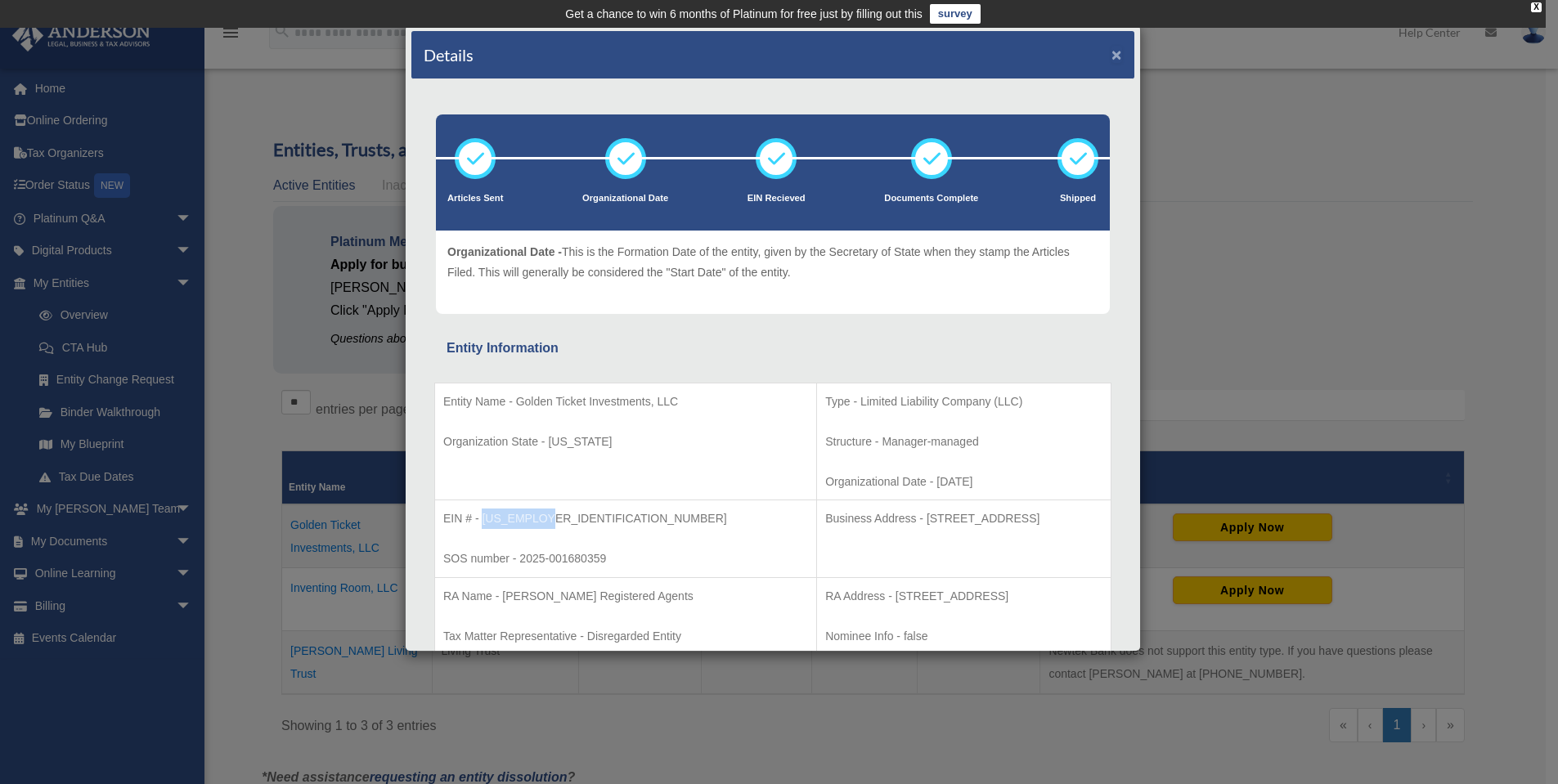
click at [1112, 52] on button "×" at bounding box center [1116, 55] width 10 height 17
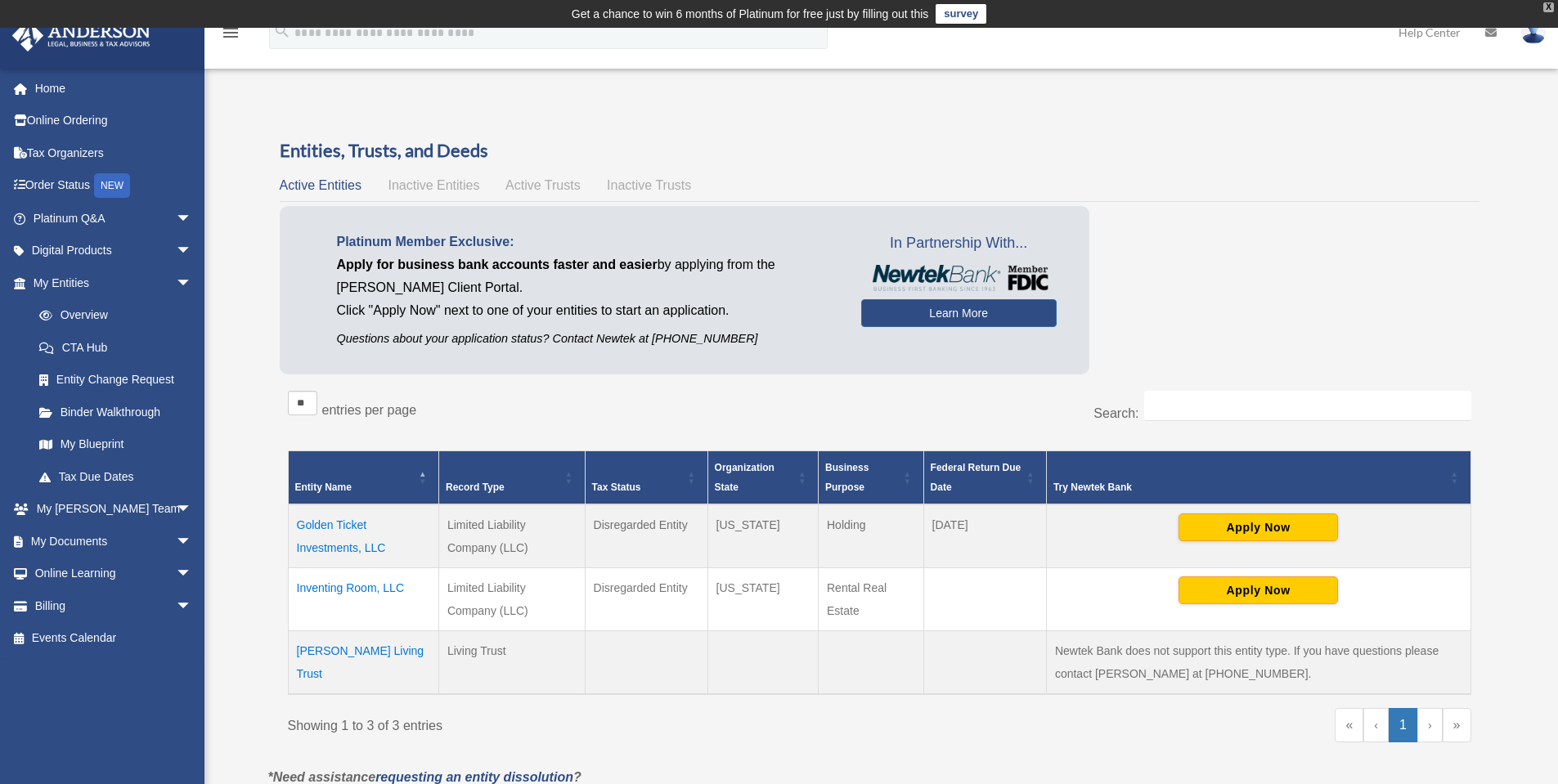
click at [1550, 8] on div "X" at bounding box center [1549, 8] width 10 height 9
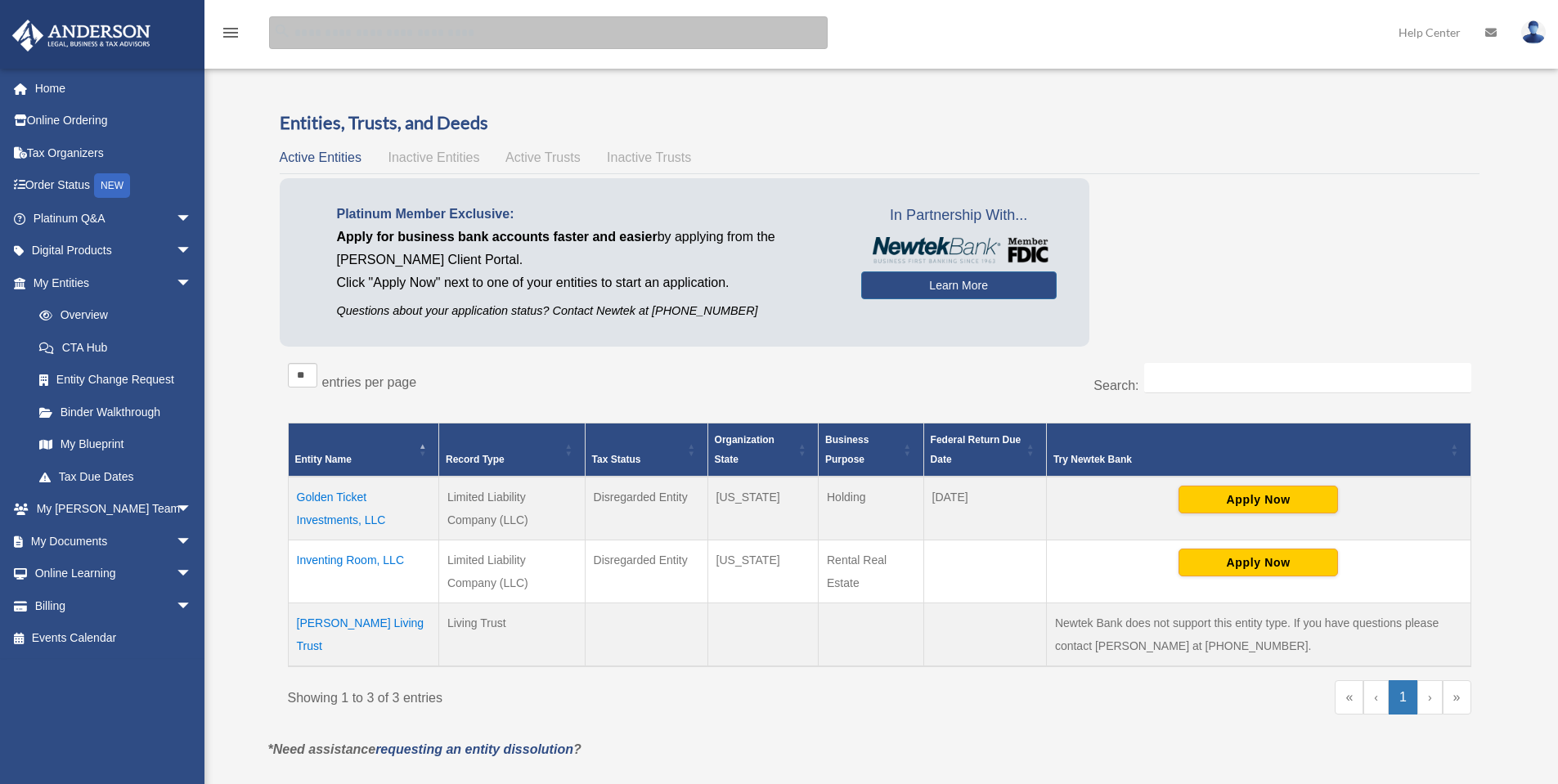
click at [404, 23] on input "search" at bounding box center [548, 32] width 559 height 33
type input "*******"
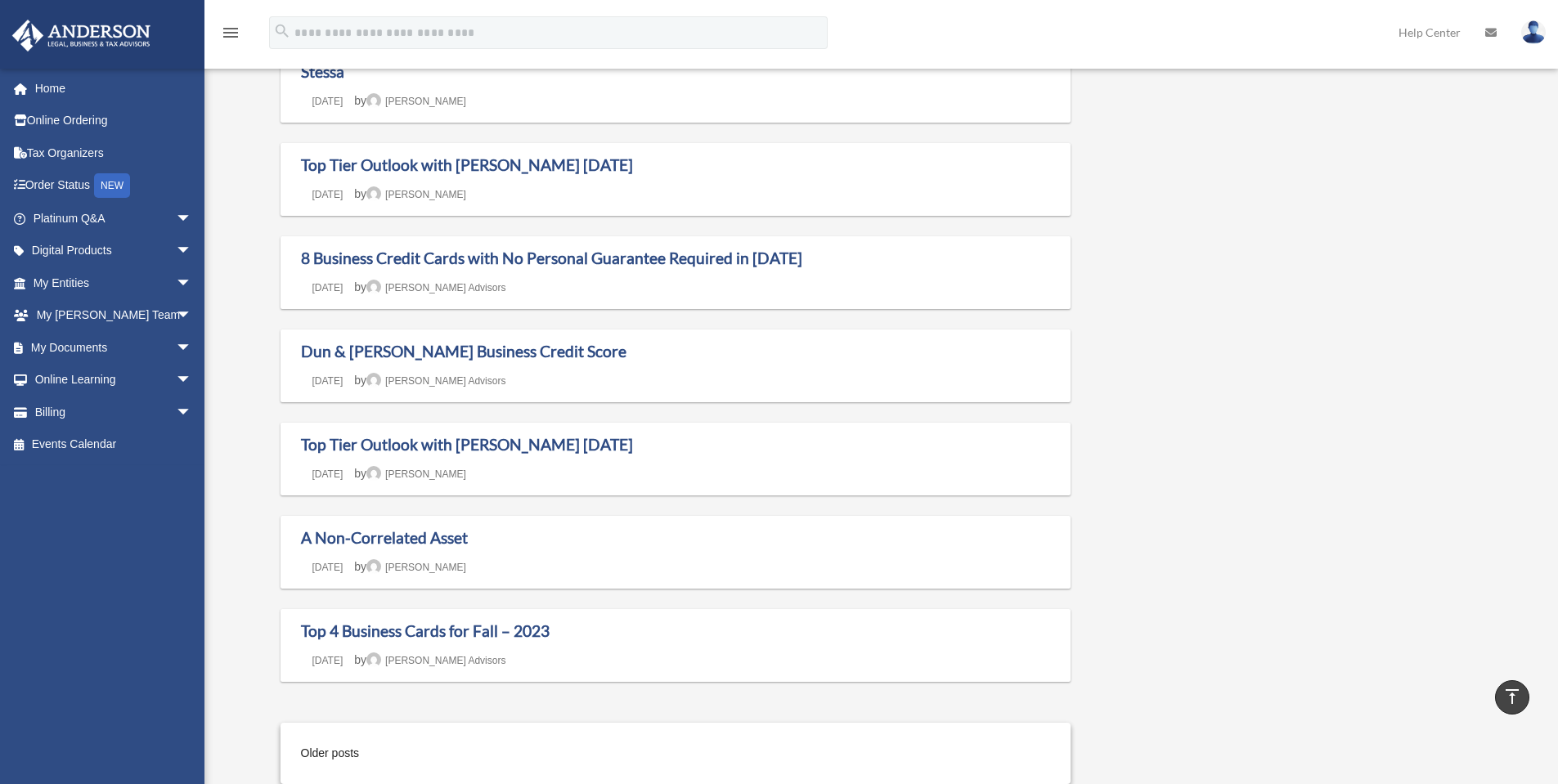
scroll to position [1309, 0]
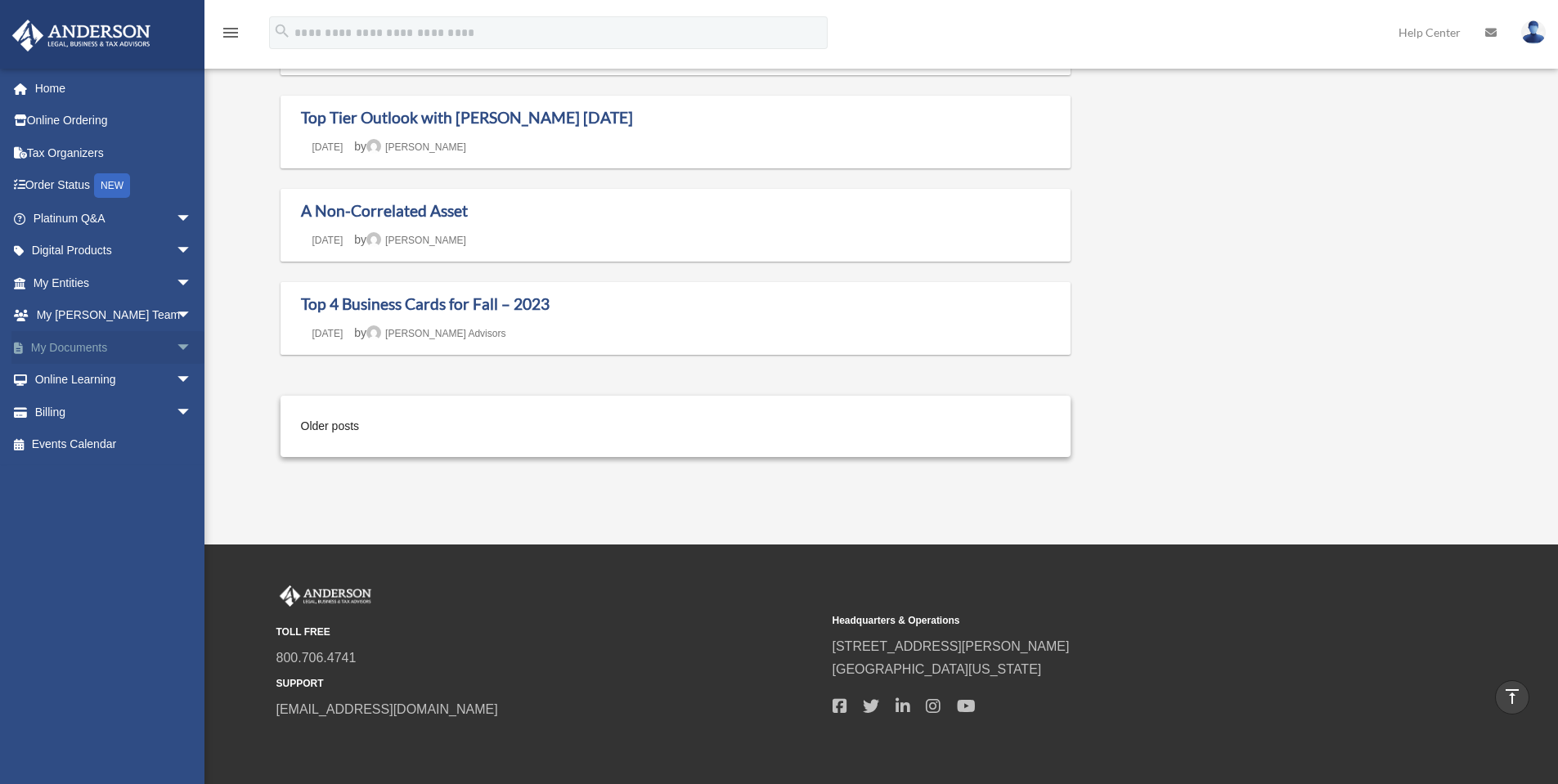
click at [176, 340] on span "arrow_drop_down" at bounding box center [192, 348] width 33 height 34
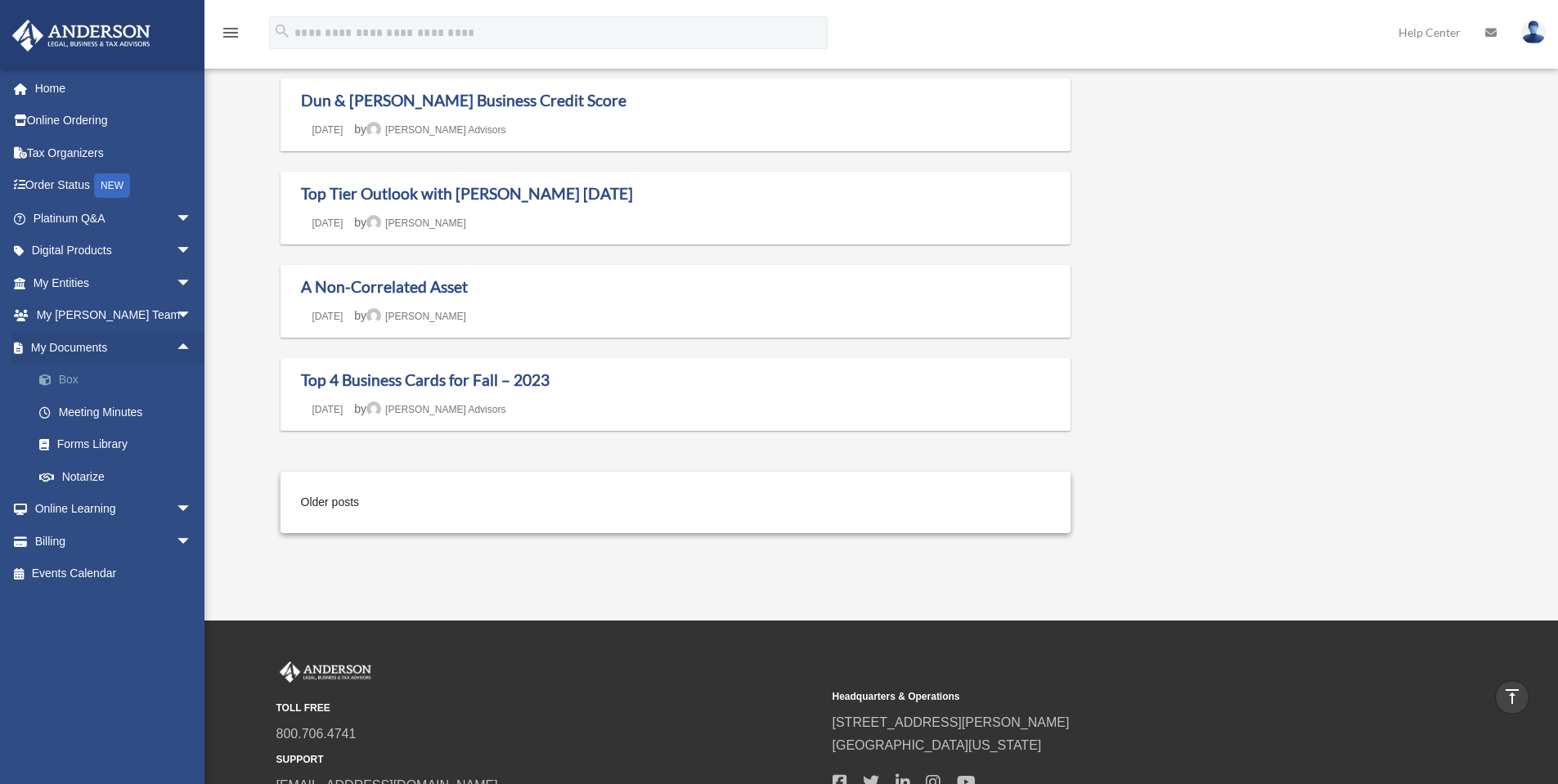
scroll to position [1145, 0]
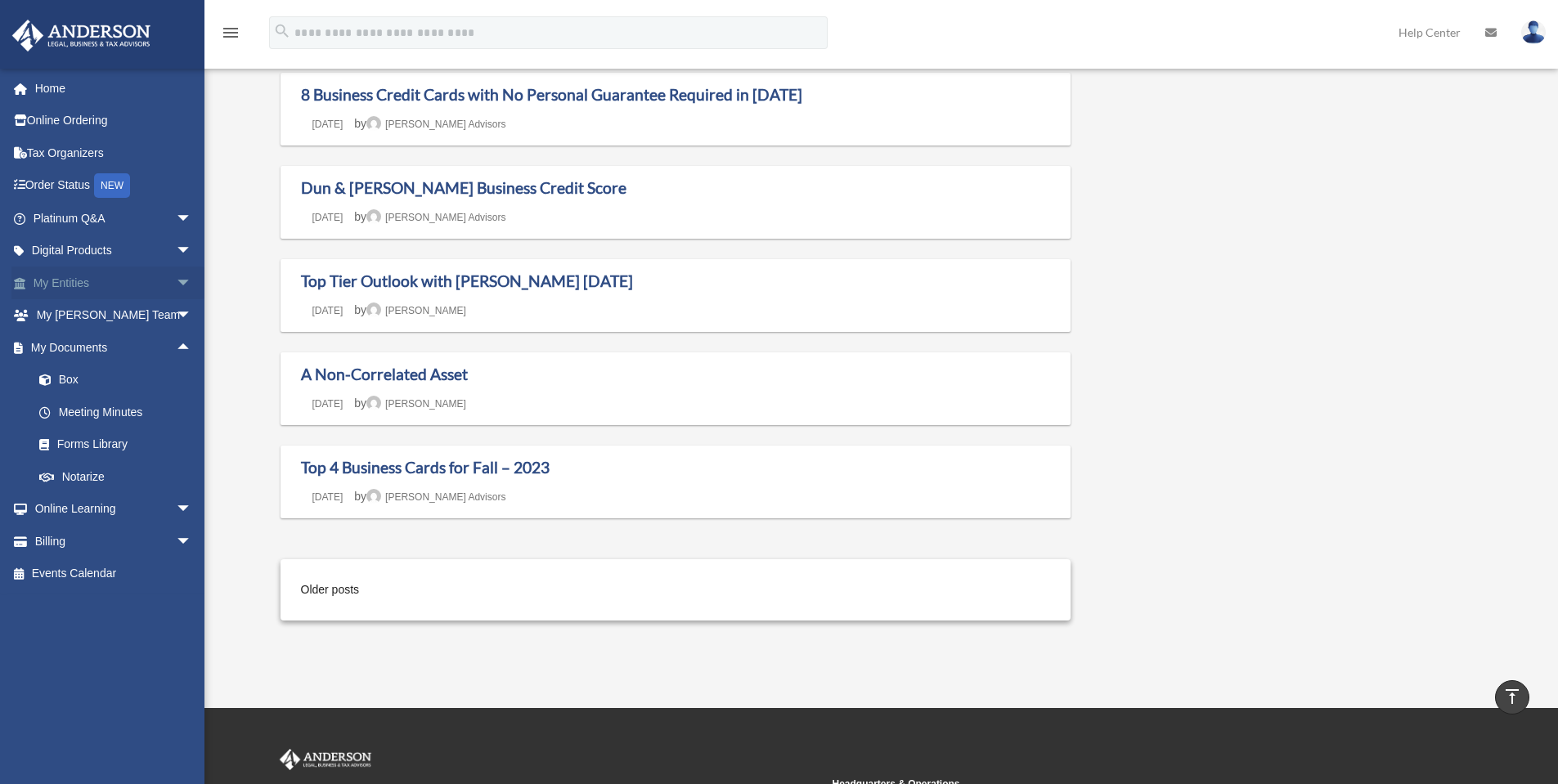
click at [71, 280] on link "My Entities arrow_drop_down" at bounding box center [114, 283] width 206 height 33
click at [62, 276] on link "My Entities arrow_drop_down" at bounding box center [114, 283] width 206 height 33
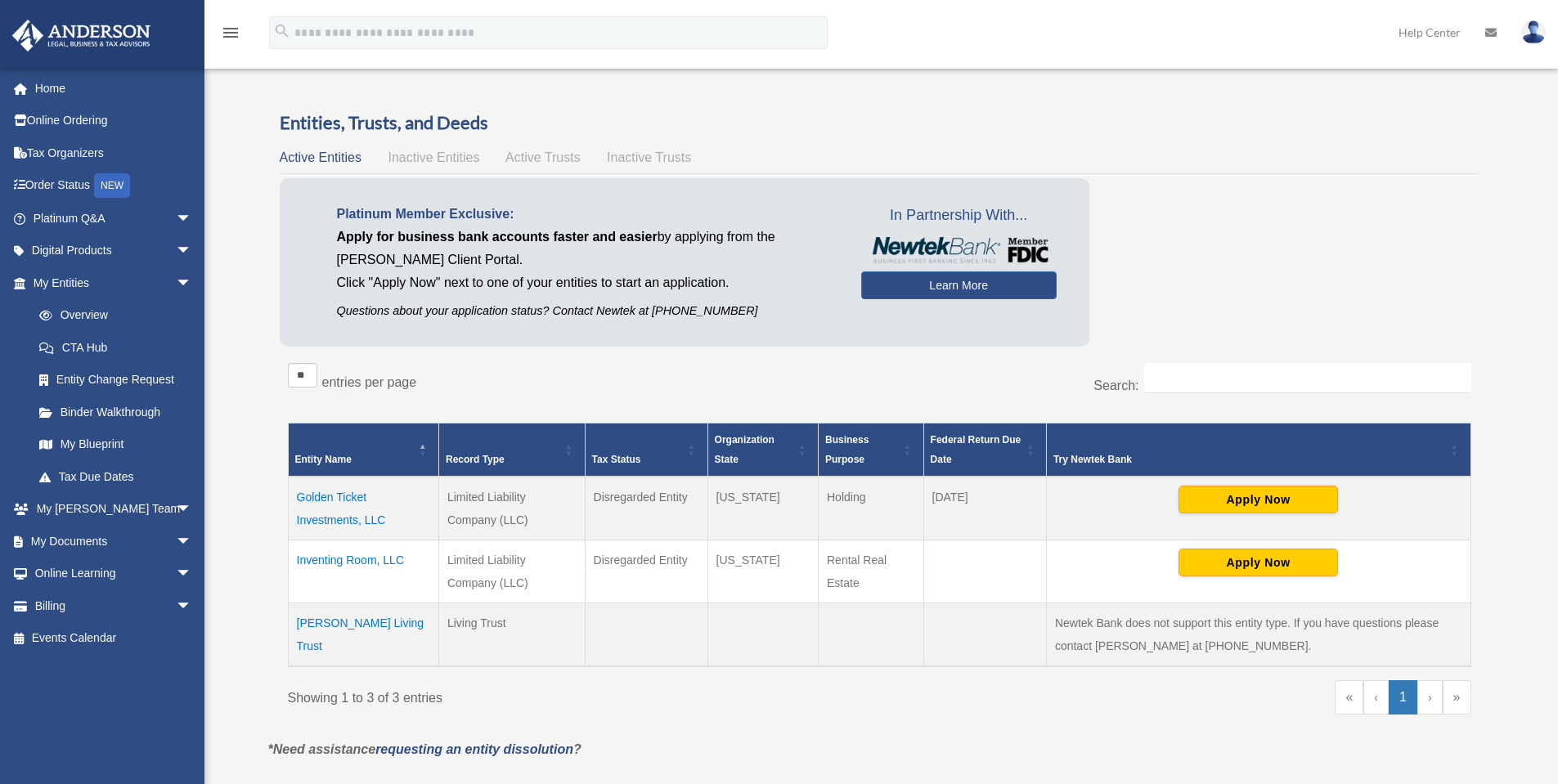
click at [332, 492] on td "Golden Ticket Investments, LLC" at bounding box center [363, 509] width 151 height 64
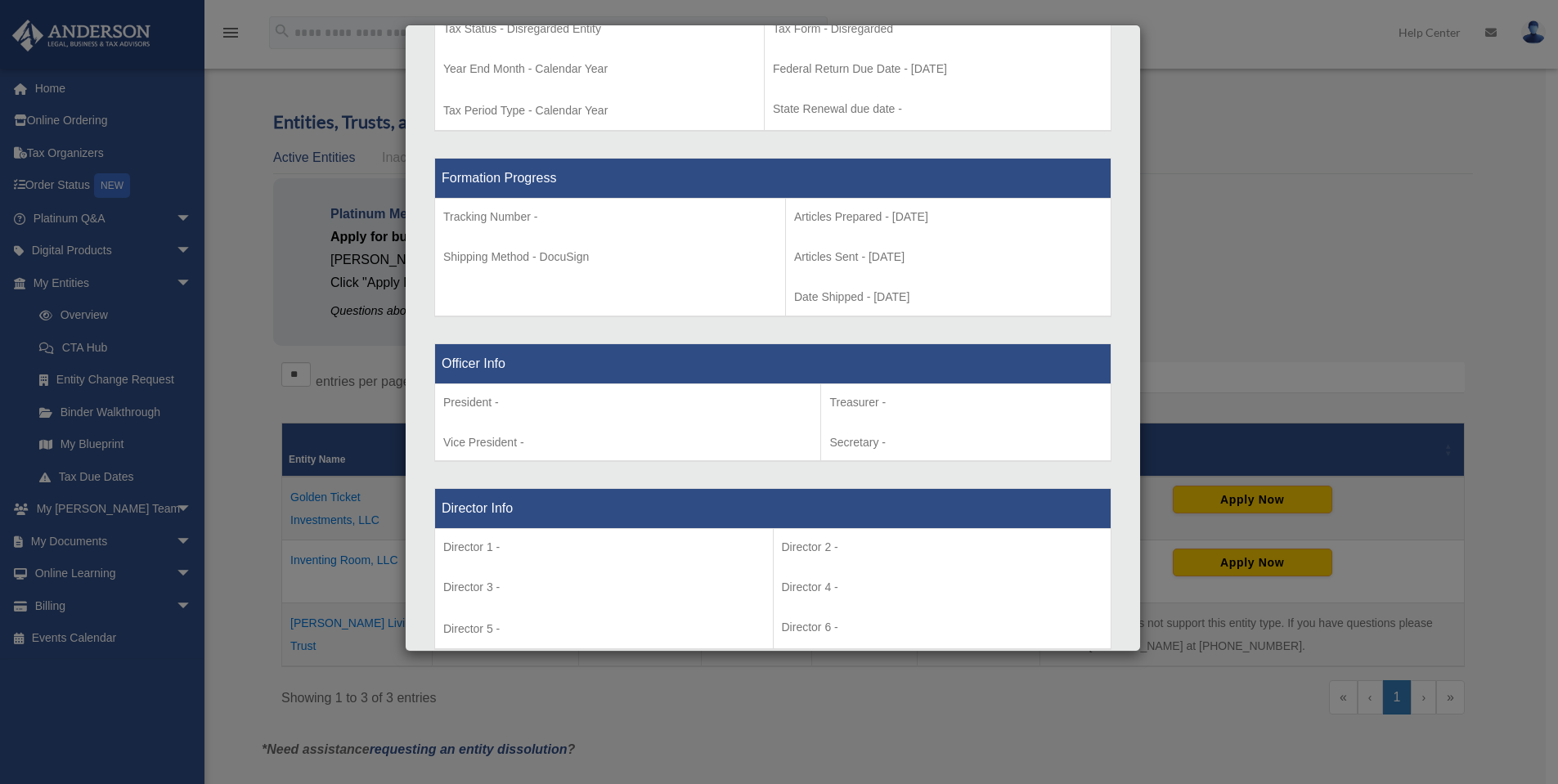
scroll to position [736, 0]
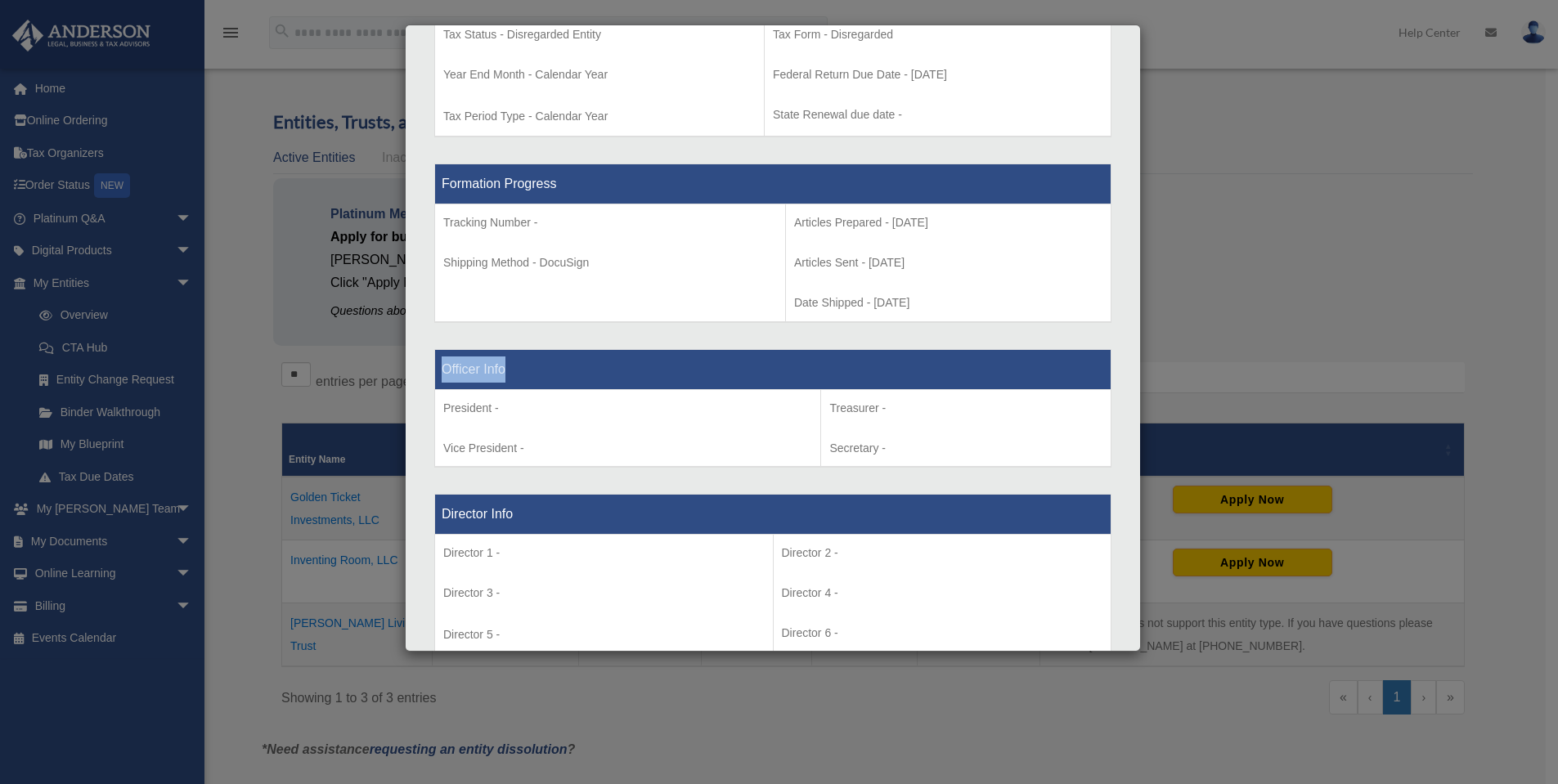
drag, startPoint x: 440, startPoint y: 363, endPoint x: 578, endPoint y: 367, distance: 138.1
click at [578, 367] on th "Officer Info" at bounding box center [773, 369] width 677 height 40
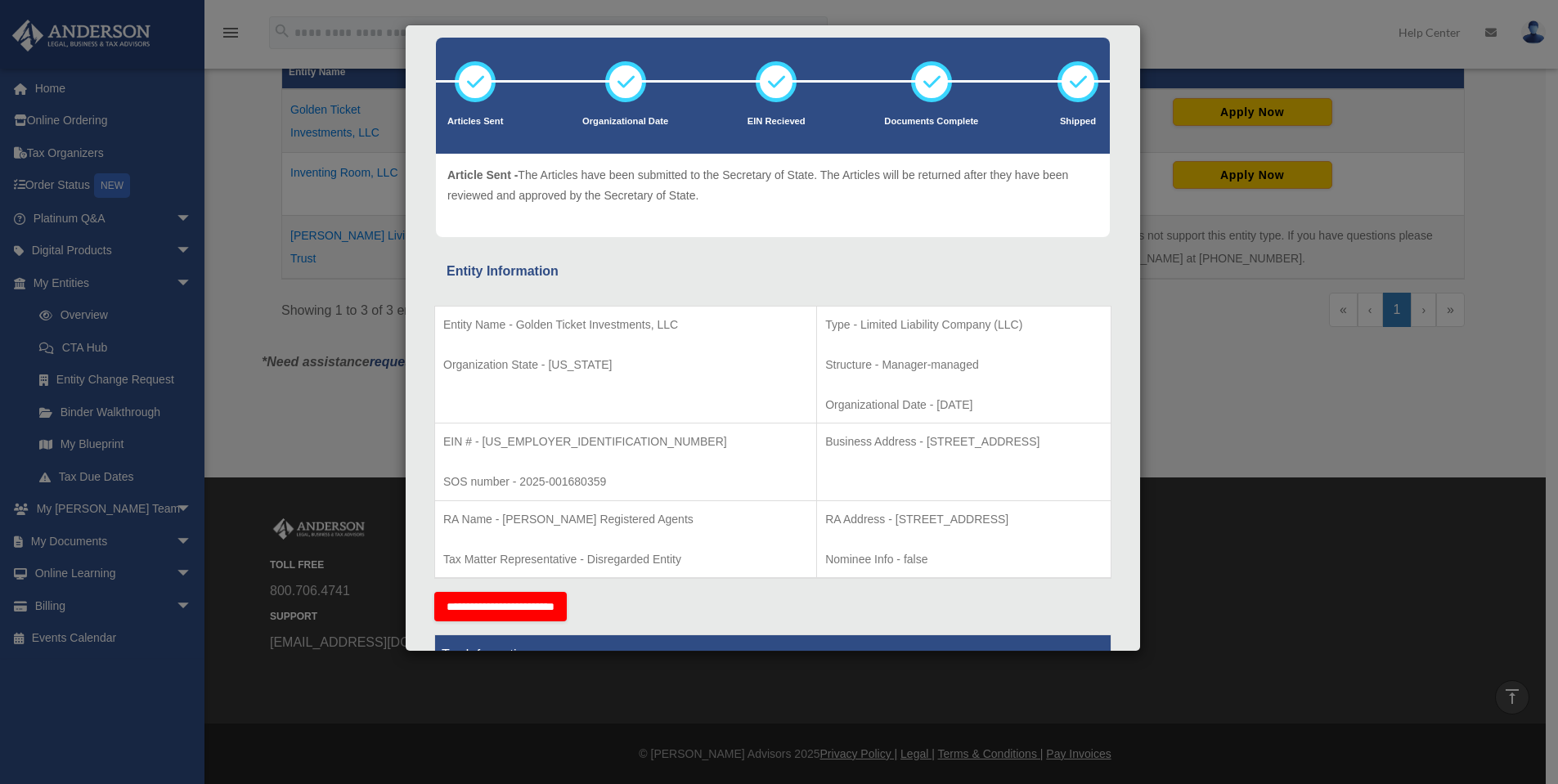
scroll to position [0, 0]
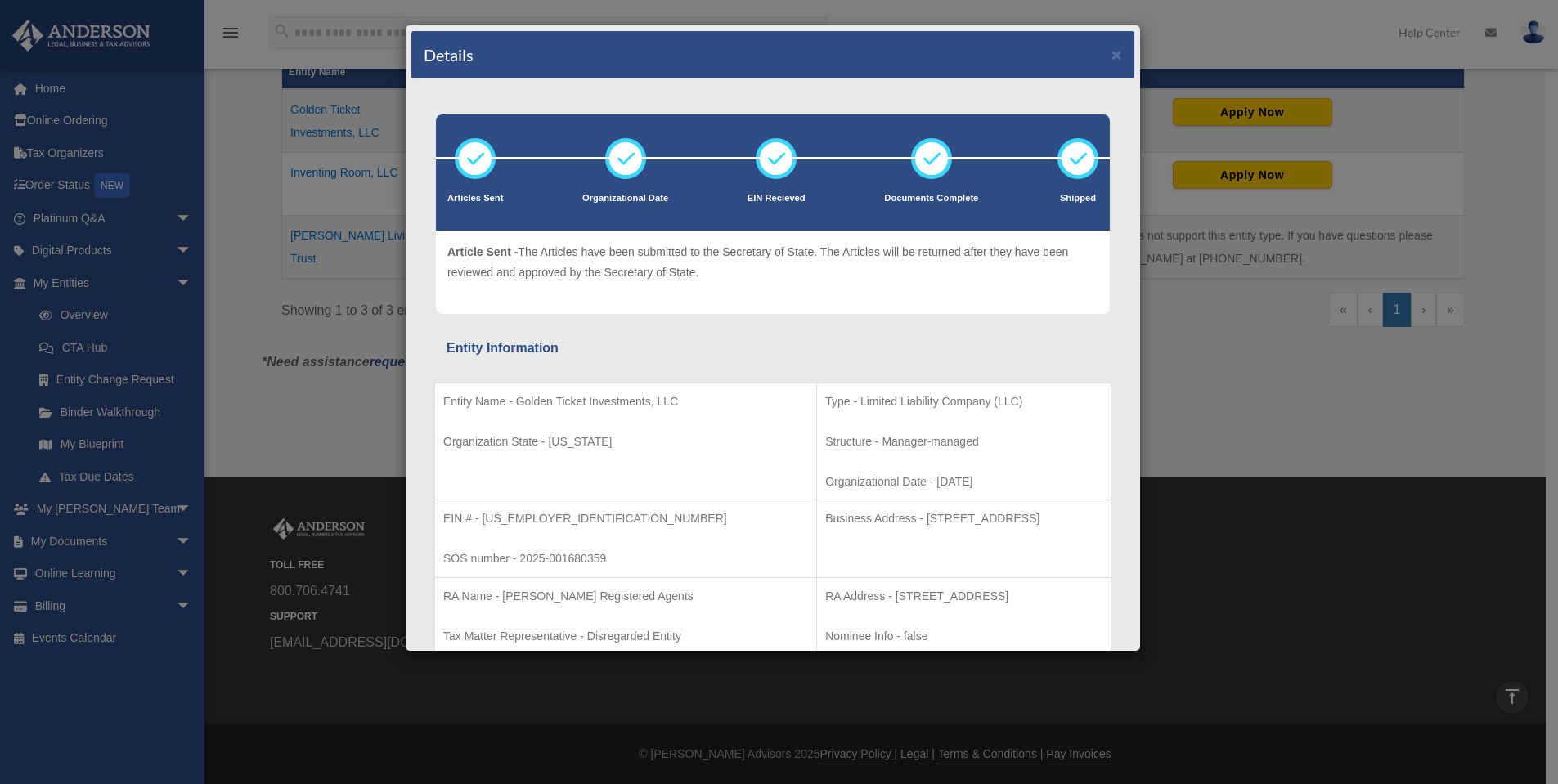
click at [1343, 436] on div "Details × Articles Sent Organizational Date" at bounding box center [779, 392] width 1558 height 784
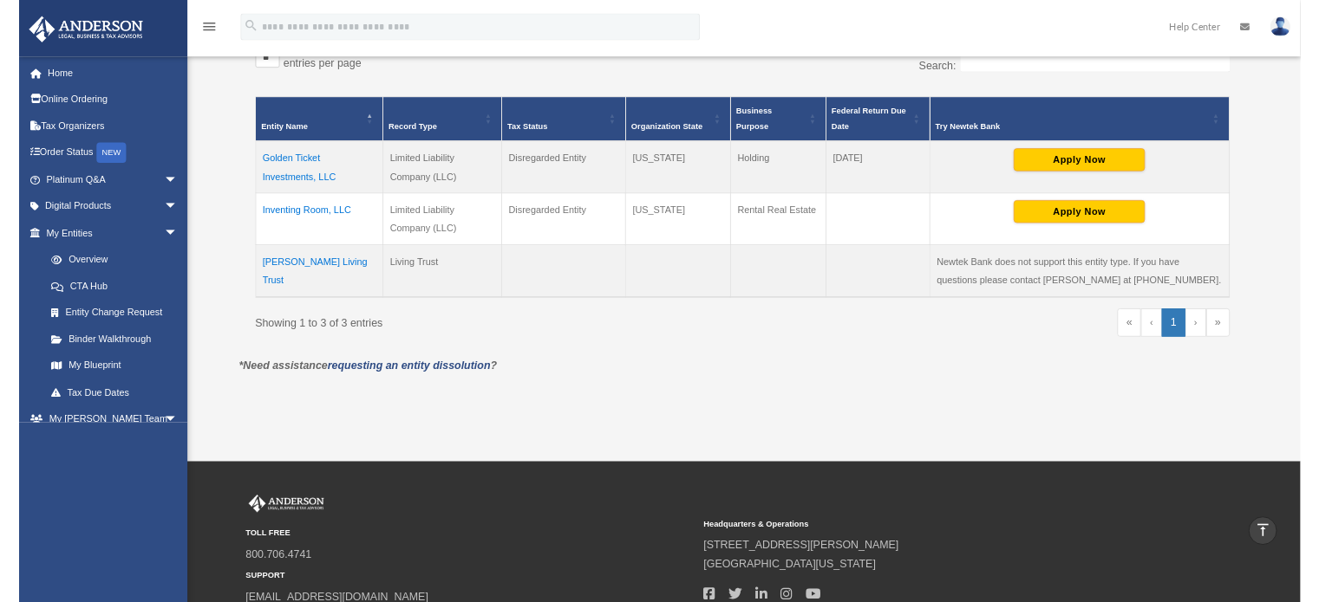
scroll to position [311, 0]
